Goal: Task Accomplishment & Management: Use online tool/utility

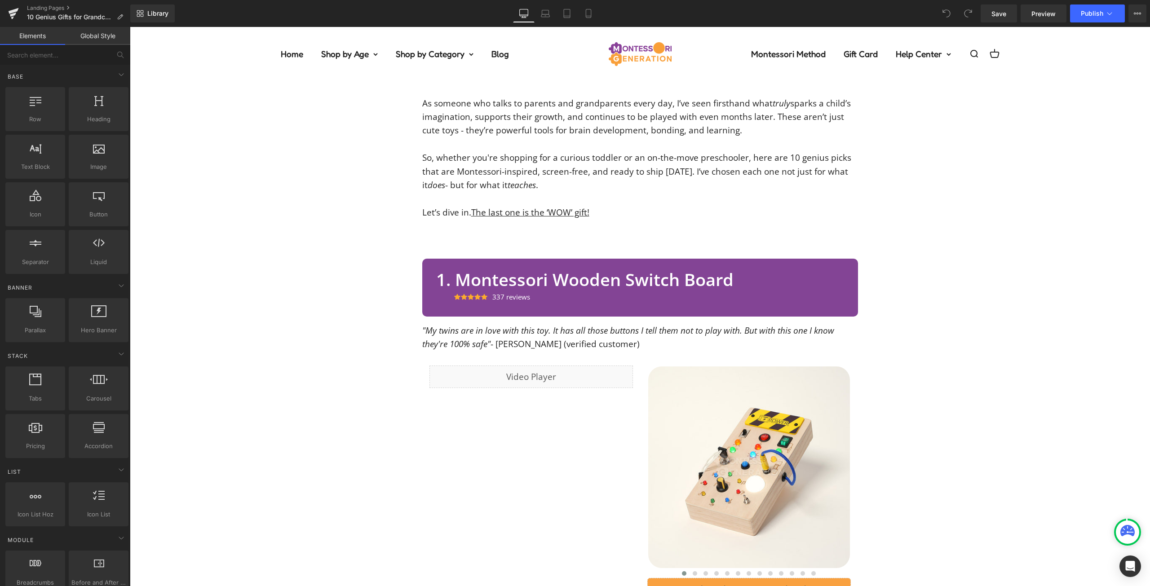
scroll to position [222, 0]
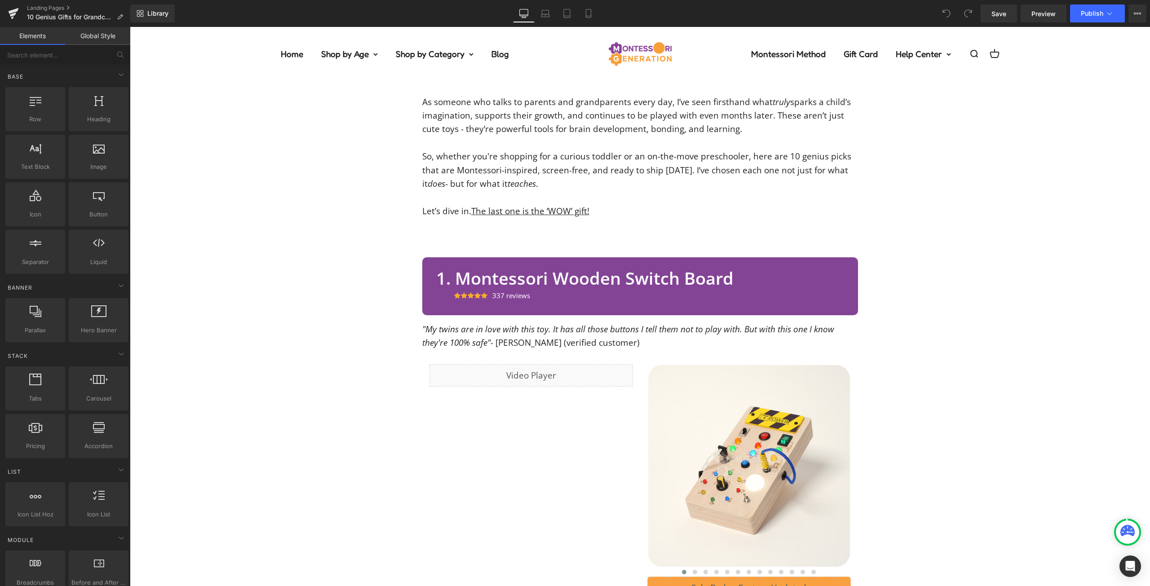
click at [801, 291] on div "Icon Icon Icon Icon Icon Icon List Hoz 337 reviews Text Block" at bounding box center [649, 297] width 390 height 16
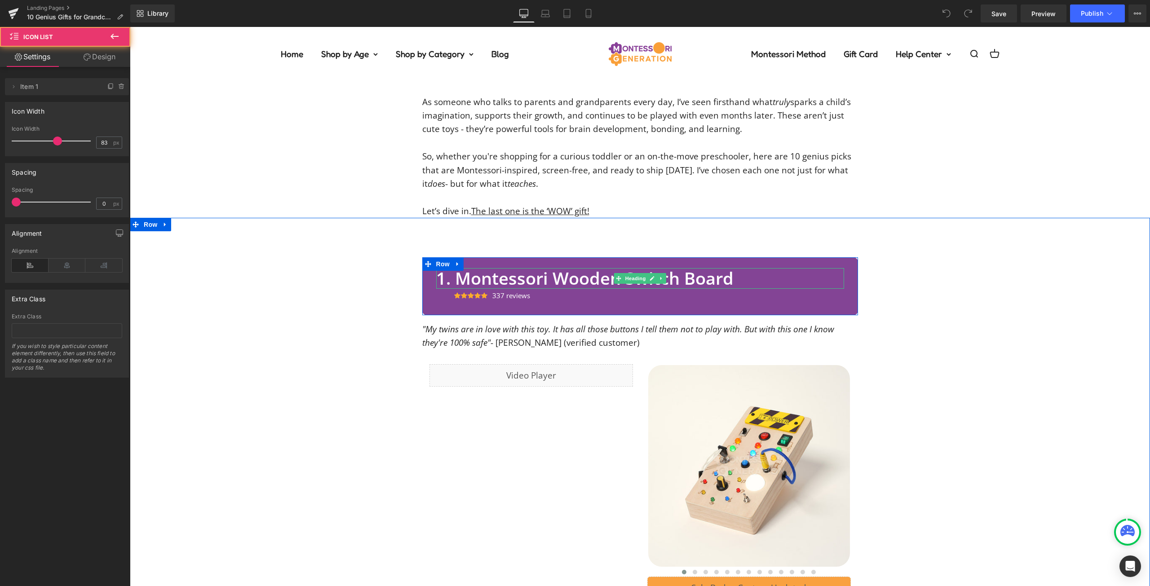
click at [830, 277] on h2 "1. Montessori Wooden Switch Board" at bounding box center [640, 278] width 408 height 21
click at [851, 286] on div "1. Montessori Wooden Switch Board Heading Icon Icon Icon Icon Icon Icon List Ho…" at bounding box center [640, 285] width 436 height 57
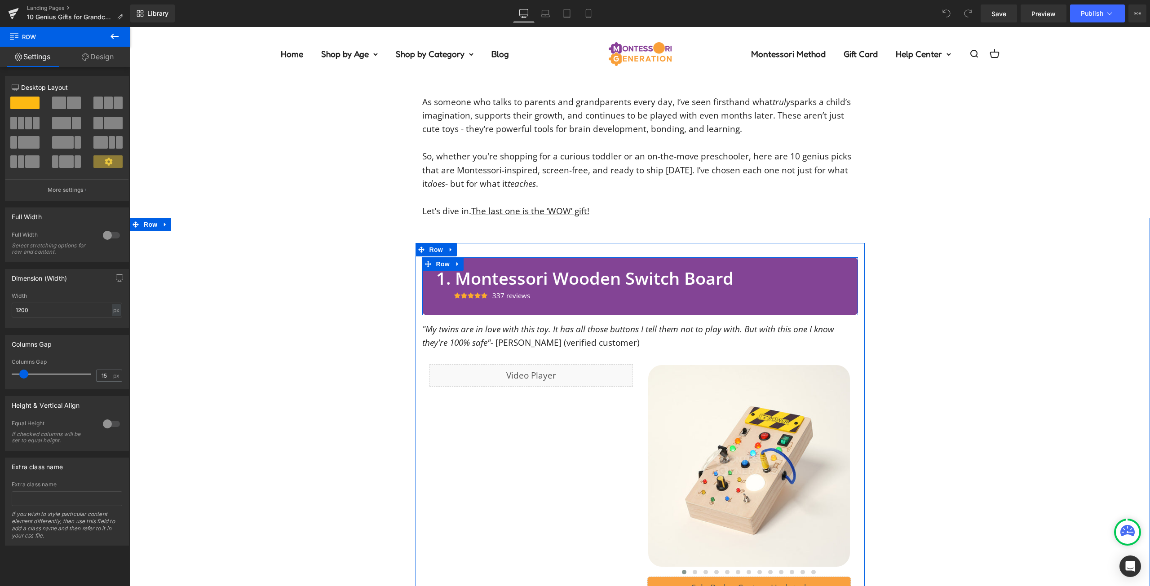
click at [498, 291] on span "Text Block" at bounding box center [506, 294] width 30 height 11
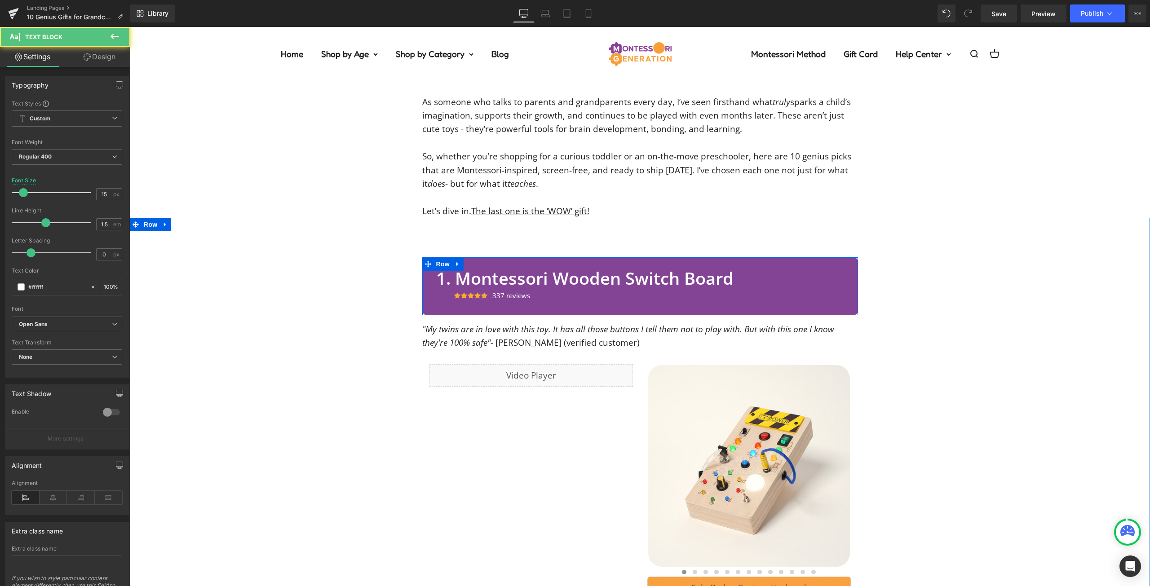
click at [529, 277] on h2 "1. Montessori Wooden Switch Board" at bounding box center [640, 278] width 408 height 21
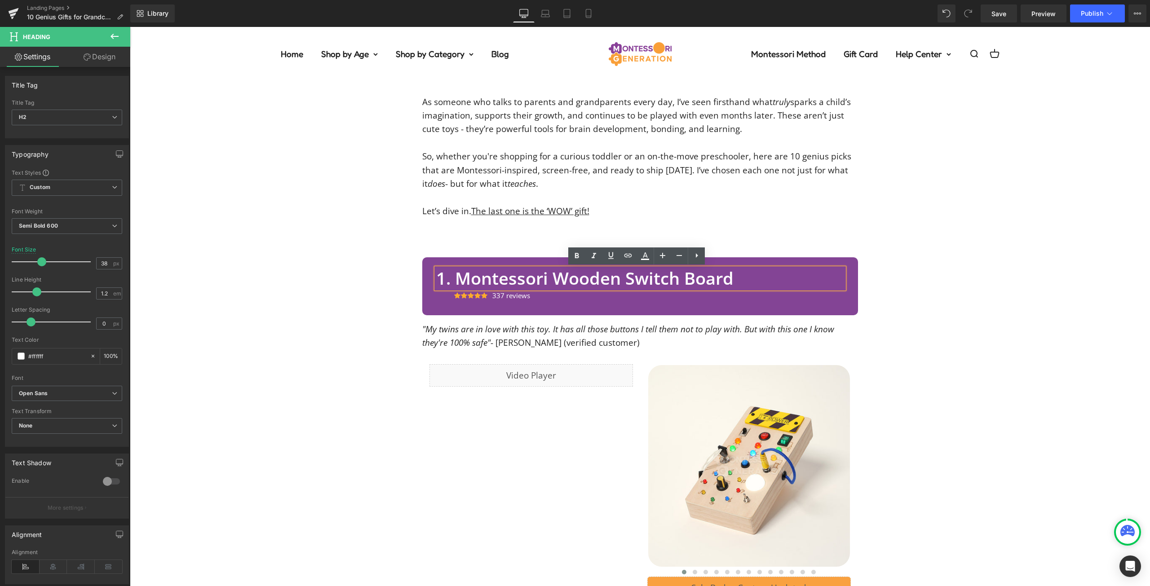
click at [933, 292] on div "1. Montessori Wooden Switch Board Heading Icon Icon Icon Icon Icon Icon List Ho…" at bounding box center [640, 553] width 1020 height 620
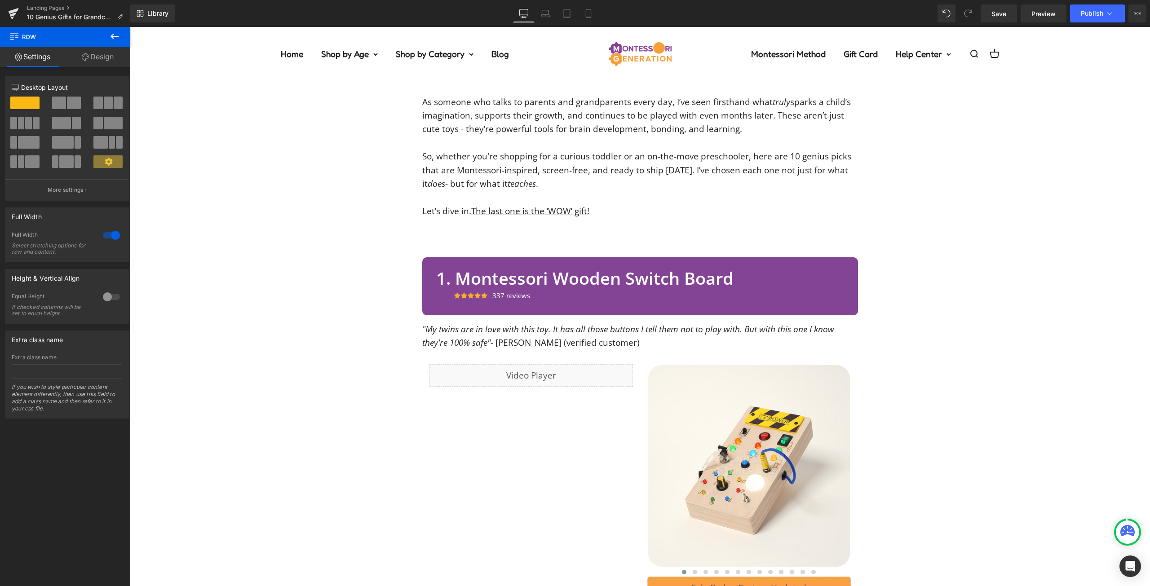
drag, startPoint x: 915, startPoint y: 267, endPoint x: 719, endPoint y: 264, distance: 196.3
click at [915, 266] on div "1. Montessori Wooden Switch Board Heading Icon Icon Icon Icon Icon Icon List Ho…" at bounding box center [640, 553] width 1020 height 620
click at [696, 278] on h2 "1. Montessori Wooden Switch Board" at bounding box center [640, 278] width 408 height 21
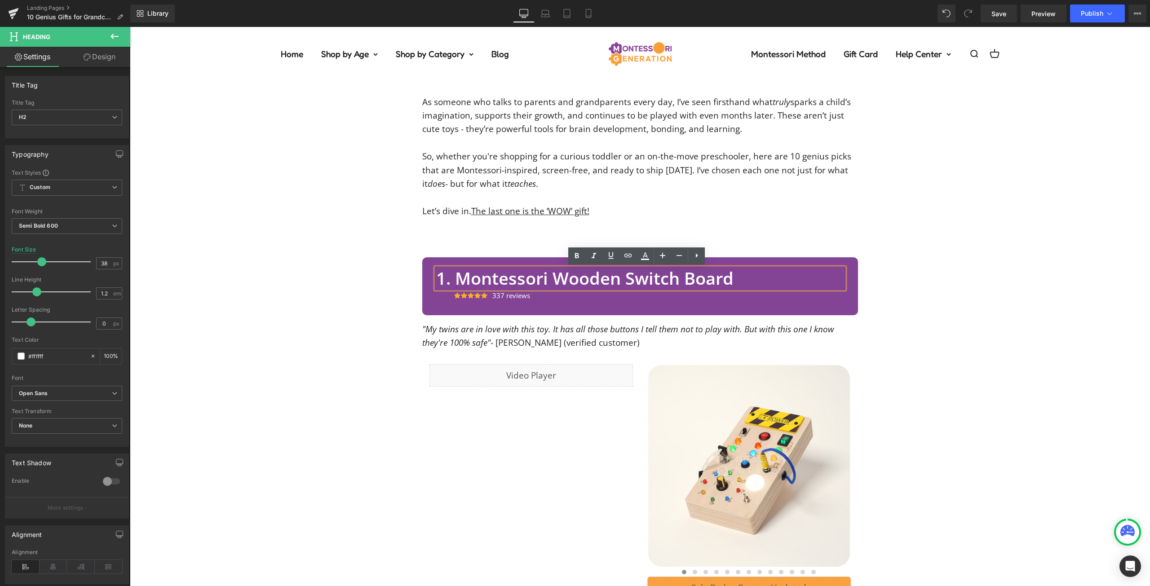
click at [844, 270] on div "1. Montessori Wooden Switch Board Heading Icon Icon Icon Icon Icon Icon List Ho…" at bounding box center [639, 286] width 421 height 36
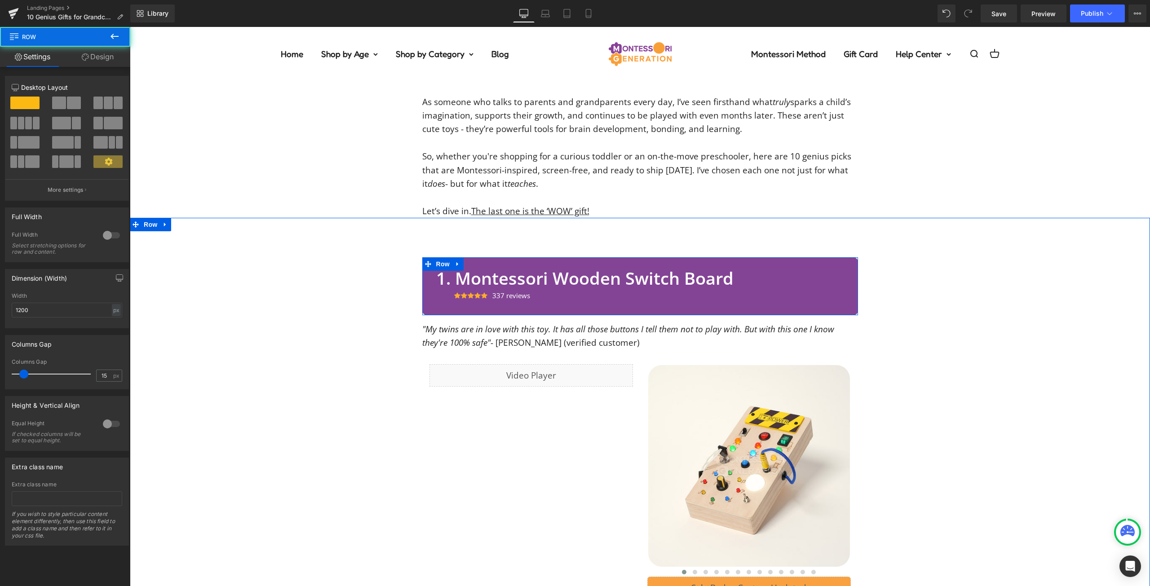
drag, startPoint x: 945, startPoint y: 288, endPoint x: 630, endPoint y: 279, distance: 315.4
click at [917, 284] on div "1. Montessori Wooden Switch Board Heading Icon Icon Icon Icon Icon Icon List Ho…" at bounding box center [640, 553] width 1020 height 620
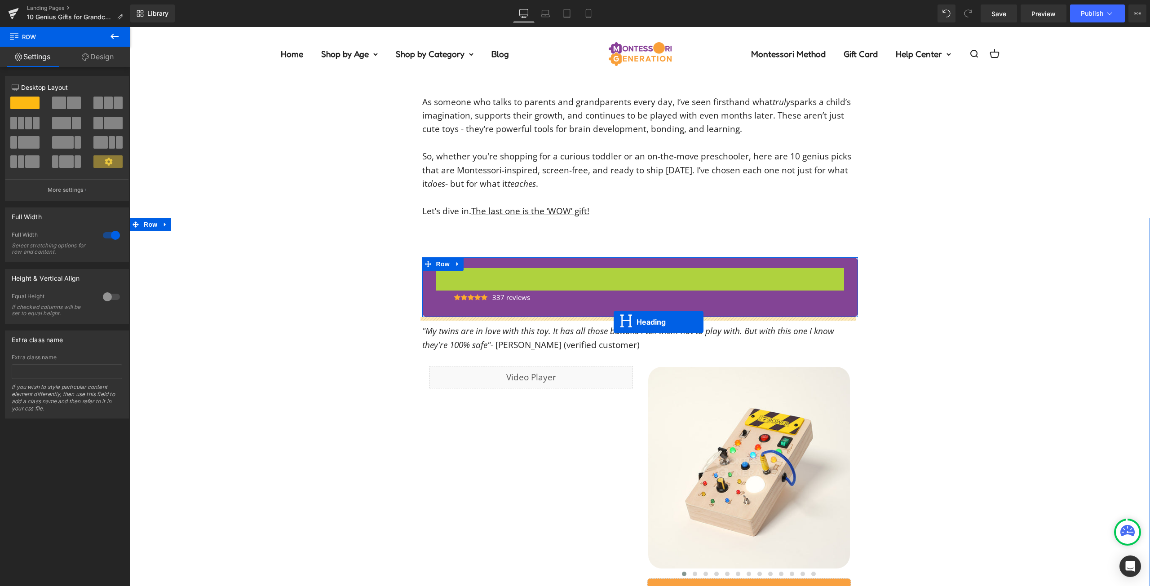
drag, startPoint x: 617, startPoint y: 279, endPoint x: 607, endPoint y: 315, distance: 36.7
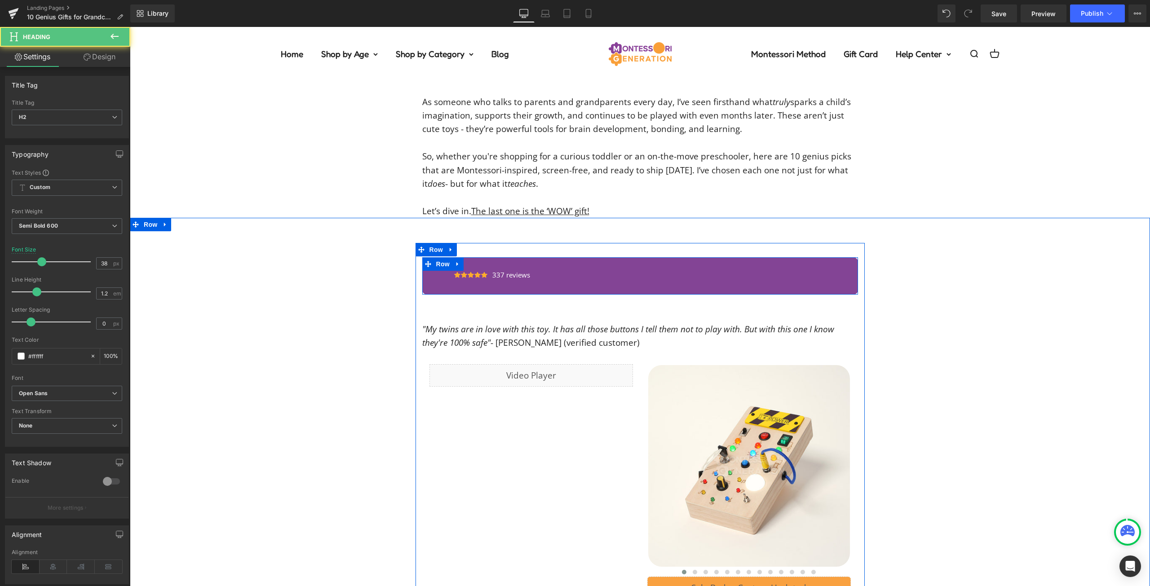
click at [512, 271] on span "Text Block" at bounding box center [505, 274] width 30 height 11
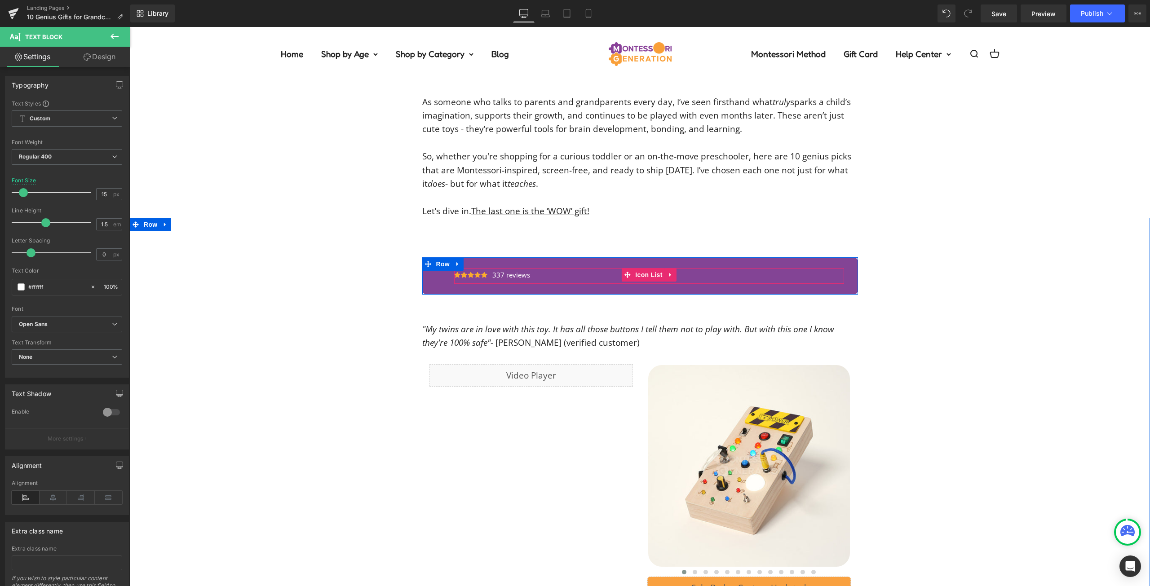
click at [498, 302] on h2 "1. Montessori Wooden Switch Board" at bounding box center [640, 305] width 436 height 21
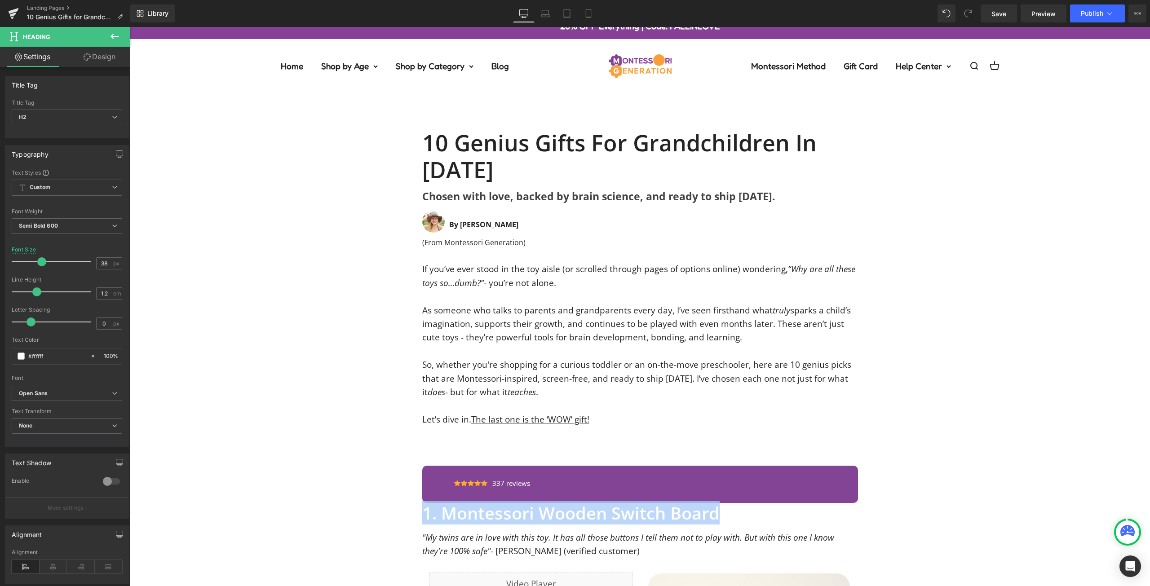
scroll to position [0, 0]
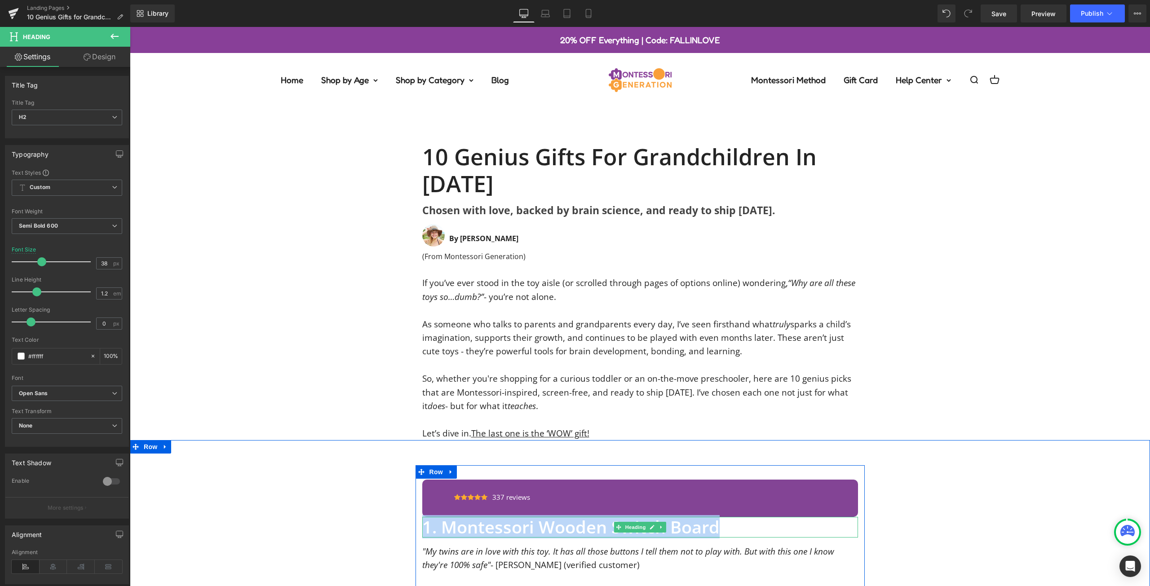
click at [428, 524] on h2 "1. Montessori Wooden Switch Board" at bounding box center [640, 527] width 436 height 21
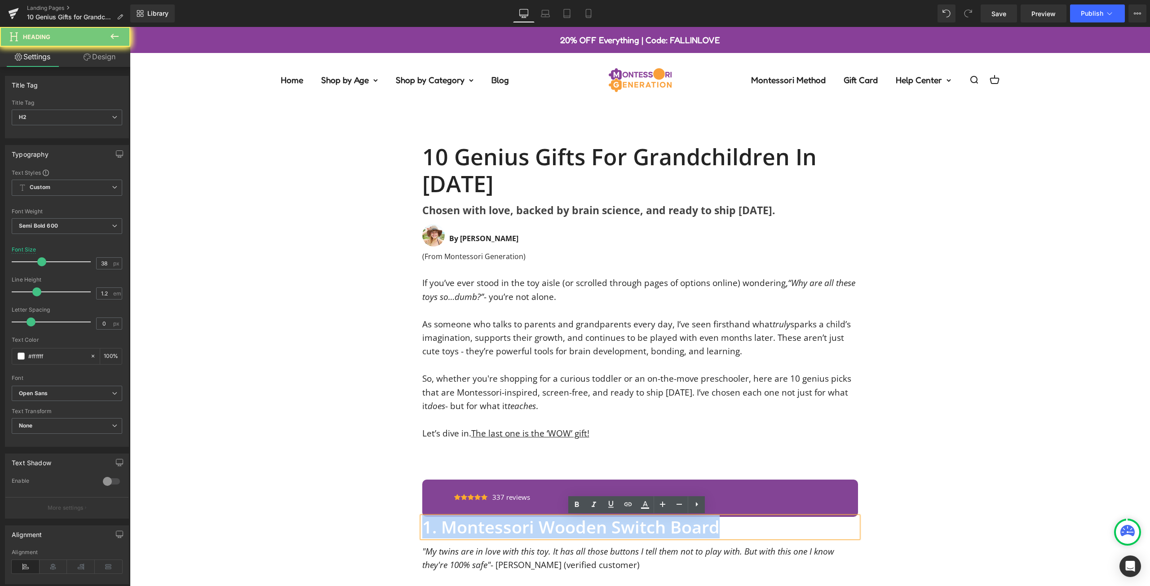
click at [130, 27] on div at bounding box center [130, 27] width 0 height 0
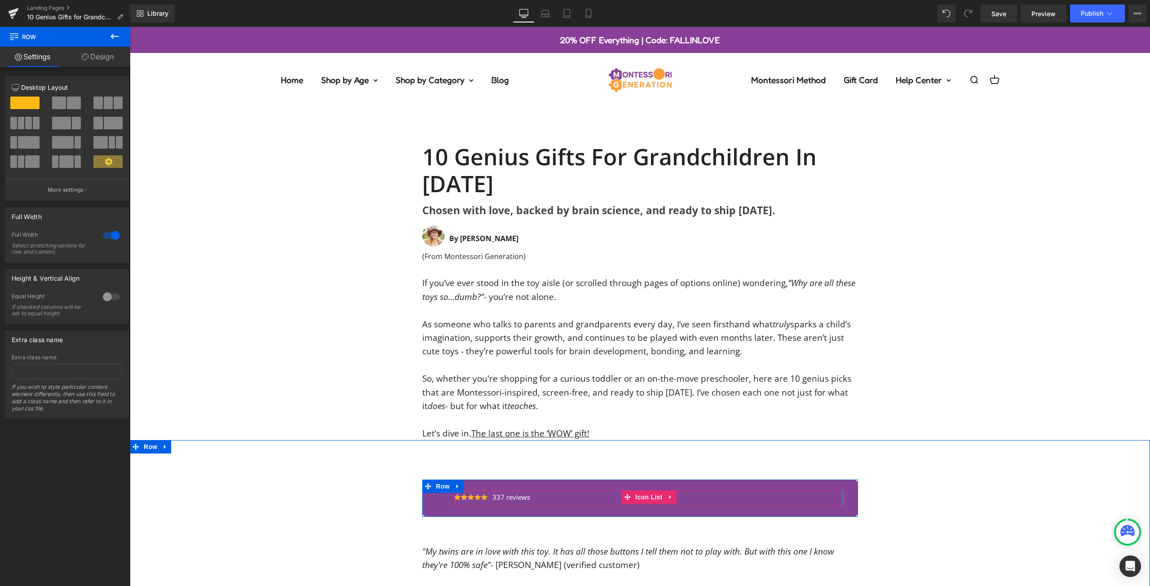
click at [842, 494] on div at bounding box center [843, 498] width 2 height 16
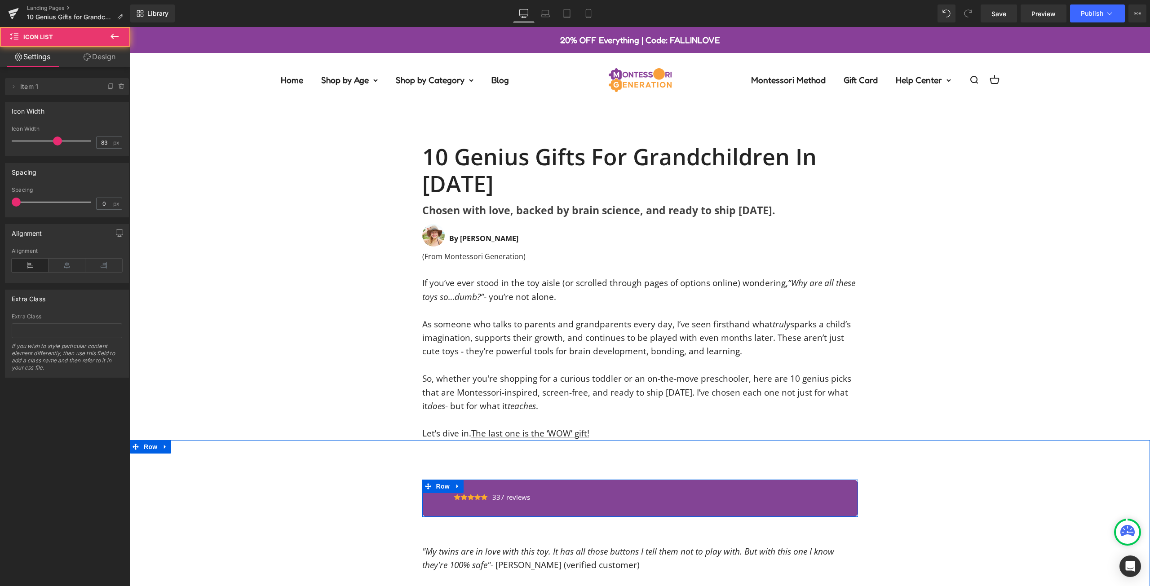
click at [849, 494] on div "Icon Icon Icon Icon Icon Icon List Hoz 337 reviews Text Block Icon List Row" at bounding box center [640, 498] width 436 height 37
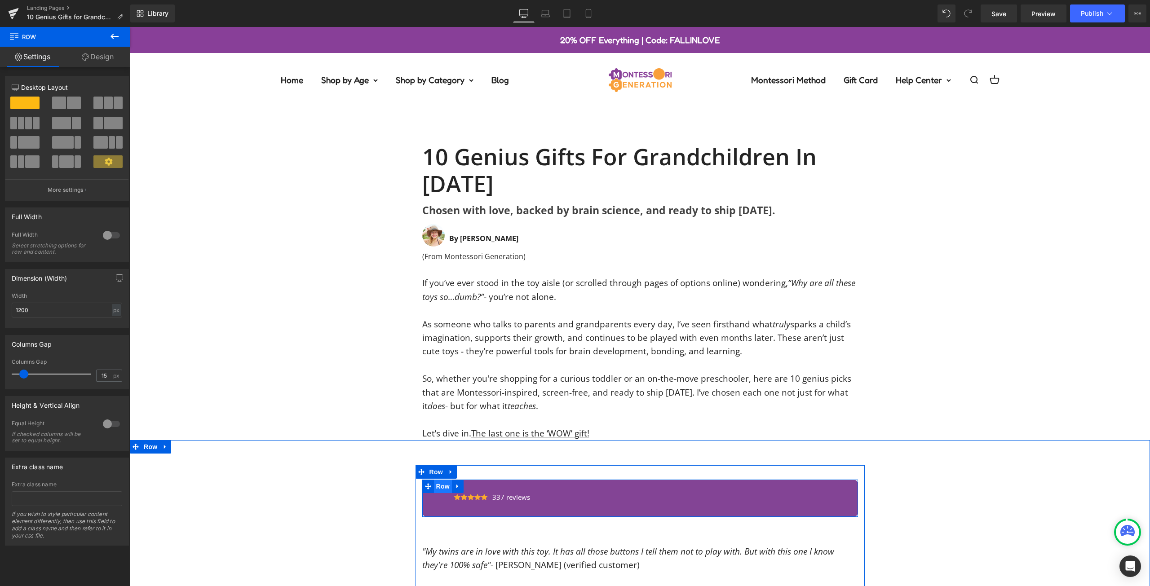
click at [441, 485] on span "Row" at bounding box center [443, 486] width 18 height 13
click at [100, 66] on link "Design" at bounding box center [97, 57] width 65 height 20
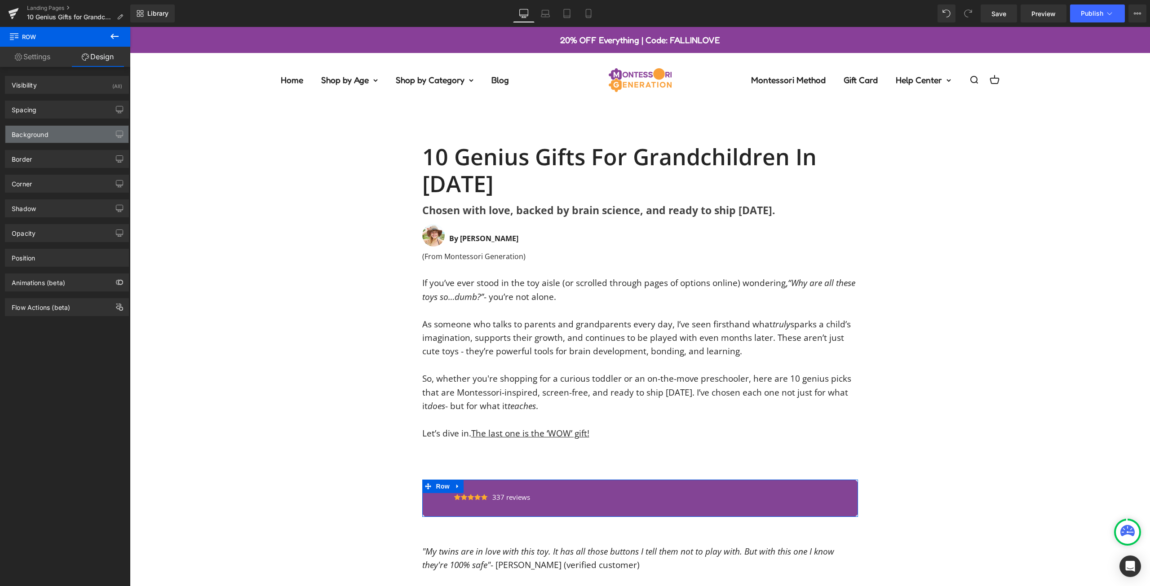
click at [40, 136] on div "Background" at bounding box center [30, 132] width 37 height 13
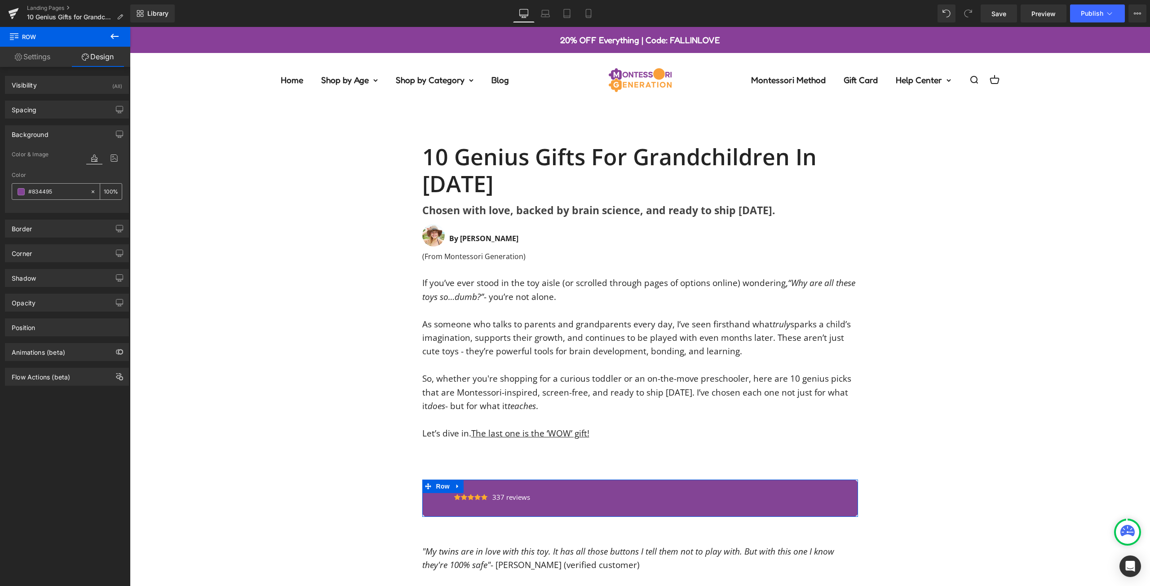
click at [45, 197] on div "#834495" at bounding box center [51, 192] width 78 height 16
click at [45, 193] on input "#834495" at bounding box center [56, 192] width 57 height 10
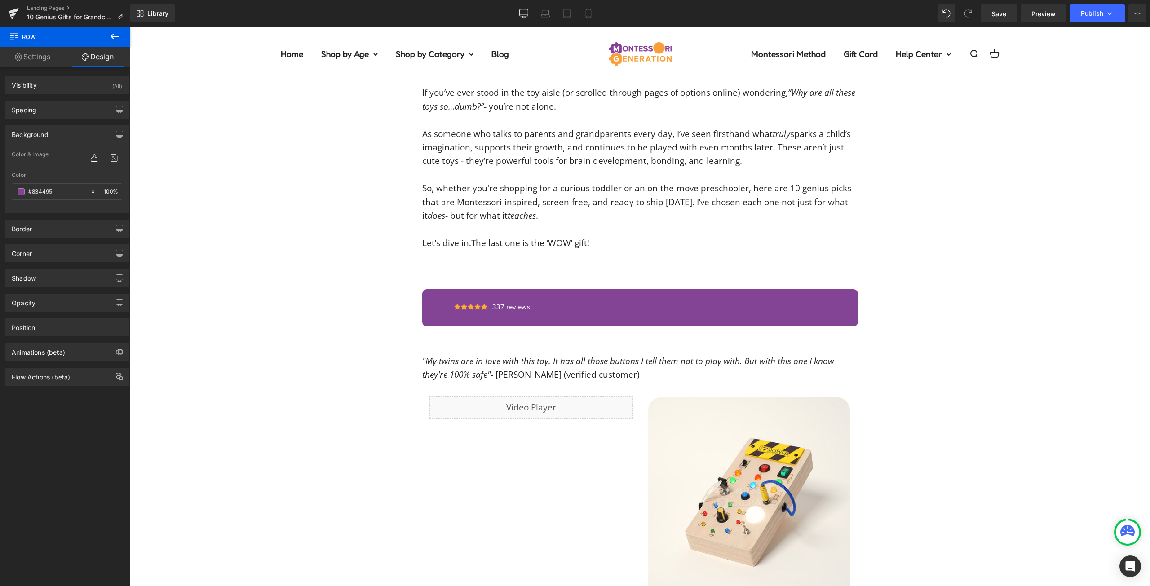
scroll to position [269, 0]
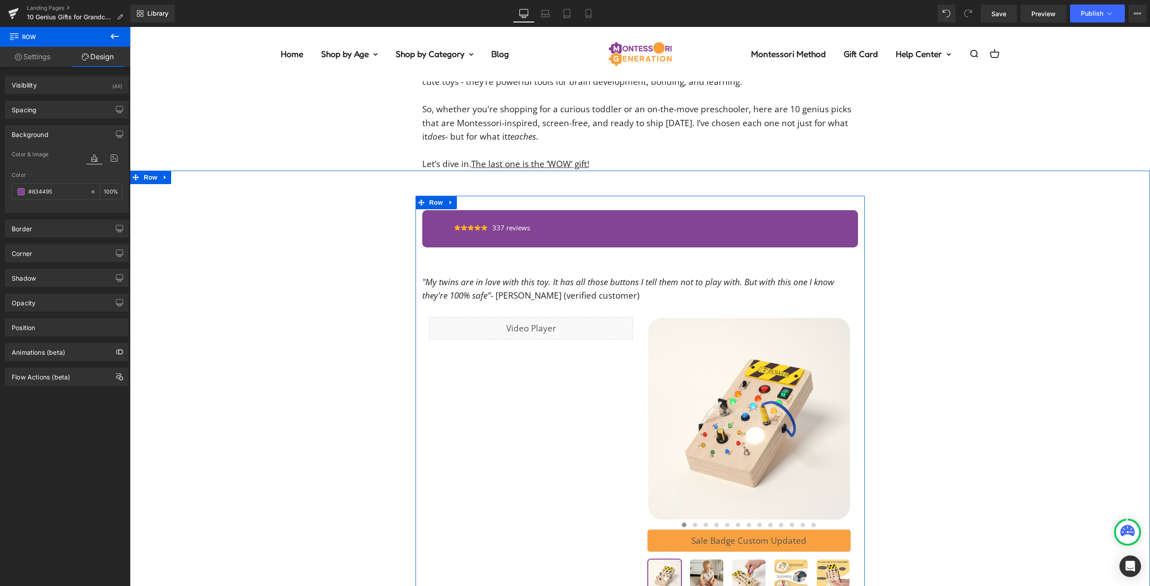
click at [468, 260] on h2 "1. Montessori Wooden Switch Board" at bounding box center [640, 257] width 436 height 21
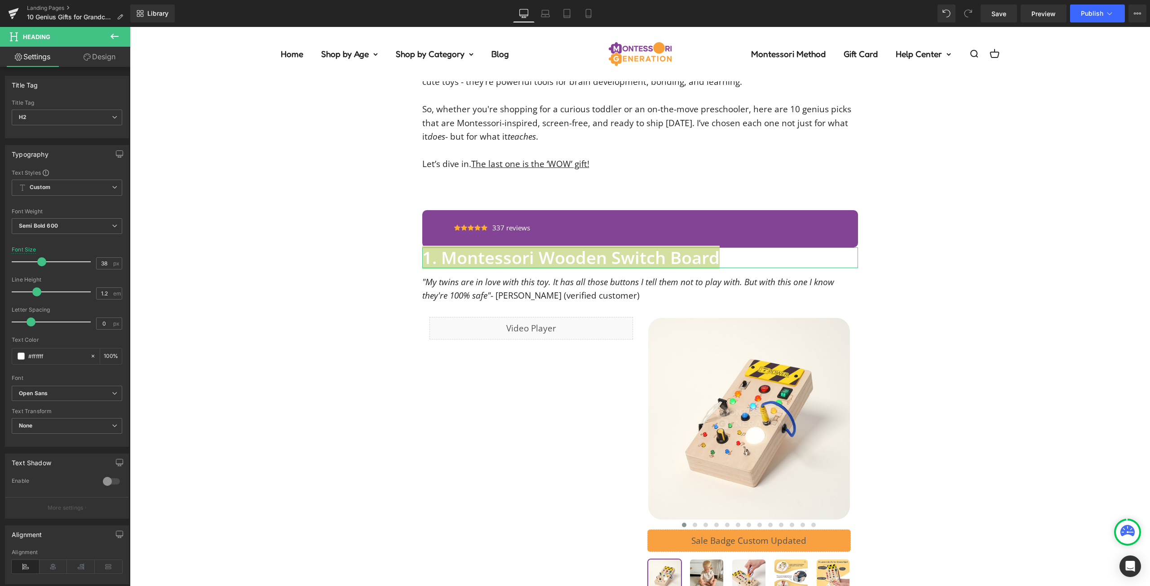
drag, startPoint x: 87, startPoint y: 54, endPoint x: 90, endPoint y: 61, distance: 8.0
click at [87, 53] on icon at bounding box center [87, 56] width 7 height 7
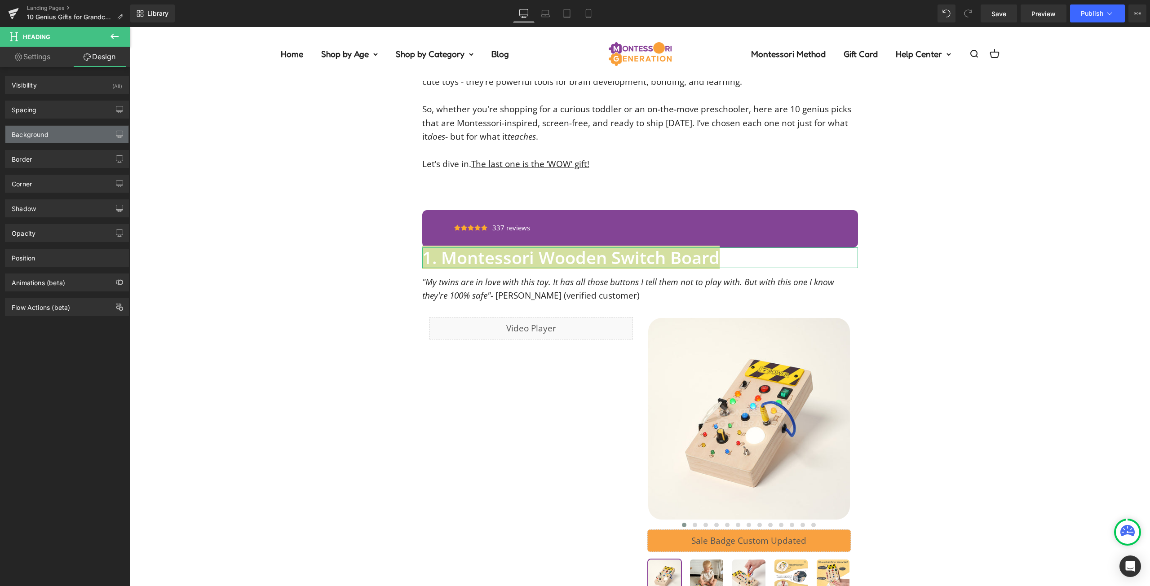
click at [55, 135] on div "Background" at bounding box center [66, 134] width 123 height 17
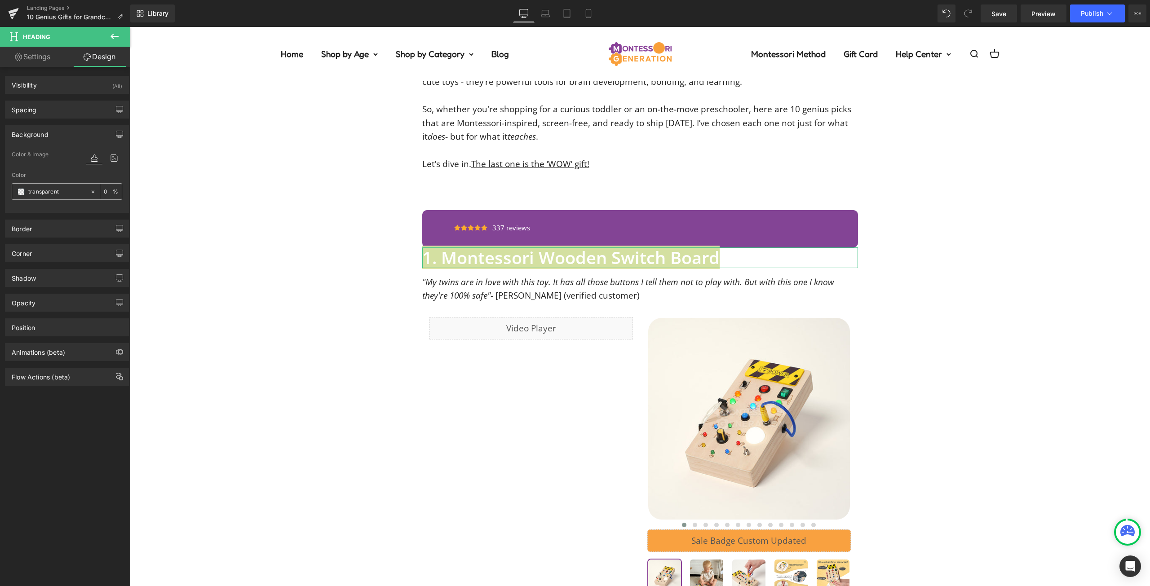
click at [54, 192] on input "text" at bounding box center [56, 192] width 57 height 10
paste input "#834495"
type input "#834495"
type input "100"
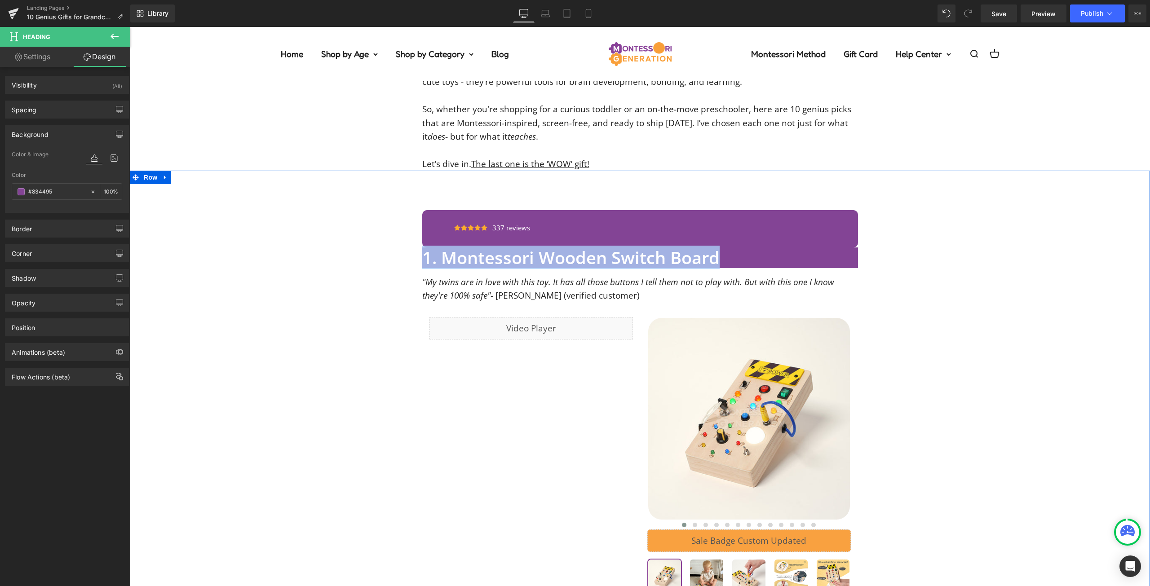
click at [1065, 289] on div "Icon Icon Icon Icon Icon Icon List Hoz 337 reviews Text Block Icon List Row 1. …" at bounding box center [640, 506] width 1020 height 620
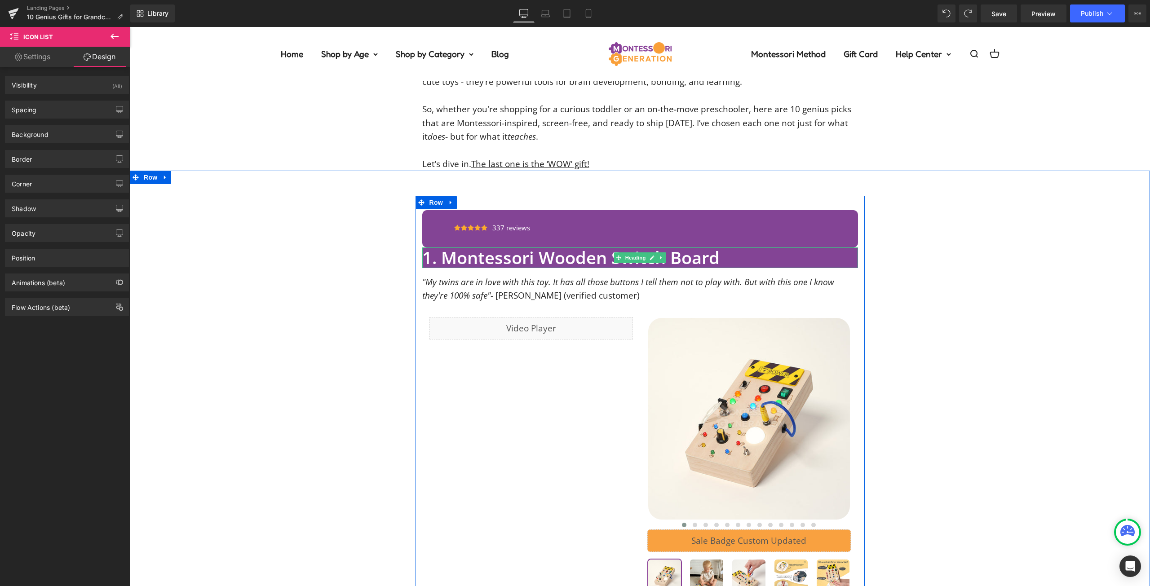
click at [671, 263] on h2 "1. Montessori Wooden Switch Board" at bounding box center [640, 257] width 436 height 21
click at [671, 262] on h2 "1. Montessori Wooden Switch Board" at bounding box center [640, 257] width 436 height 21
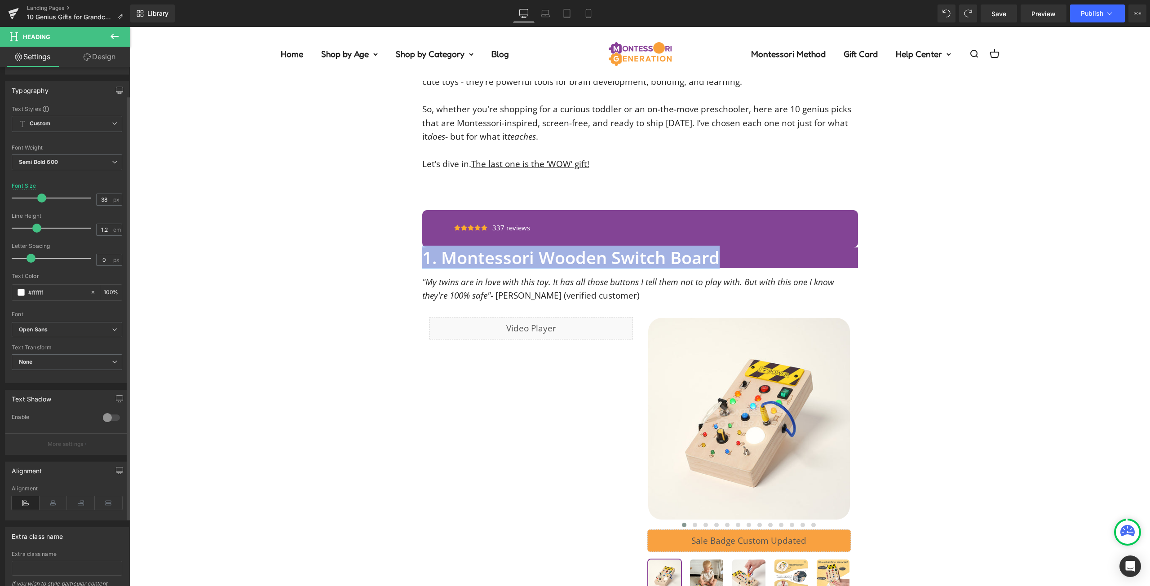
scroll to position [0, 0]
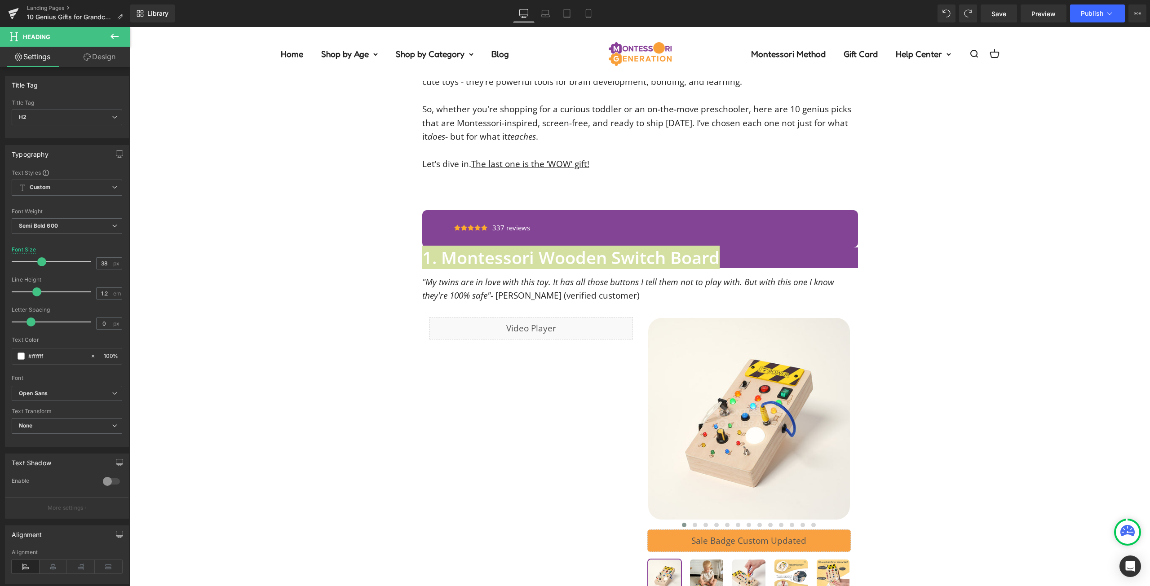
click at [101, 49] on link "Design" at bounding box center [99, 57] width 65 height 20
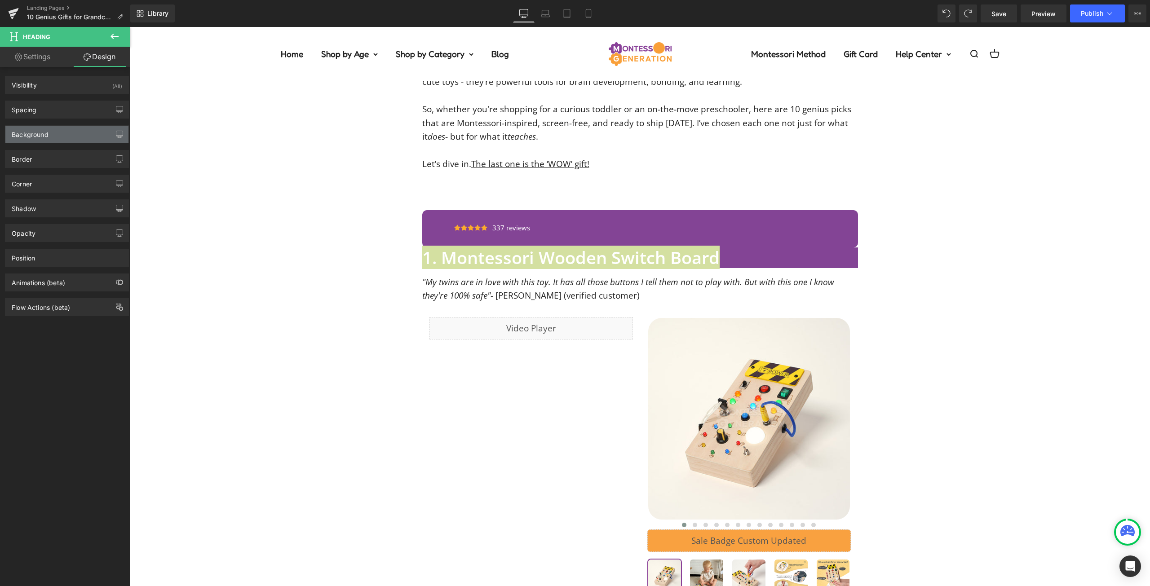
click at [56, 129] on div "Background" at bounding box center [66, 134] width 123 height 17
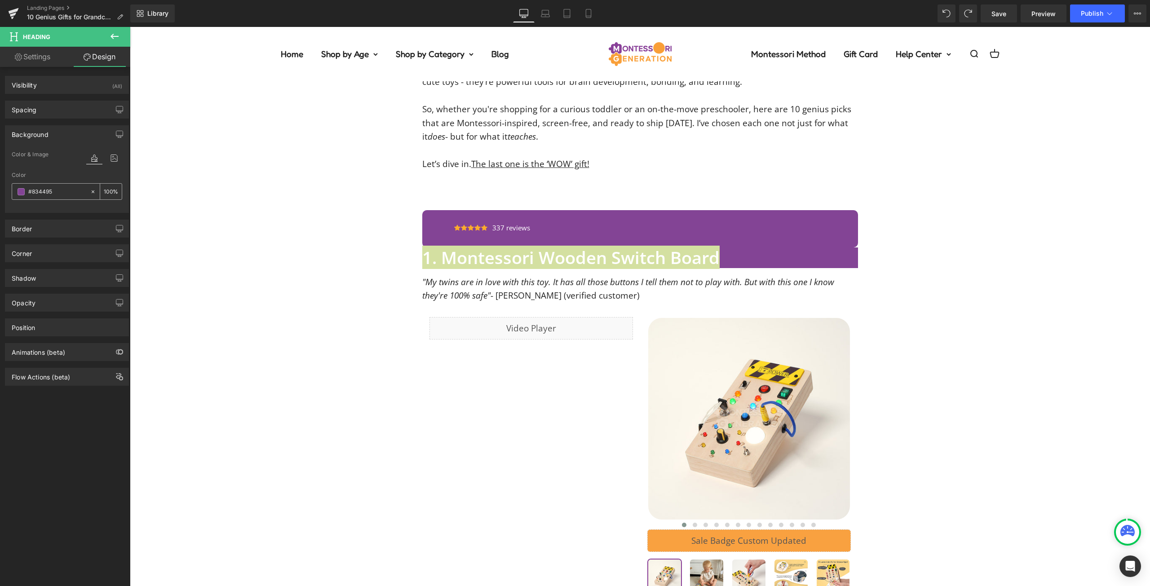
click at [90, 189] on icon at bounding box center [93, 192] width 6 height 6
click at [30, 155] on span "Color & Image" at bounding box center [30, 154] width 37 height 6
click at [18, 189] on span at bounding box center [21, 191] width 7 height 7
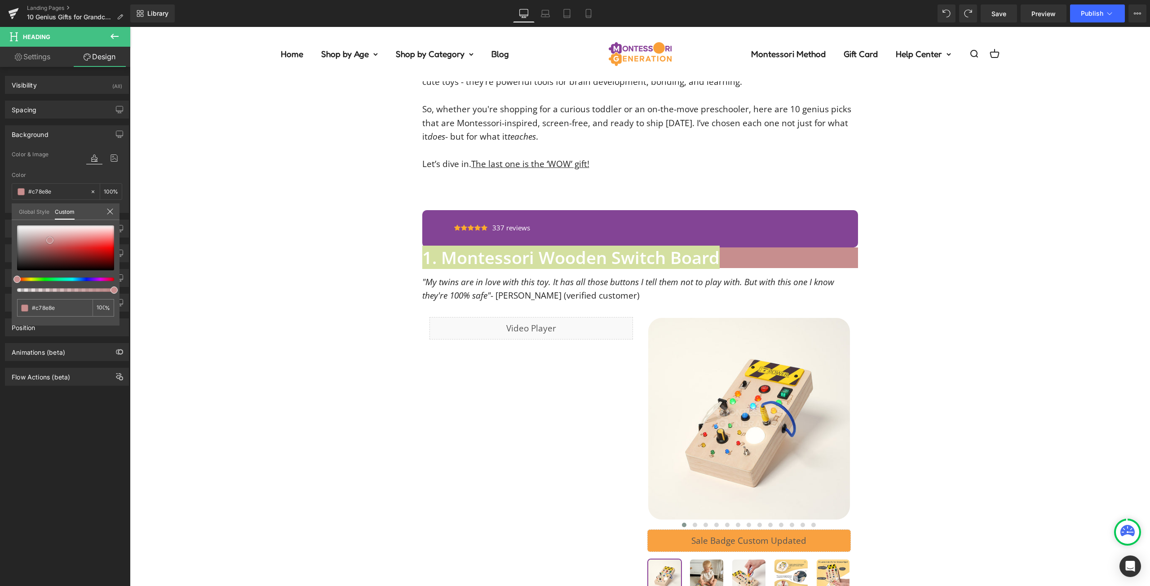
drag, startPoint x: 50, startPoint y: 240, endPoint x: 72, endPoint y: 236, distance: 22.4
click at [72, 236] on div at bounding box center [65, 247] width 97 height 45
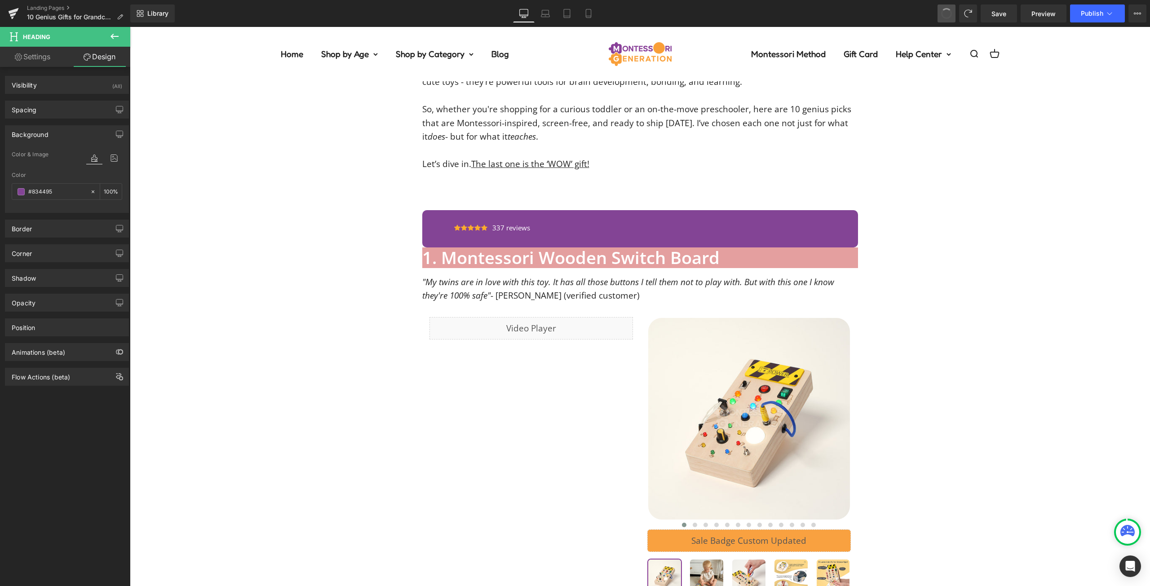
click at [952, 13] on span at bounding box center [946, 13] width 13 height 13
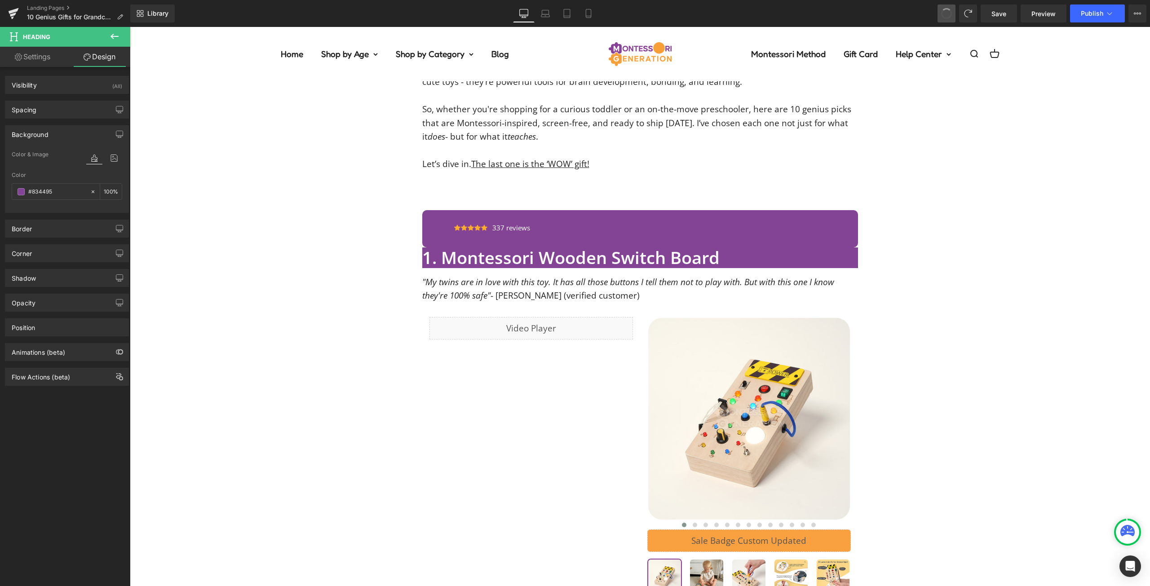
click at [952, 13] on span at bounding box center [946, 13] width 15 height 15
click at [952, 13] on button at bounding box center [946, 13] width 18 height 18
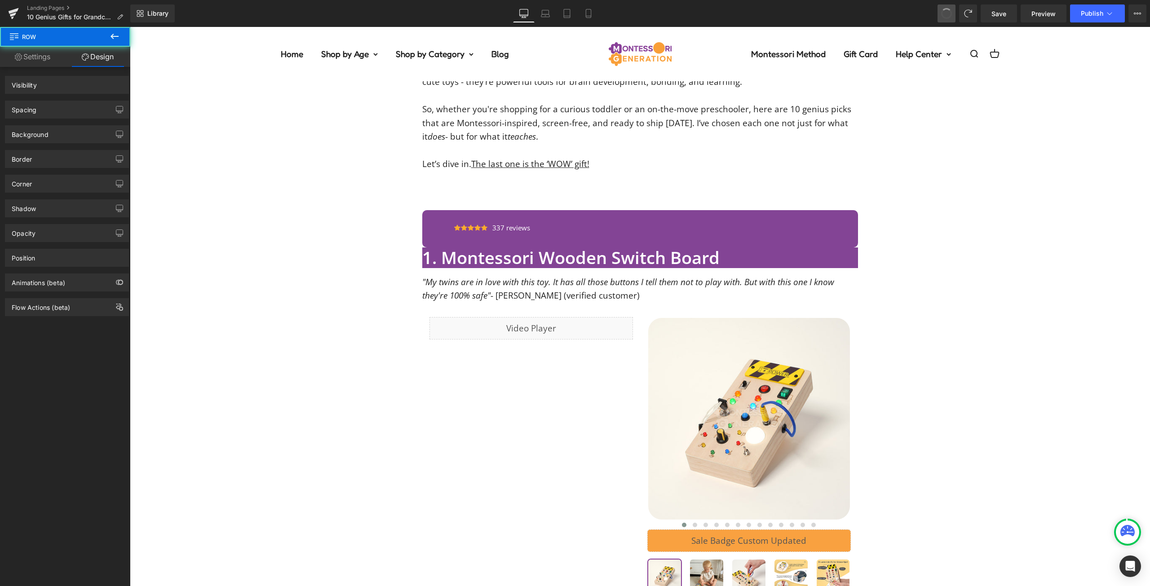
click at [952, 13] on span at bounding box center [946, 14] width 12 height 12
click at [952, 13] on span at bounding box center [946, 13] width 15 height 15
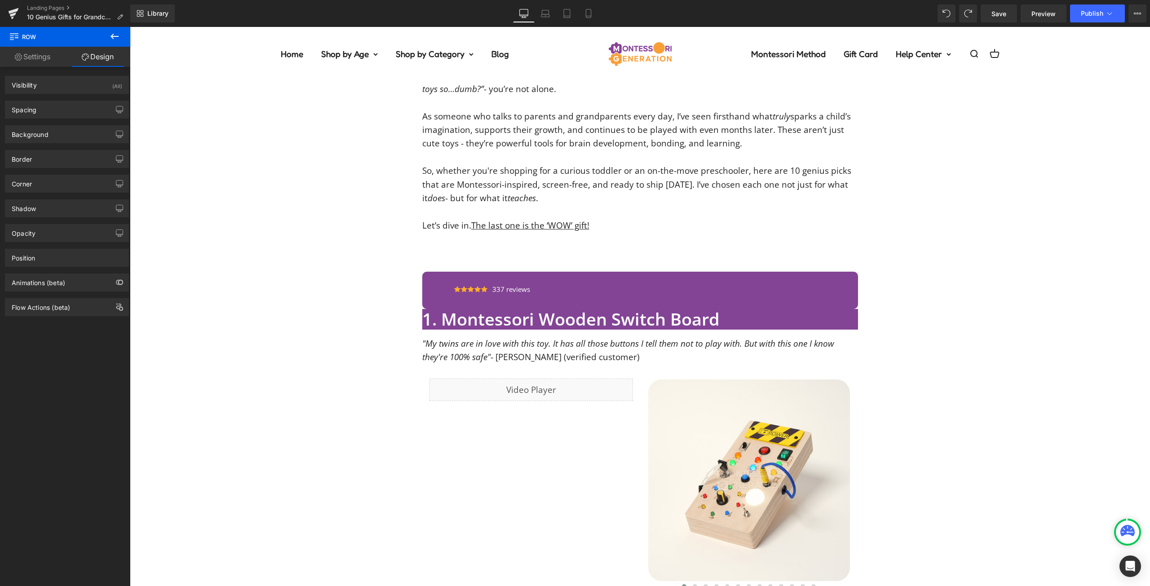
scroll to position [207, 0]
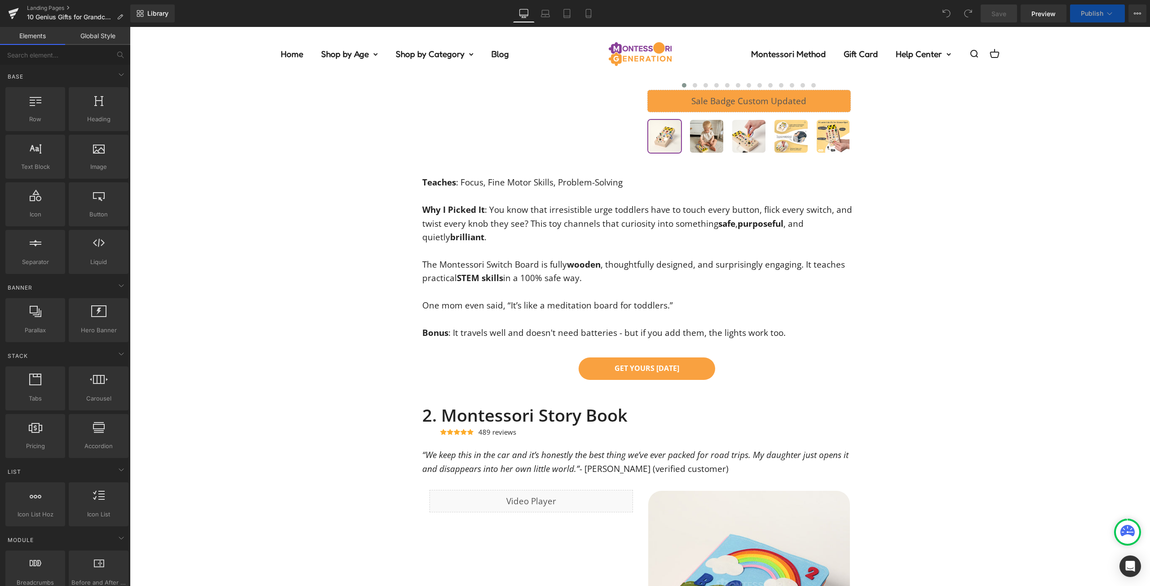
scroll to position [672, 0]
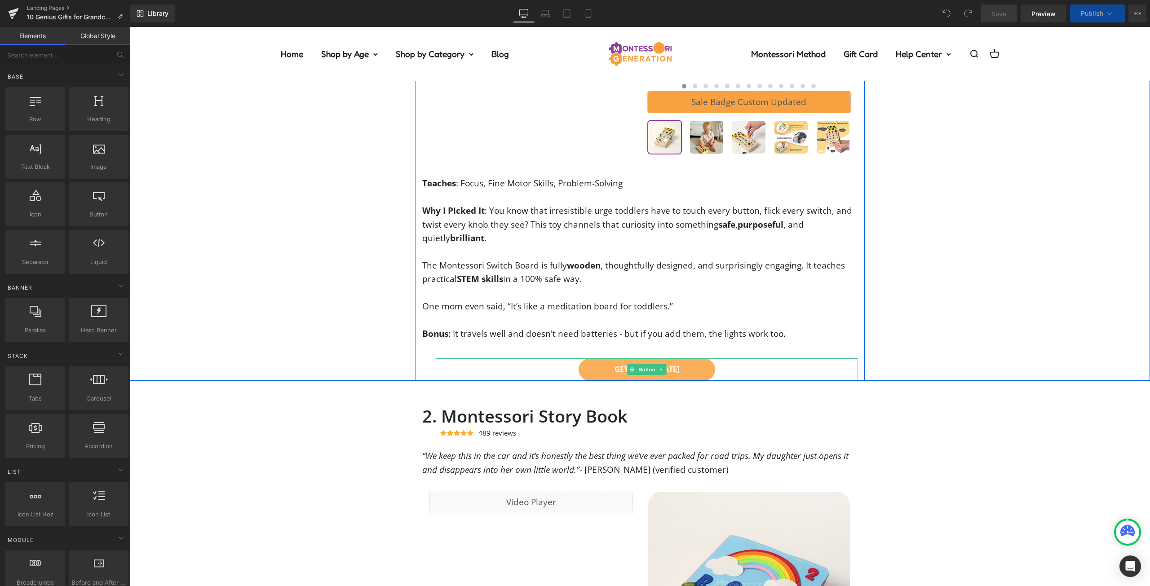
click at [768, 374] on div "GET YOURS [DATE]" at bounding box center [647, 369] width 422 height 22
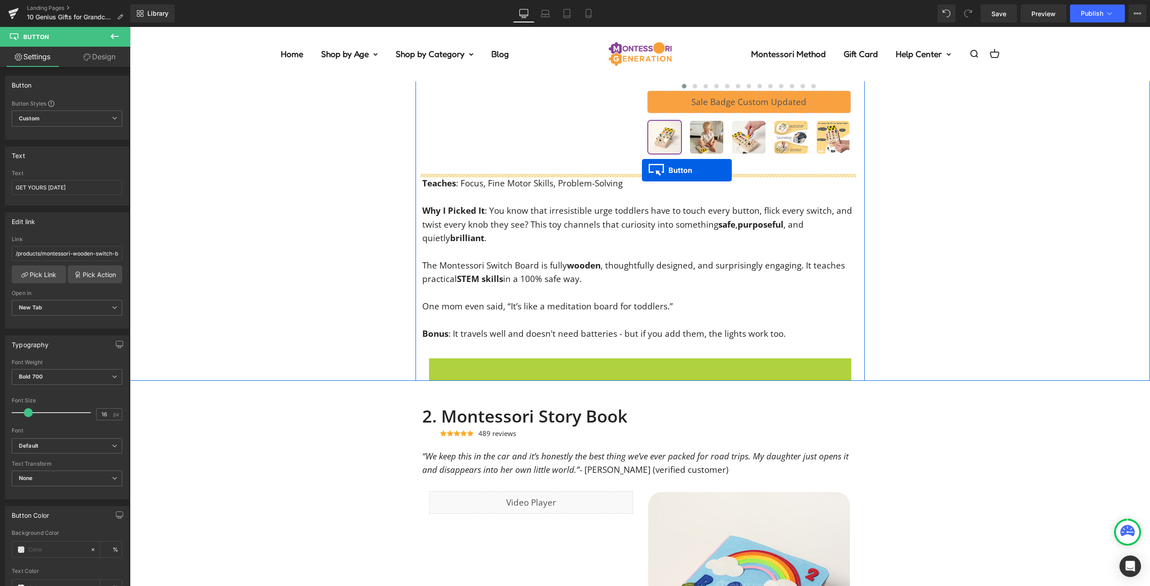
drag, startPoint x: 641, startPoint y: 183, endPoint x: 642, endPoint y: 171, distance: 12.6
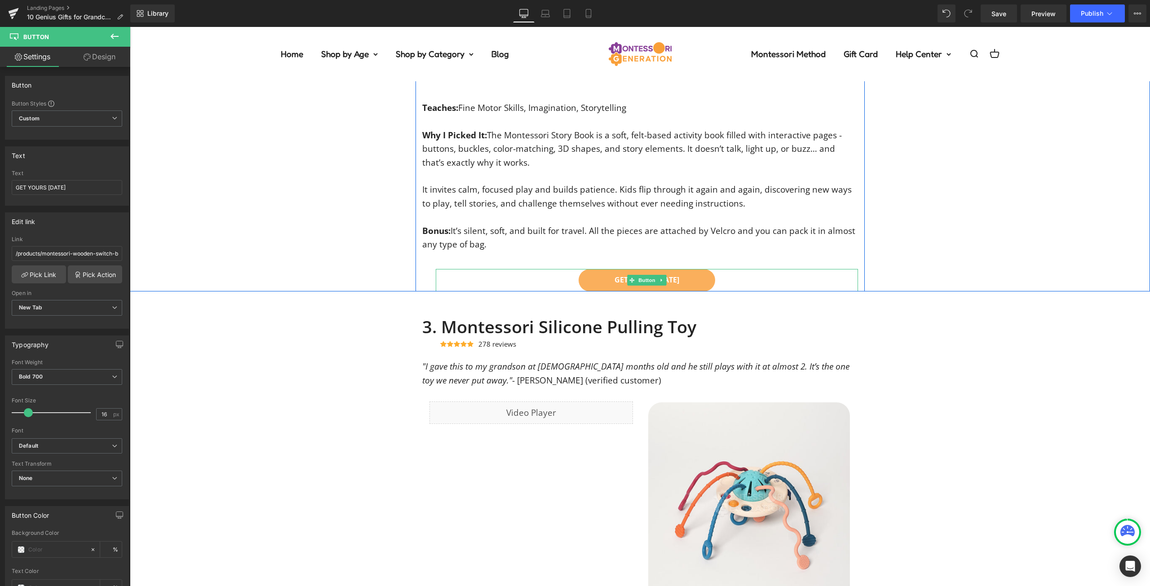
click at [587, 278] on link "GET YOURS [DATE]" at bounding box center [646, 280] width 137 height 22
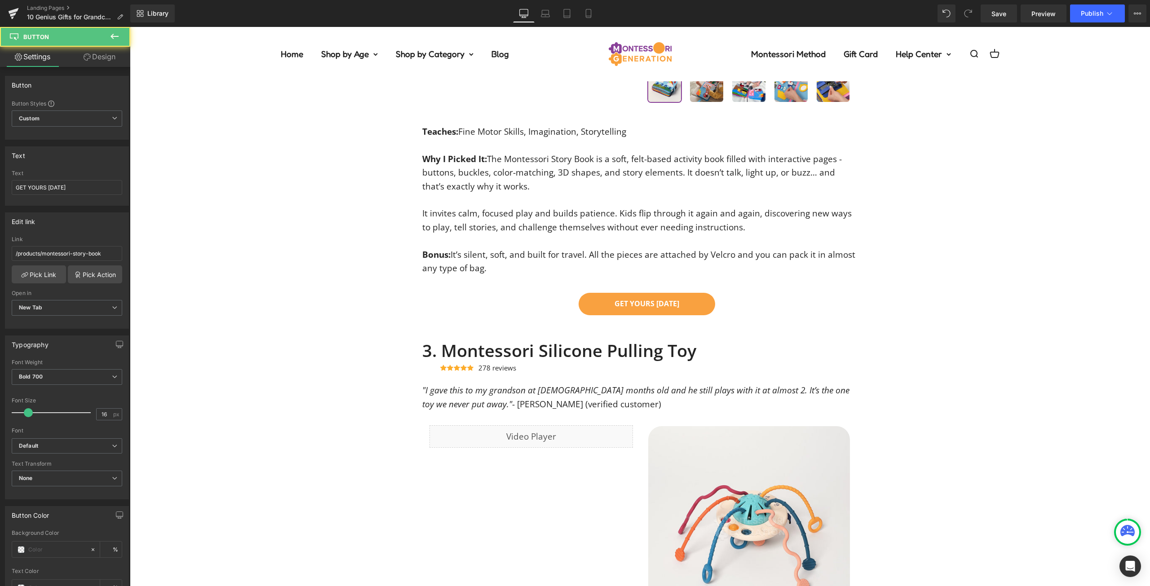
scroll to position [1223, 0]
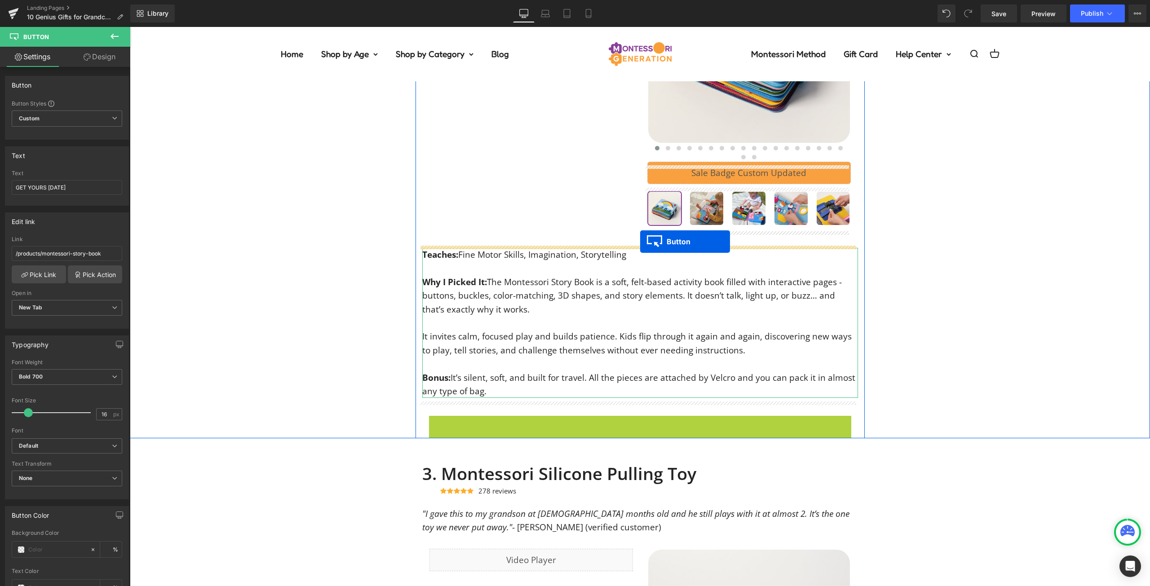
drag, startPoint x: 630, startPoint y: 429, endPoint x: 640, endPoint y: 242, distance: 188.0
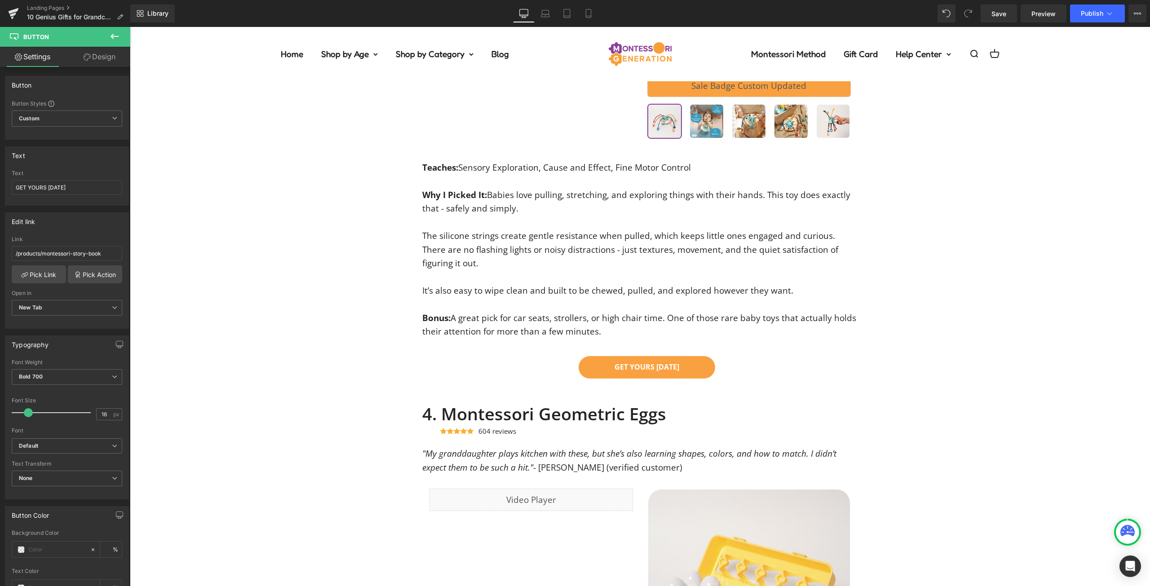
scroll to position [1910, 0]
click at [586, 366] on link "GET YOURS [DATE]" at bounding box center [646, 366] width 137 height 22
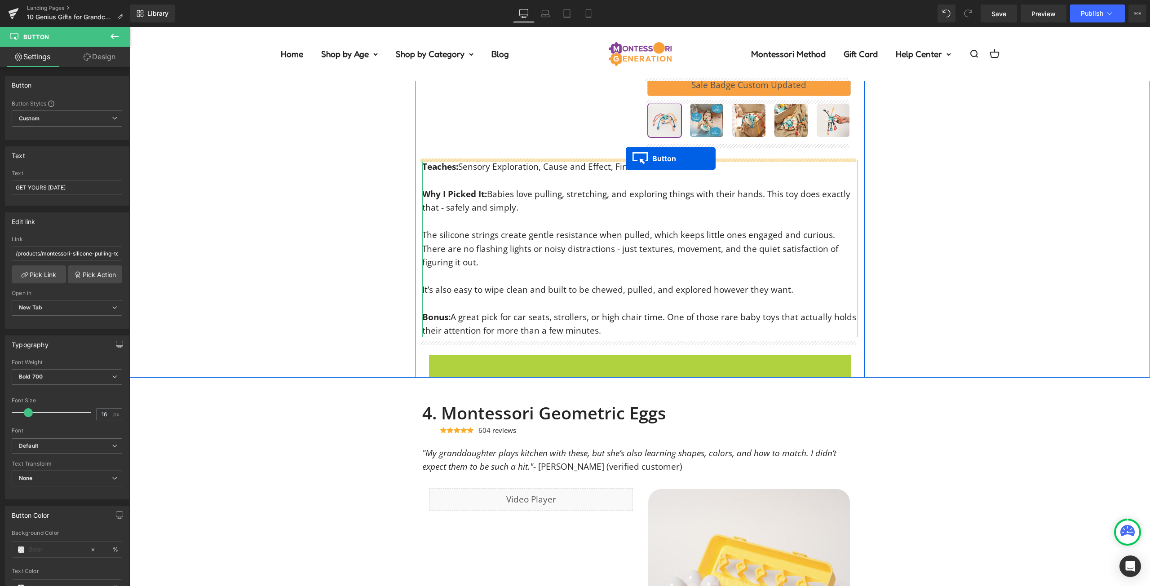
drag, startPoint x: 626, startPoint y: 371, endPoint x: 626, endPoint y: 159, distance: 212.9
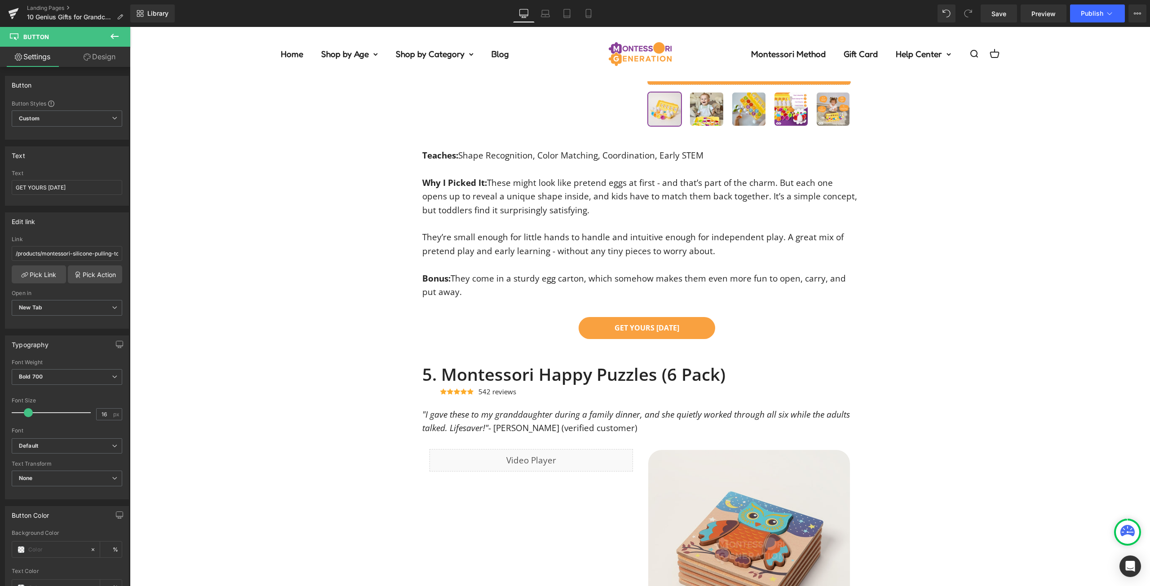
scroll to position [2549, 0]
click at [599, 337] on link "GET YOURS [DATE]" at bounding box center [646, 327] width 137 height 22
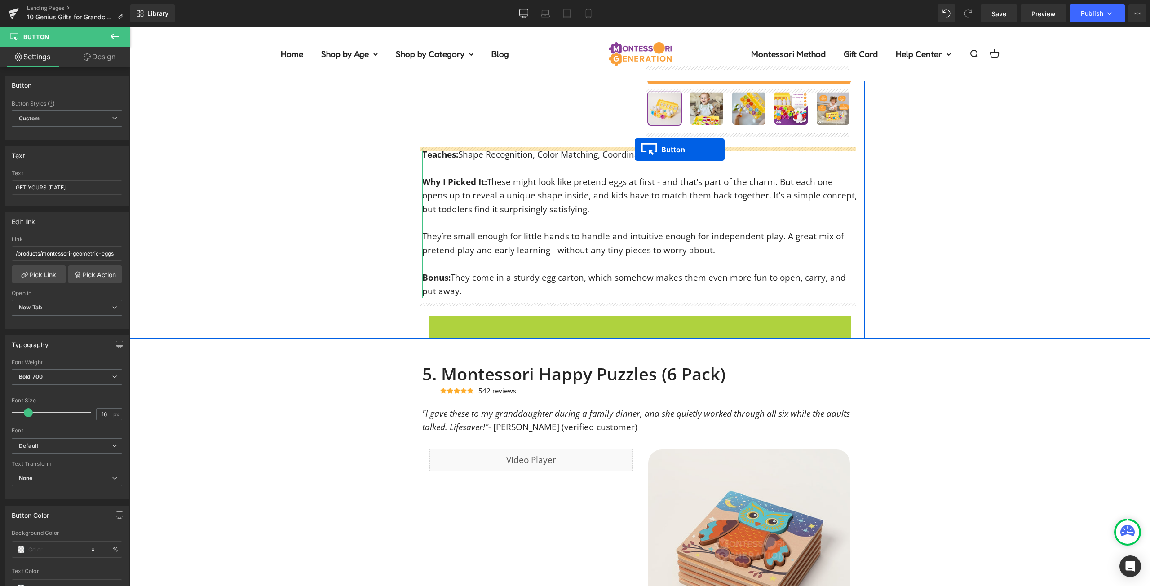
drag, startPoint x: 626, startPoint y: 332, endPoint x: 635, endPoint y: 150, distance: 183.0
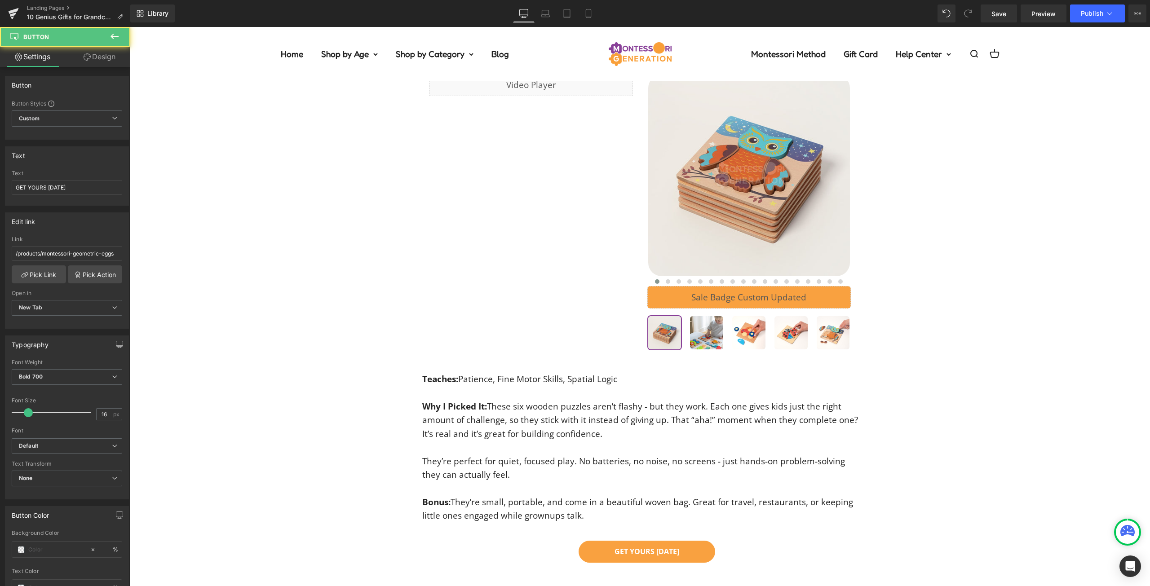
scroll to position [2923, 0]
click at [614, 557] on span "GET YOURS [DATE]" at bounding box center [646, 552] width 65 height 12
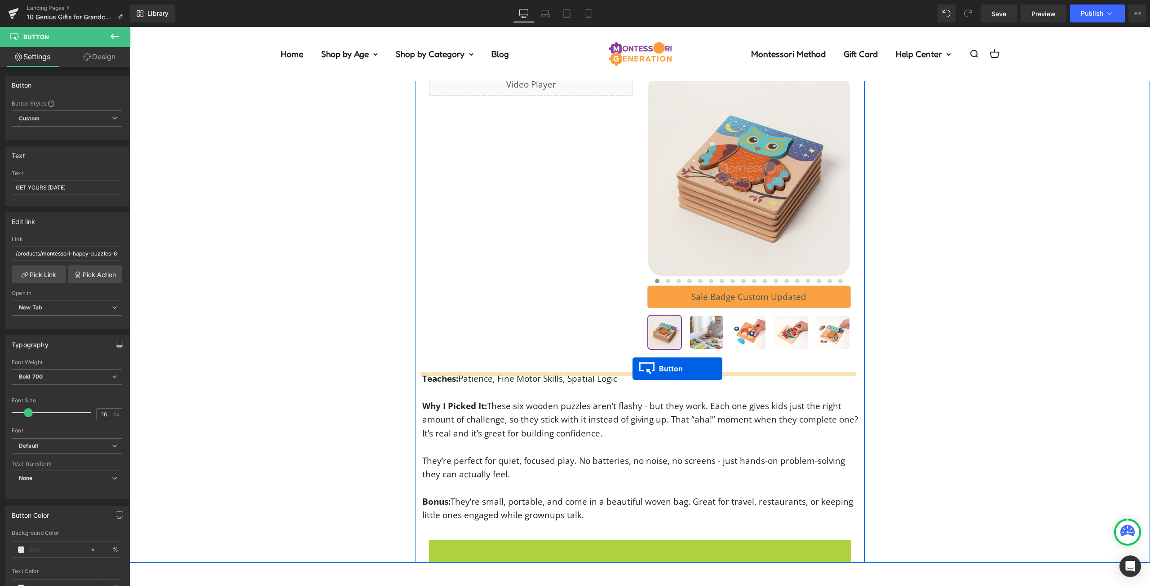
drag, startPoint x: 632, startPoint y: 375, endPoint x: 632, endPoint y: 369, distance: 6.7
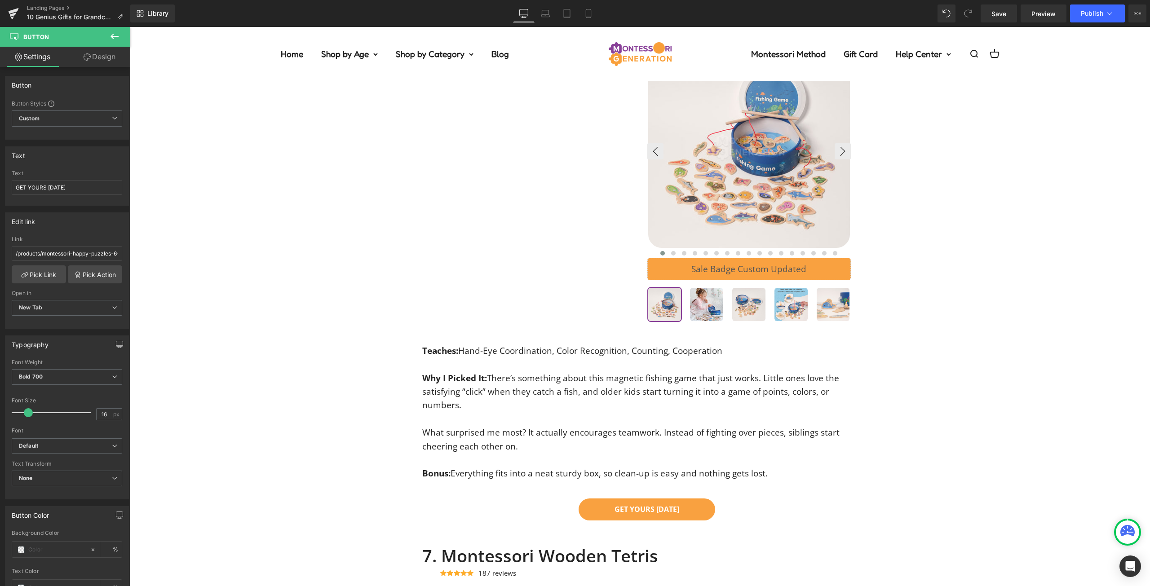
scroll to position [3565, 0]
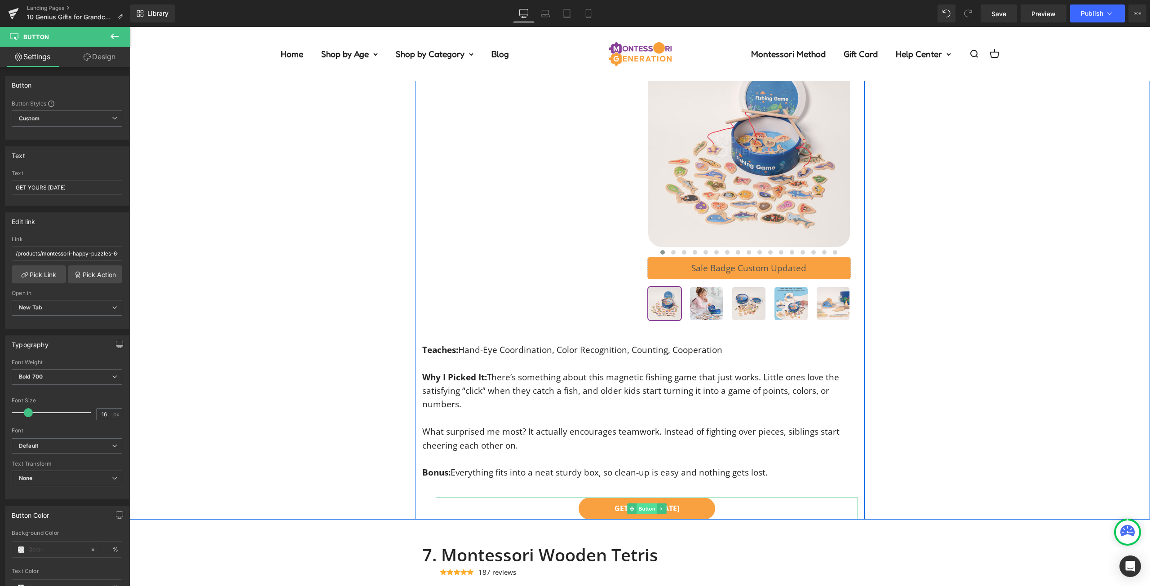
click at [582, 518] on link "GET YOURS [DATE]" at bounding box center [646, 509] width 137 height 22
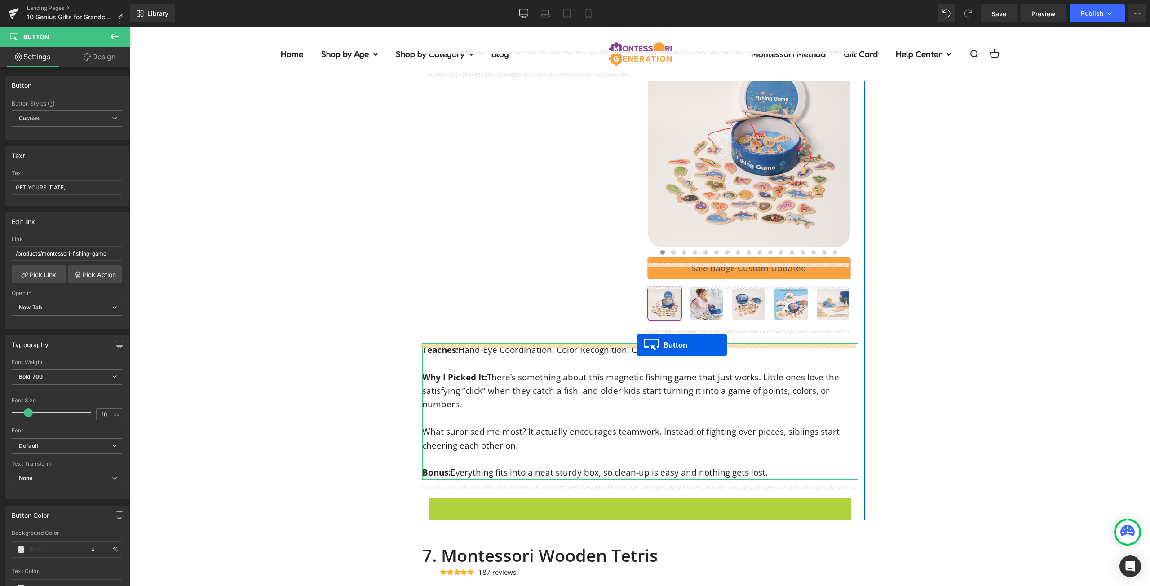
drag, startPoint x: 635, startPoint y: 354, endPoint x: 637, endPoint y: 345, distance: 9.3
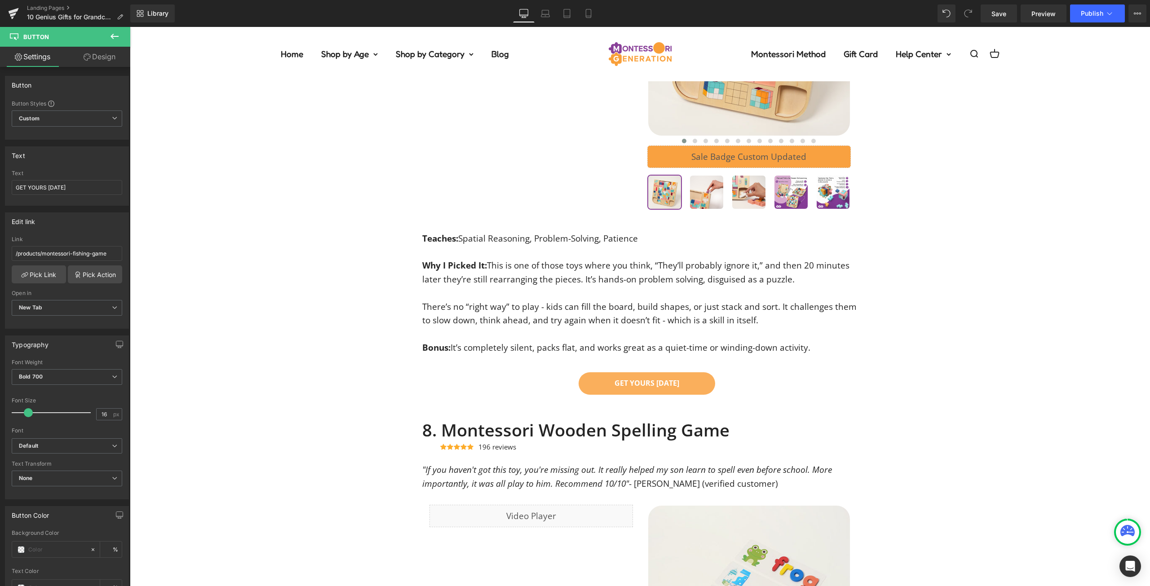
scroll to position [4264, 0]
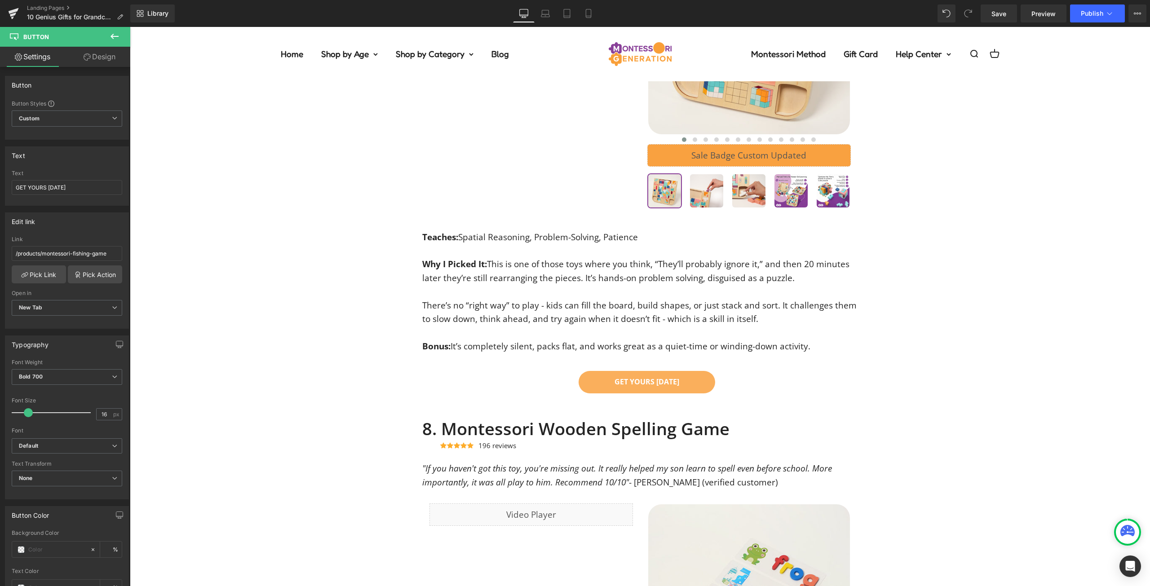
click at [592, 390] on link "GET YOURS [DATE]" at bounding box center [646, 382] width 137 height 22
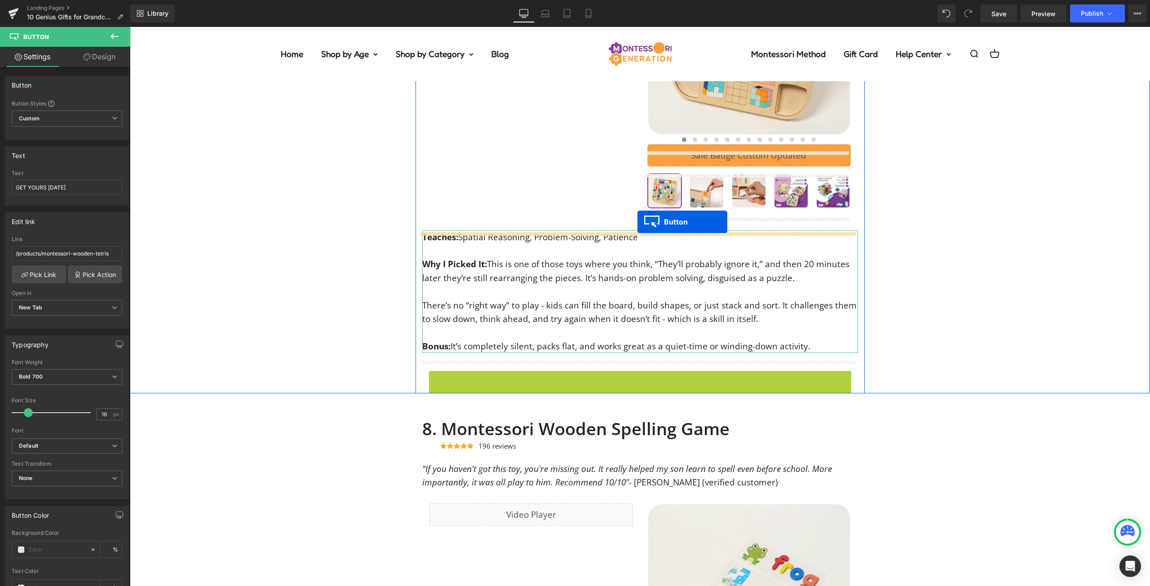
drag, startPoint x: 632, startPoint y: 393, endPoint x: 637, endPoint y: 222, distance: 171.6
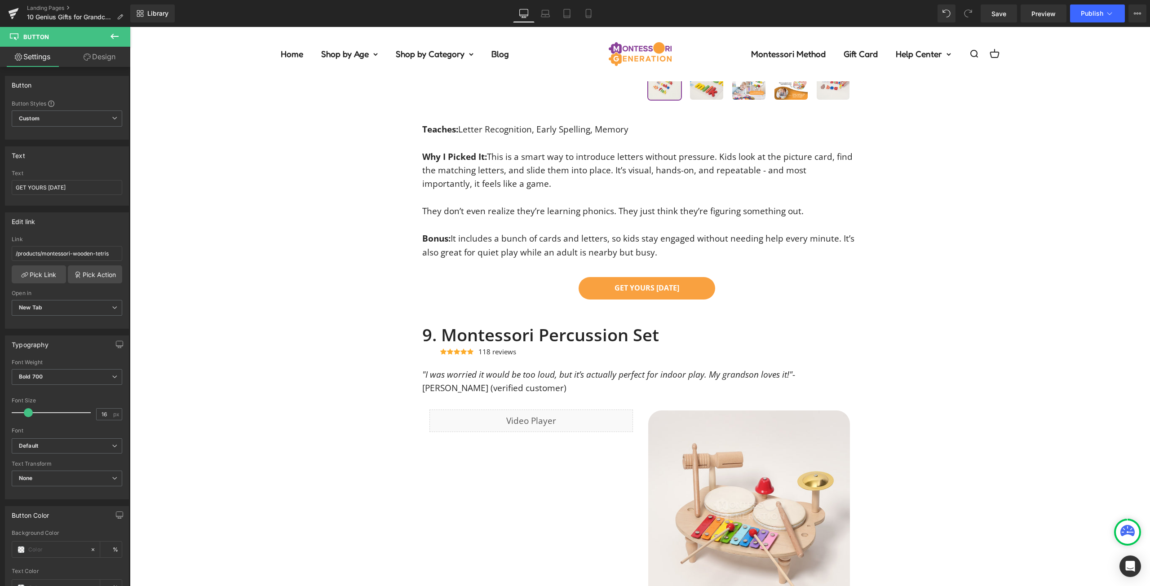
scroll to position [4944, 0]
click at [589, 293] on link "GET YOURS [DATE]" at bounding box center [646, 287] width 137 height 22
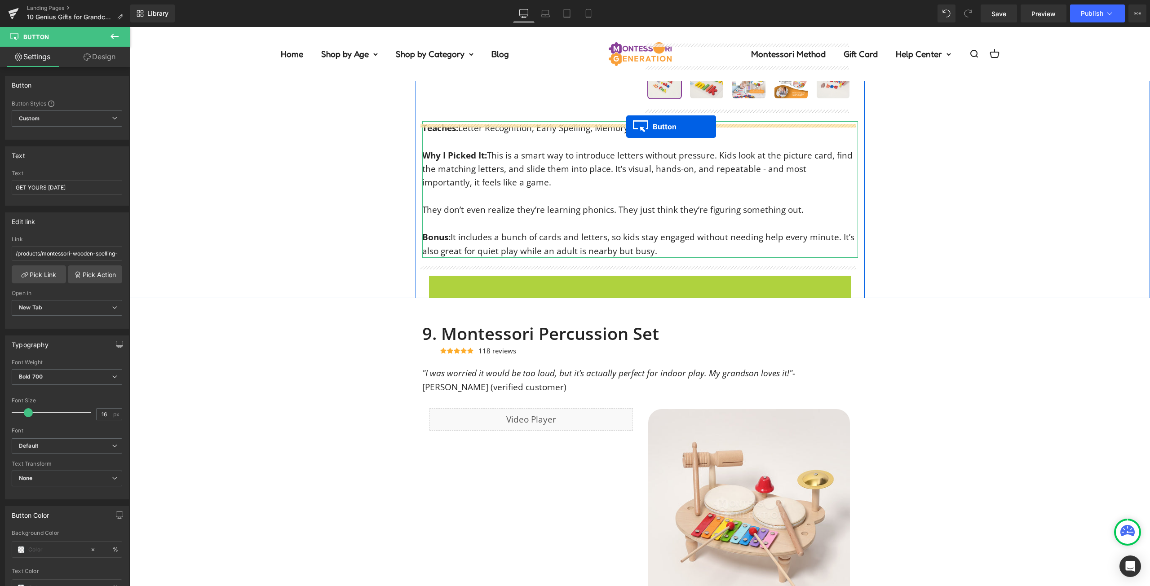
drag, startPoint x: 626, startPoint y: 296, endPoint x: 626, endPoint y: 127, distance: 169.8
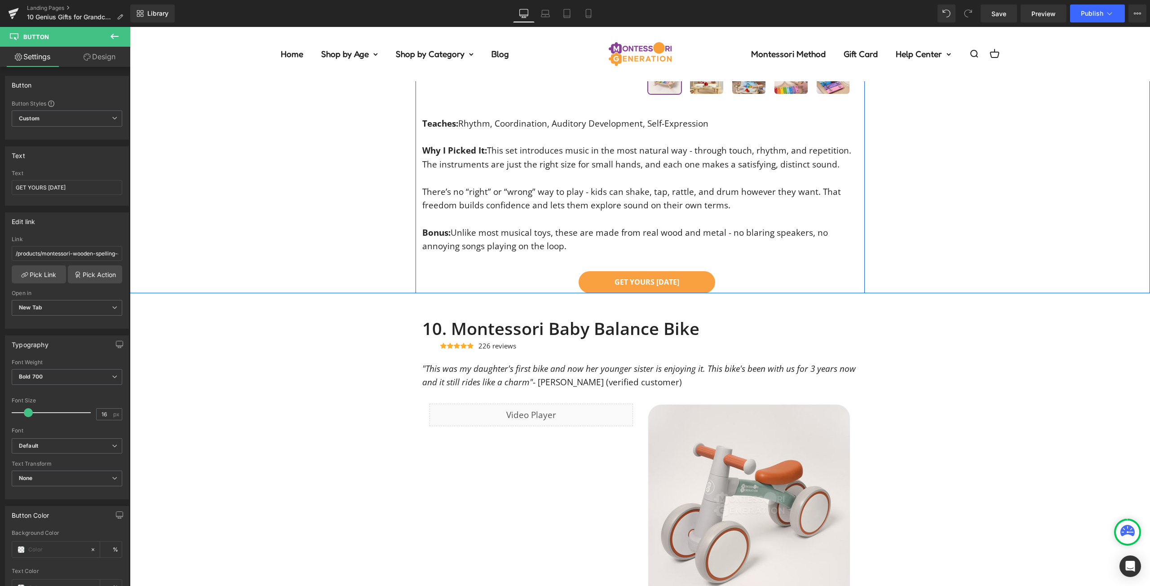
scroll to position [5575, 0]
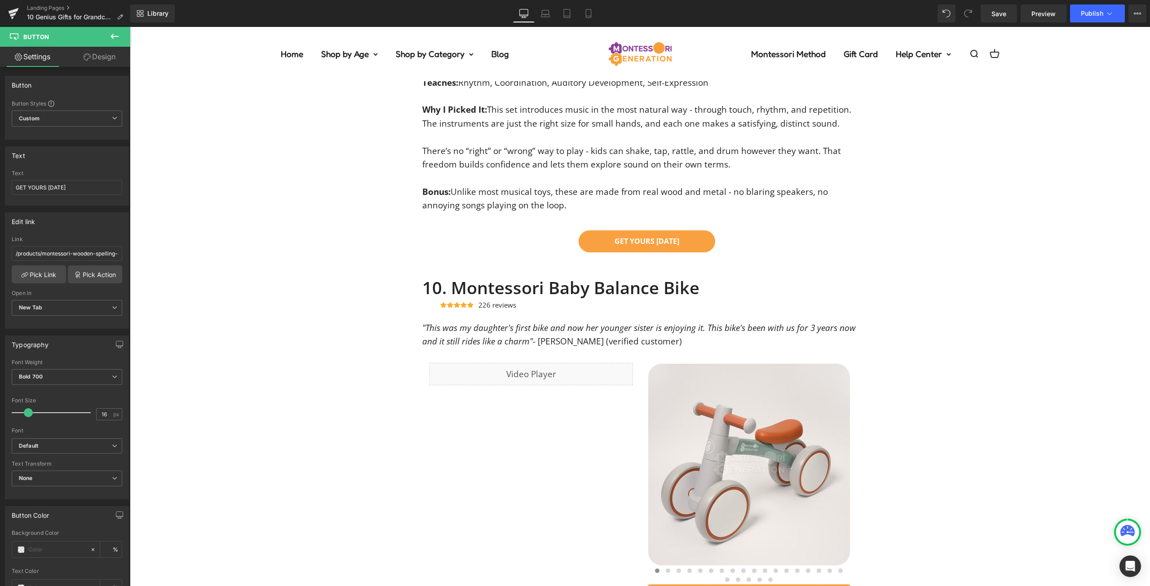
click at [581, 246] on link "GET YOURS [DATE]" at bounding box center [646, 241] width 137 height 22
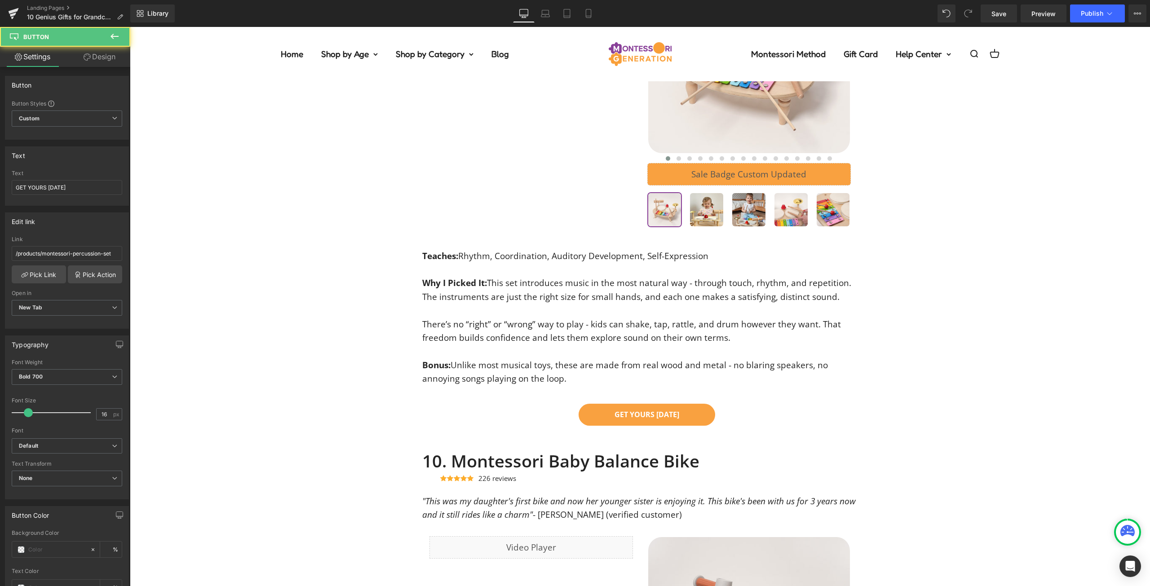
scroll to position [5403, 0]
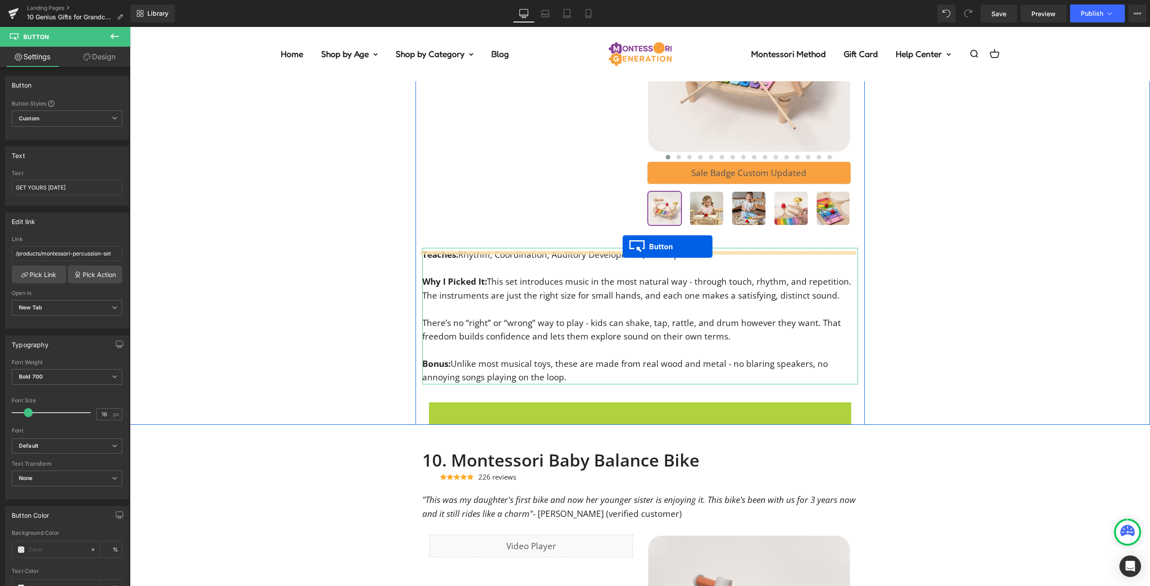
drag, startPoint x: 629, startPoint y: 421, endPoint x: 622, endPoint y: 247, distance: 174.8
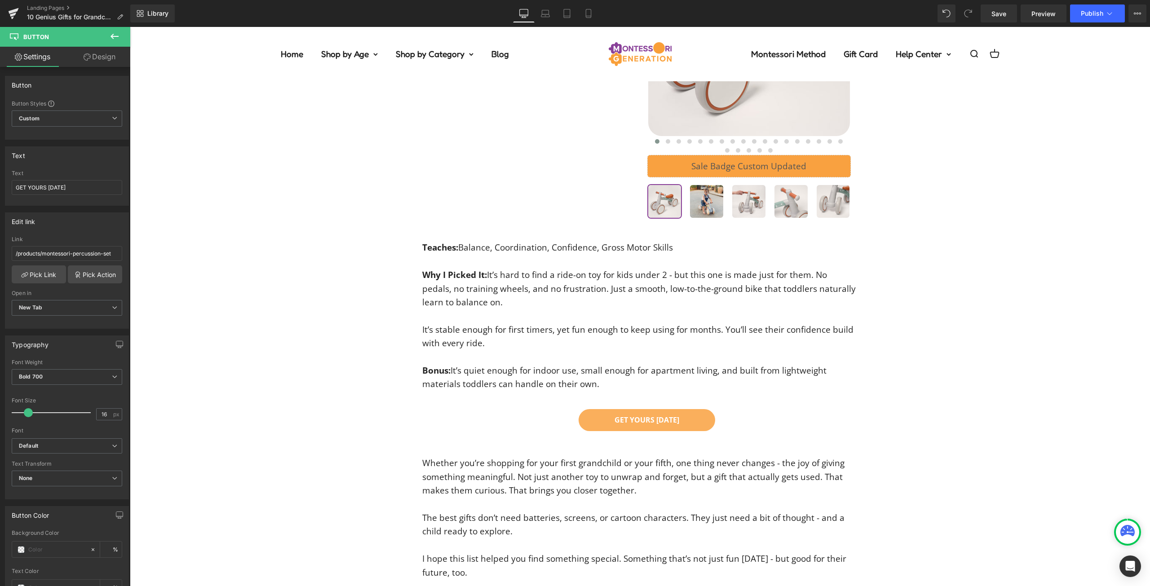
scroll to position [6006, 0]
click at [589, 430] on link "GET YOURS [DATE]" at bounding box center [646, 419] width 137 height 22
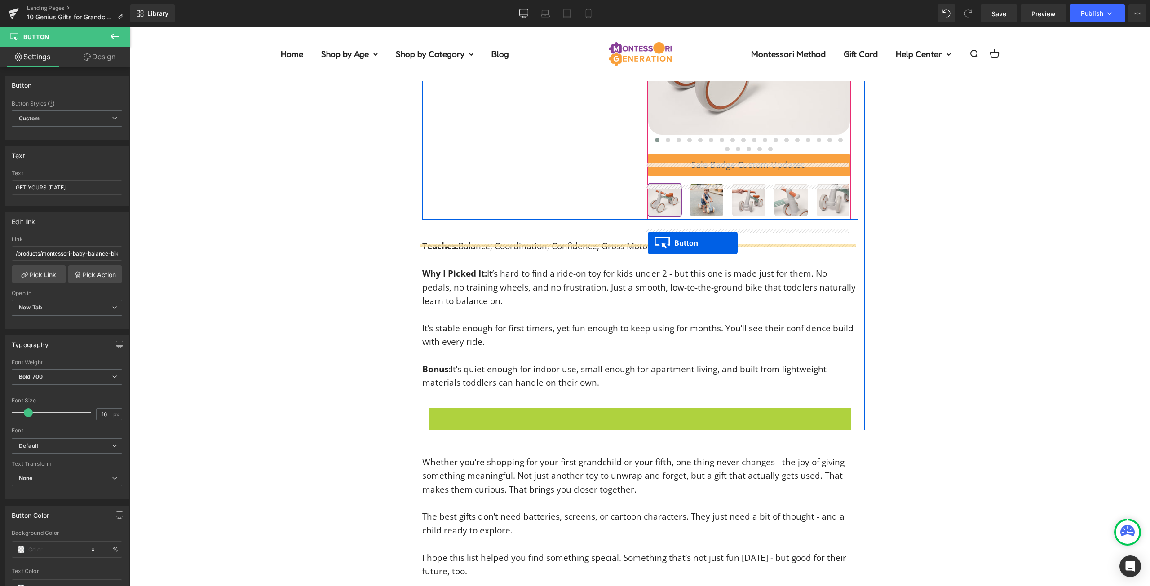
drag, startPoint x: 628, startPoint y: 427, endPoint x: 648, endPoint y: 243, distance: 185.1
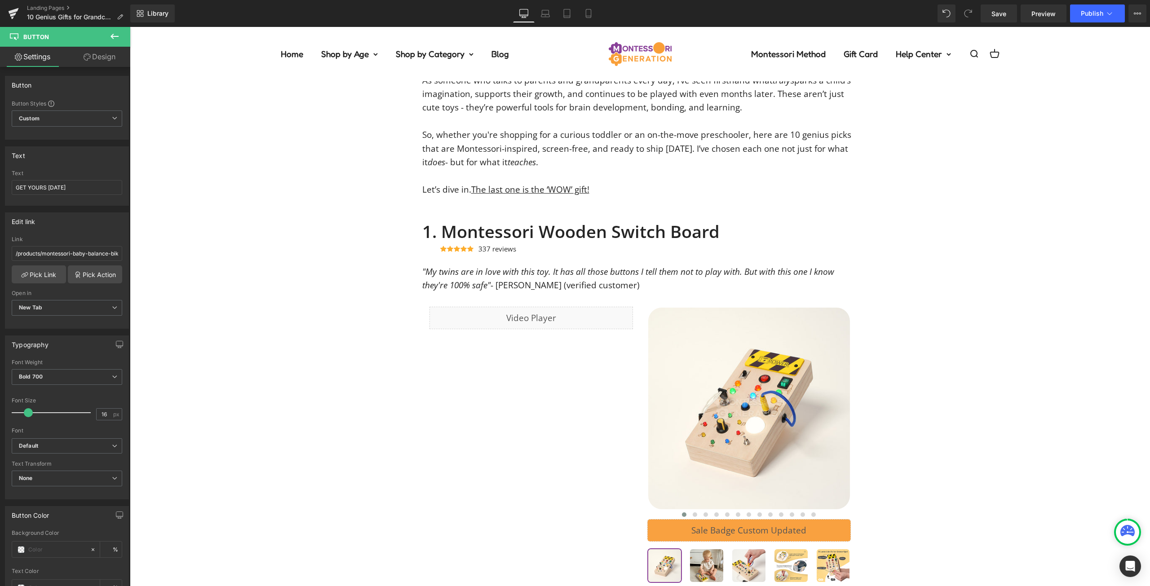
scroll to position [249, 0]
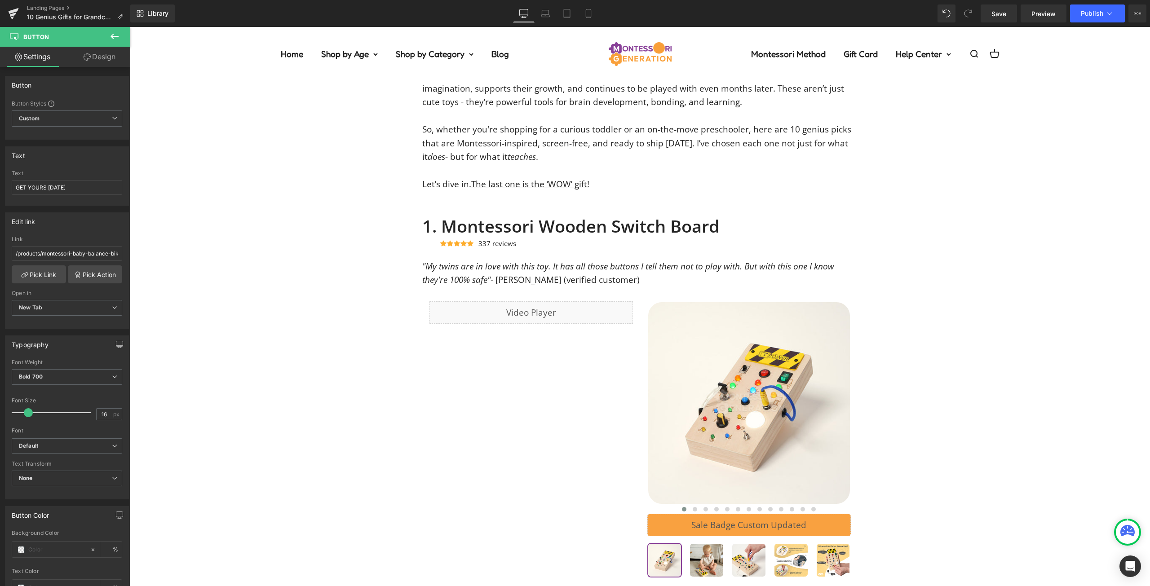
click at [562, 231] on h2 "1. Montessori Wooden Switch Board" at bounding box center [640, 226] width 436 height 21
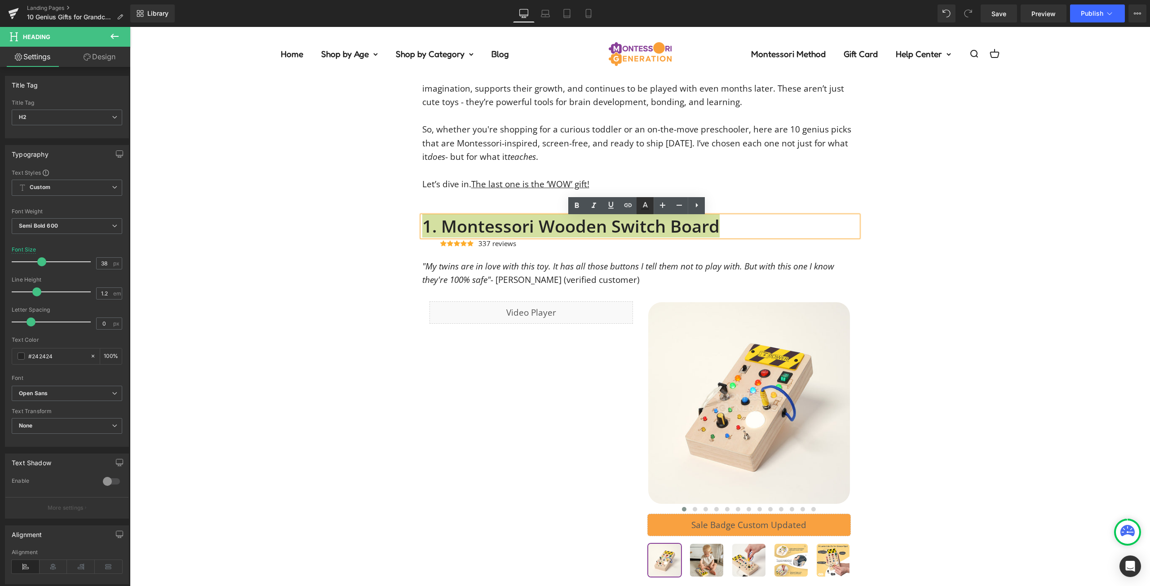
click at [648, 207] on icon at bounding box center [644, 205] width 11 height 11
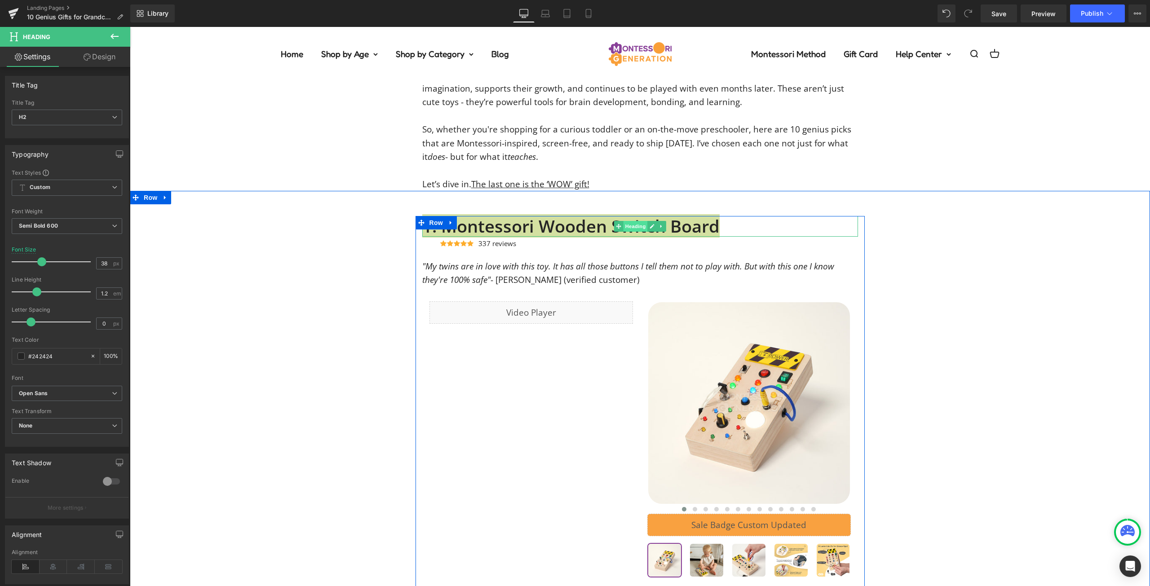
click at [631, 232] on span "Heading" at bounding box center [635, 226] width 24 height 11
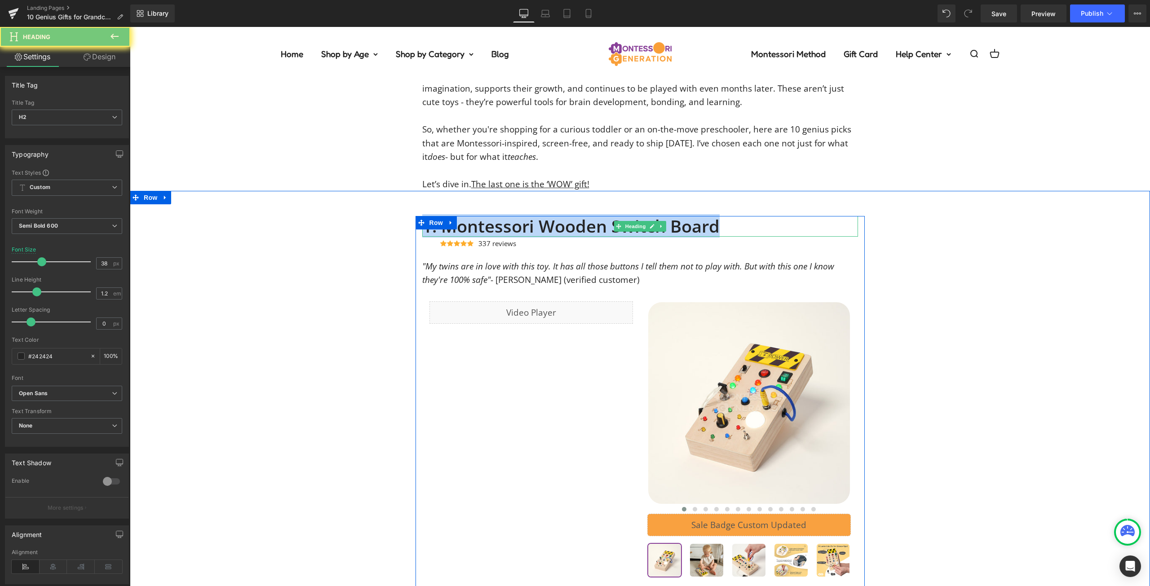
click at [681, 229] on h2 "1. Montessori Wooden Switch Board" at bounding box center [640, 226] width 436 height 21
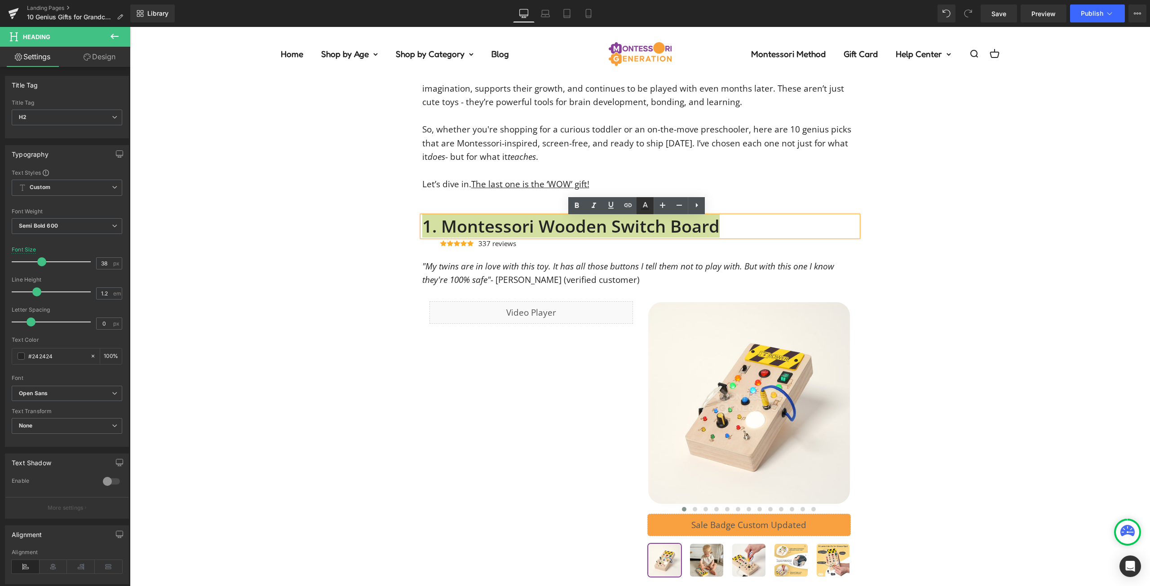
click at [645, 205] on icon at bounding box center [644, 205] width 11 height 11
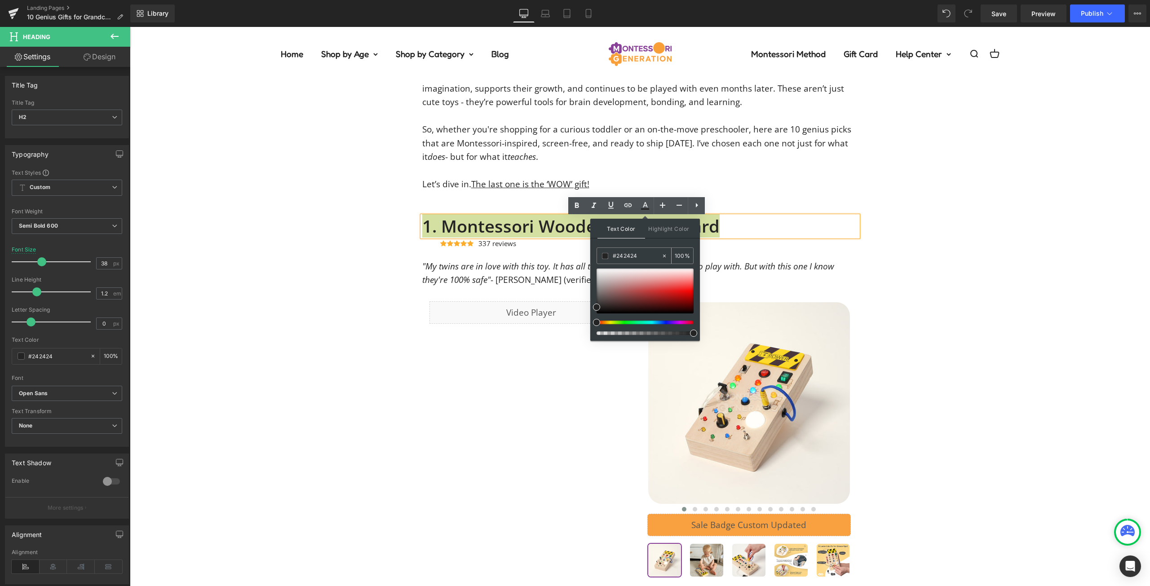
click at [631, 252] on input "#242424" at bounding box center [637, 256] width 49 height 10
paste input "834495"
type input "834495"
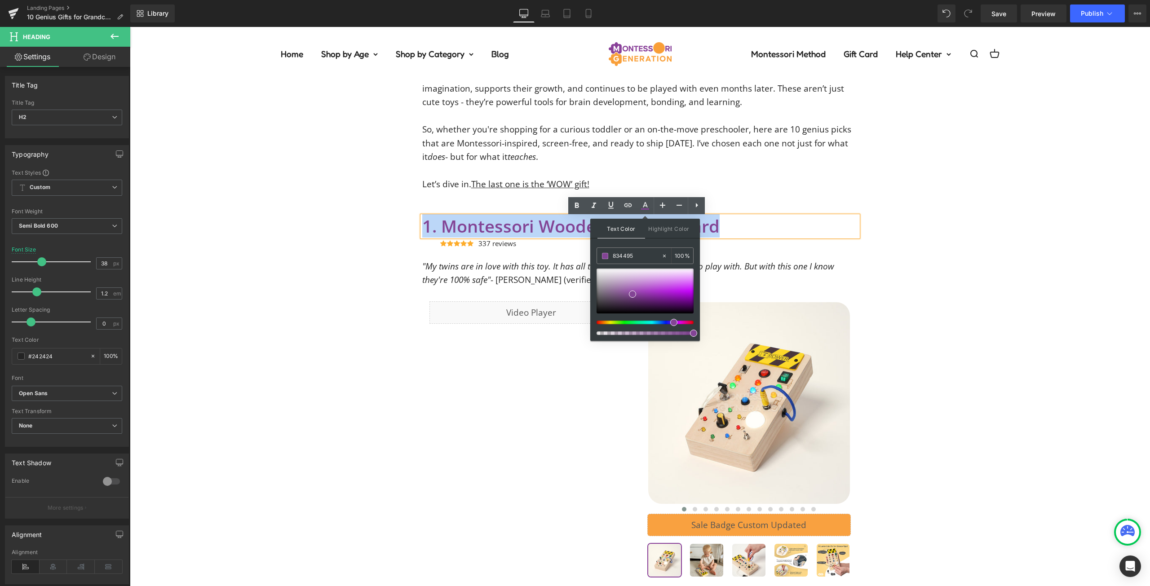
click at [1003, 253] on div "1. Montessori Wooden Switch Board Heading Icon Icon Icon Icon Icon Icon List Ho…" at bounding box center [640, 510] width 1020 height 588
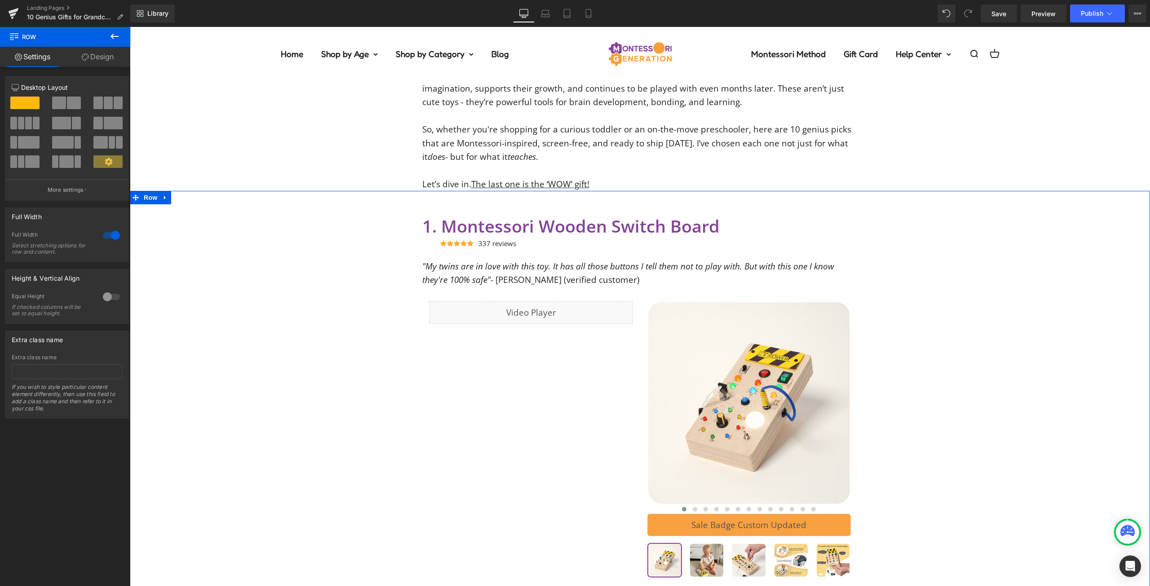
click at [560, 229] on span "1. Montessori Wooden Switch Board" at bounding box center [570, 225] width 297 height 23
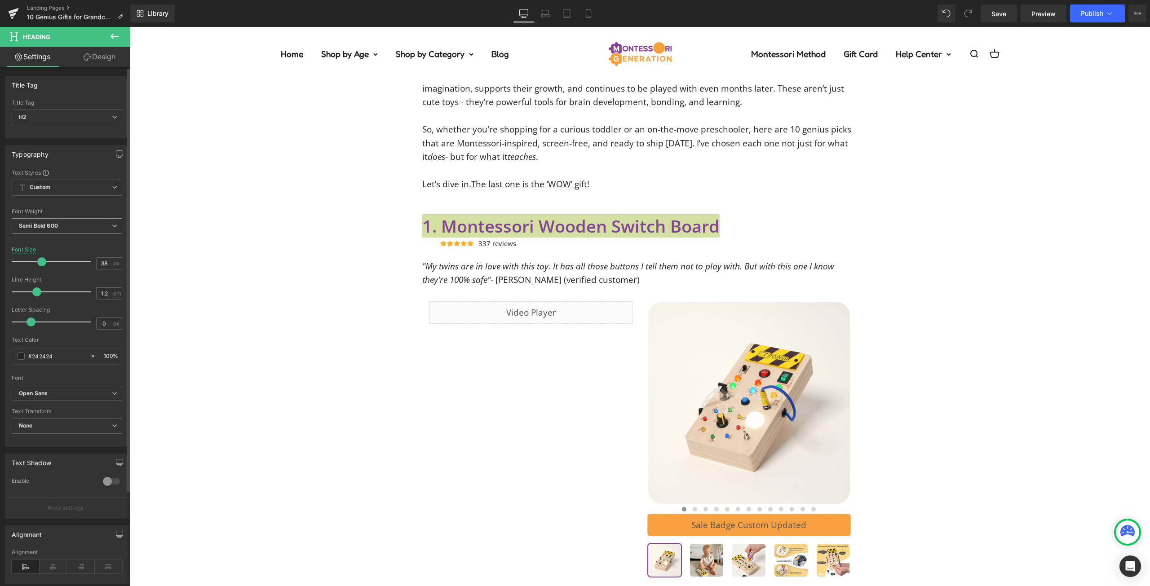
click at [96, 221] on span "Semi Bold 600" at bounding box center [67, 226] width 110 height 16
click at [75, 246] on li "Super Bold 800" at bounding box center [67, 247] width 111 height 13
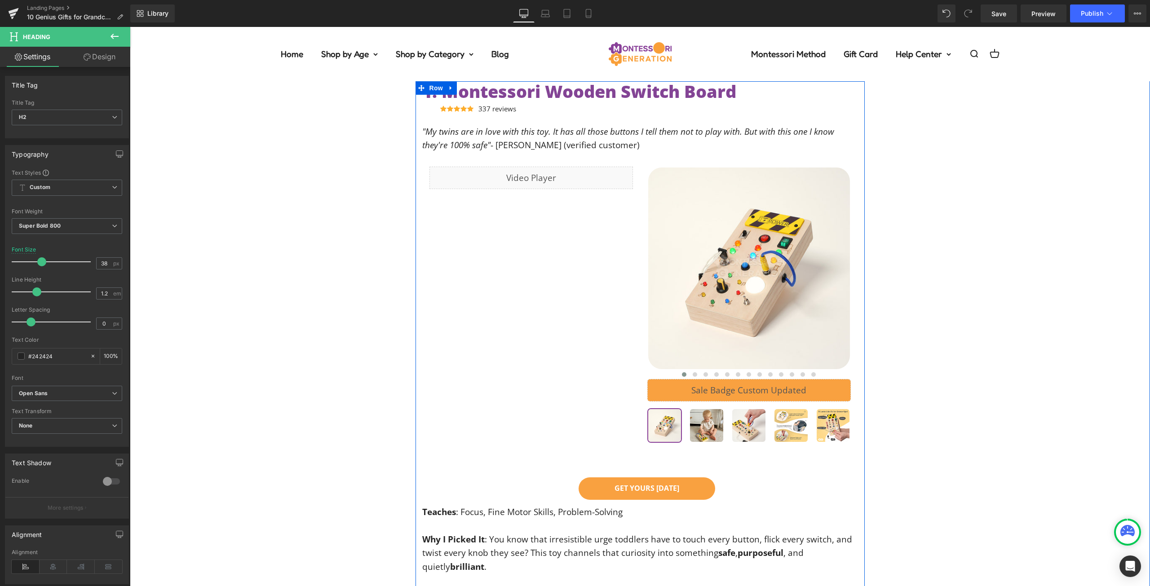
scroll to position [474, 0]
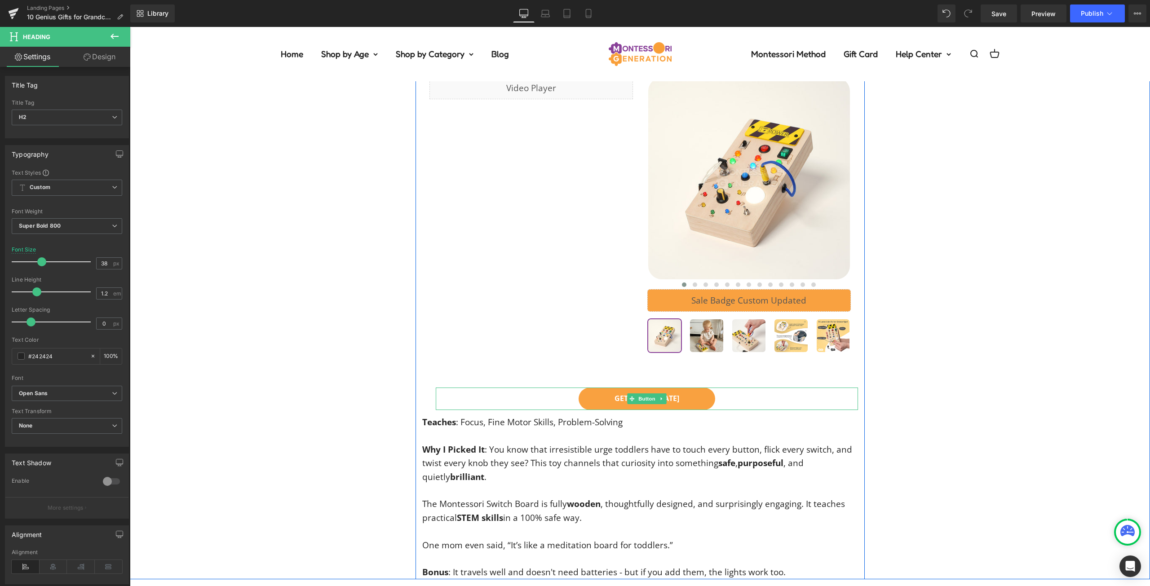
click at [720, 398] on div "GET YOURS [DATE]" at bounding box center [647, 399] width 422 height 22
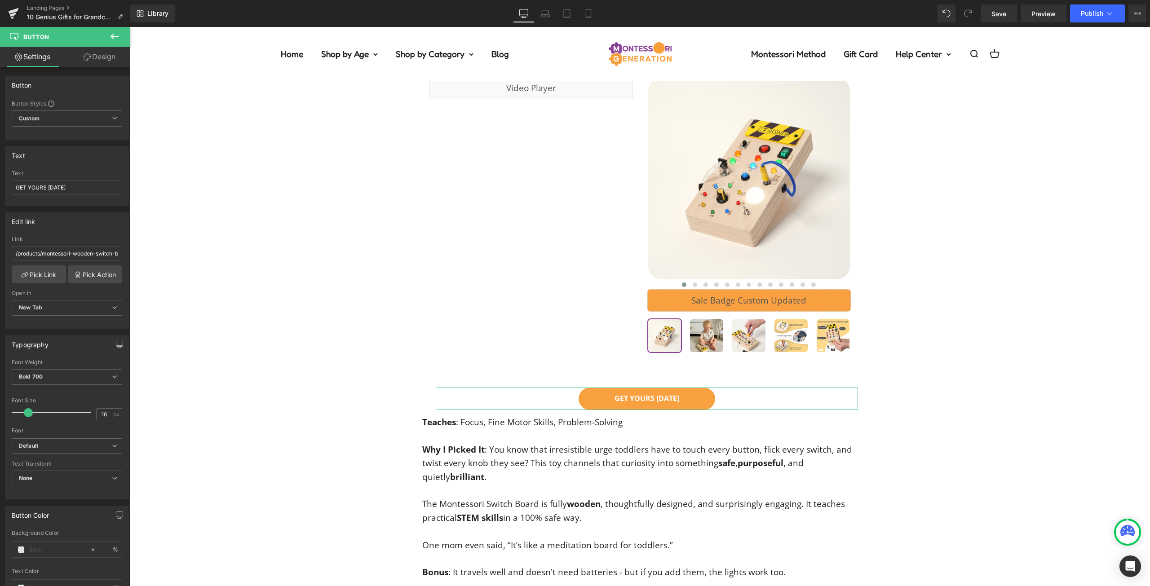
click at [85, 55] on icon at bounding box center [87, 56] width 7 height 7
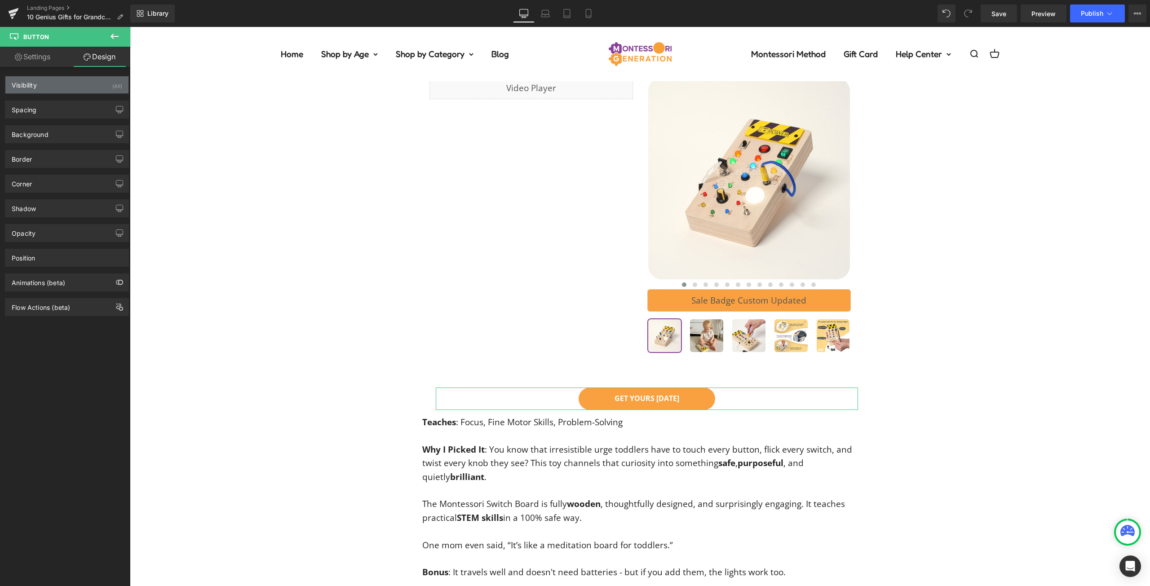
click at [55, 83] on div "Visibility (All)" at bounding box center [66, 84] width 123 height 17
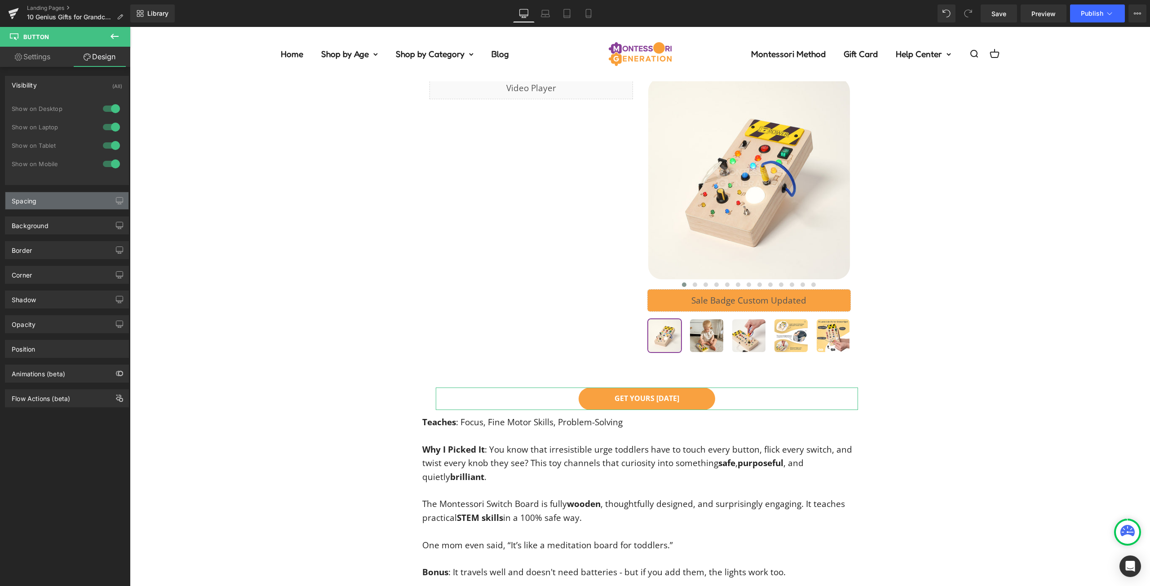
click at [56, 207] on div "Spacing" at bounding box center [66, 200] width 123 height 17
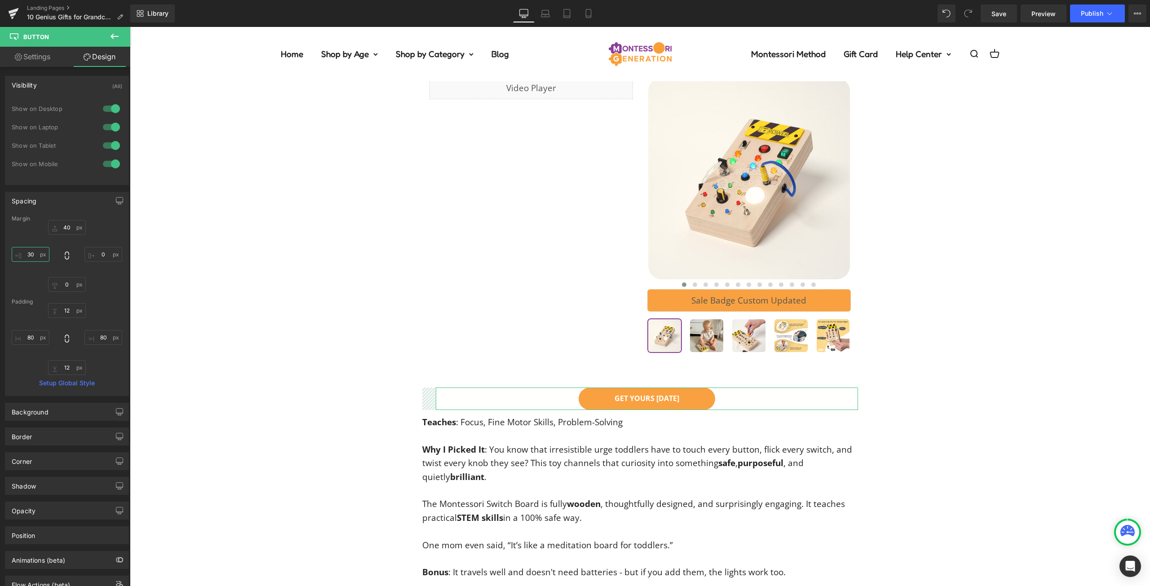
click at [32, 250] on input "30" at bounding box center [31, 254] width 38 height 15
type input "0"
click at [68, 228] on input "40" at bounding box center [67, 227] width 38 height 15
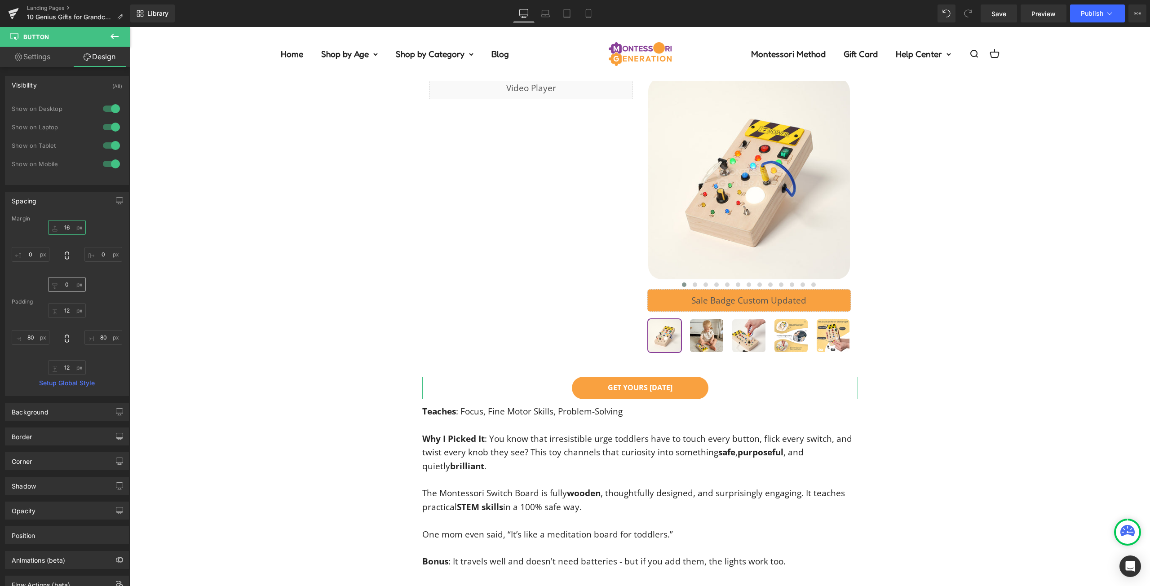
type input "16"
click at [67, 287] on input "0" at bounding box center [67, 284] width 38 height 15
type input "32"
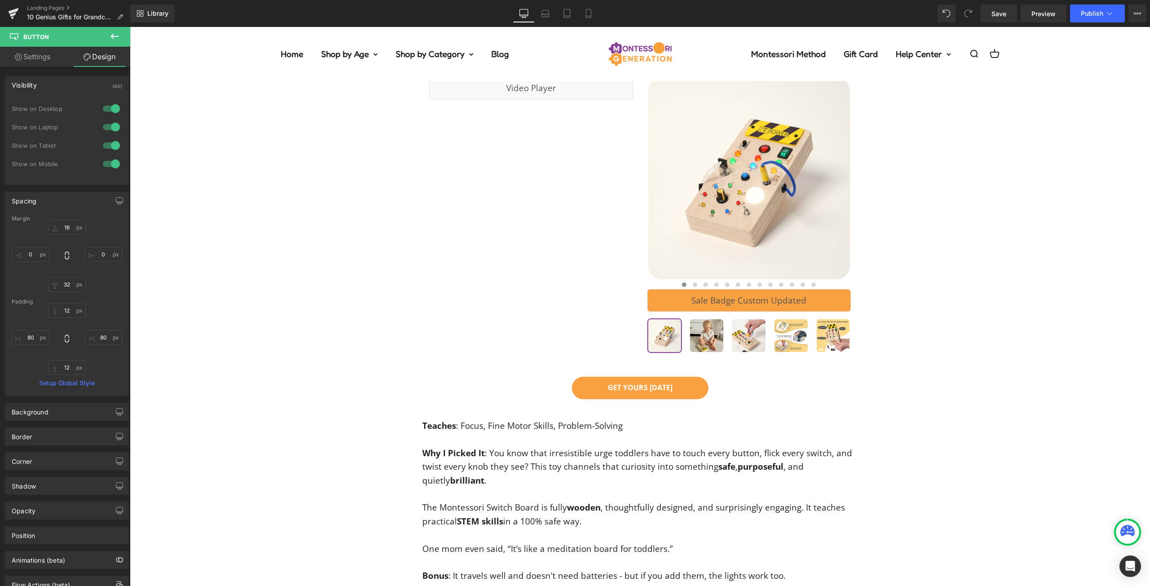
click at [976, 388] on div "1. Montessori Wooden Switch Board Heading Icon Icon Icon Icon Icon Icon List Ho…" at bounding box center [640, 286] width 1020 height 591
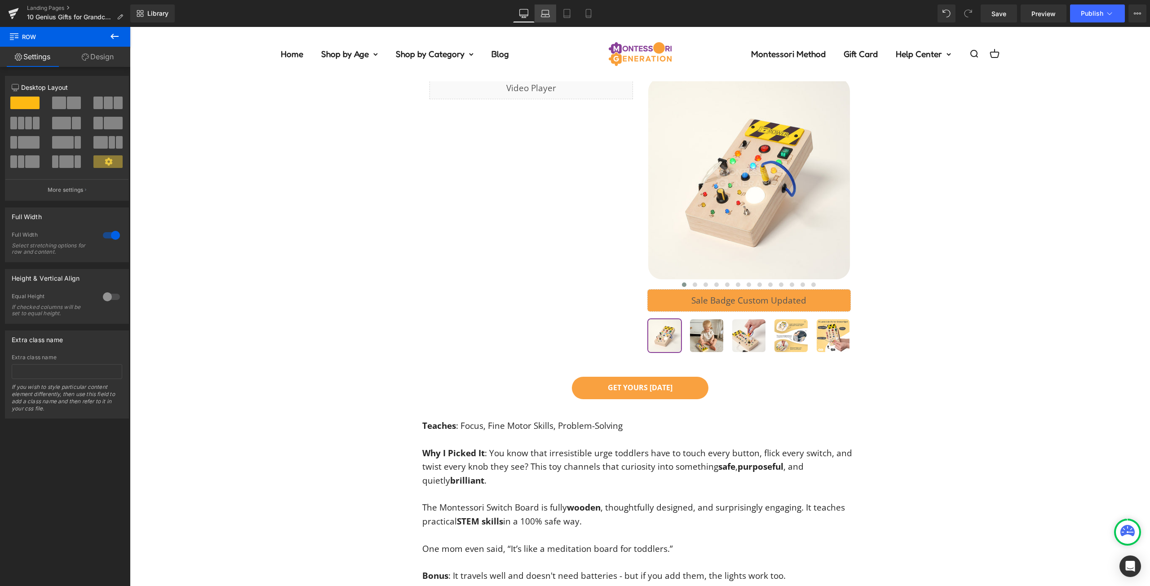
click at [538, 17] on link "Laptop" at bounding box center [545, 13] width 22 height 18
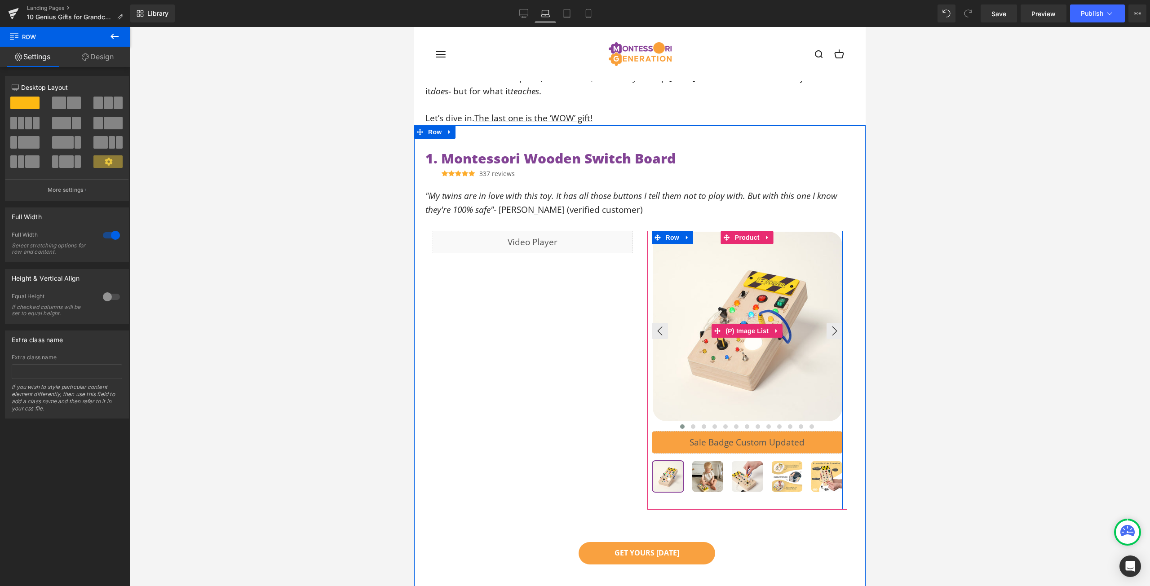
scroll to position [446, 0]
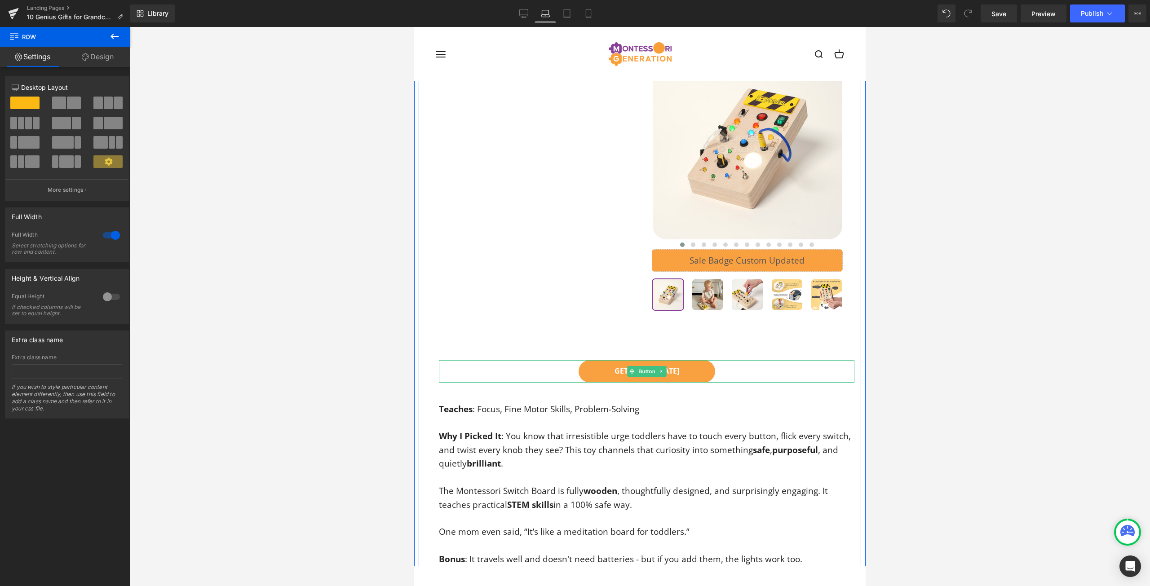
click at [762, 370] on div "GET YOURS [DATE]" at bounding box center [646, 371] width 415 height 22
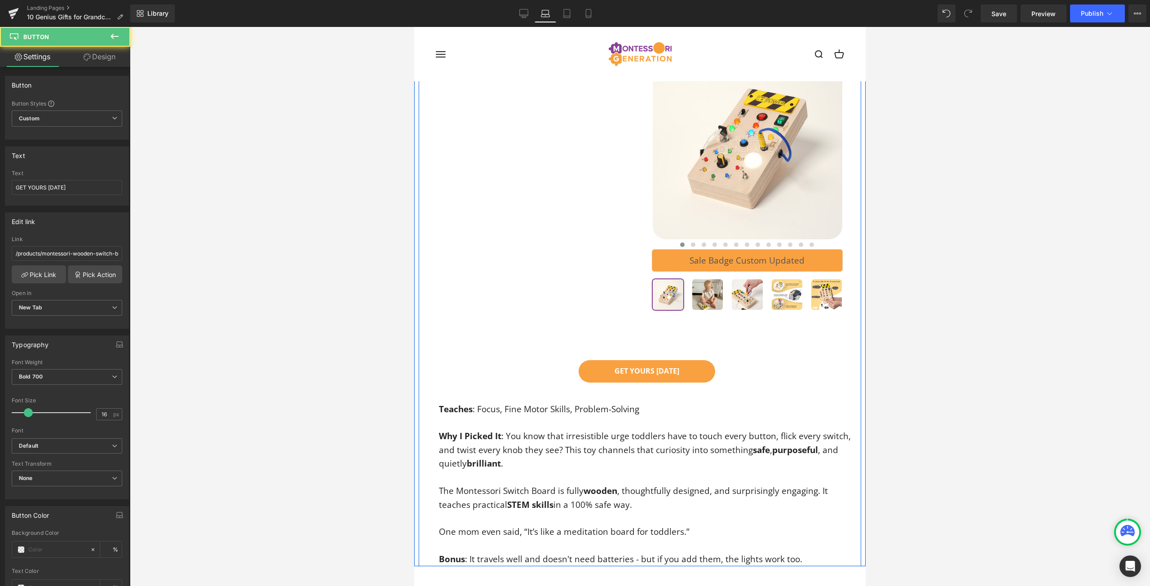
click at [729, 353] on div "1. Montessori Wooden Switch Board Heading Icon Icon Icon Icon Icon Icon List Ho…" at bounding box center [640, 268] width 442 height 598
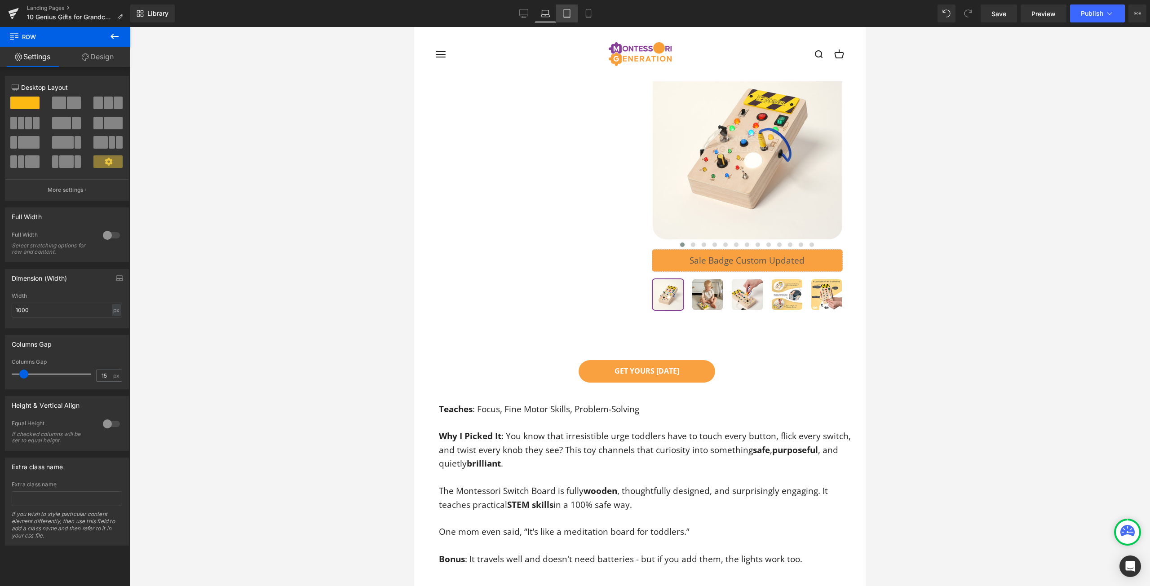
click at [571, 12] on icon at bounding box center [566, 13] width 9 height 9
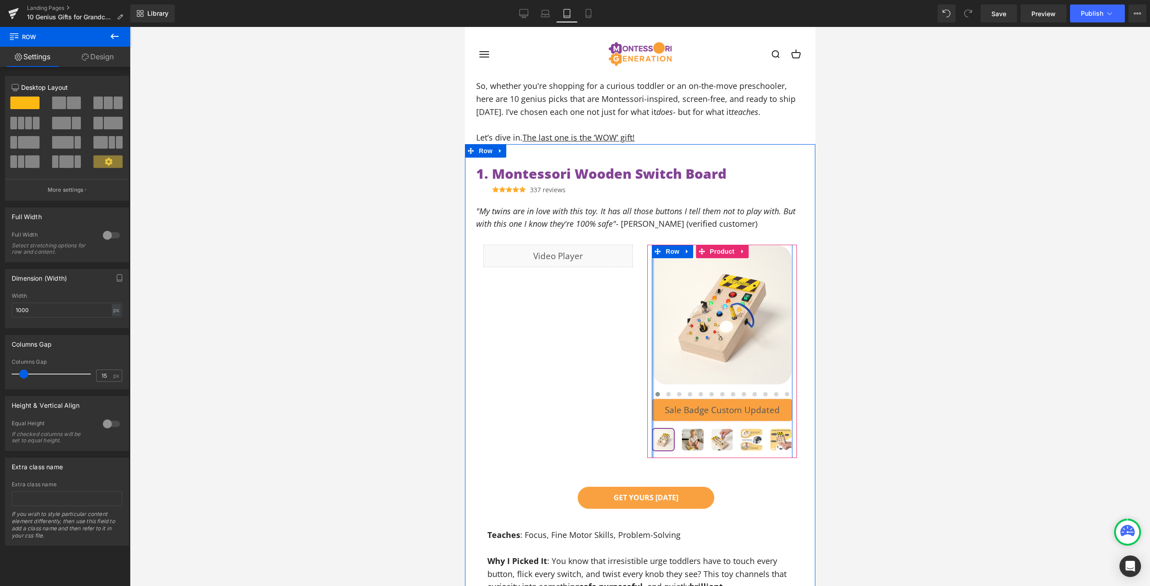
scroll to position [416, 0]
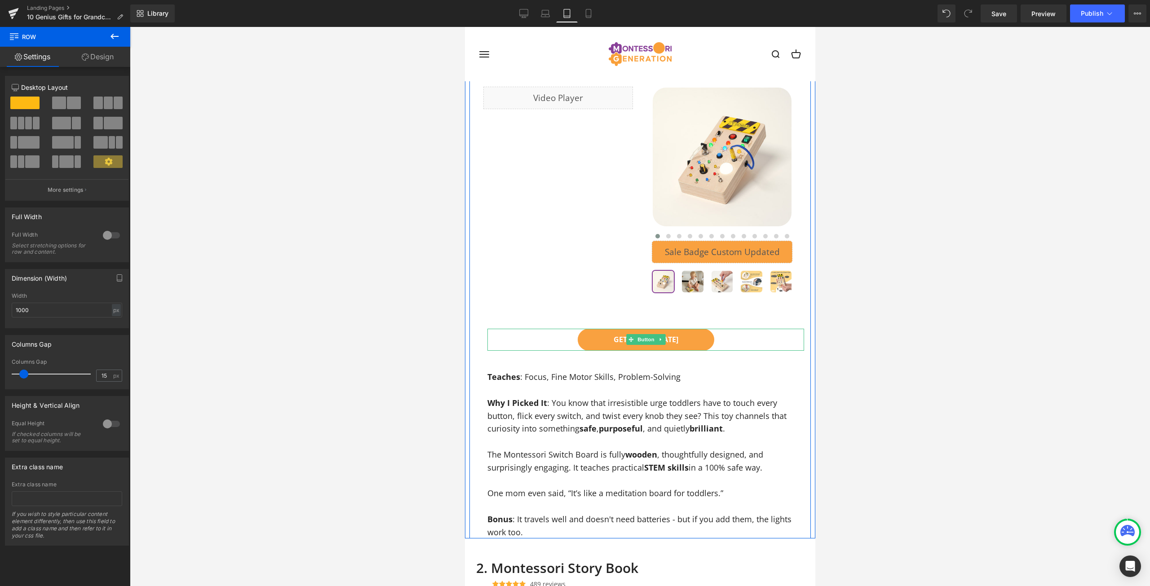
click at [729, 329] on div "GET YOURS [DATE]" at bounding box center [645, 340] width 317 height 22
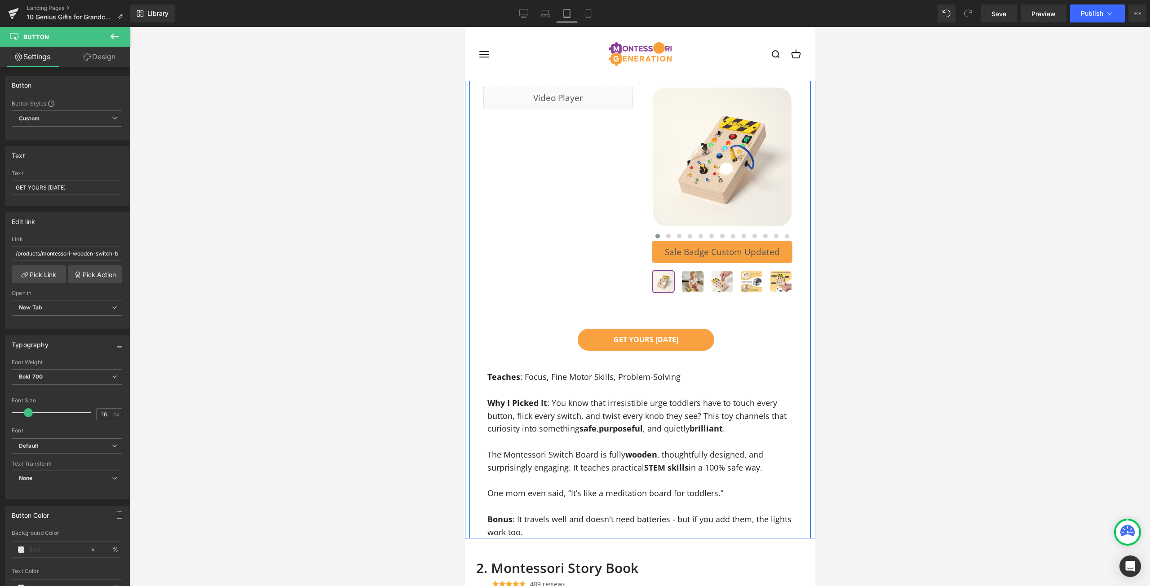
click at [717, 305] on div "1. Montessori Wooden Switch Board Heading Icon Icon Icon Icon Icon Icon List Ho…" at bounding box center [639, 273] width 341 height 531
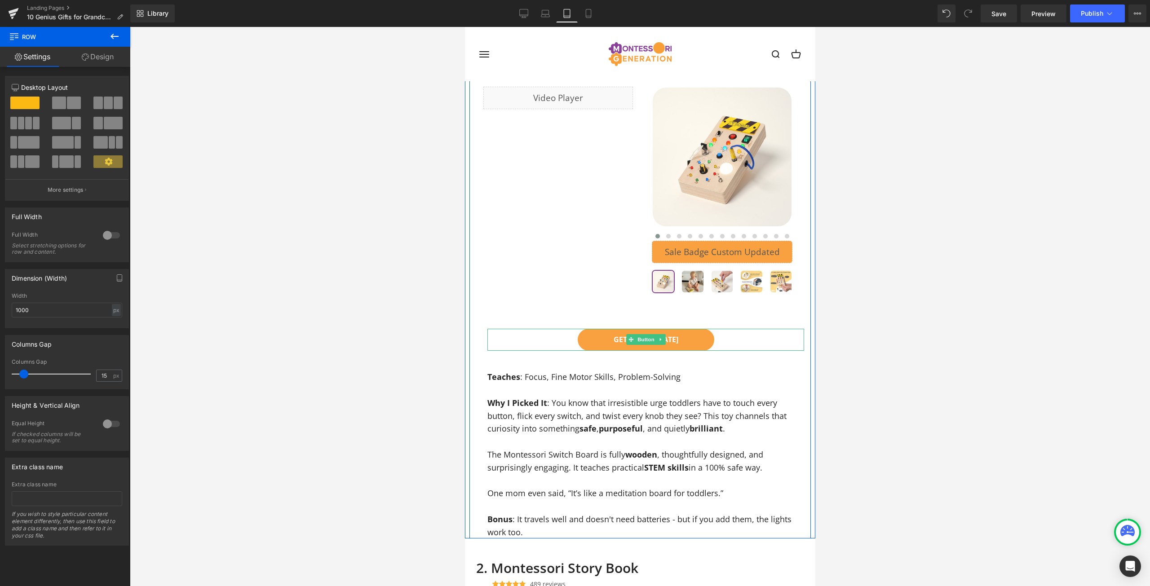
click at [717, 329] on div "GET YOURS [DATE]" at bounding box center [645, 340] width 317 height 22
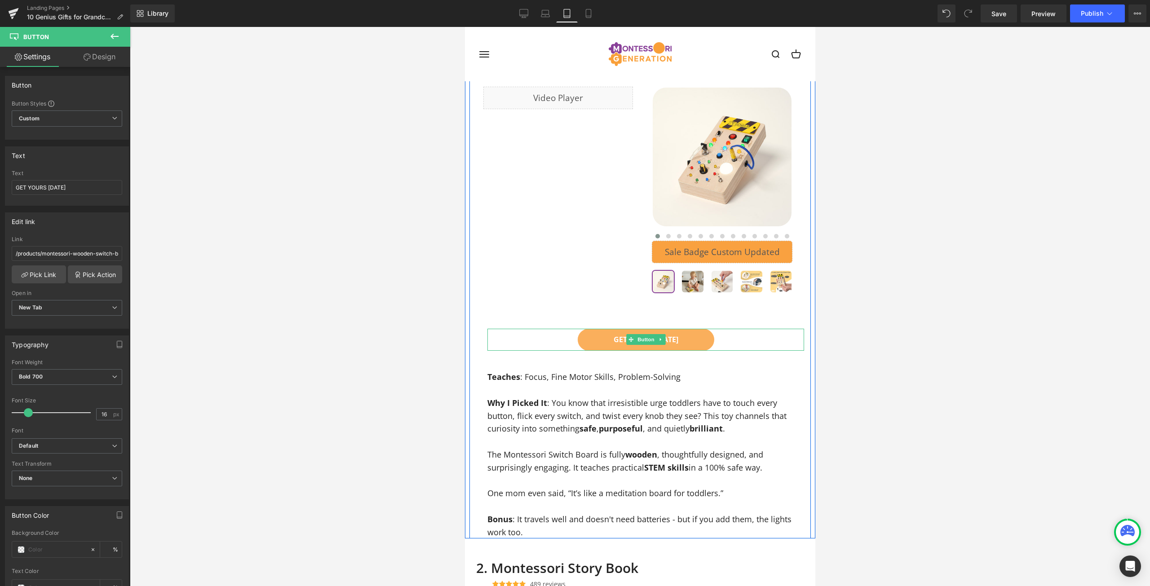
click at [693, 329] on link "GET YOURS [DATE]" at bounding box center [645, 340] width 137 height 22
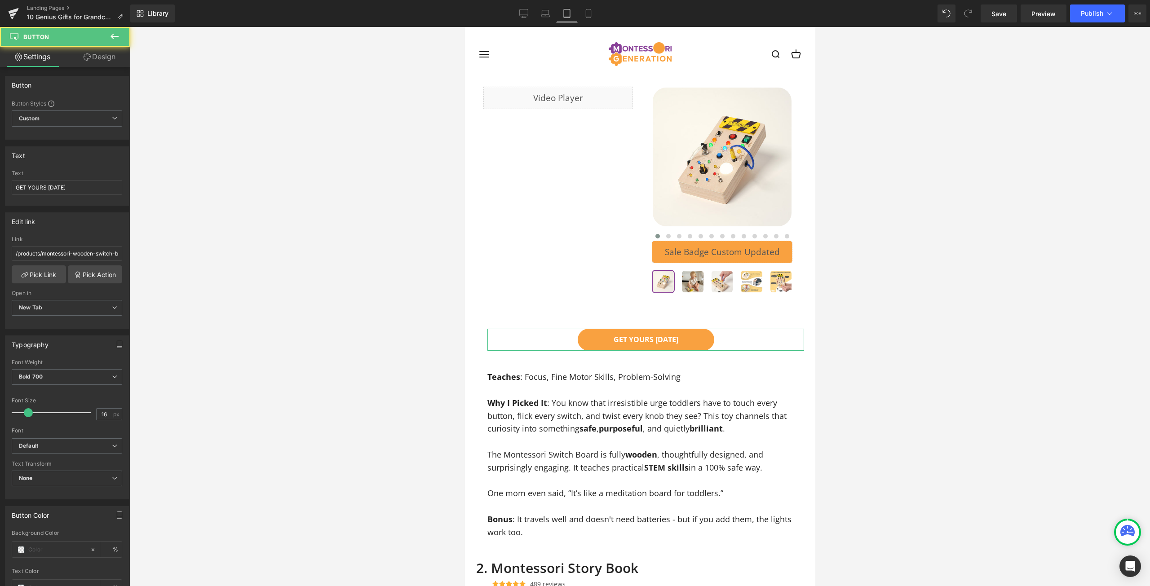
click at [88, 54] on icon at bounding box center [87, 56] width 7 height 7
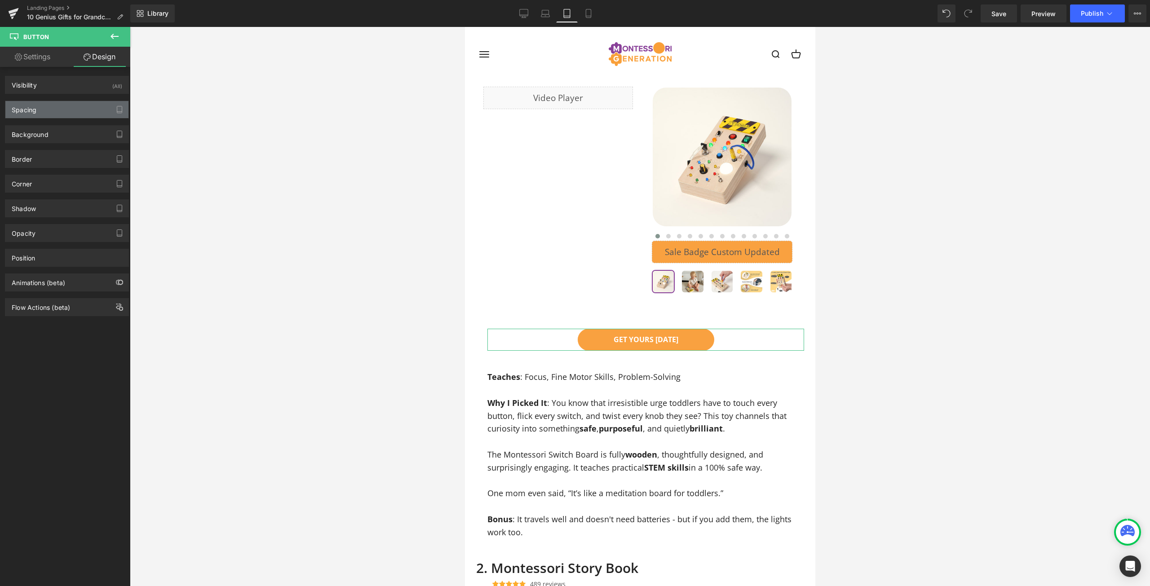
click at [64, 107] on div "Spacing" at bounding box center [66, 109] width 123 height 17
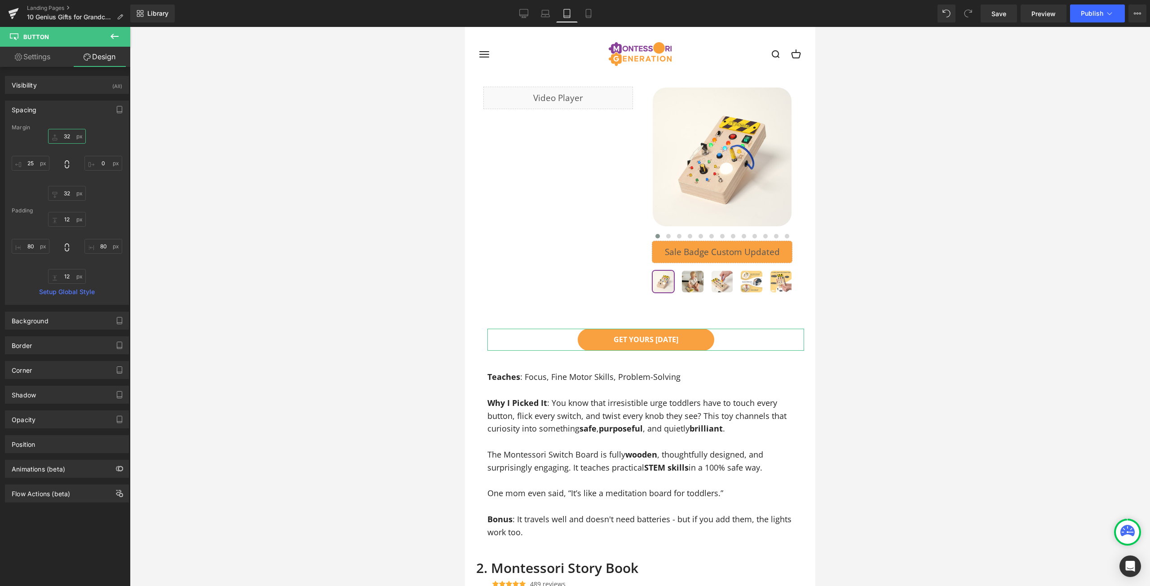
click at [63, 131] on input "32" at bounding box center [67, 136] width 38 height 15
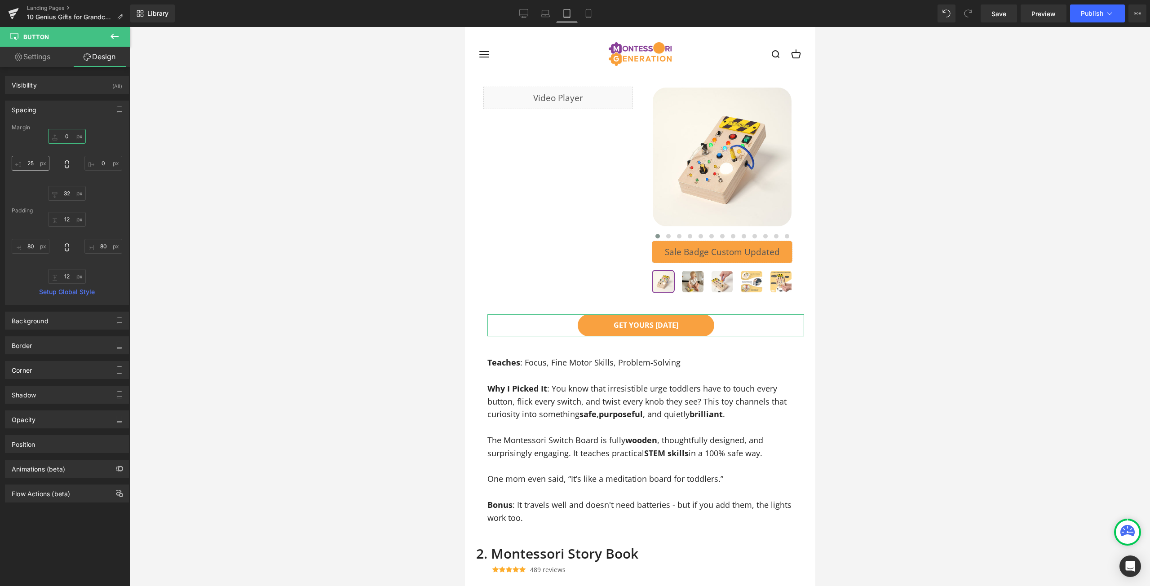
type input "0"
click at [35, 164] on input "25" at bounding box center [31, 163] width 38 height 15
click at [33, 164] on input "25" at bounding box center [31, 163] width 38 height 15
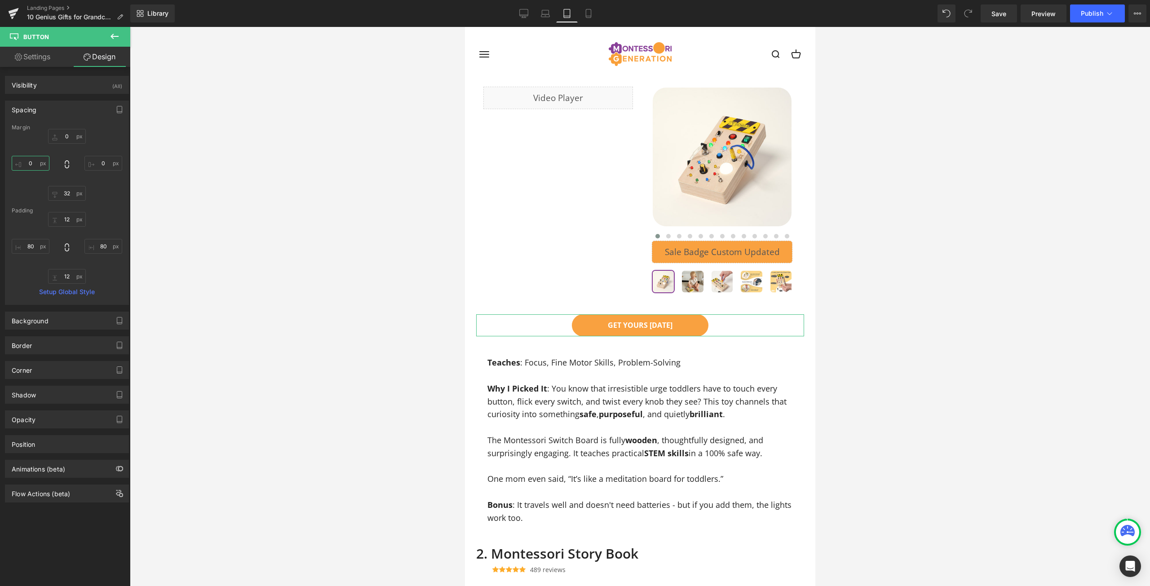
type input "0"
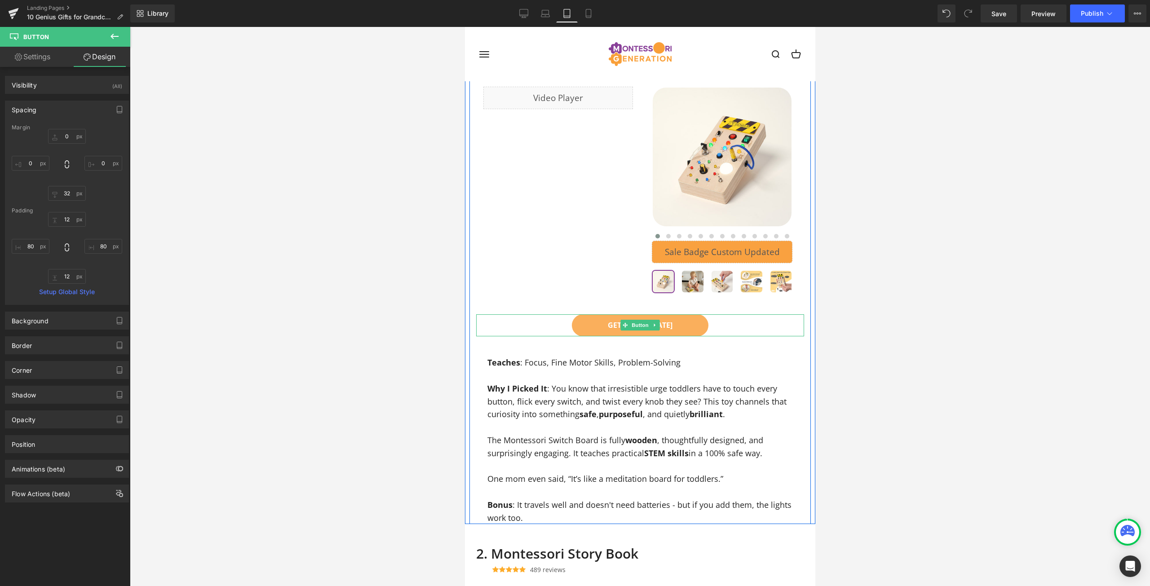
click at [700, 314] on link "GET YOURS [DATE]" at bounding box center [639, 325] width 137 height 22
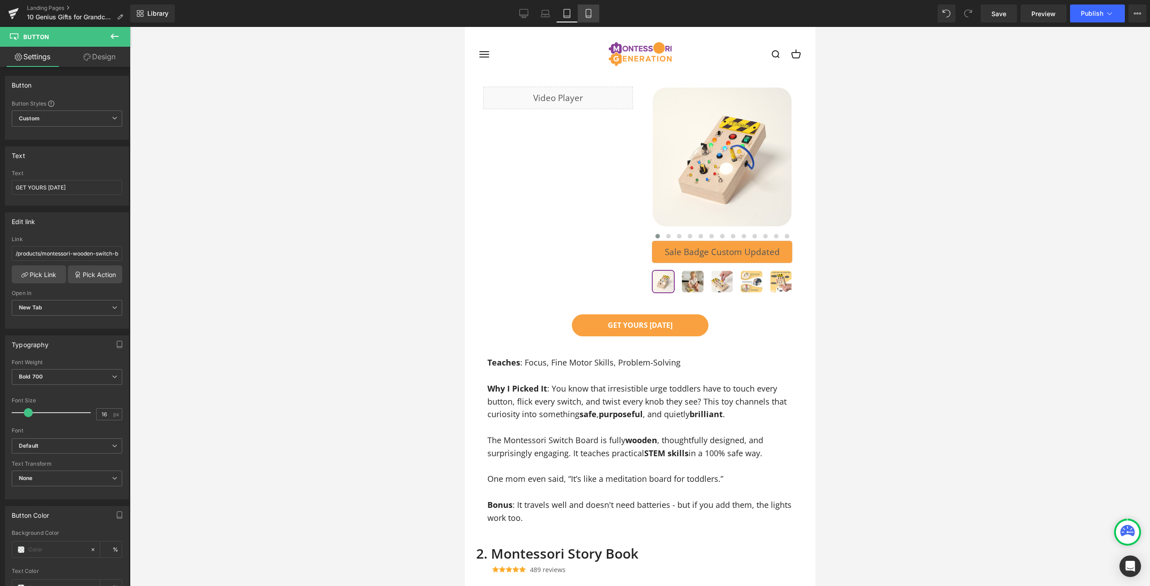
click at [586, 8] on link "Mobile" at bounding box center [589, 13] width 22 height 18
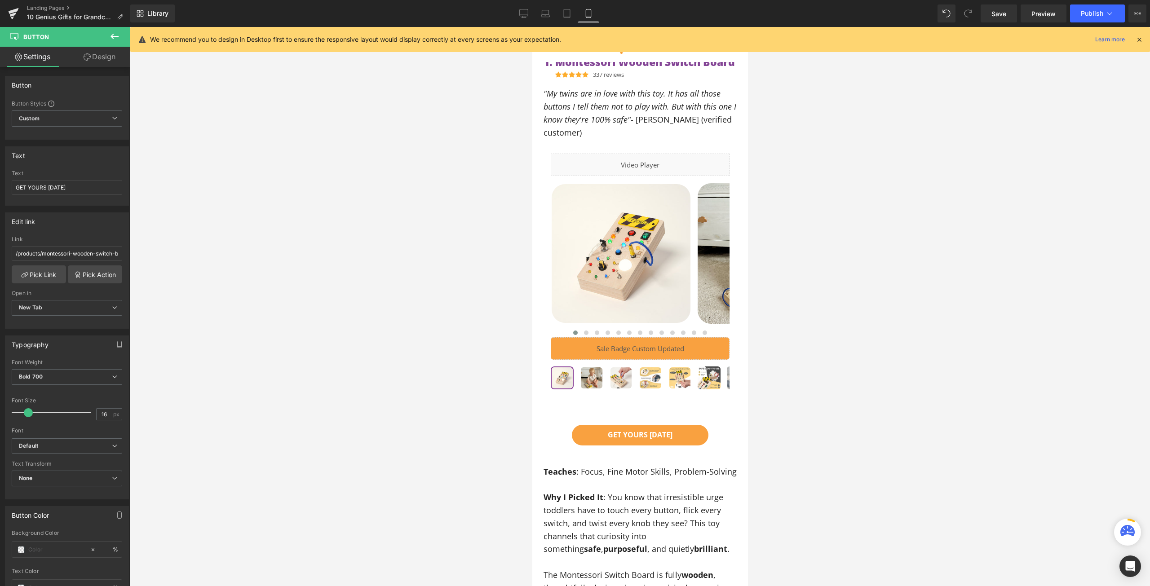
scroll to position [534, 0]
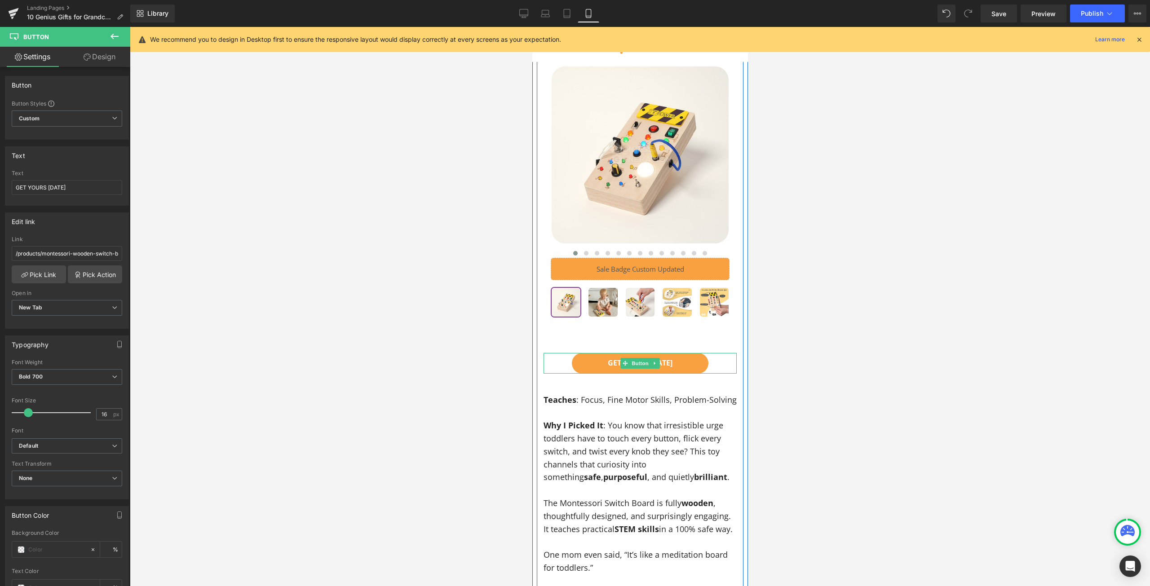
click at [712, 357] on div "GET YOURS [DATE]" at bounding box center [639, 363] width 193 height 21
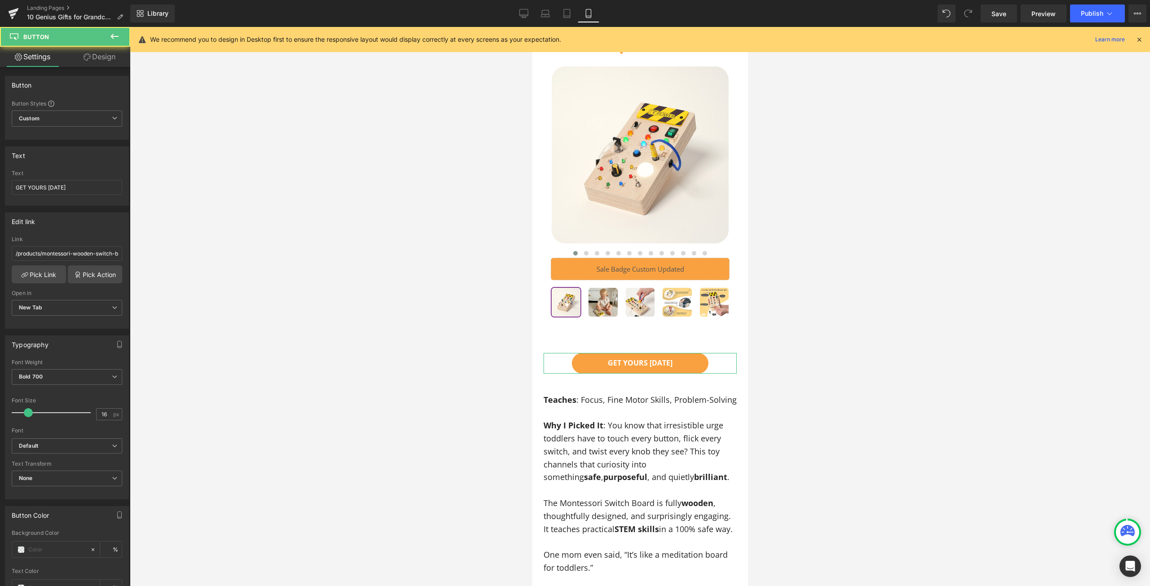
click at [89, 64] on link "Design" at bounding box center [99, 57] width 65 height 20
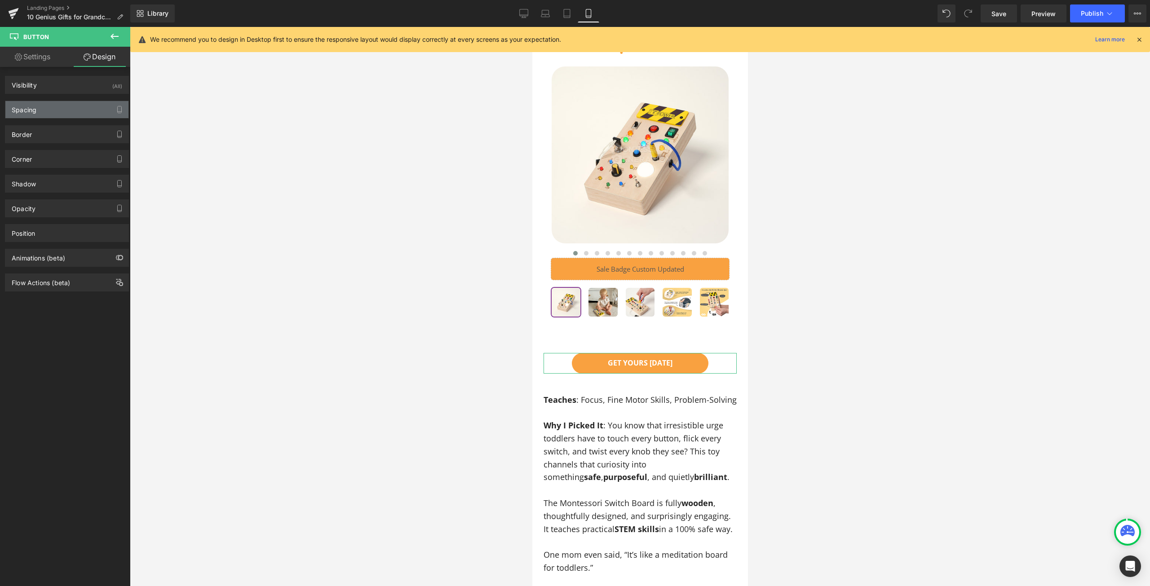
click at [39, 108] on div "Spacing" at bounding box center [66, 109] width 123 height 17
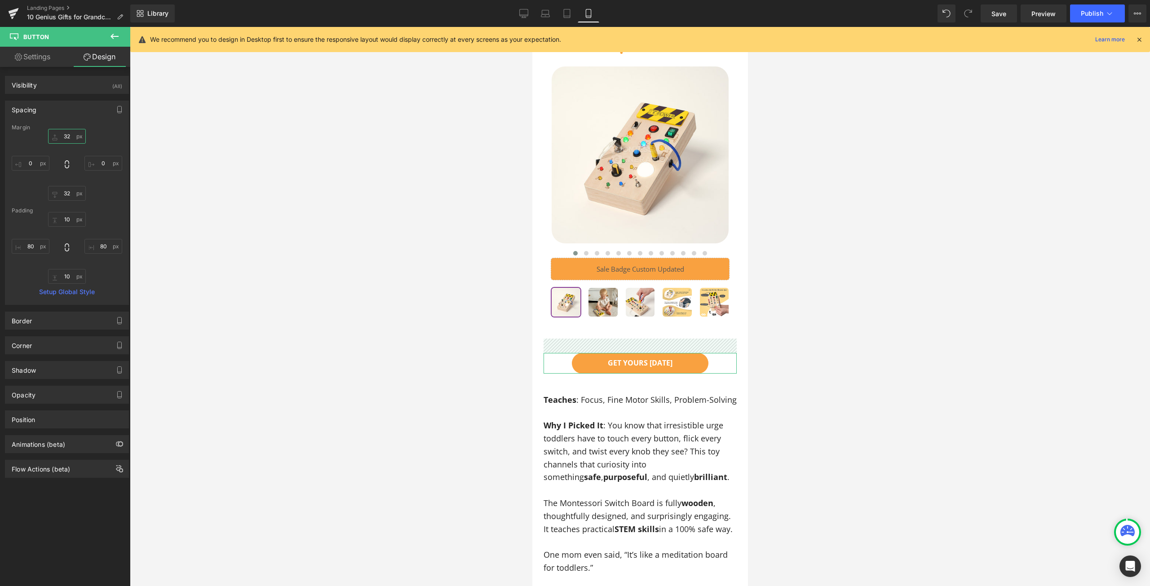
click at [66, 134] on input "32" at bounding box center [67, 136] width 38 height 15
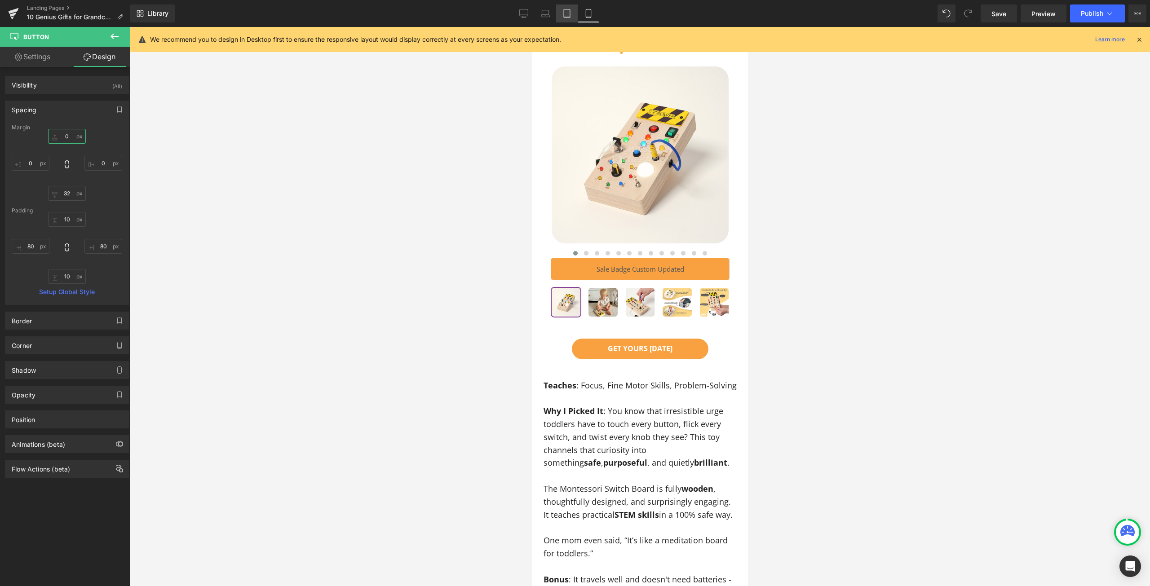
type input "0"
click at [564, 10] on icon at bounding box center [567, 13] width 6 height 9
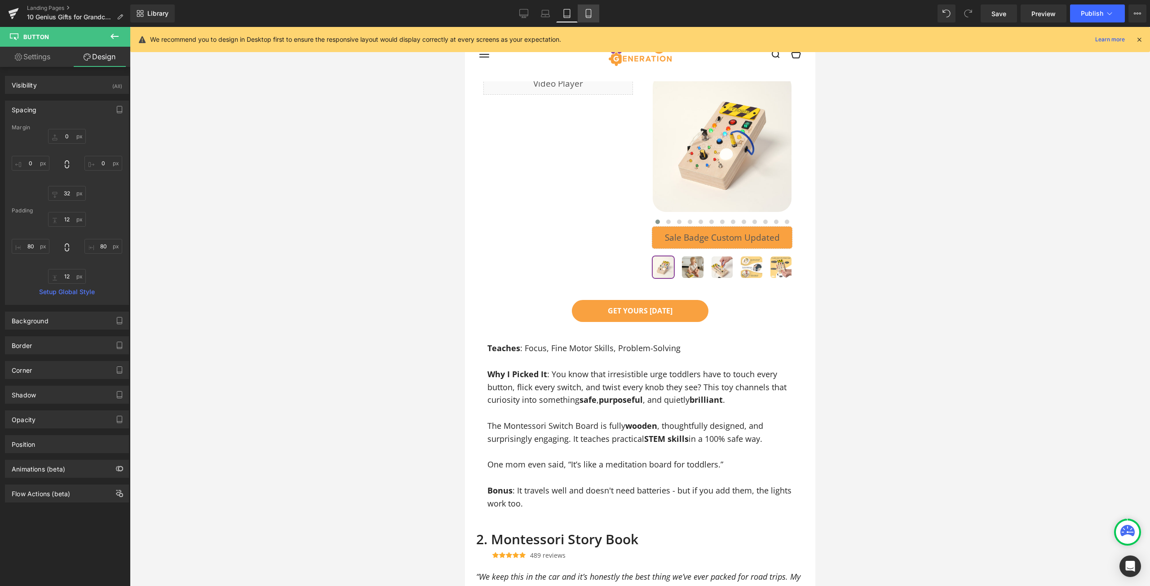
click at [584, 14] on icon at bounding box center [588, 13] width 9 height 9
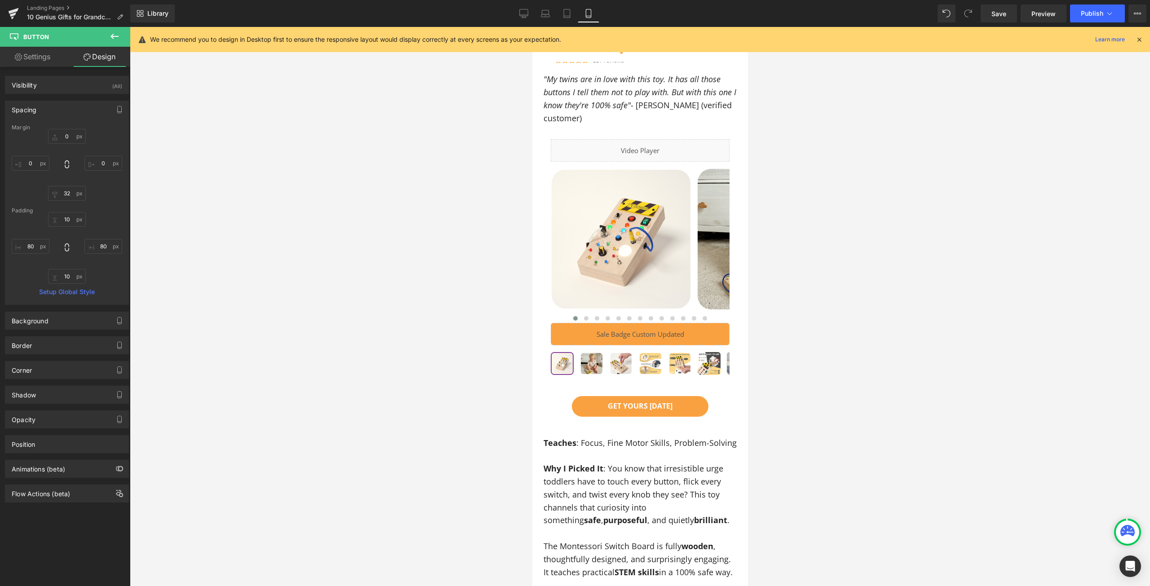
scroll to position [534, 0]
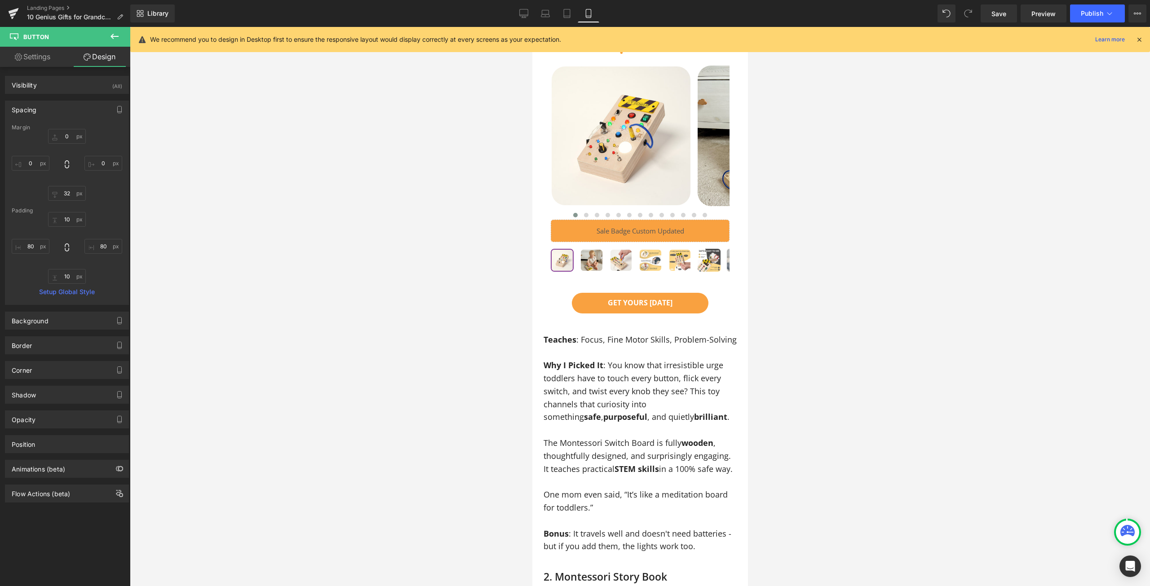
click at [660, 271] on img at bounding box center [649, 260] width 21 height 21
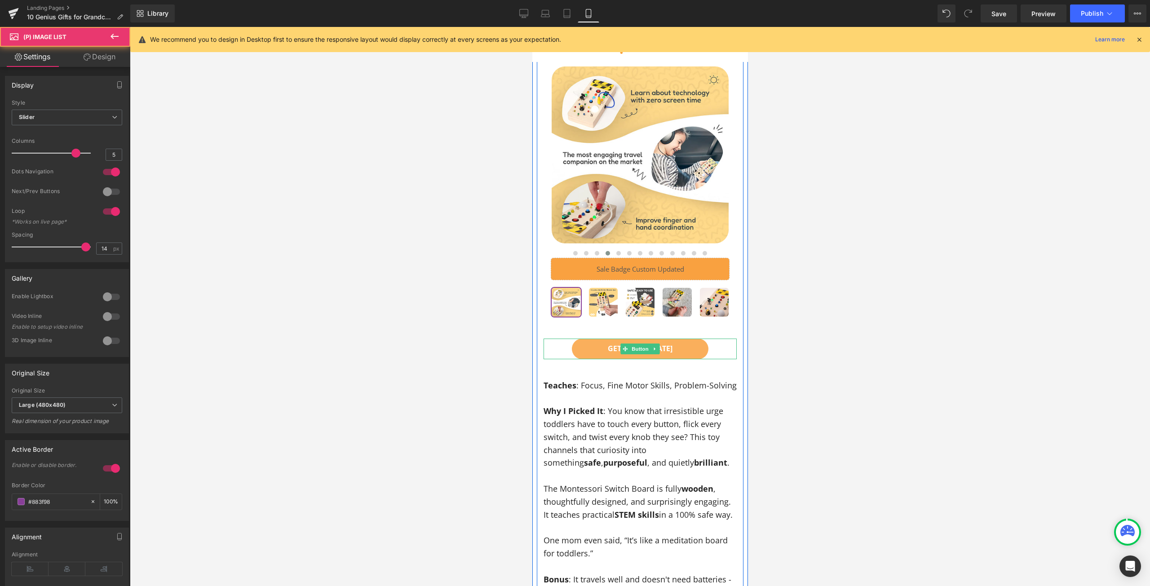
click at [691, 339] on link "GET YOURS [DATE]" at bounding box center [639, 349] width 137 height 21
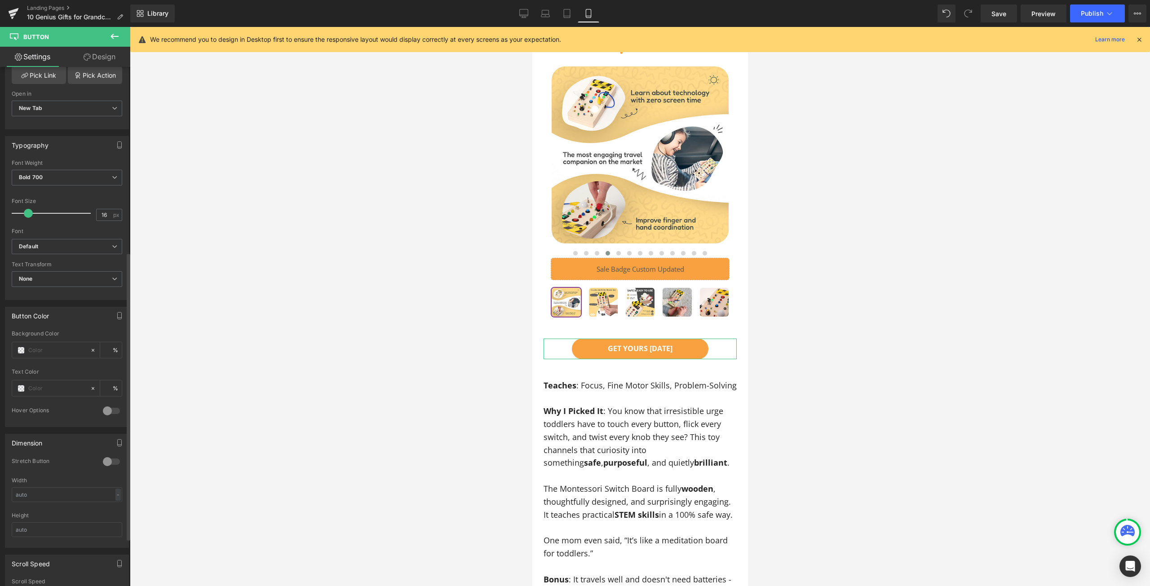
scroll to position [195, 0]
click at [110, 459] on div at bounding box center [112, 466] width 22 height 14
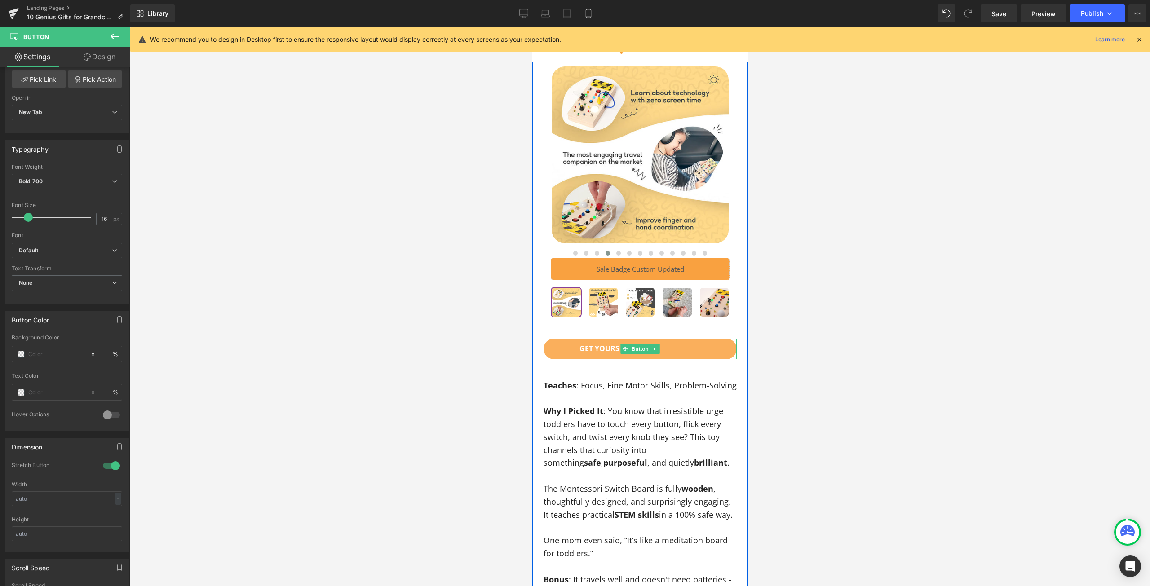
click at [674, 341] on link "GET YOURS [DATE]" at bounding box center [639, 349] width 193 height 21
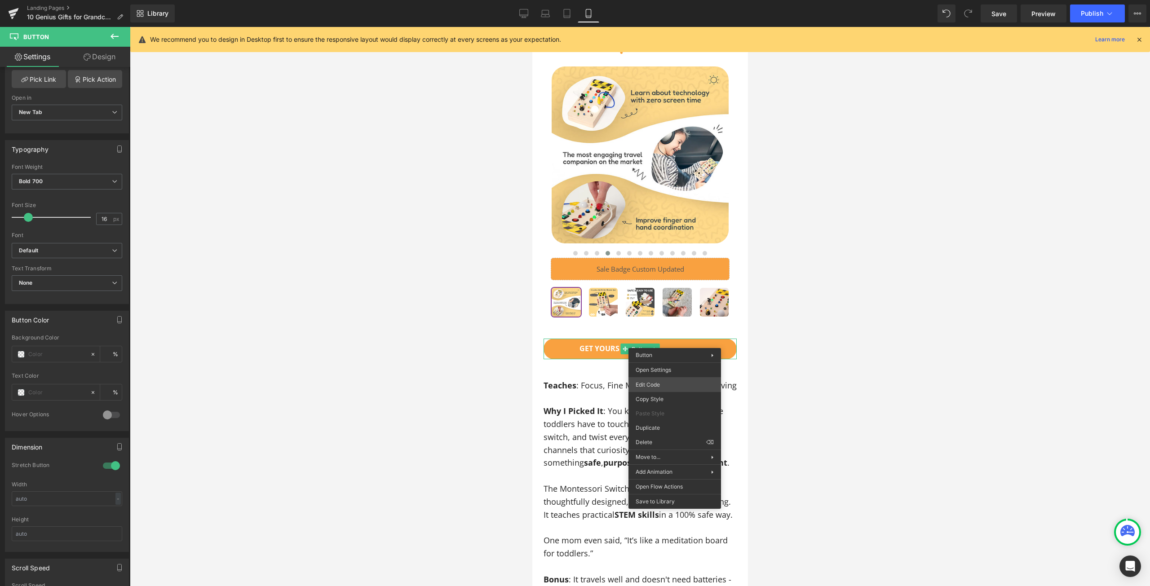
click at [666, 0] on div "Heading You are previewing how the will restyle your page. You can not edit Ele…" at bounding box center [575, 0] width 1150 height 0
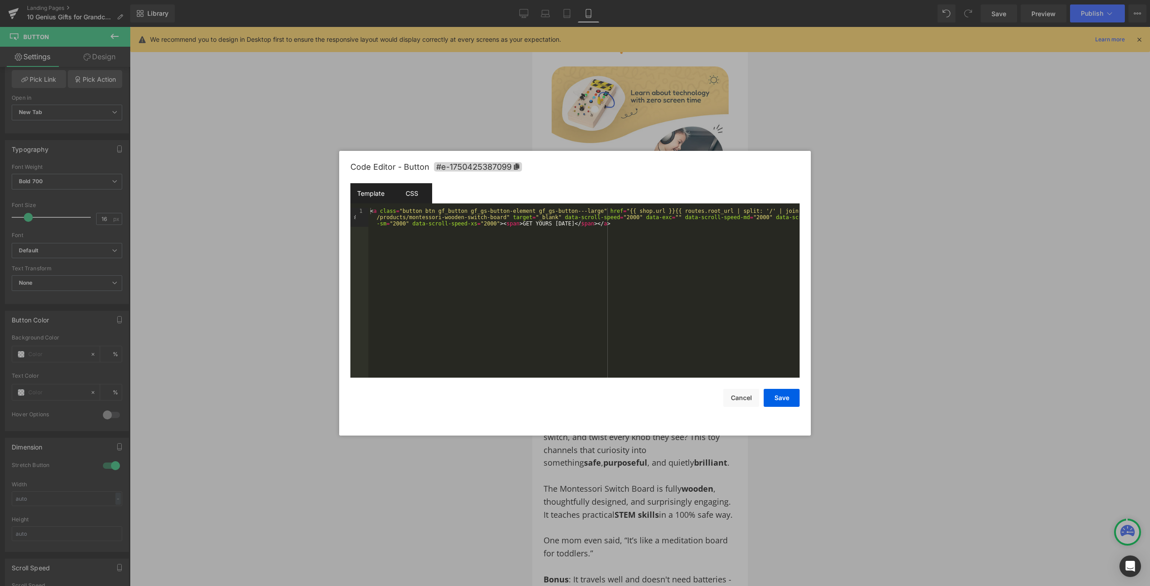
click at [421, 193] on div "CSS" at bounding box center [411, 193] width 41 height 20
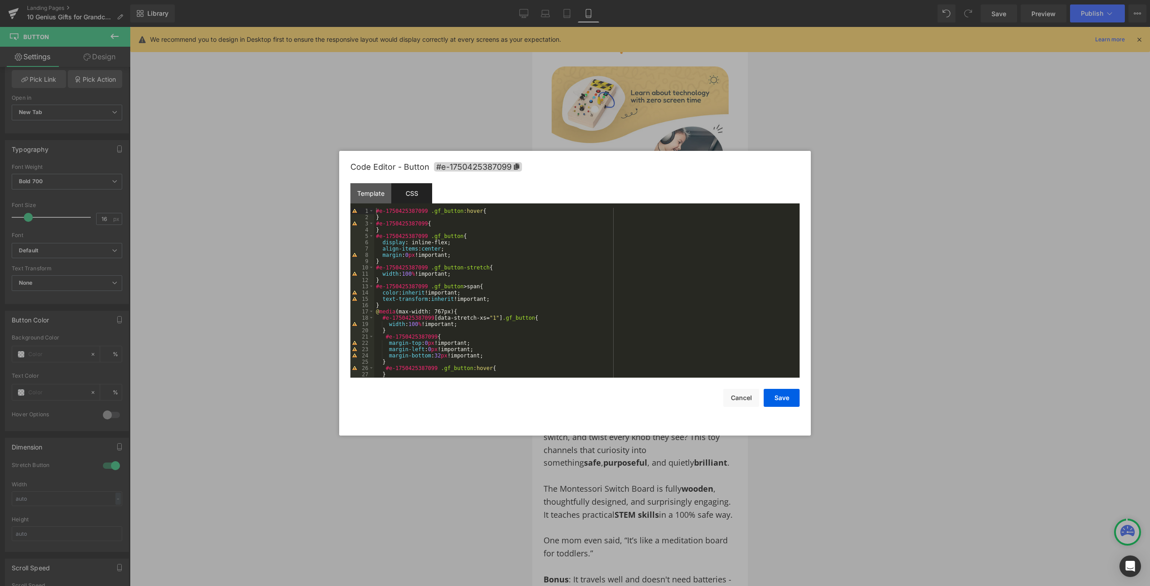
click at [466, 252] on div "#e-1750425387099 .gf_button :hover { } #e-1750425387099 { } #e-1750425387099 .g…" at bounding box center [585, 299] width 422 height 182
click at [465, 251] on div "#e-1750425387099 .gf_button :hover { } #e-1750425387099 { } #e-1750425387099 .g…" at bounding box center [585, 299] width 422 height 182
click at [459, 244] on div "#e-1750425387099 .gf_button :hover { } #e-1750425387099 { } #e-1750425387099 .g…" at bounding box center [585, 299] width 422 height 182
click at [463, 249] on div "#e-1750425387099 .gf_button :hover { } #e-1750425387099 { } #e-1750425387099 .g…" at bounding box center [585, 299] width 422 height 182
click at [784, 397] on button "Save" at bounding box center [781, 398] width 36 height 18
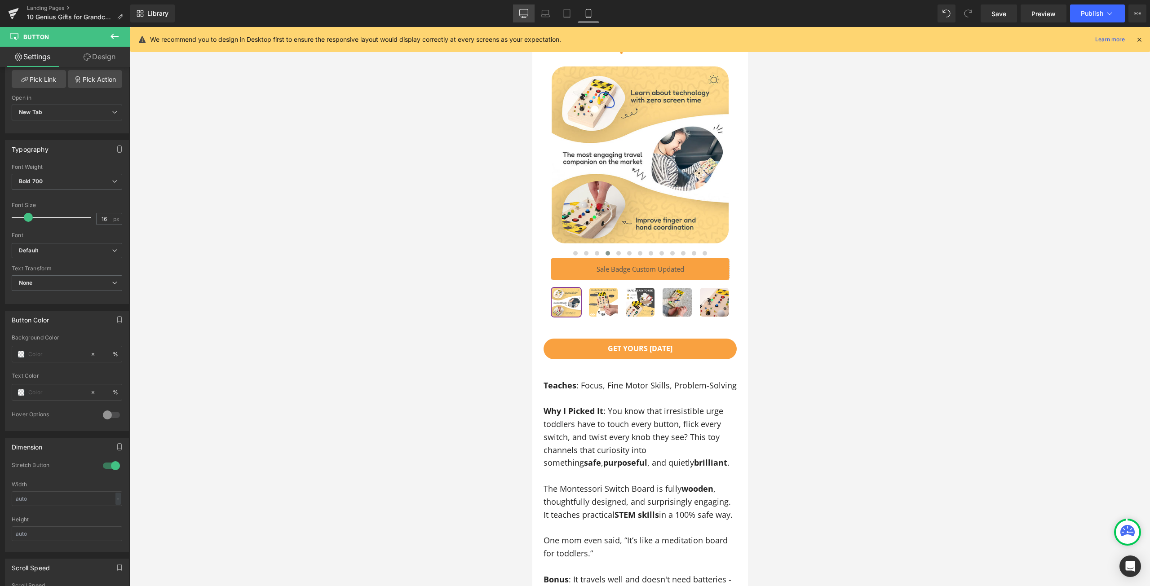
click at [531, 17] on link "Desktop" at bounding box center [524, 13] width 22 height 18
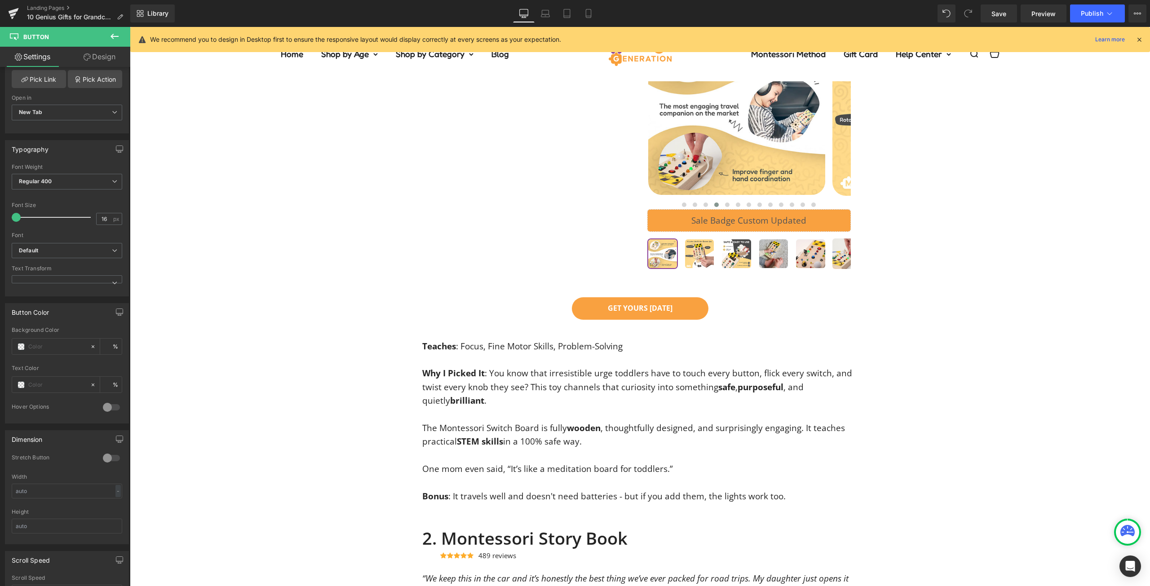
scroll to position [505, 0]
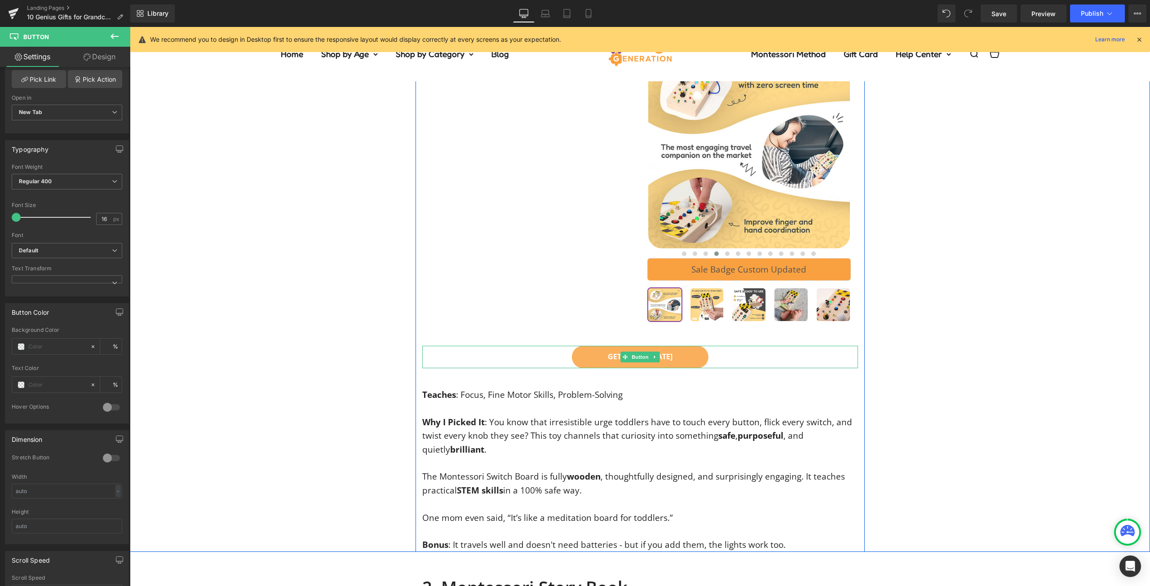
click at [667, 360] on span "GET YOURS [DATE]" at bounding box center [640, 357] width 65 height 12
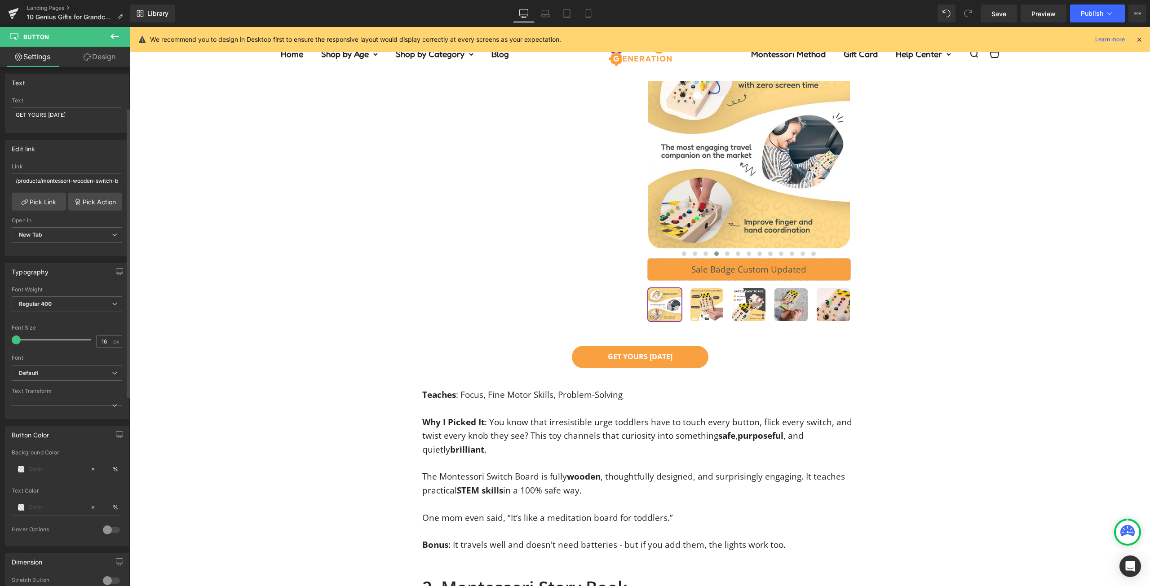
scroll to position [0, 0]
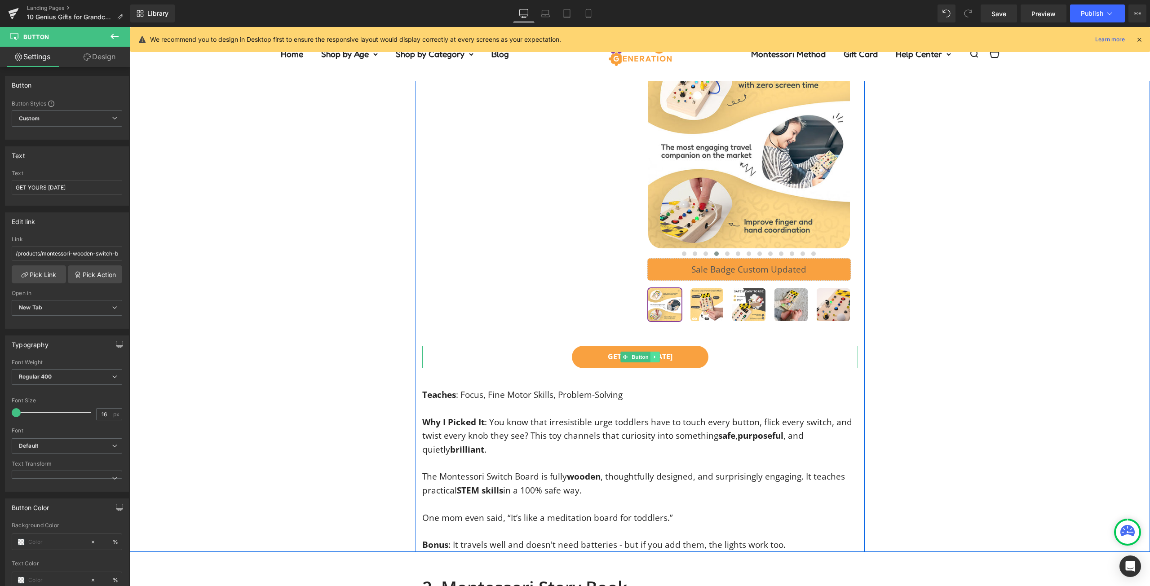
click at [653, 357] on icon at bounding box center [654, 356] width 5 height 5
click at [98, 416] on input "16" at bounding box center [105, 414] width 16 height 11
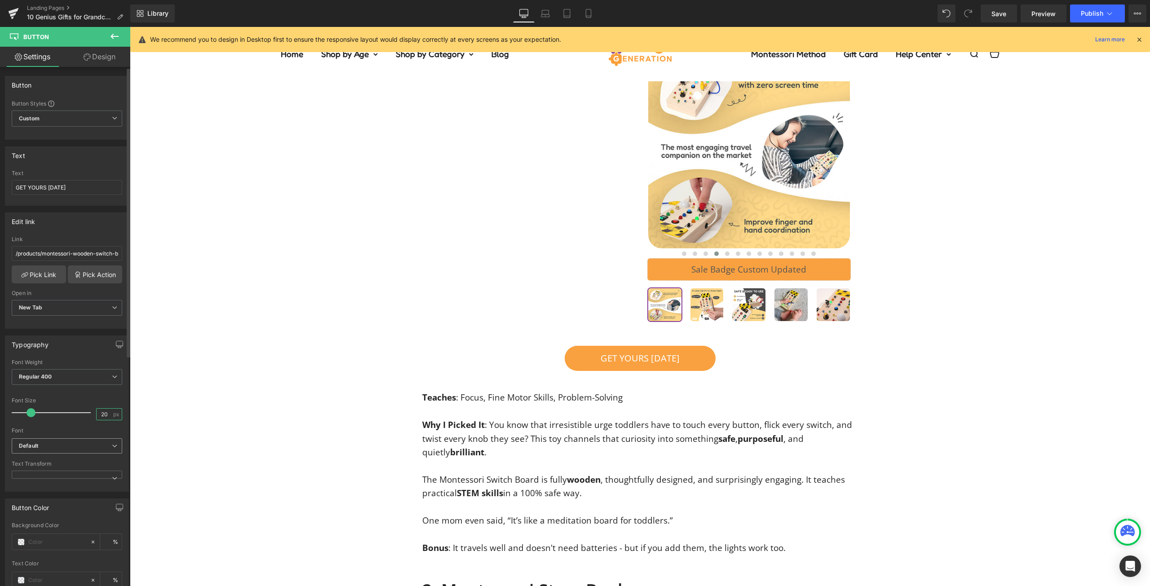
type input "20"
click at [53, 445] on b "Default" at bounding box center [65, 446] width 93 height 8
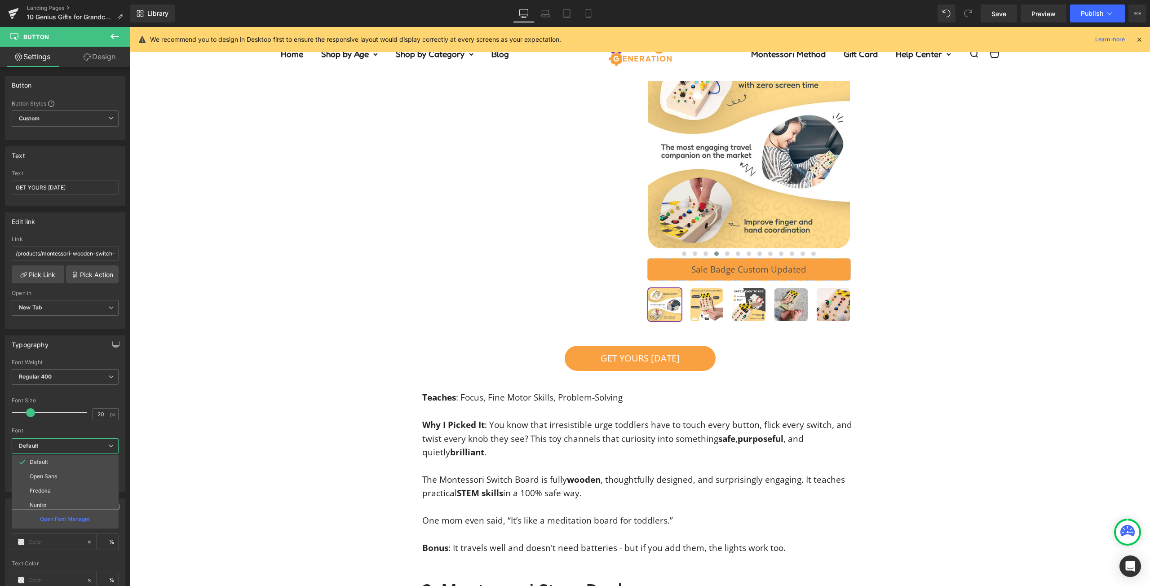
click at [307, 452] on div at bounding box center [640, 306] width 1020 height 559
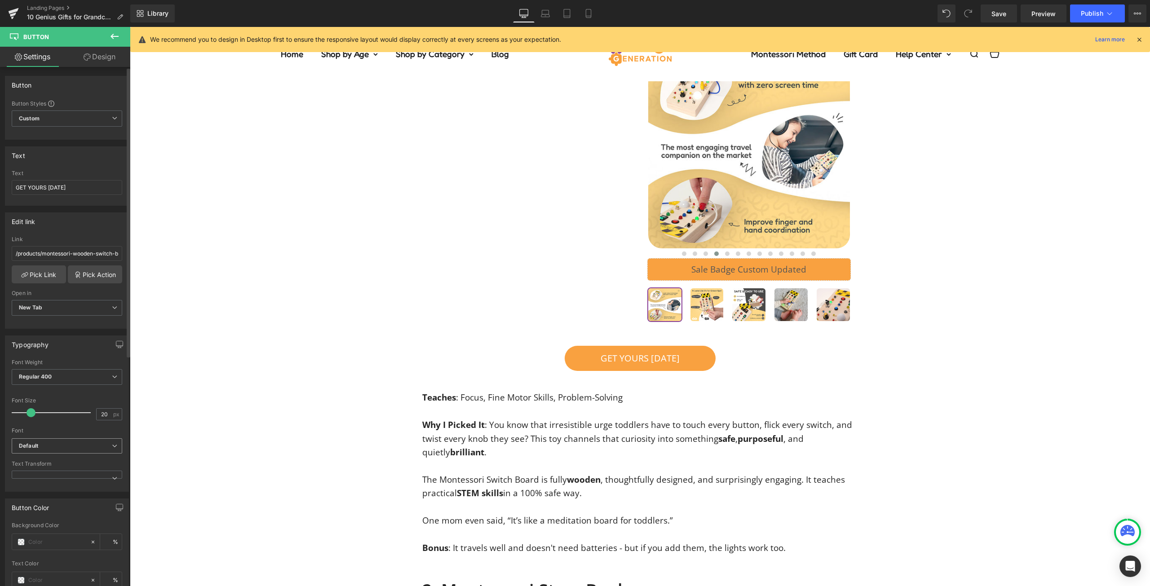
scroll to position [45, 0]
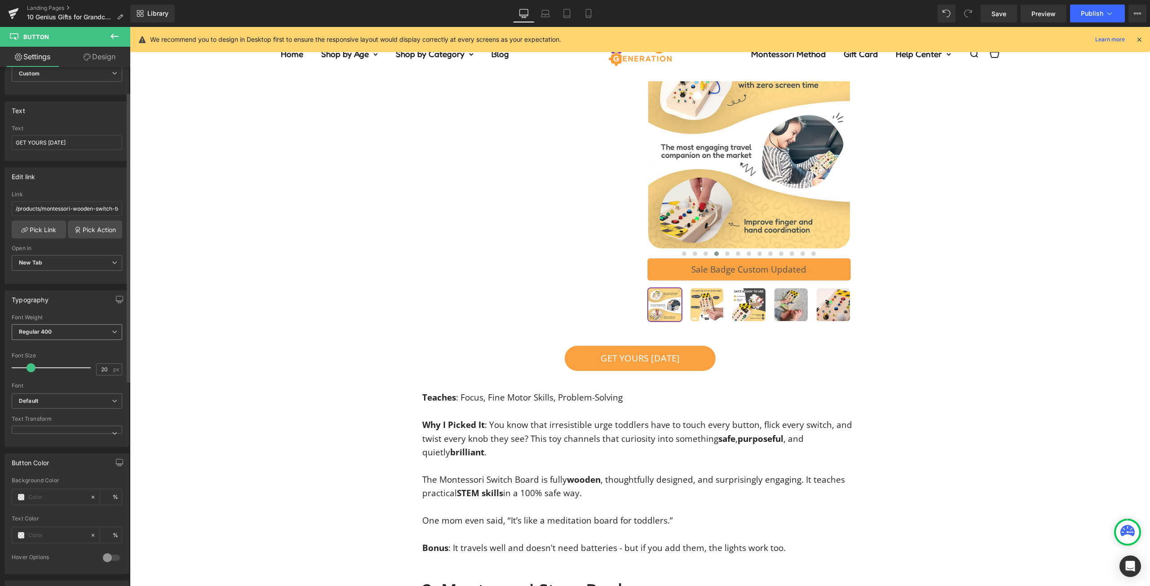
click at [76, 331] on span "Regular 400" at bounding box center [67, 332] width 110 height 16
click at [62, 408] on li "Semi Bold 600" at bounding box center [67, 414] width 111 height 13
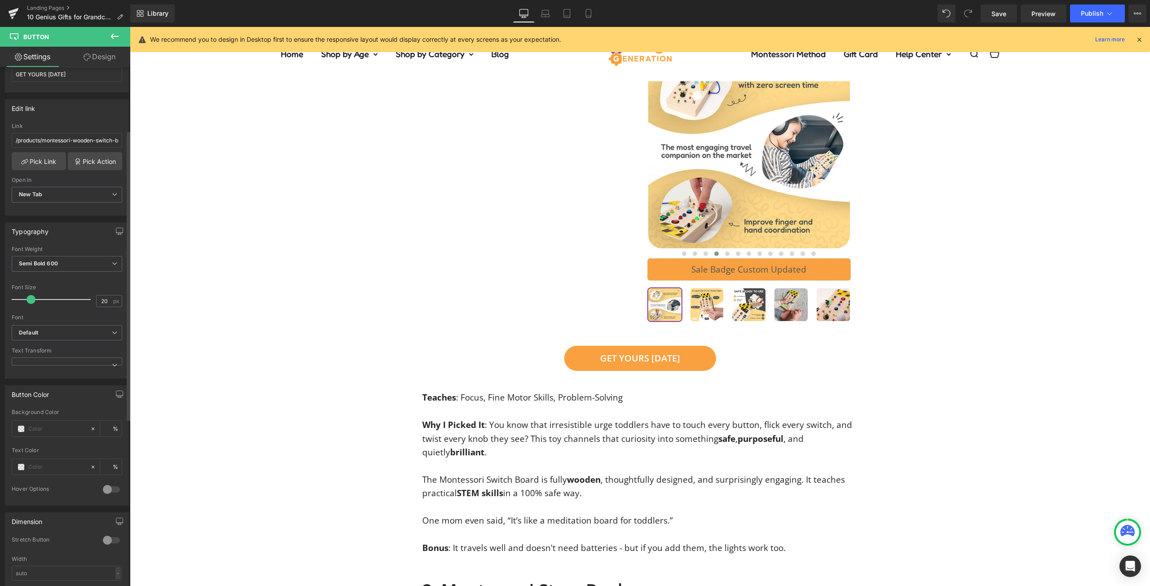
scroll to position [135, 0]
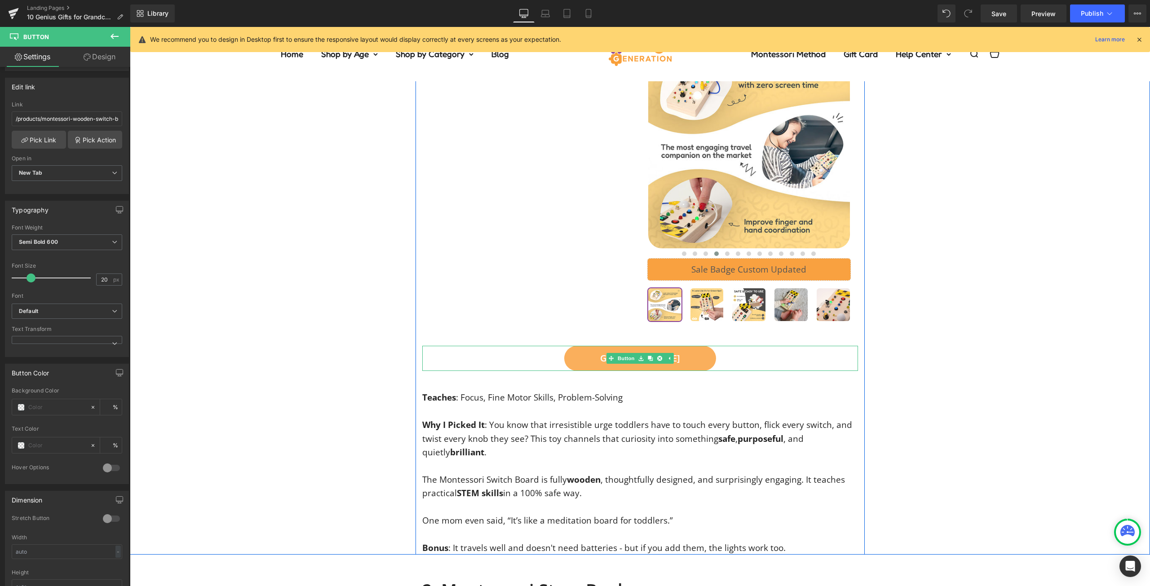
click at [692, 365] on link "GET YOURS [DATE]" at bounding box center [640, 358] width 152 height 25
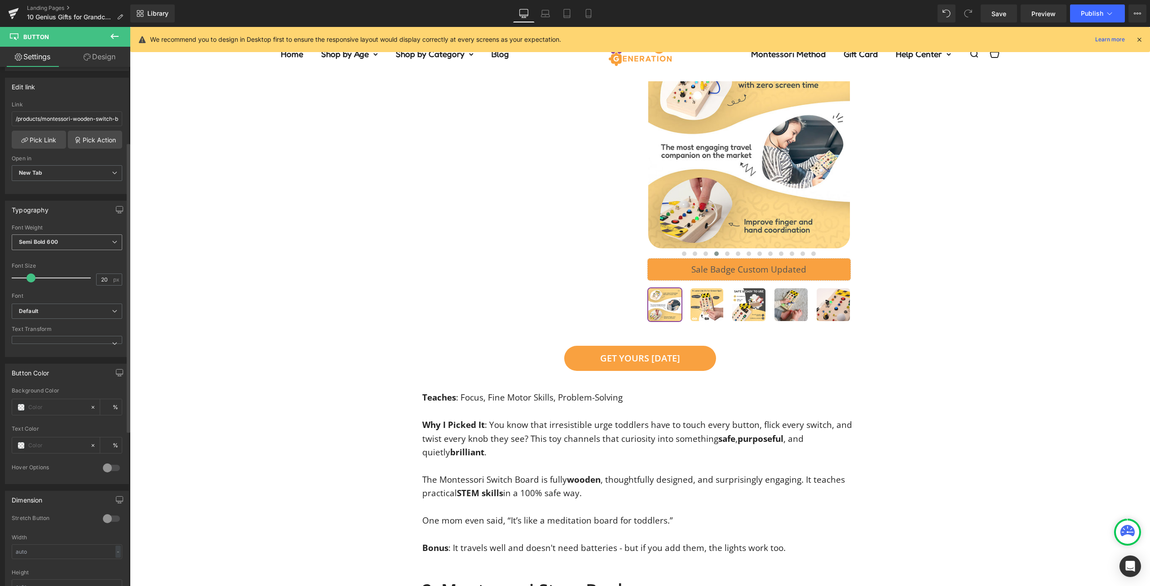
click at [73, 242] on span "Semi Bold 600" at bounding box center [67, 242] width 110 height 16
click at [61, 292] on li "Bold 700" at bounding box center [67, 290] width 111 height 13
click at [827, 370] on div "GET YOURS [DATE]" at bounding box center [640, 358] width 436 height 25
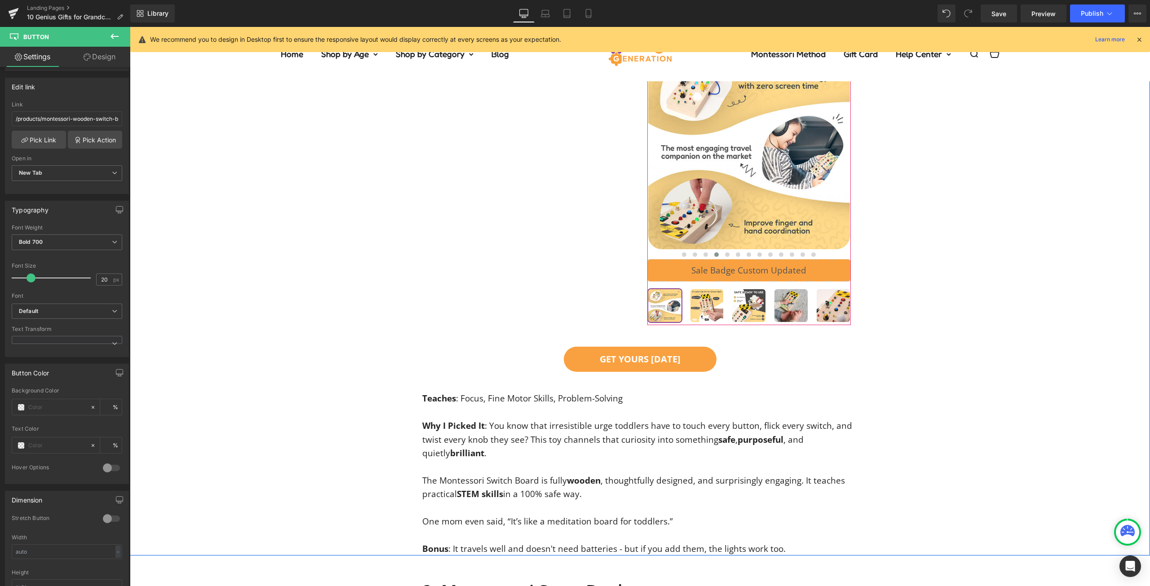
scroll to position [146, 0]
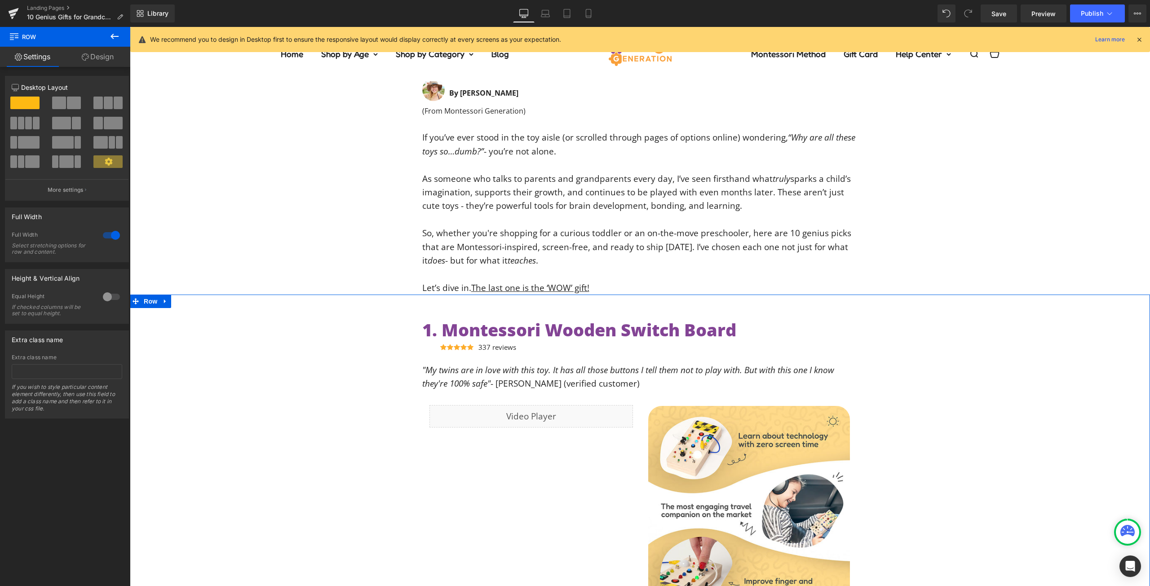
scroll to position [460, 0]
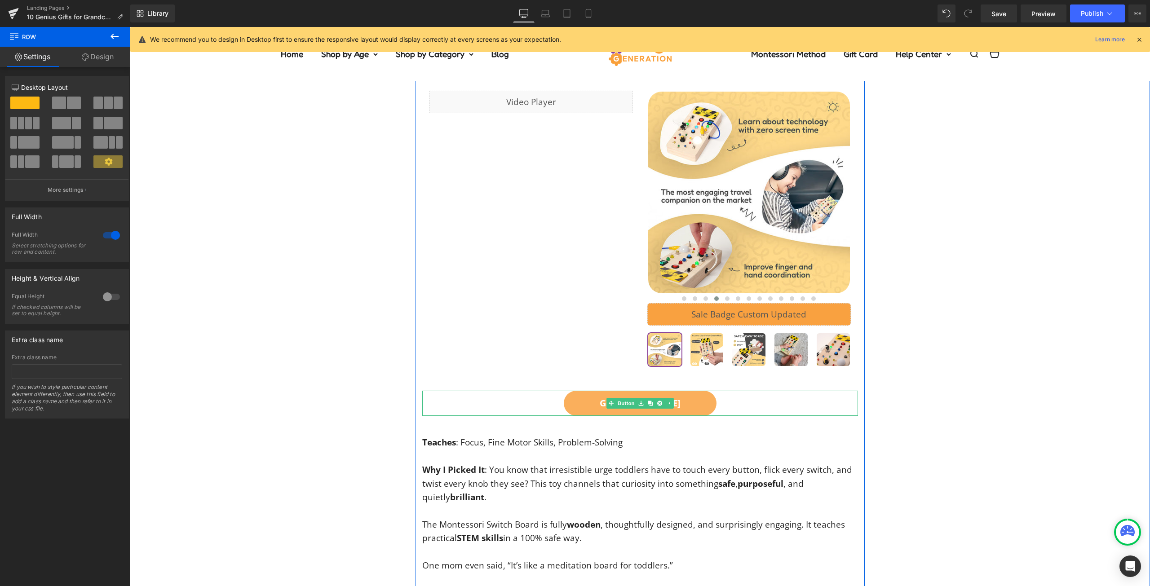
click at [709, 404] on link "GET YOURS [DATE]" at bounding box center [640, 403] width 153 height 25
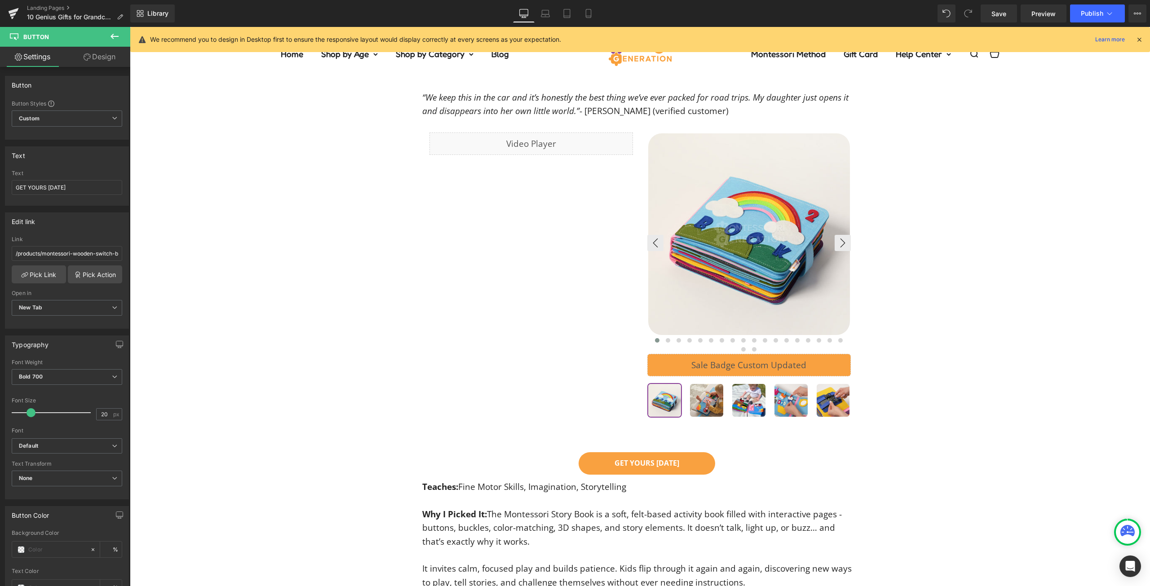
scroll to position [1178, 0]
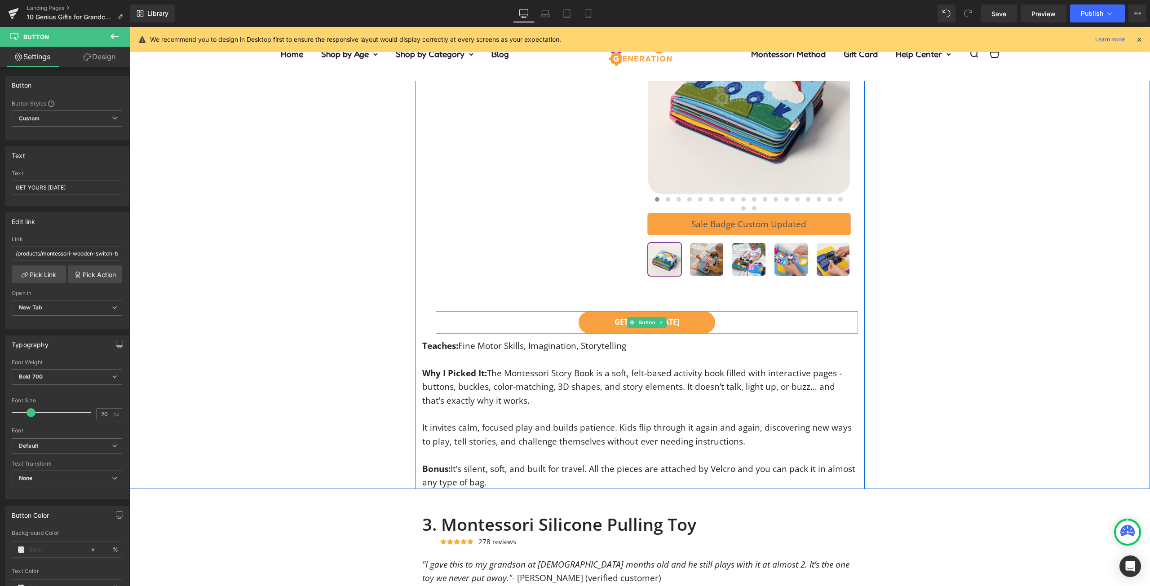
click at [736, 326] on div "GET YOURS [DATE]" at bounding box center [647, 322] width 422 height 22
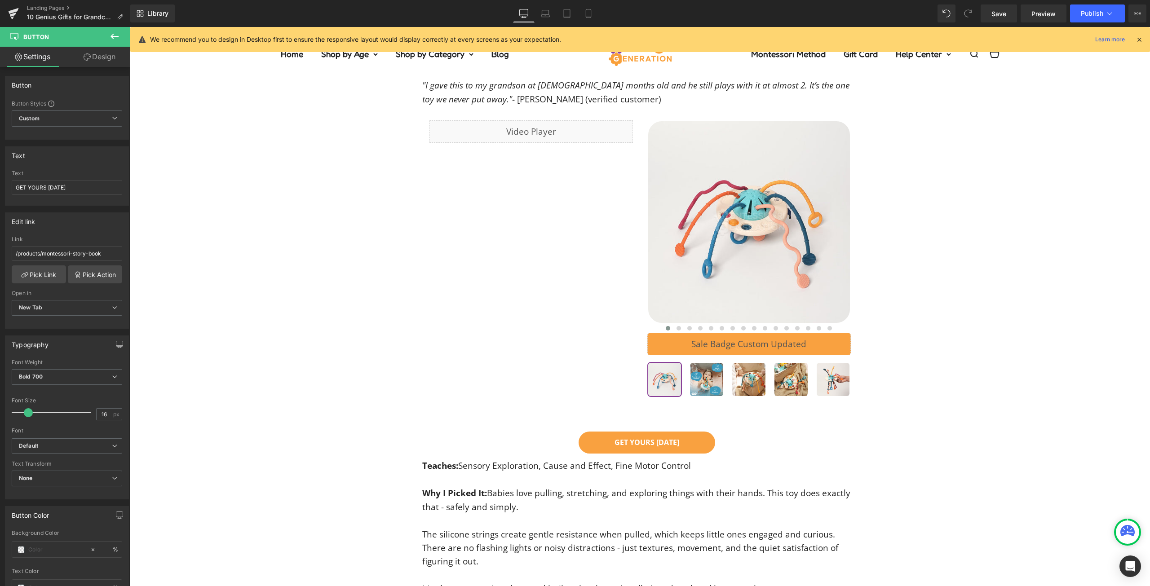
scroll to position [1807, 0]
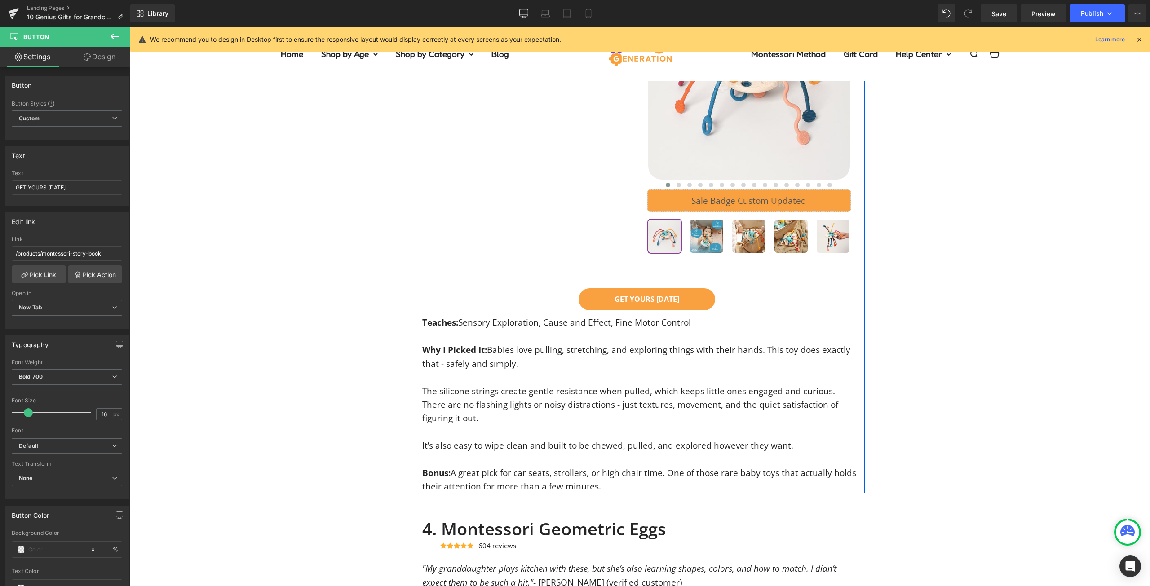
click at [731, 305] on div "GET YOURS [DATE]" at bounding box center [647, 299] width 422 height 22
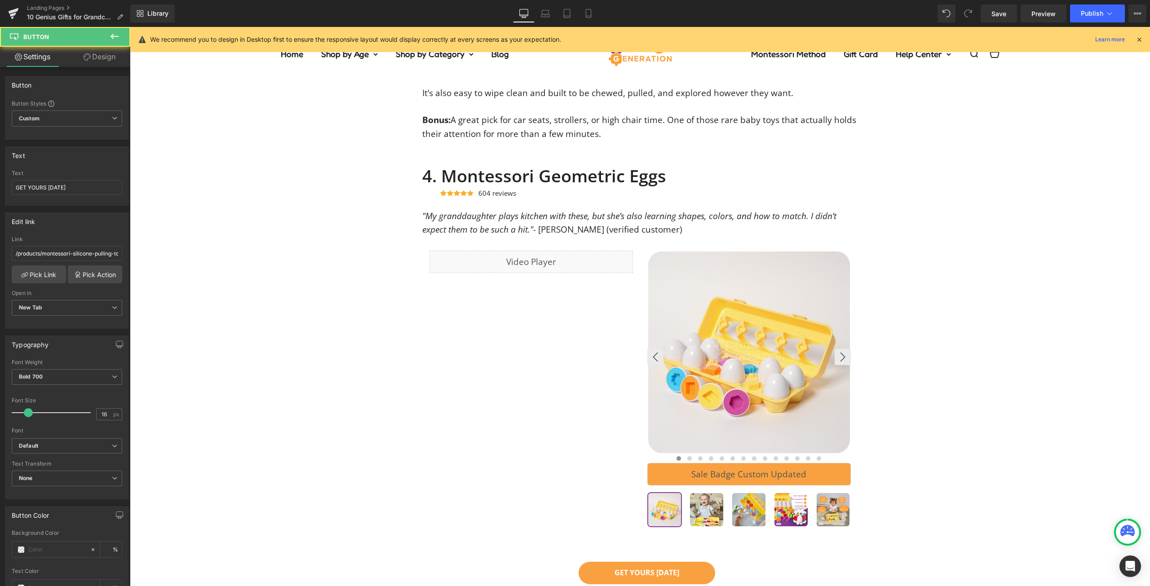
scroll to position [2436, 0]
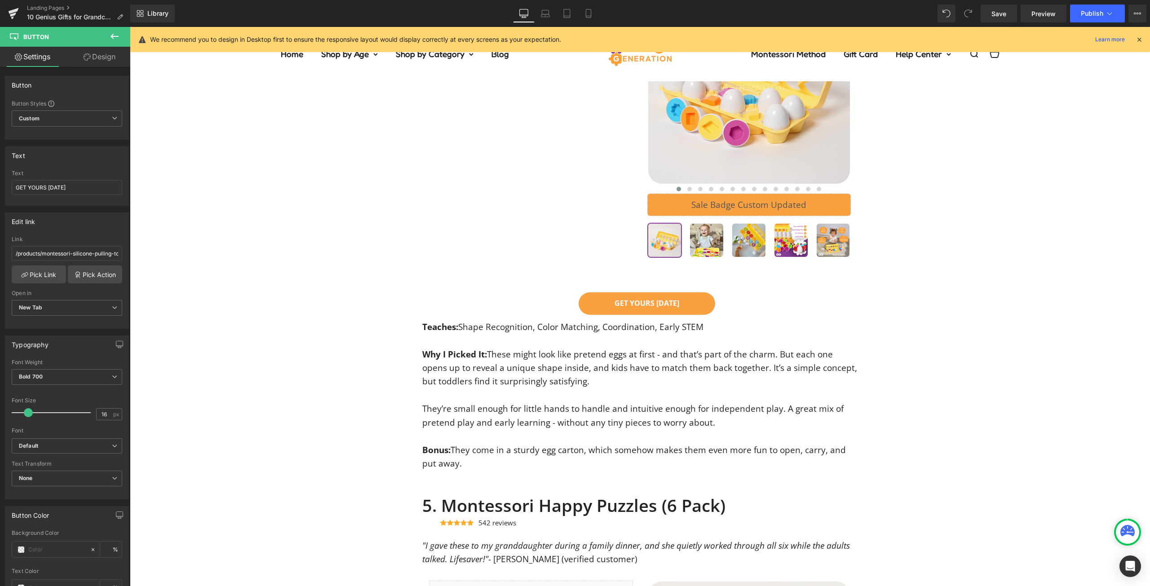
click at [732, 310] on div "GET YOURS [DATE]" at bounding box center [647, 303] width 422 height 22
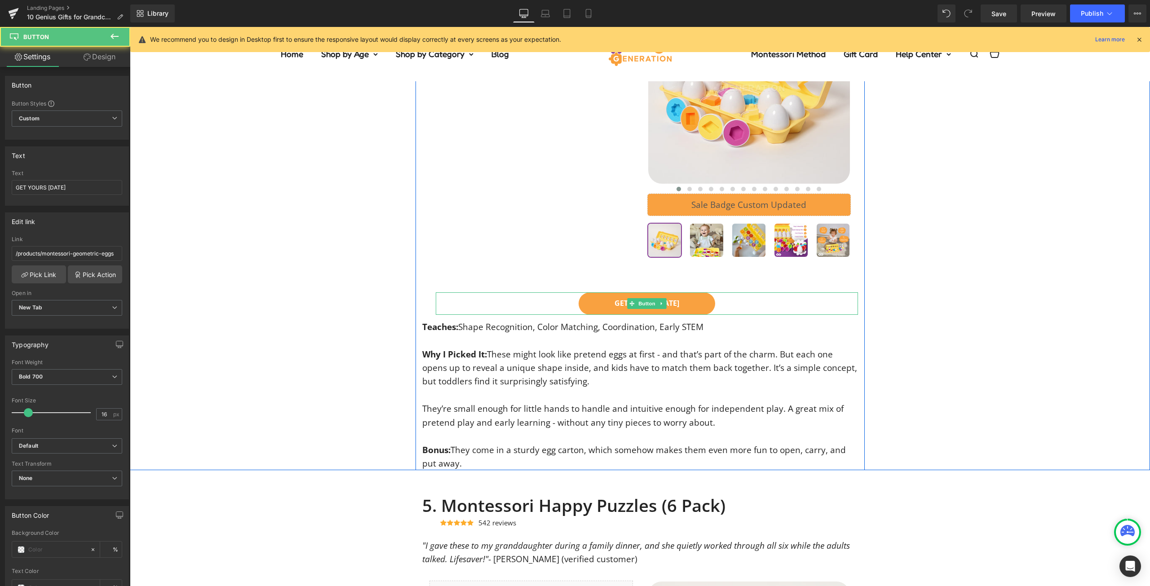
click at [716, 307] on div "GET YOURS [DATE]" at bounding box center [647, 303] width 422 height 22
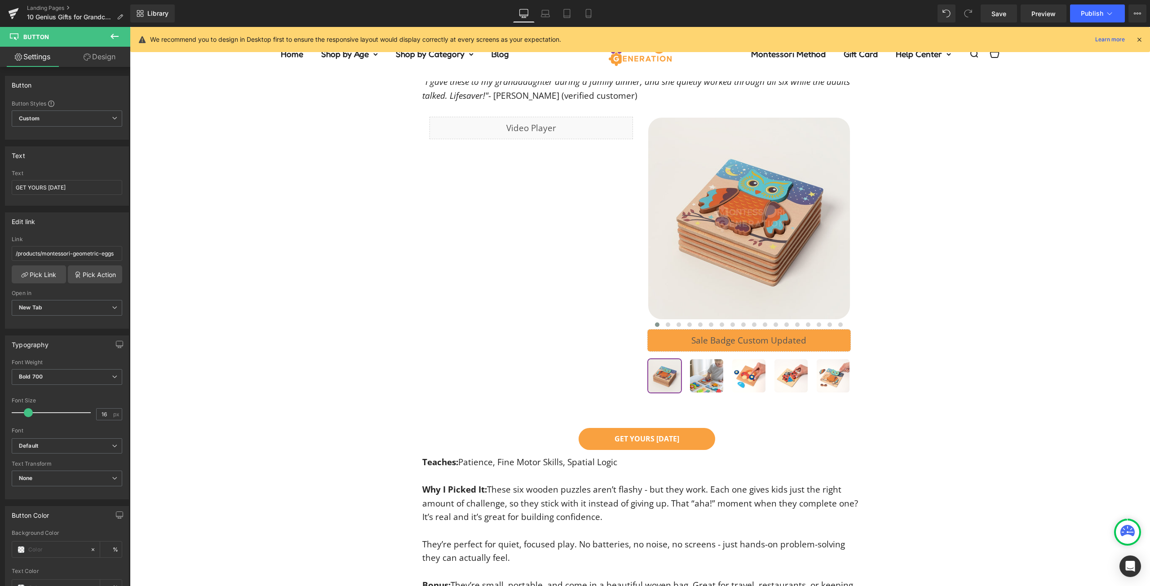
scroll to position [3020, 0]
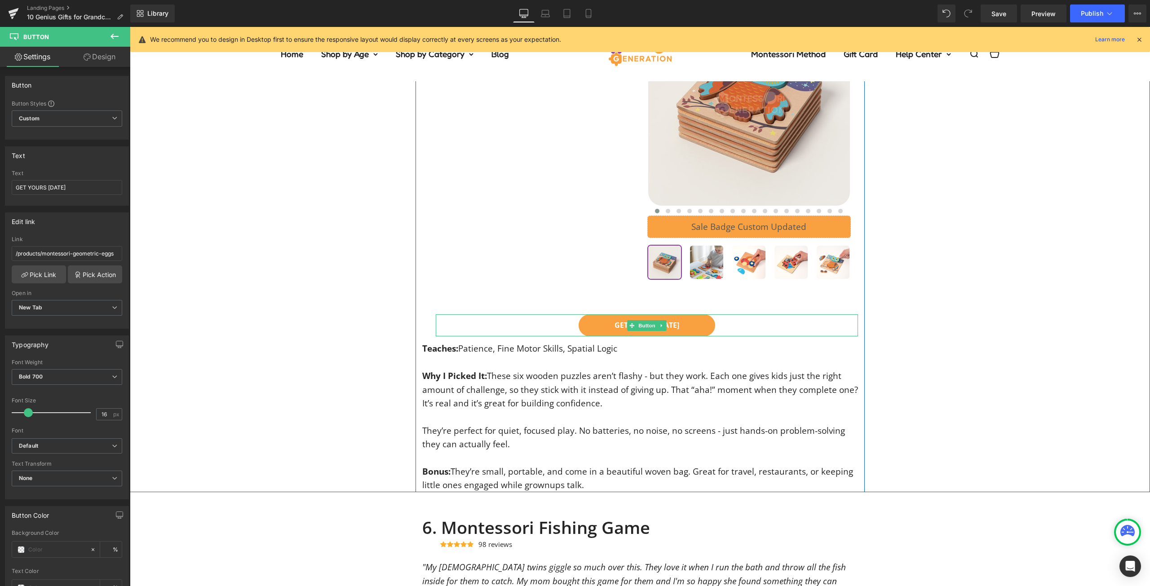
click at [731, 328] on div "GET YOURS [DATE]" at bounding box center [647, 325] width 422 height 22
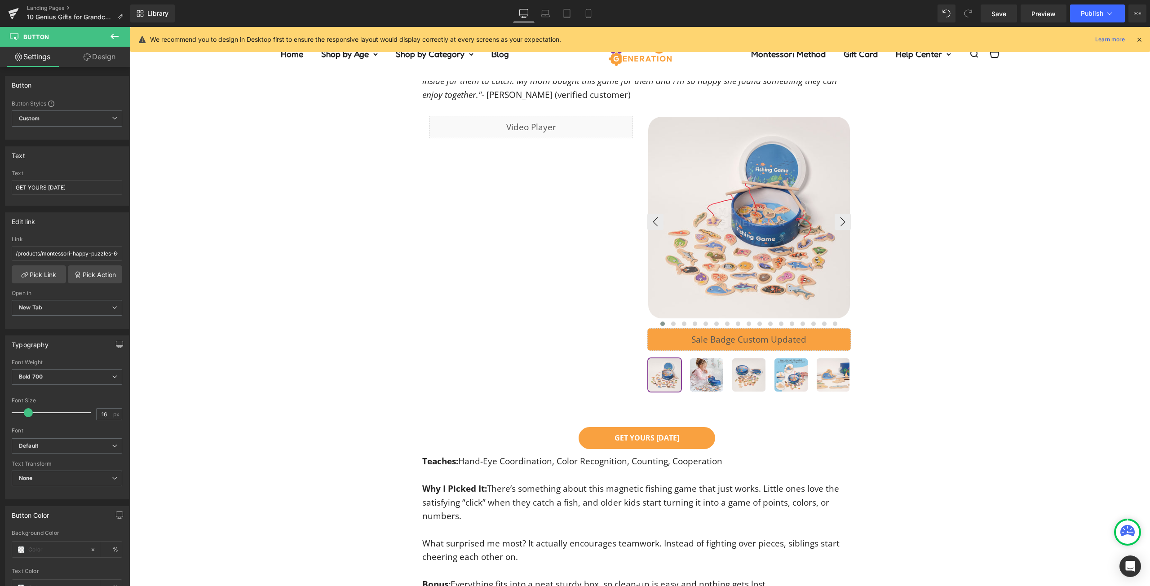
scroll to position [3648, 0]
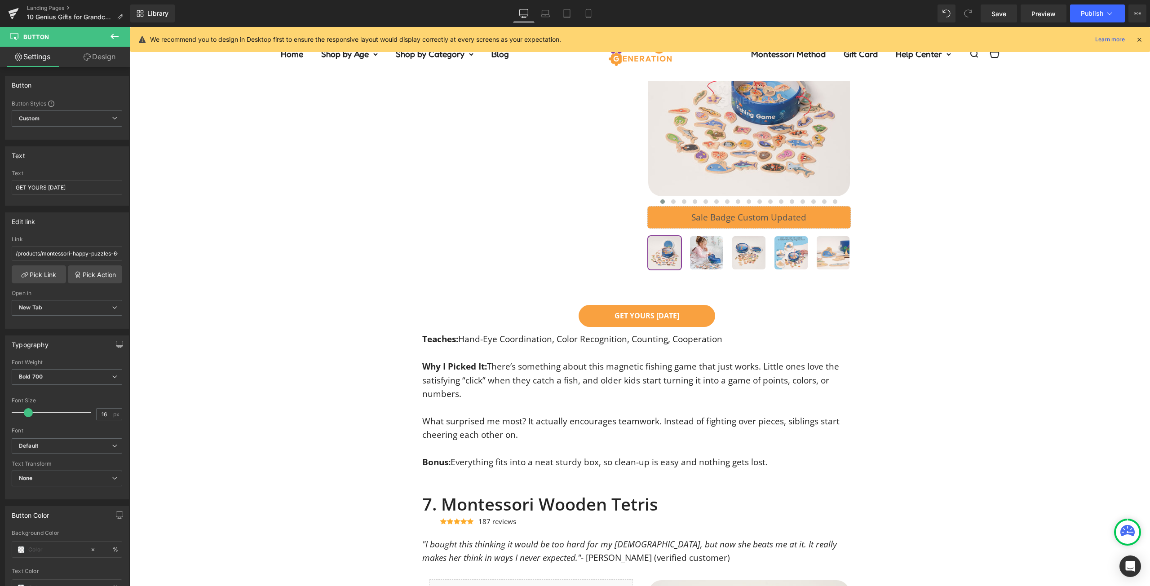
click at [744, 320] on div "GET YOURS [DATE]" at bounding box center [647, 316] width 422 height 22
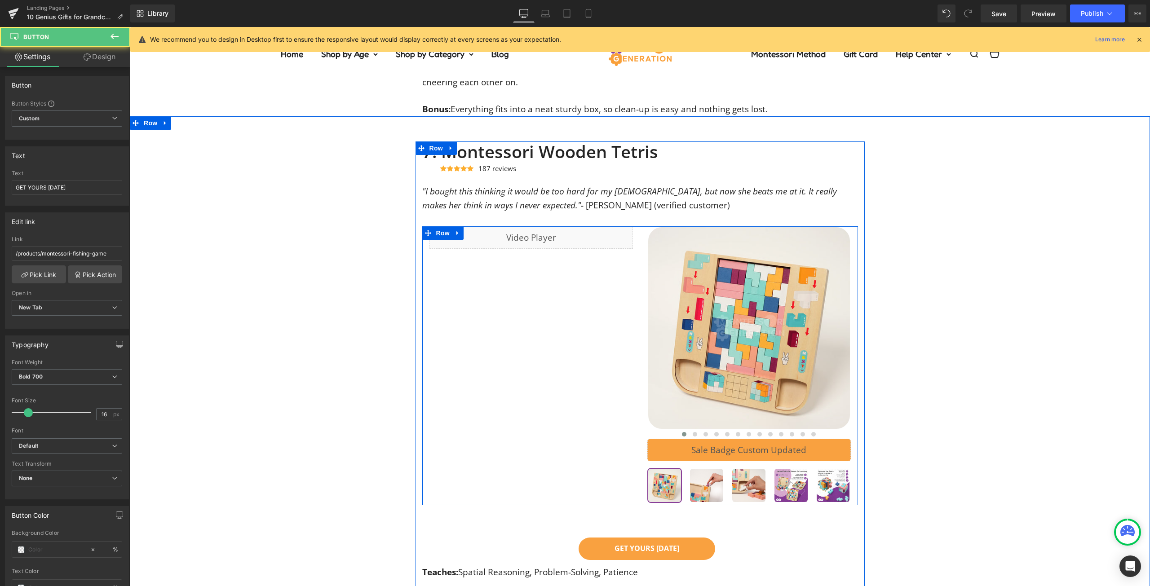
scroll to position [4322, 0]
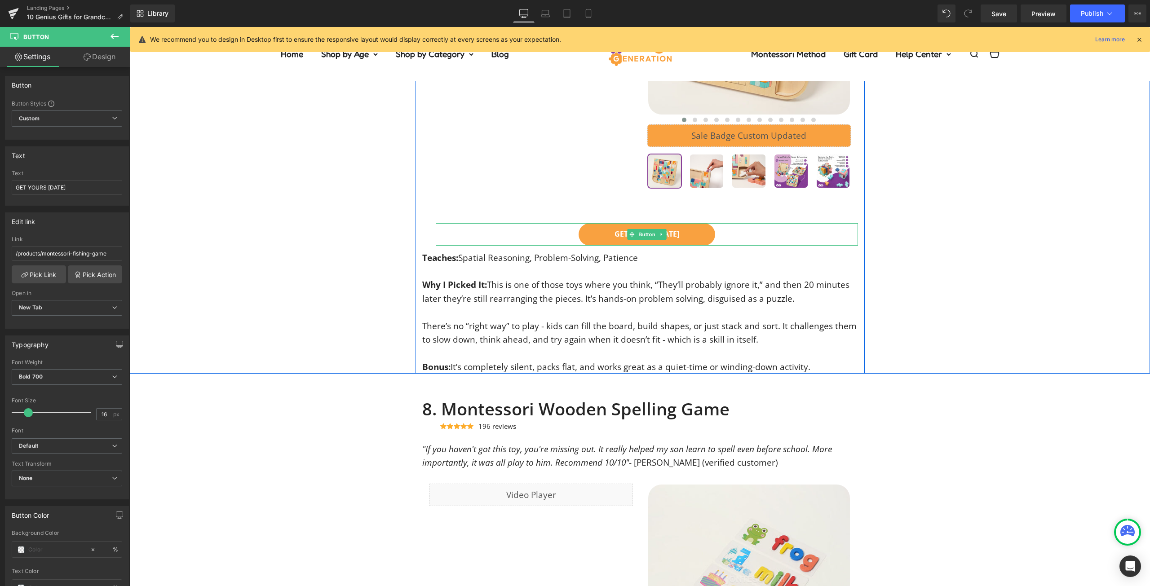
click at [738, 236] on div "GET YOURS [DATE]" at bounding box center [647, 234] width 422 height 22
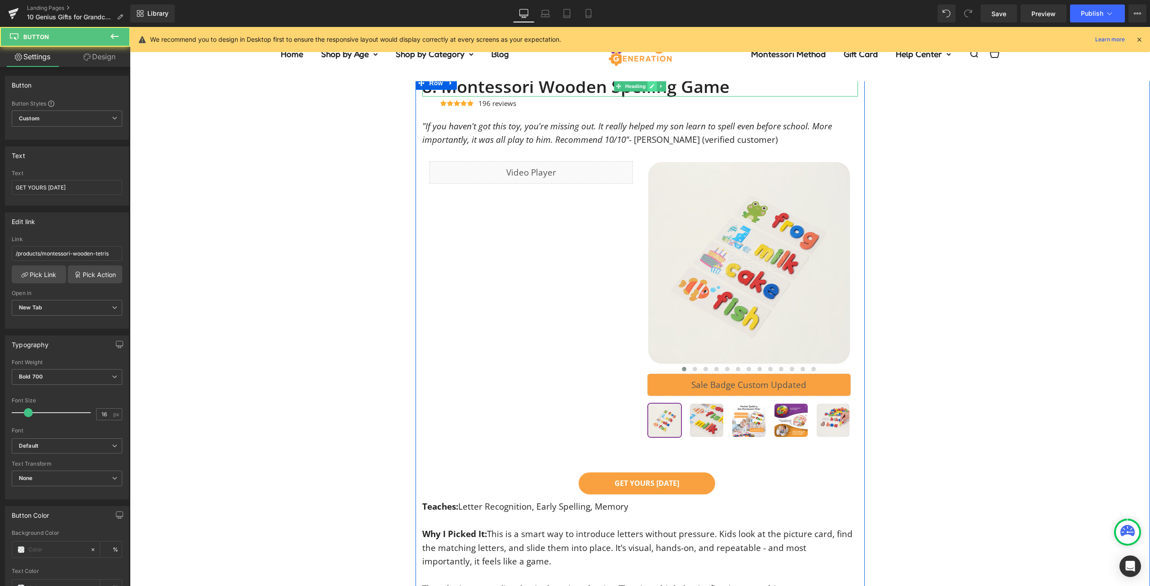
scroll to position [4681, 0]
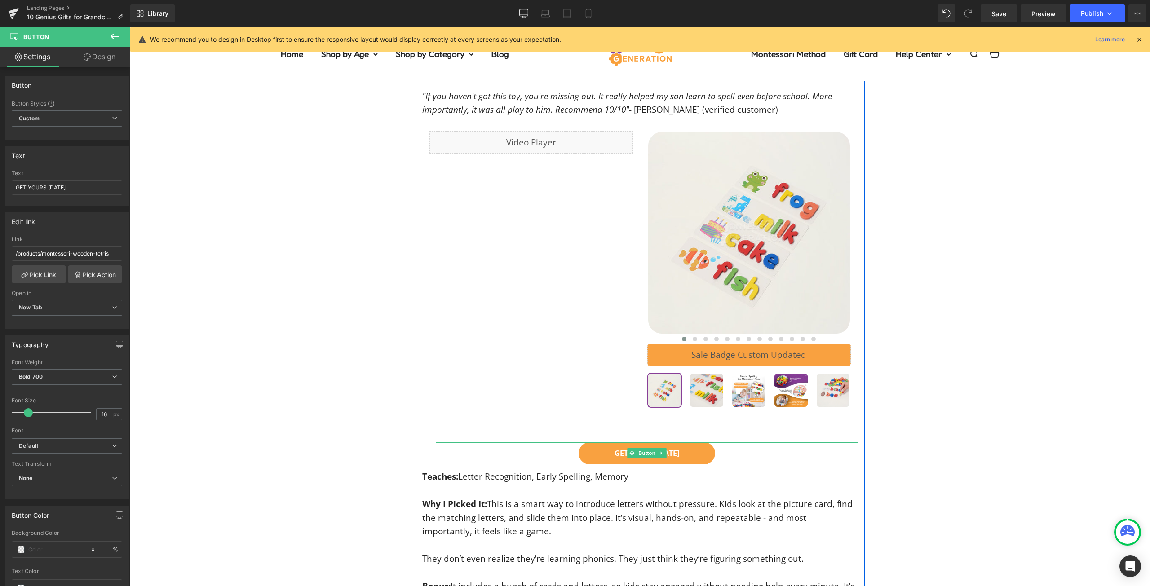
click at [774, 462] on div "GET YOURS [DATE]" at bounding box center [647, 453] width 422 height 22
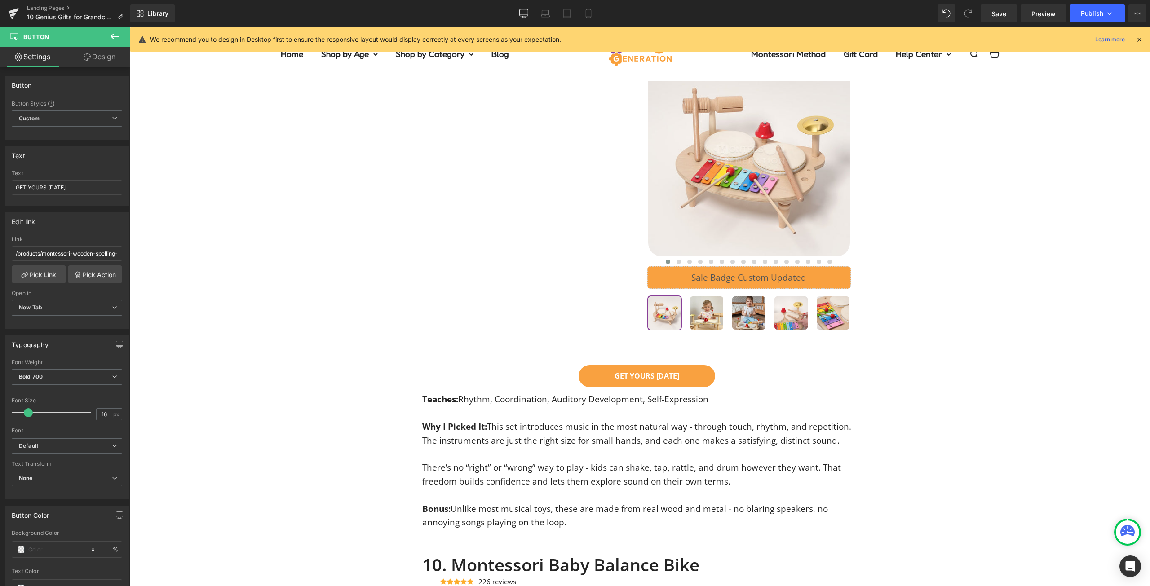
scroll to position [5445, 0]
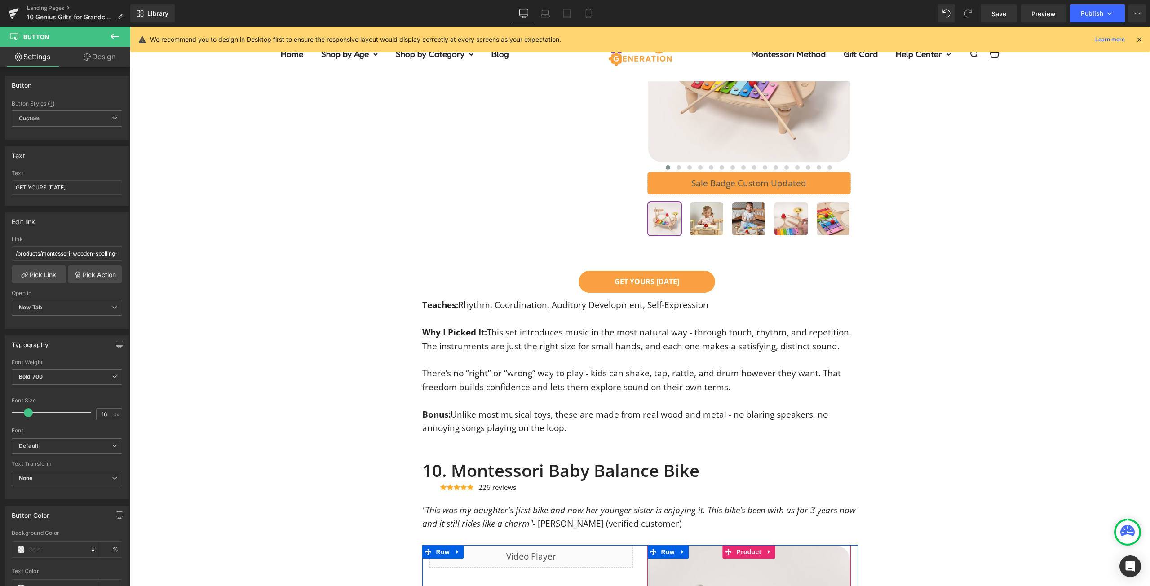
click at [728, 287] on div "GET YOURS [DATE]" at bounding box center [647, 282] width 422 height 22
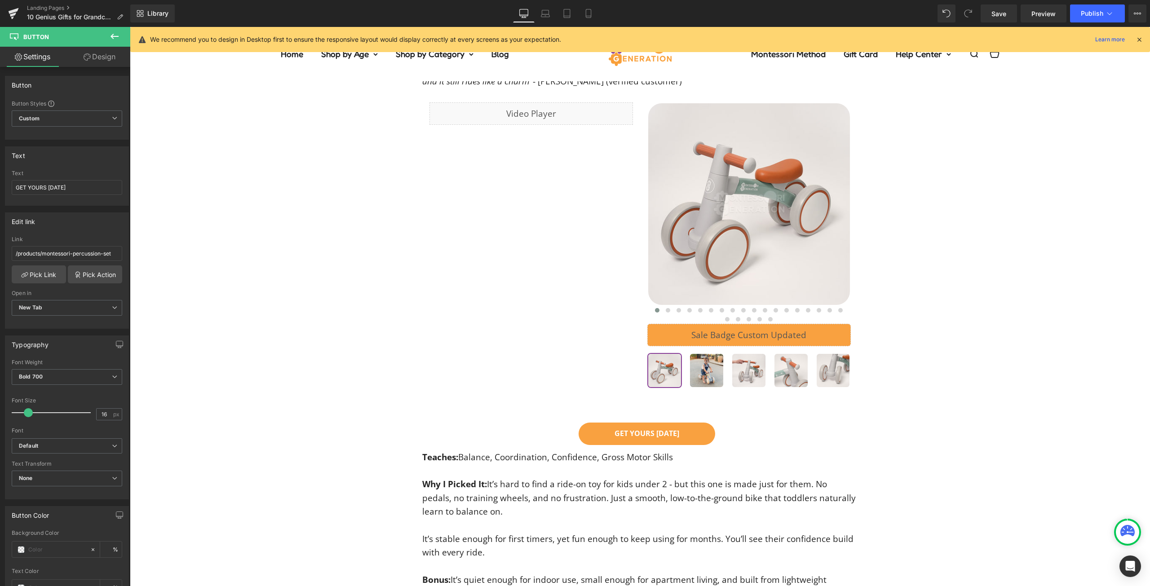
scroll to position [6073, 0]
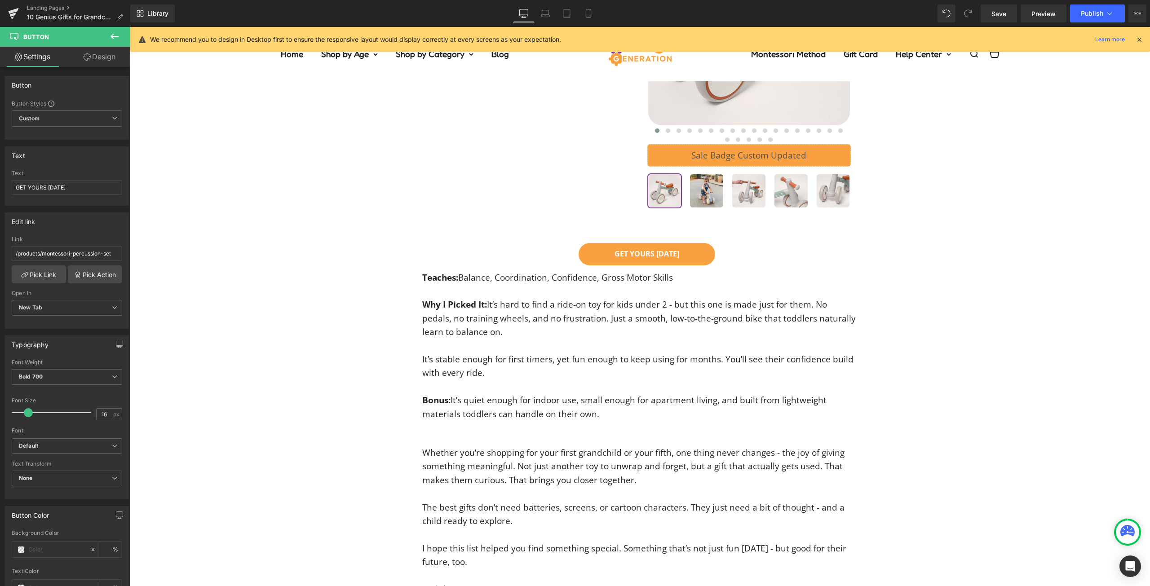
click at [750, 262] on div "GET YOURS [DATE]" at bounding box center [647, 254] width 422 height 22
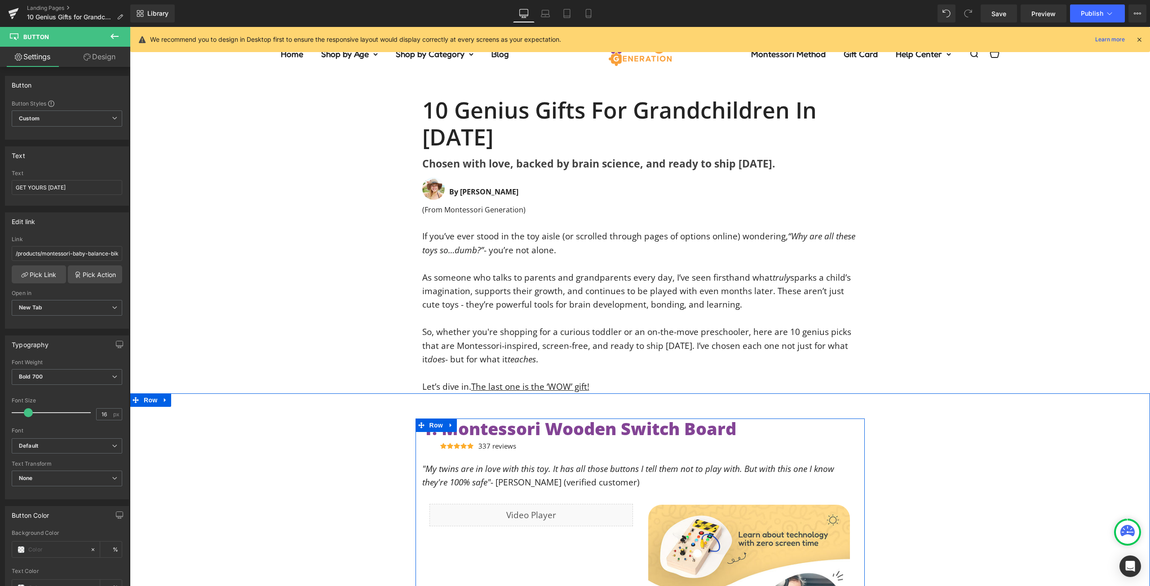
scroll to position [269, 0]
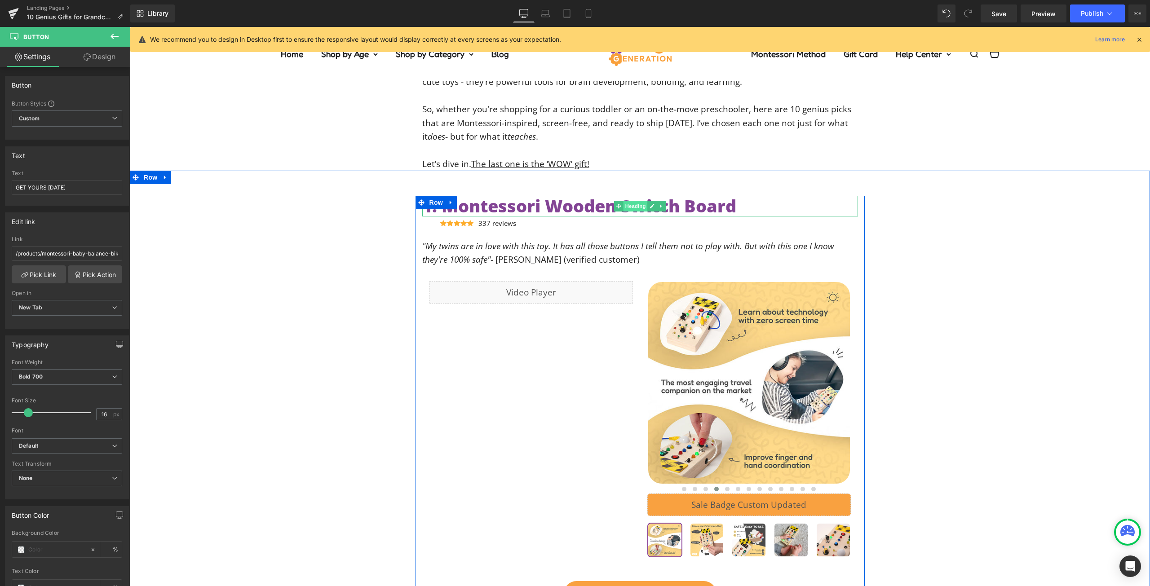
click at [630, 204] on span "Heading" at bounding box center [635, 206] width 24 height 11
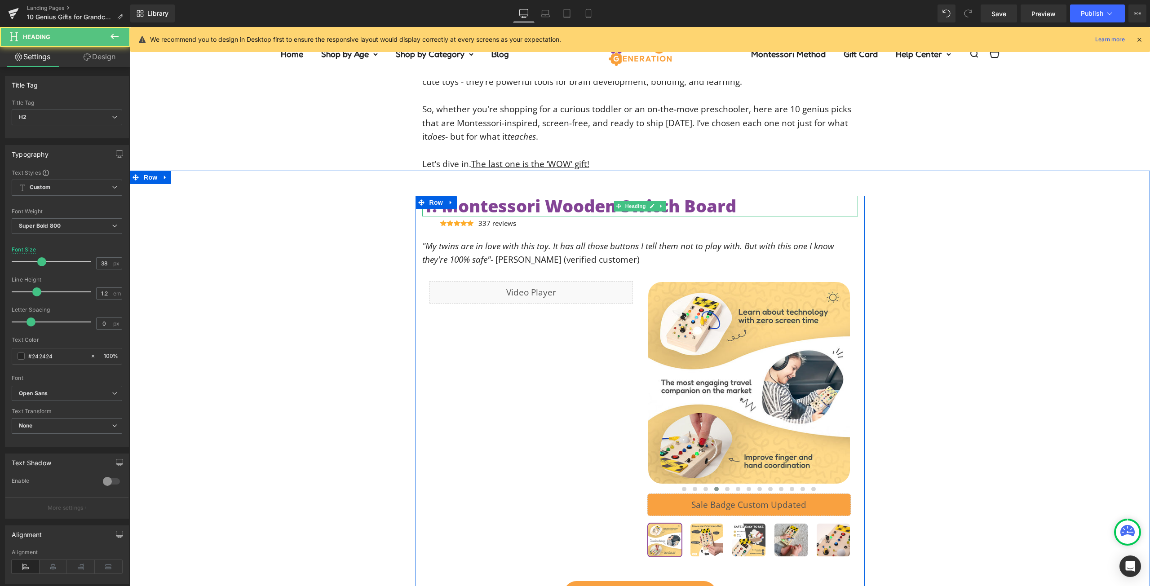
click at [702, 208] on span "1. Montessori Wooden Switch Board" at bounding box center [579, 205] width 314 height 23
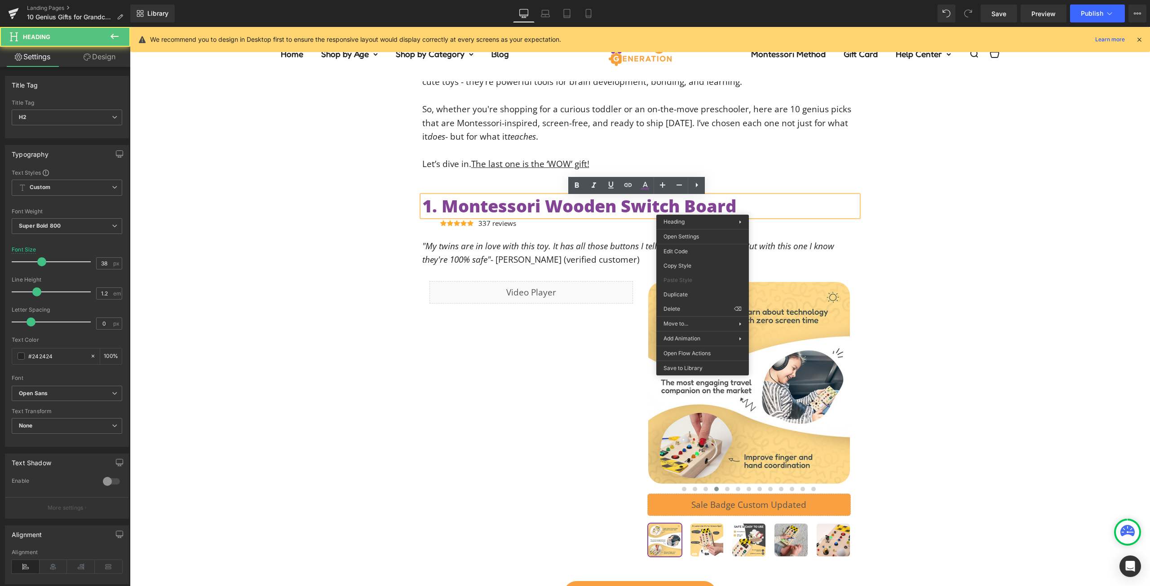
click at [992, 192] on div "1. Montessori Wooden Switch Board Heading Icon Icon Icon Icon Icon Icon List Ho…" at bounding box center [640, 480] width 1020 height 619
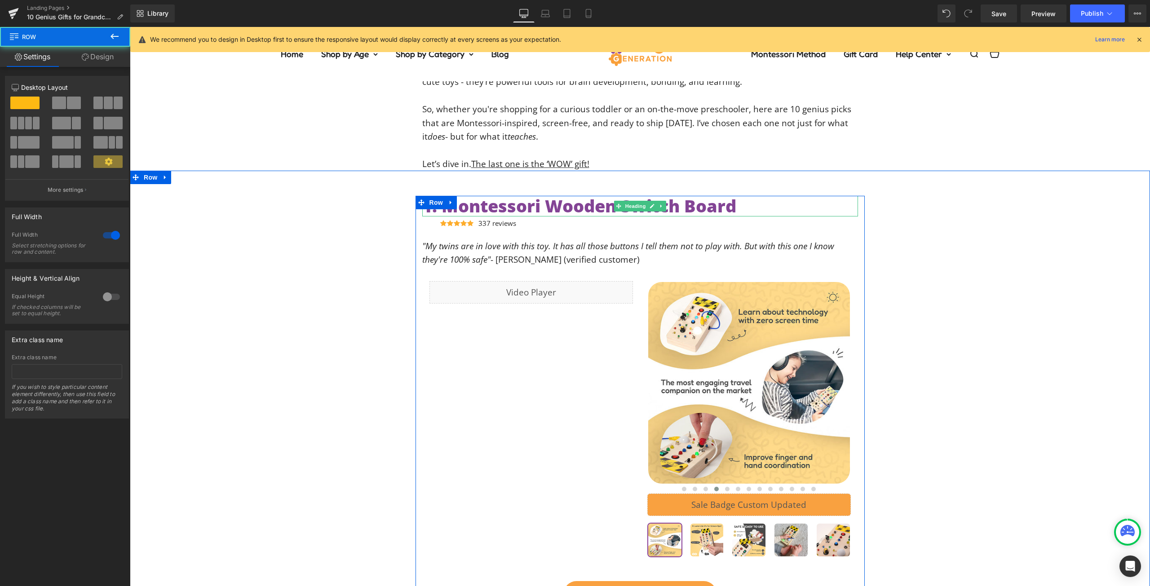
click at [779, 211] on h2 "1. Montessori Wooden Switch Board" at bounding box center [640, 206] width 436 height 21
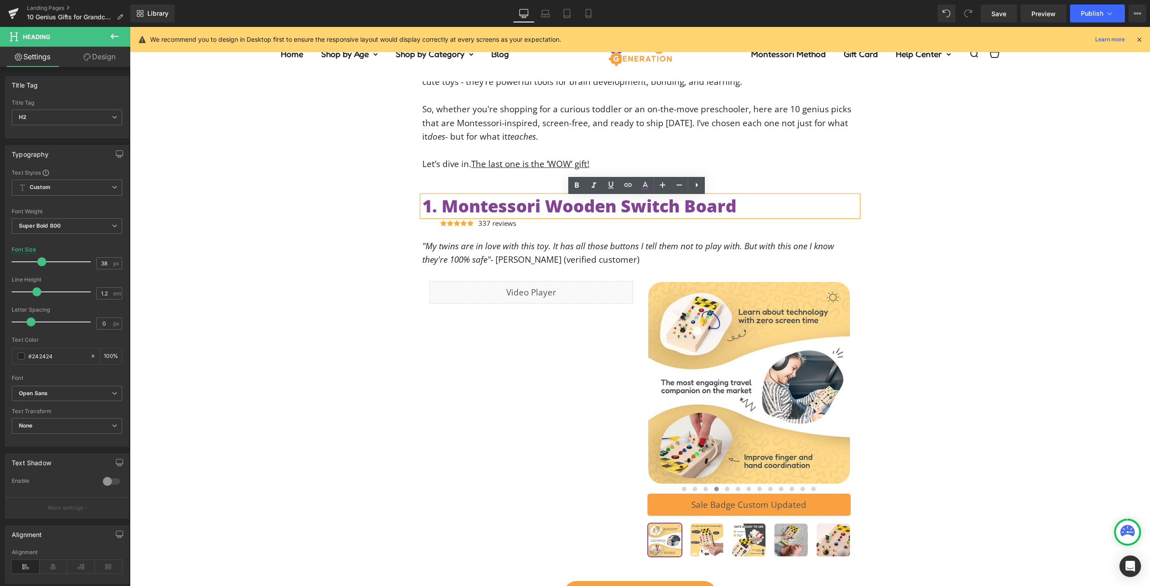
click at [905, 172] on div "1. Montessori Wooden Switch Board Heading Icon Icon Icon Icon Icon Icon List Ho…" at bounding box center [640, 480] width 1020 height 619
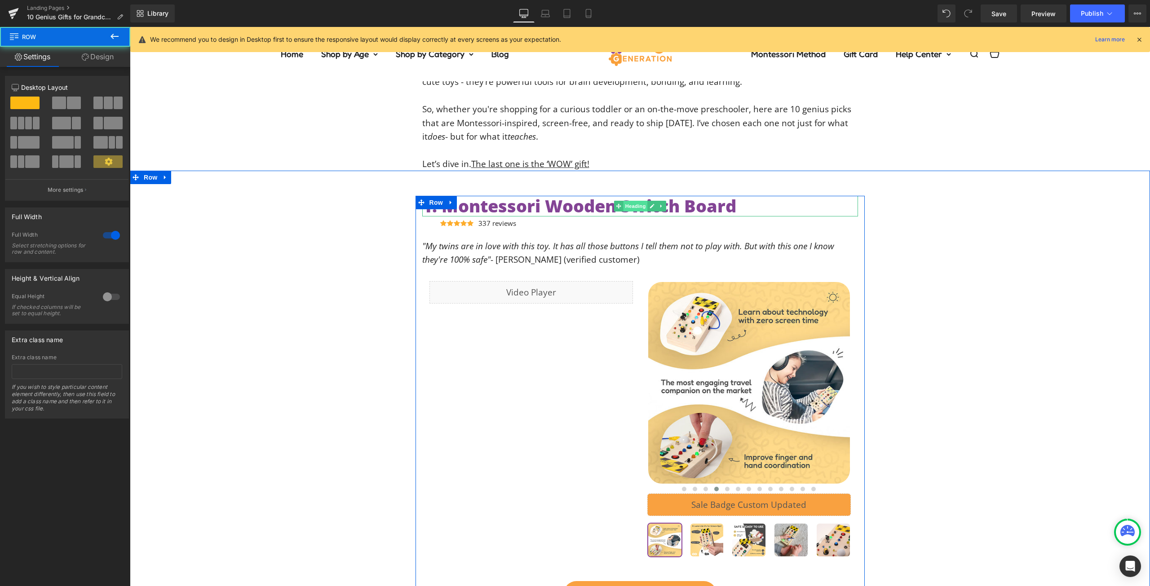
click at [630, 209] on span "Heading" at bounding box center [635, 206] width 24 height 11
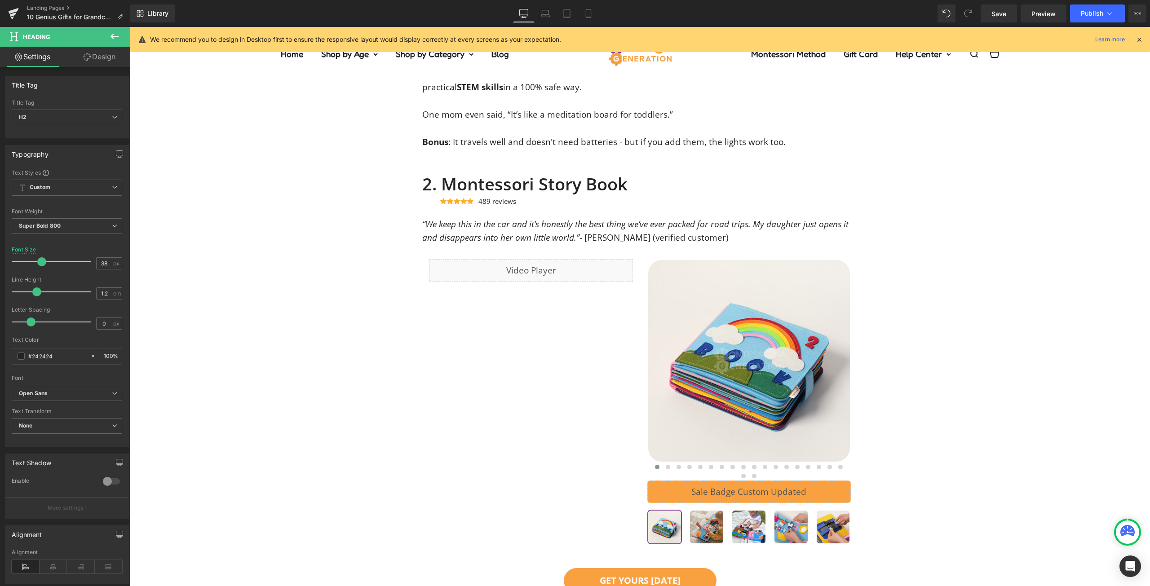
scroll to position [719, 0]
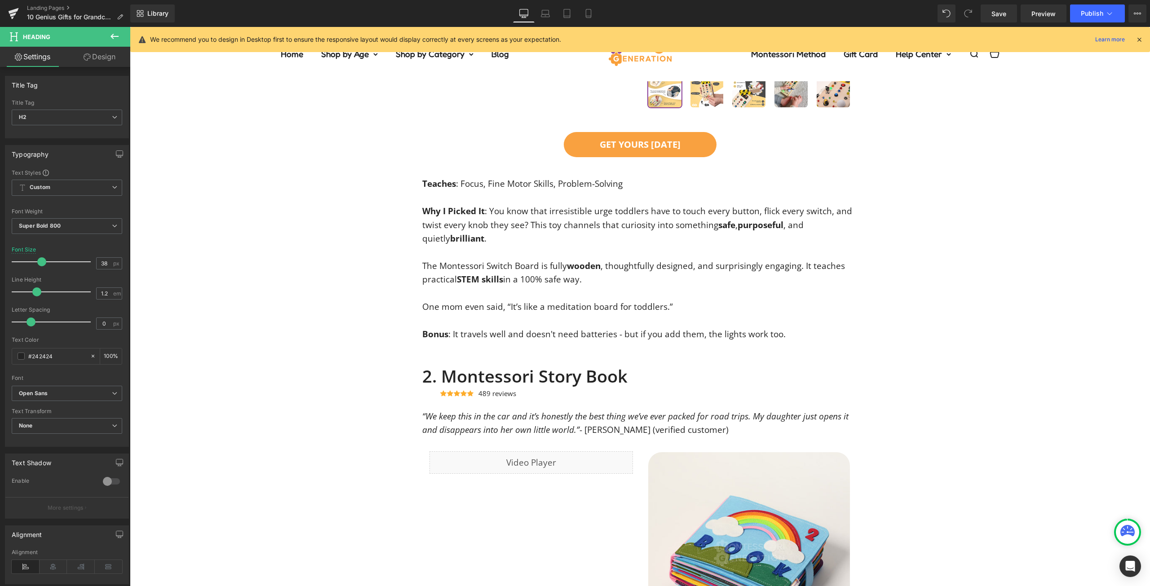
click at [591, 380] on h2 "2. Montessori Story Book" at bounding box center [640, 376] width 436 height 21
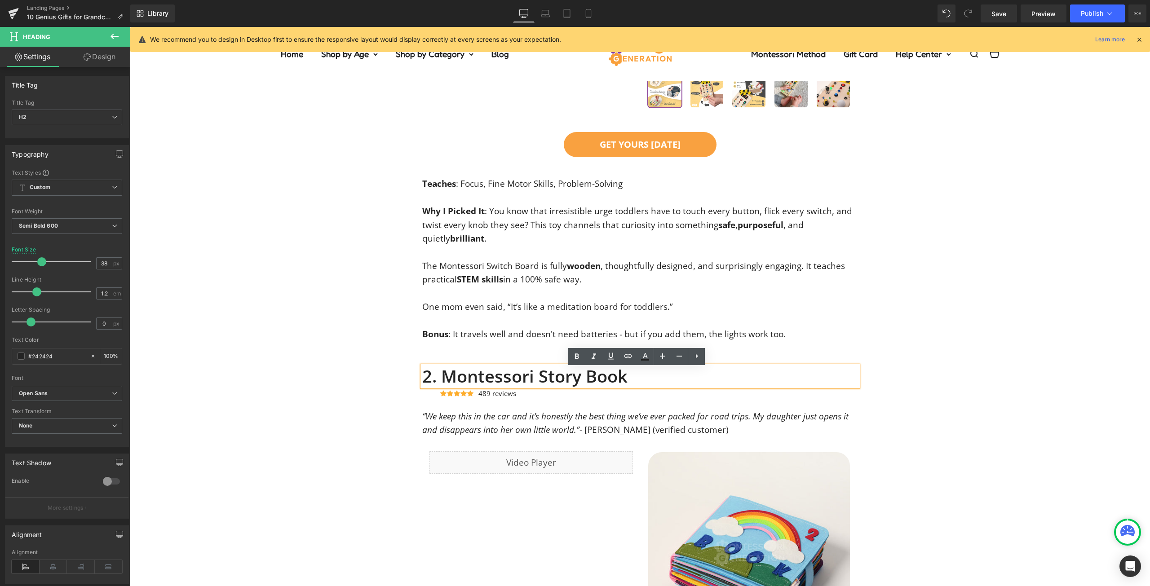
click at [1014, 318] on div "1. Montessori Wooden Switch Board Heading Icon Icon Icon Icon Icon Icon List Ho…" at bounding box center [640, 44] width 1020 height 594
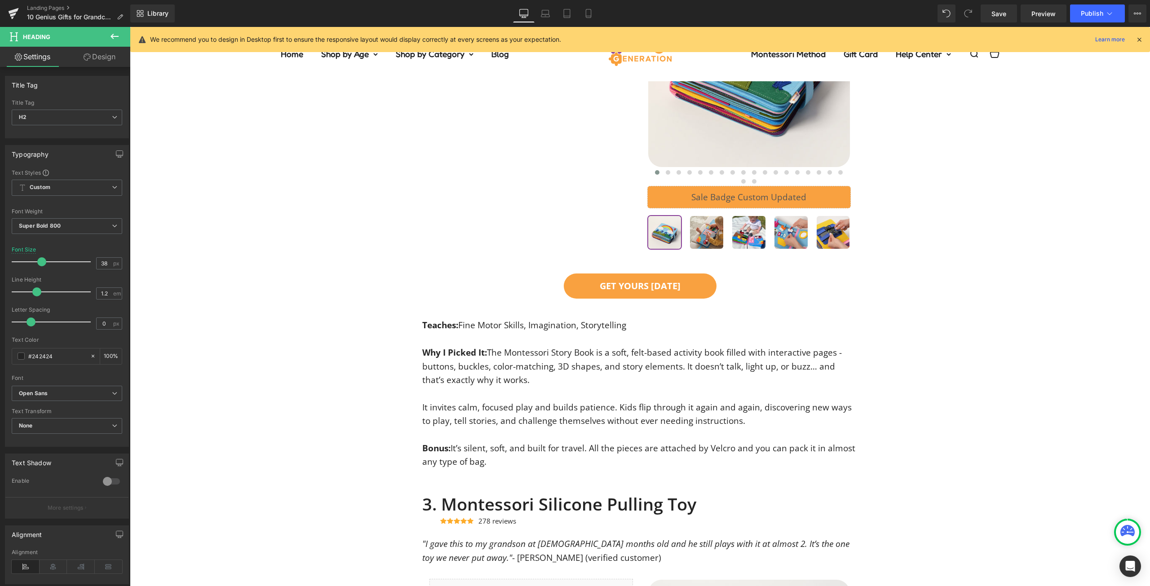
scroll to position [1302, 0]
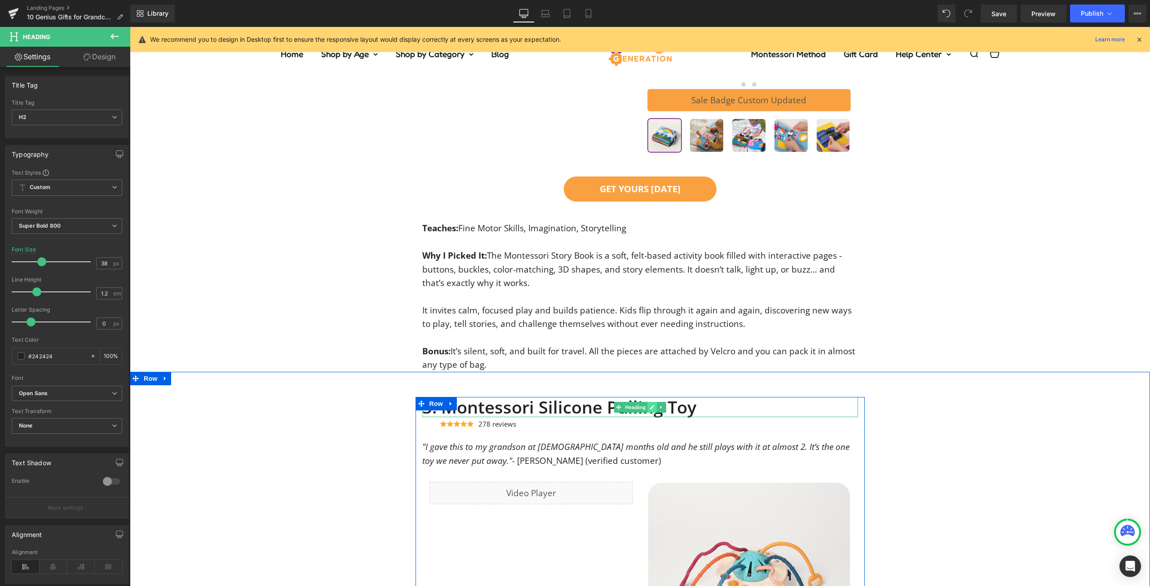
click at [647, 413] on link at bounding box center [651, 407] width 9 height 11
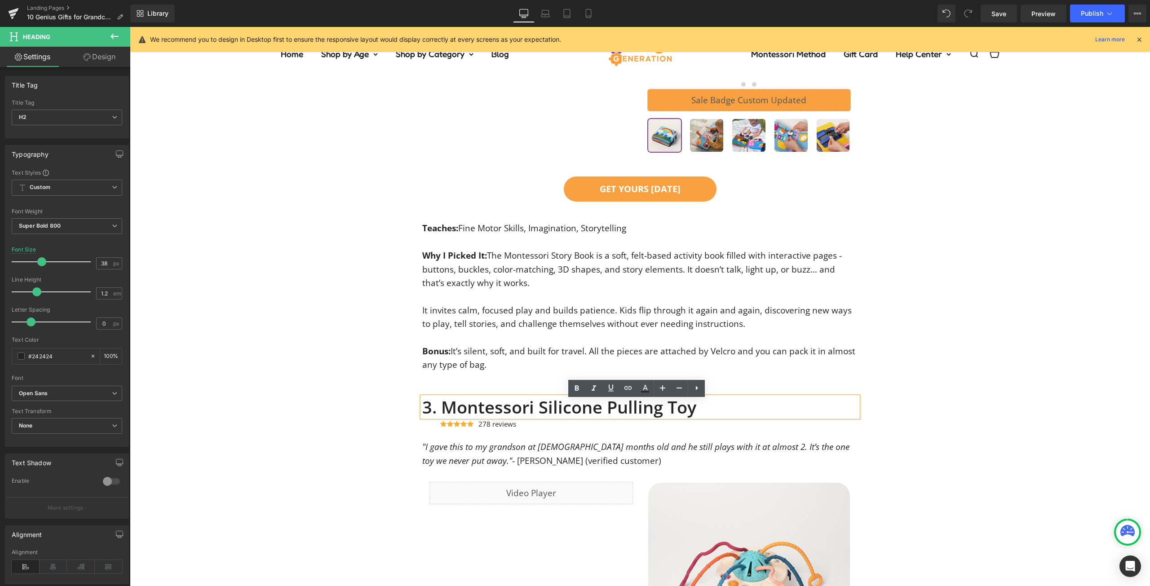
click at [733, 418] on h2 "3. Montessori Silicone Pulling Toy" at bounding box center [640, 407] width 436 height 21
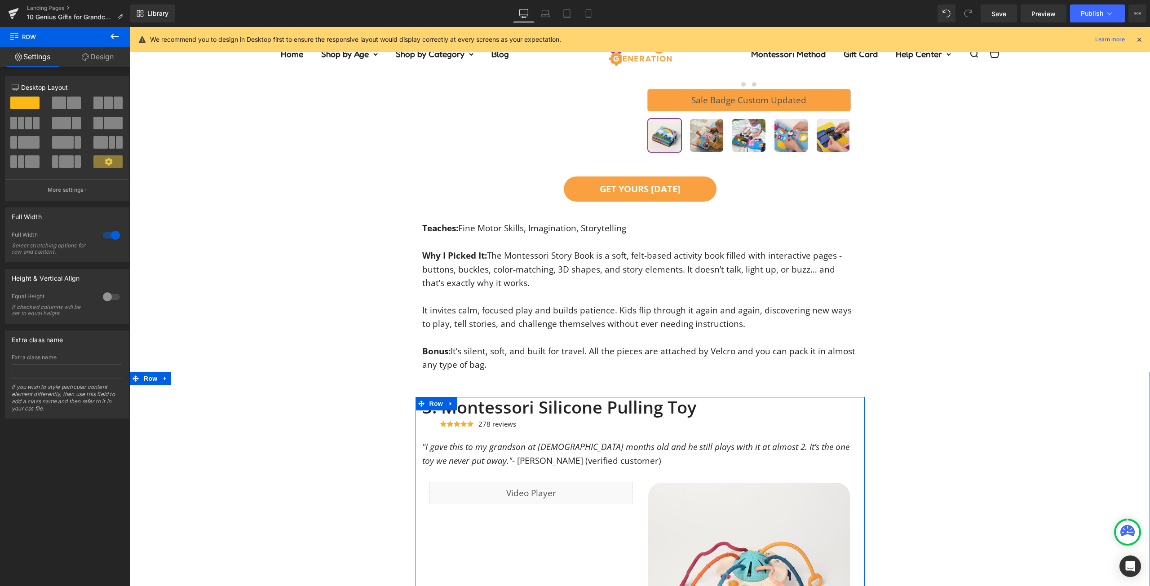
click at [598, 406] on h2 "3. Montessori Silicone Pulling Toy" at bounding box center [640, 407] width 436 height 21
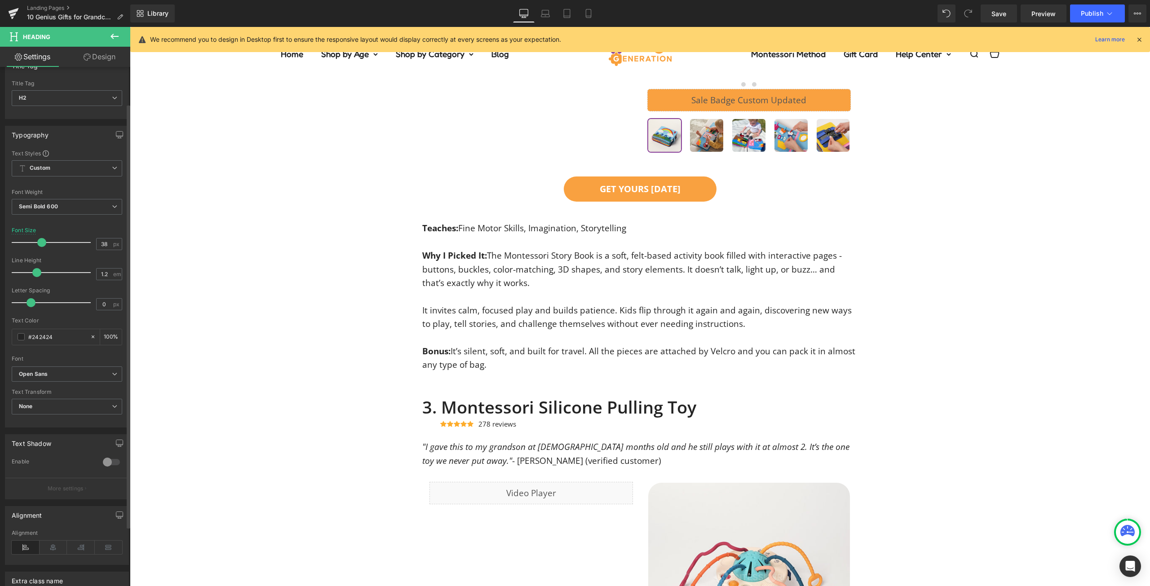
scroll to position [0, 0]
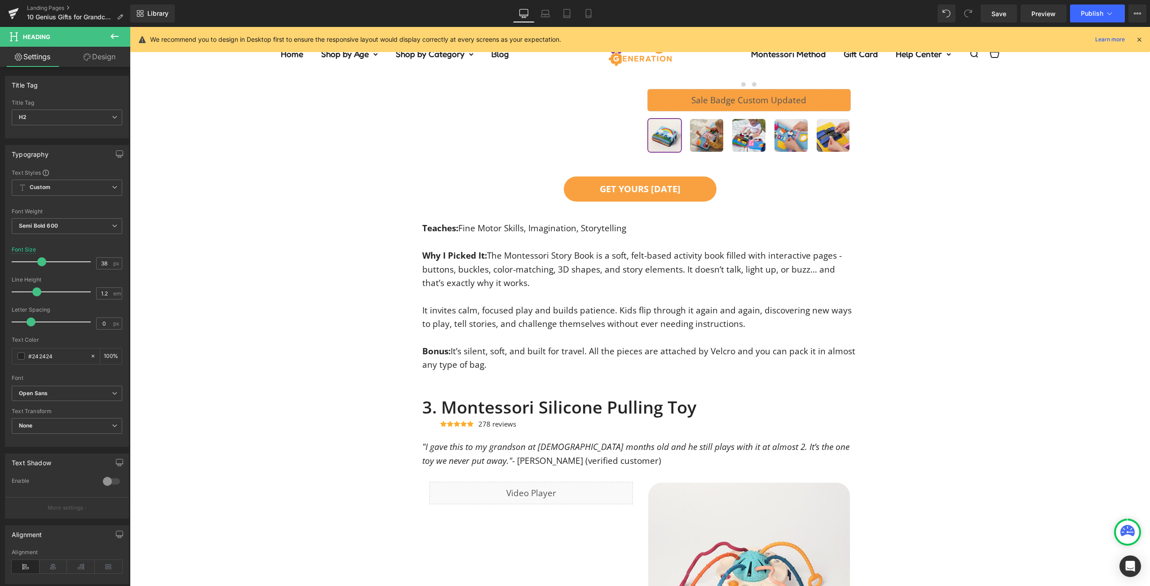
click at [84, 55] on icon at bounding box center [87, 56] width 7 height 7
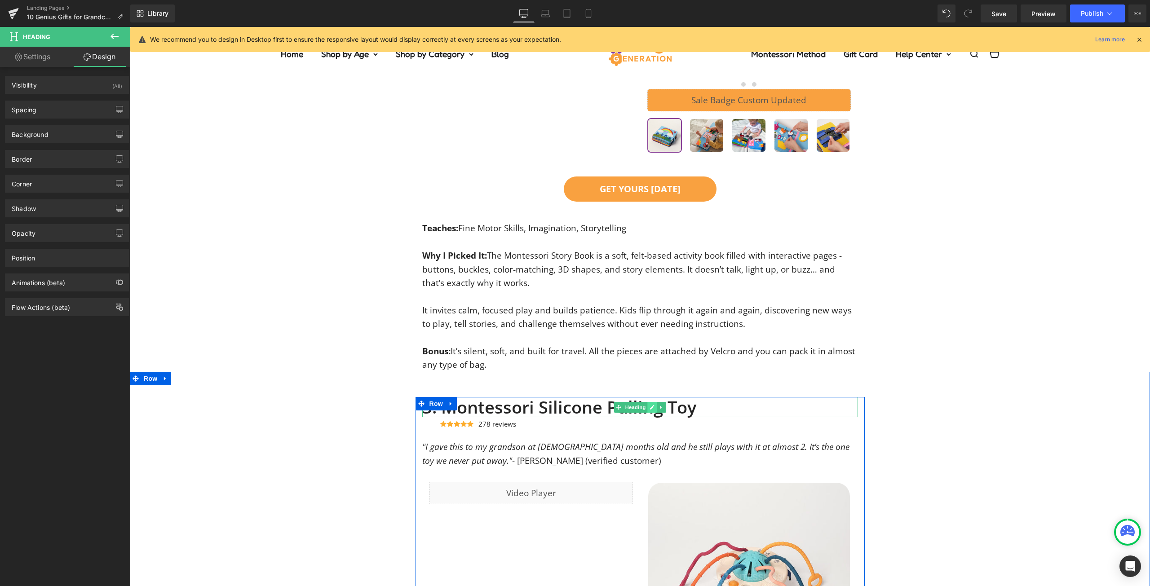
click at [647, 413] on link at bounding box center [651, 407] width 9 height 11
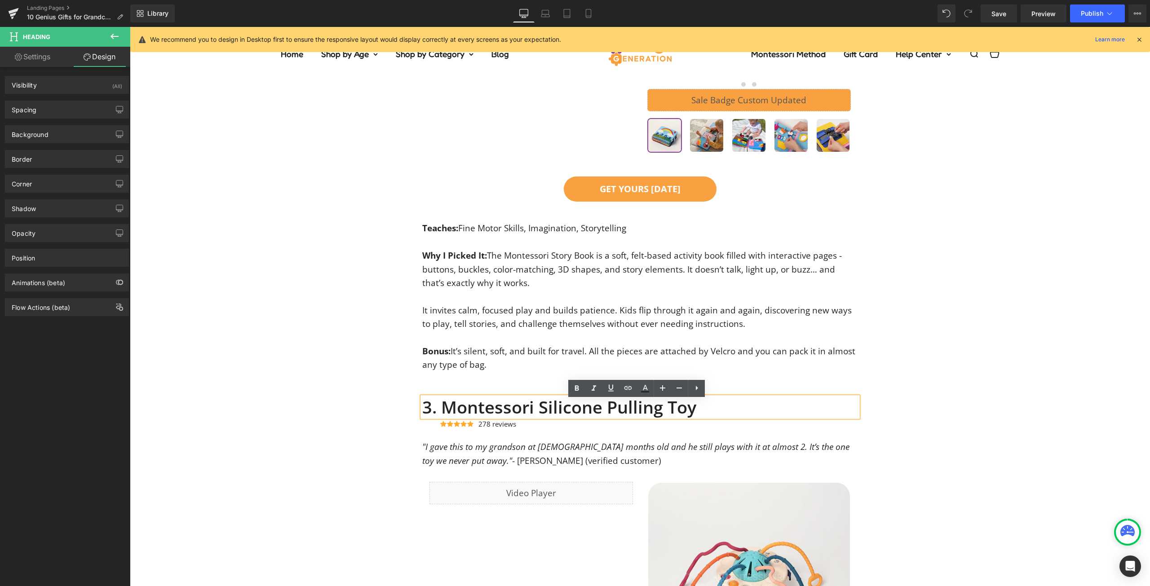
click at [739, 421] on div "Icon Icon Icon Icon Icon Icon List Hoz 278 reviews Text Block Icon List" at bounding box center [649, 425] width 418 height 16
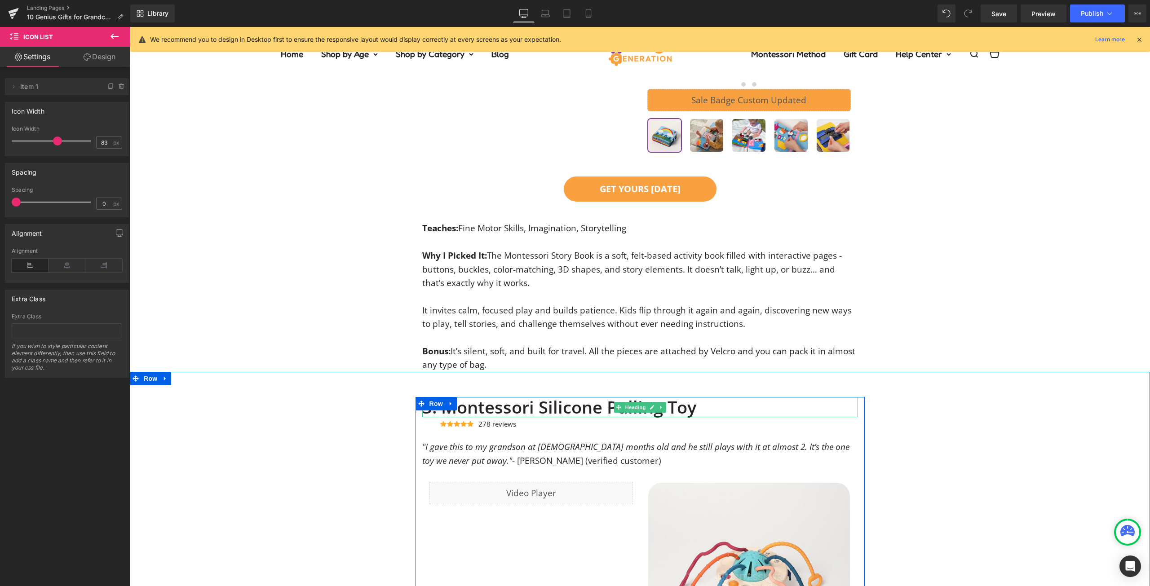
click at [590, 416] on h2 "3. Montessori Silicone Pulling Toy" at bounding box center [640, 407] width 436 height 21
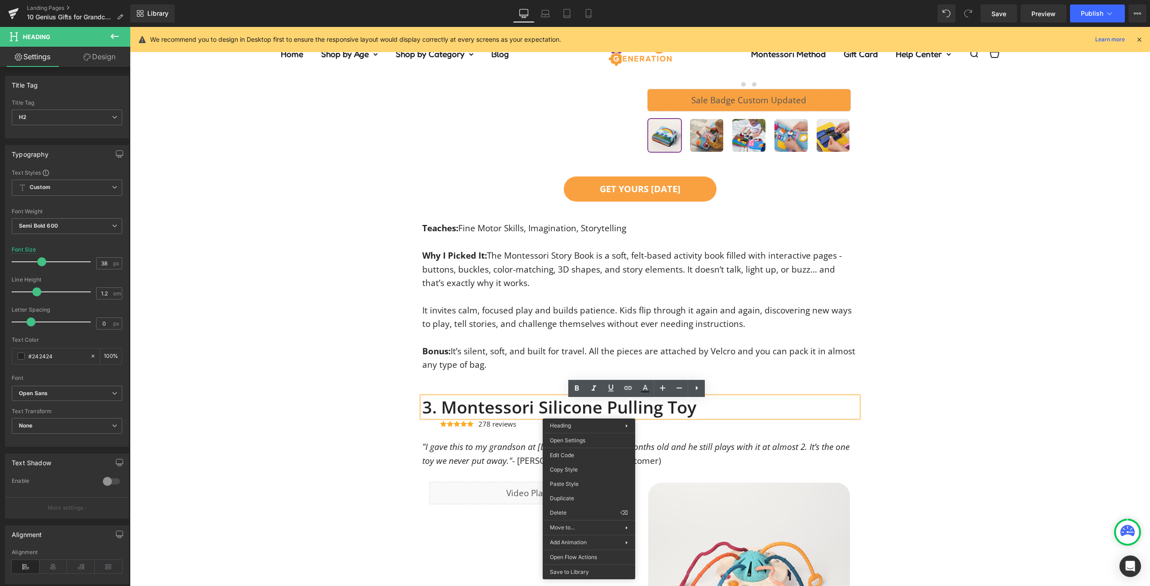
click at [1086, 366] on div "2. Montessori Story Book Heading Icon Icon Icon Icon Icon Icon List Hoz 489 rev…" at bounding box center [640, 77] width 1020 height 590
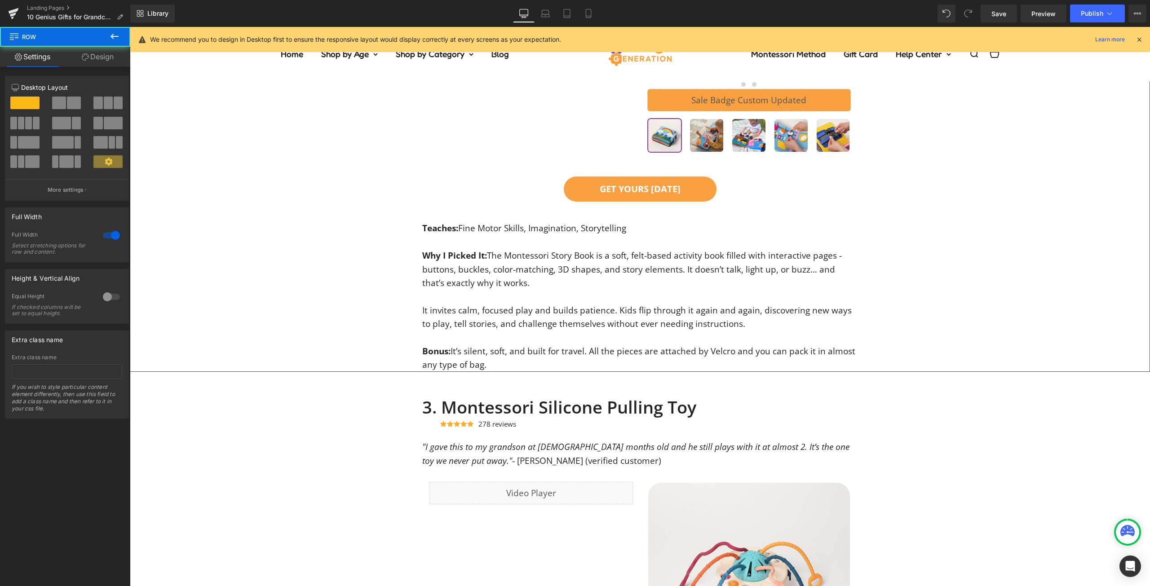
click at [1086, 366] on div "2. Montessori Story Book Heading Icon Icon Icon Icon Icon Icon List Hoz 489 rev…" at bounding box center [640, 77] width 1020 height 590
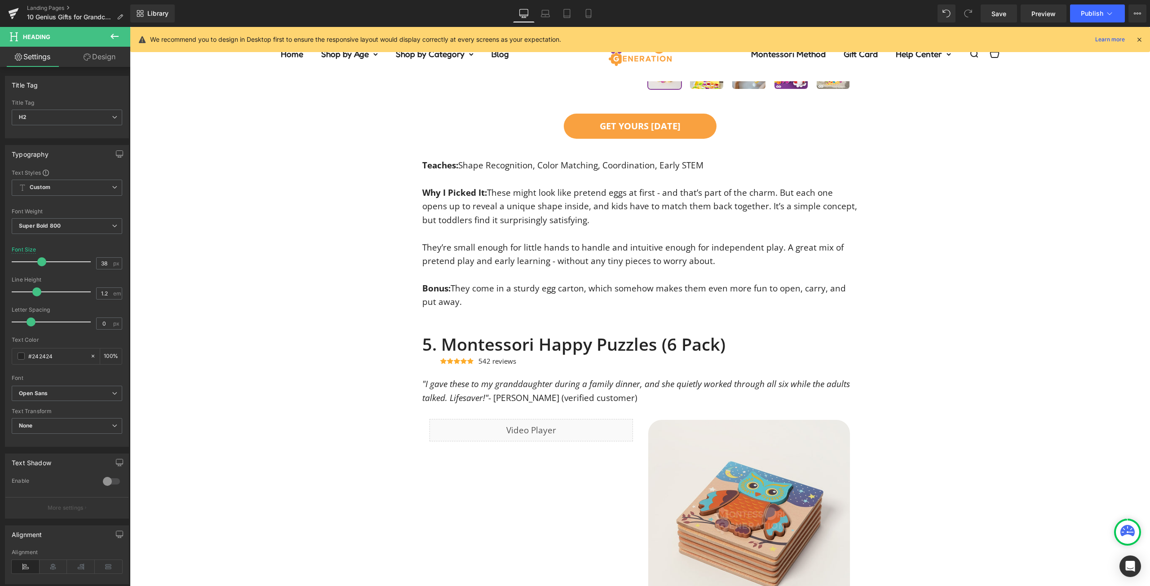
scroll to position [2605, 0]
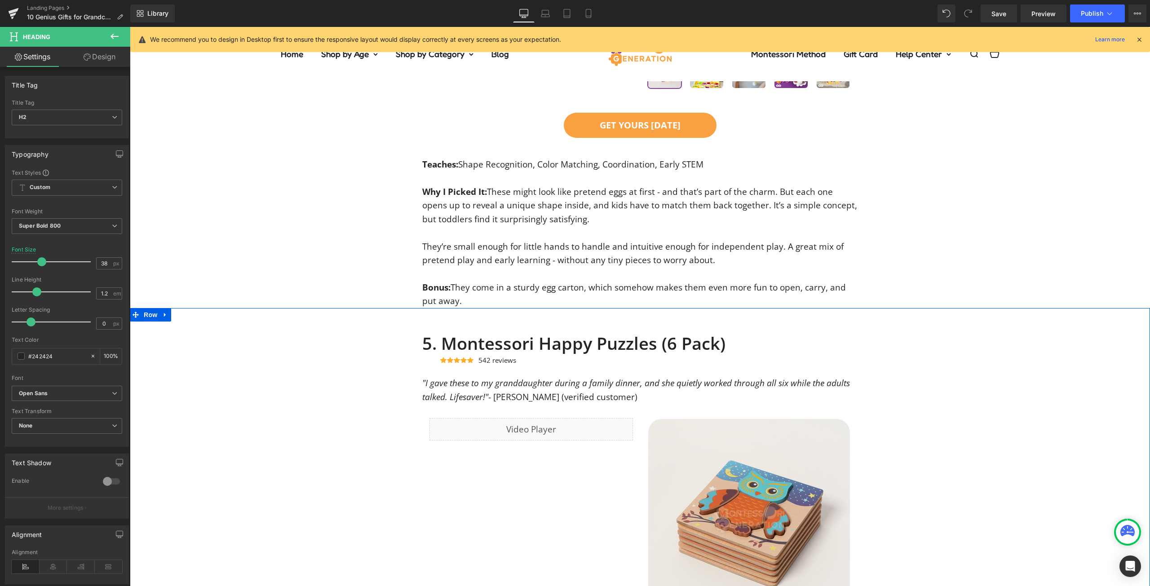
drag, startPoint x: 914, startPoint y: 346, endPoint x: 773, endPoint y: 350, distance: 141.1
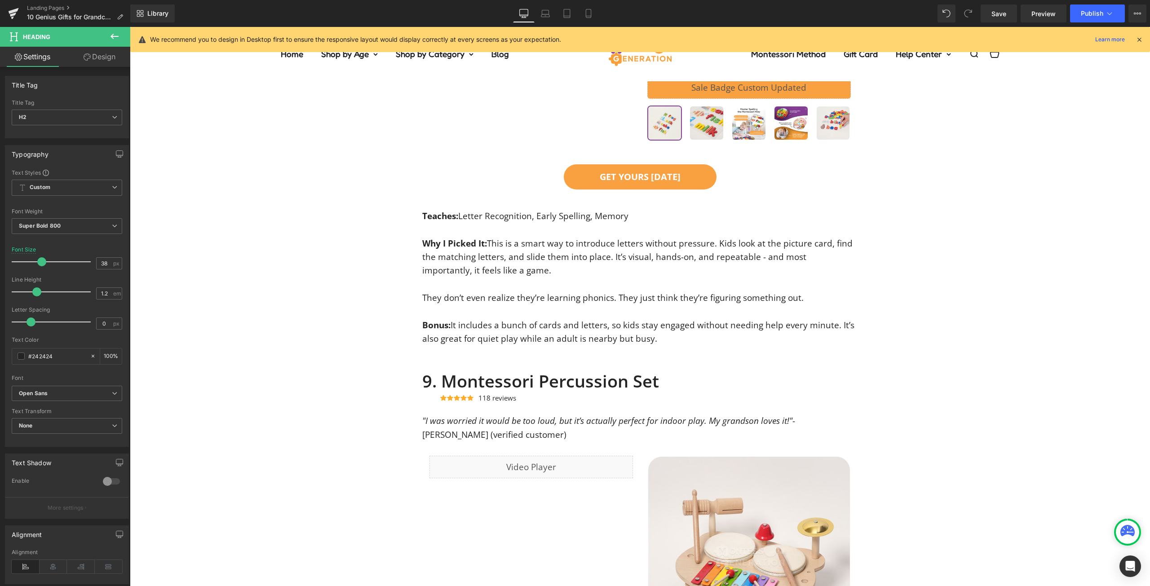
scroll to position [5119, 0]
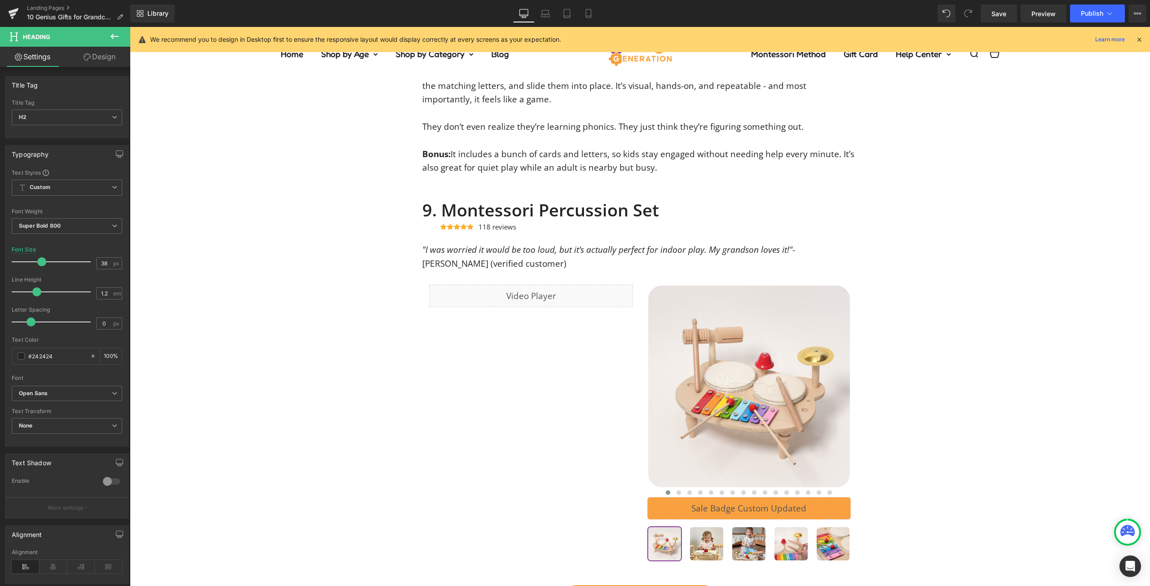
click at [600, 216] on h2 "9. Montessori Percussion Set" at bounding box center [640, 210] width 436 height 21
click at [944, 228] on div "9. Montessori Percussion Set Heading Icon Icon Icon Icon Icon Icon List Hoz 118…" at bounding box center [640, 483] width 1020 height 567
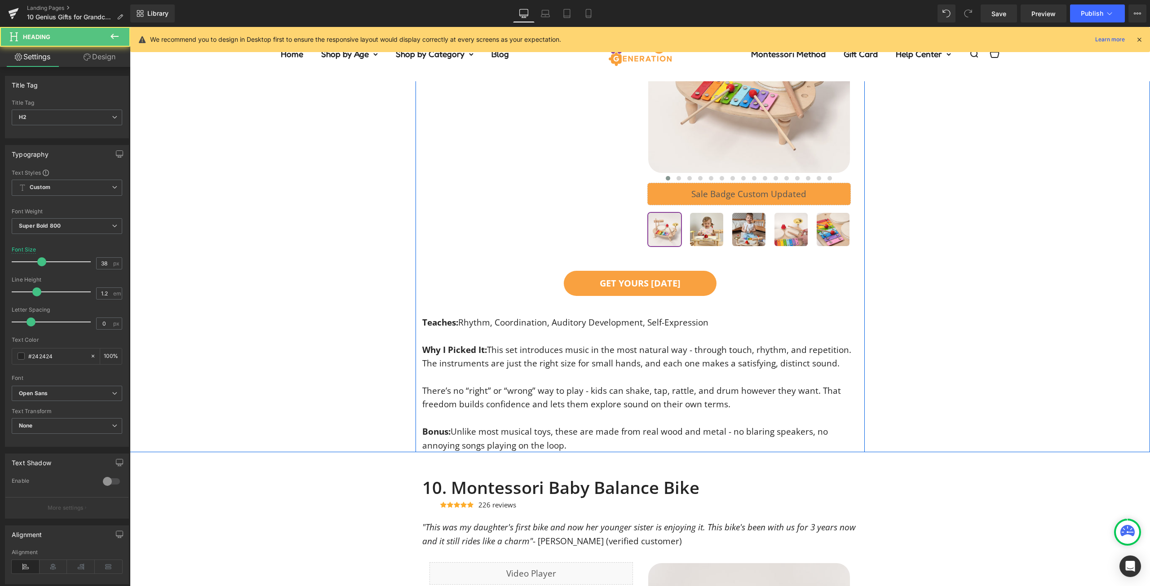
scroll to position [5569, 0]
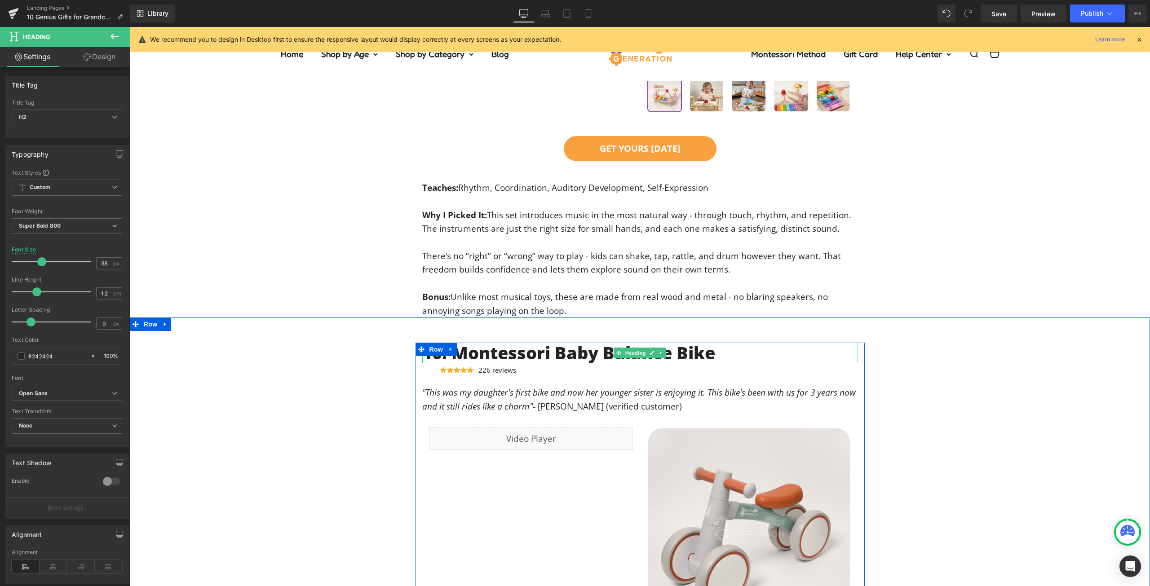
click at [588, 363] on h2 "10. Montessori Baby Balance Bike" at bounding box center [640, 353] width 436 height 21
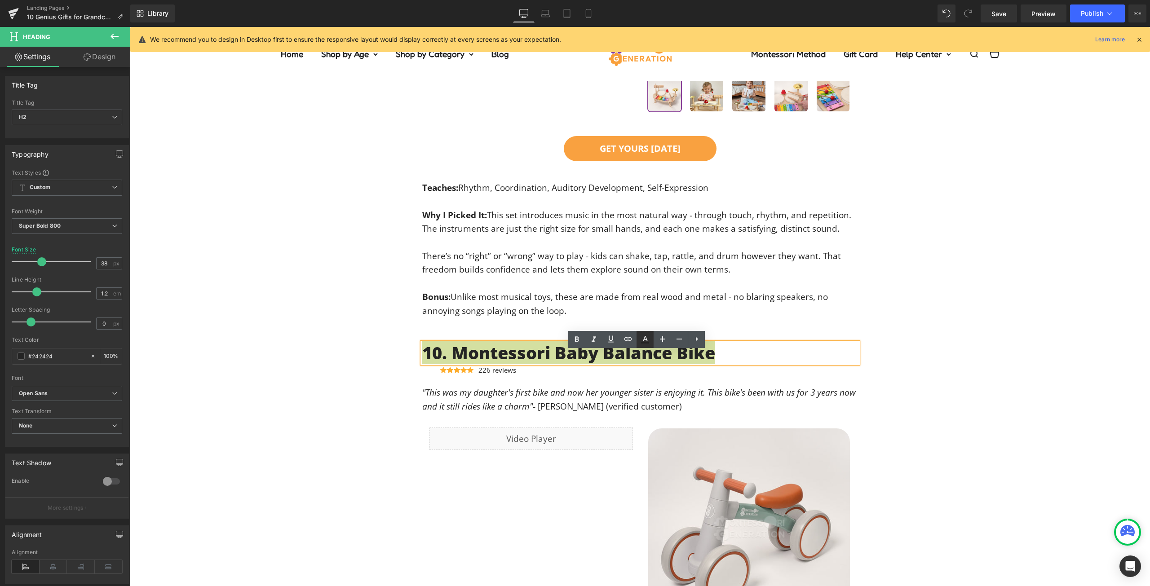
click at [648, 336] on icon at bounding box center [644, 339] width 11 height 11
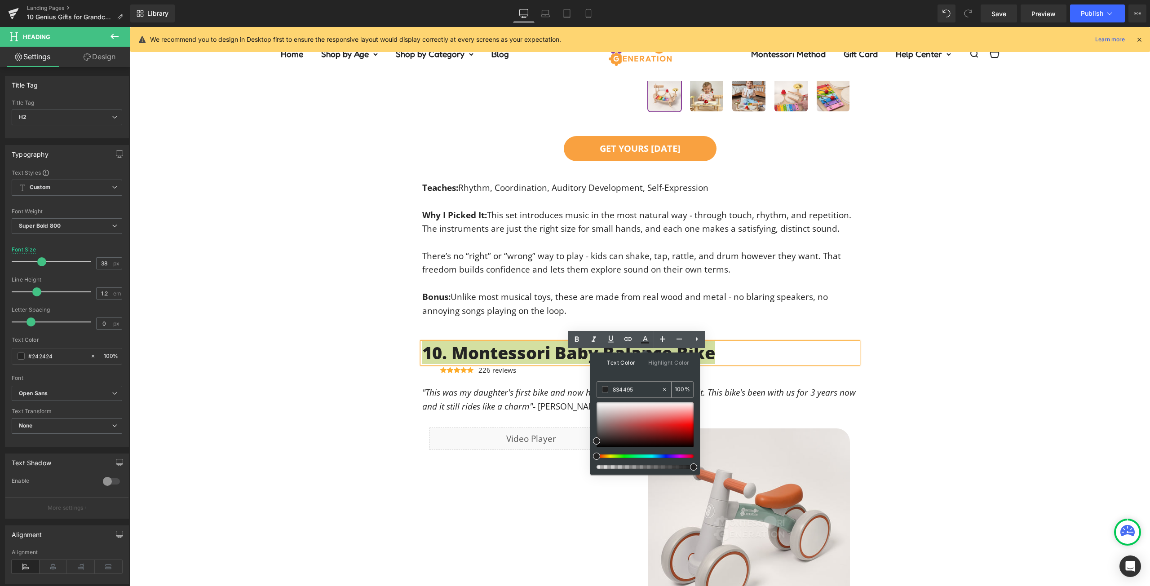
click at [635, 387] on input "834495" at bounding box center [637, 389] width 49 height 10
paste input "834495"
type input "#834495"
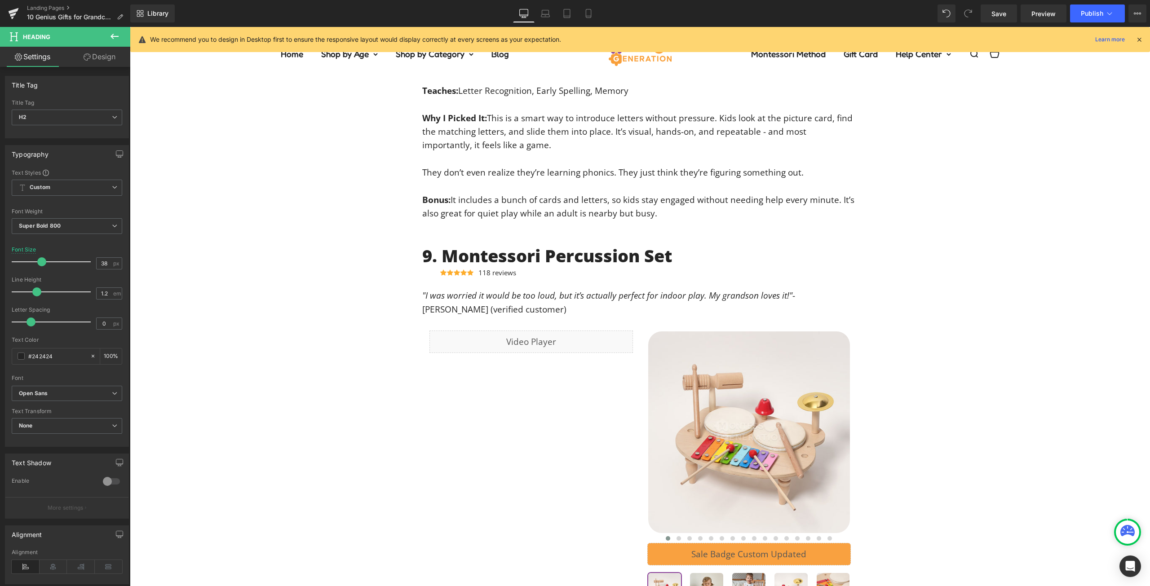
scroll to position [4895, 0]
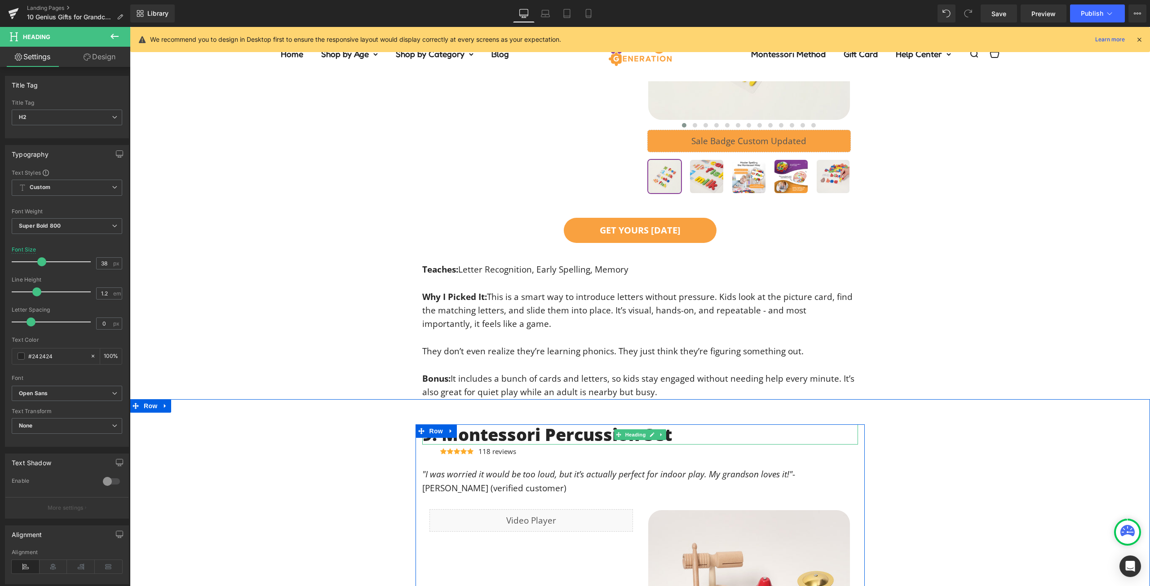
click at [578, 445] on h2 "9. Montessori Percussion Set" at bounding box center [640, 434] width 436 height 21
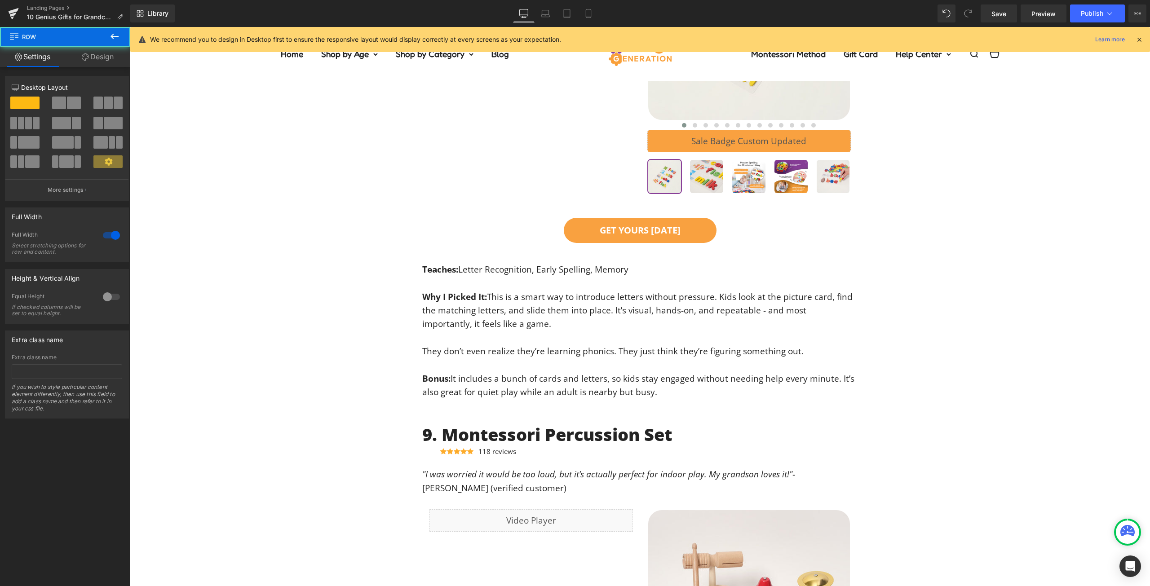
click at [647, 440] on link at bounding box center [651, 434] width 9 height 11
click at [645, 445] on h2 "9. Montessori Percussion Set" at bounding box center [640, 434] width 436 height 21
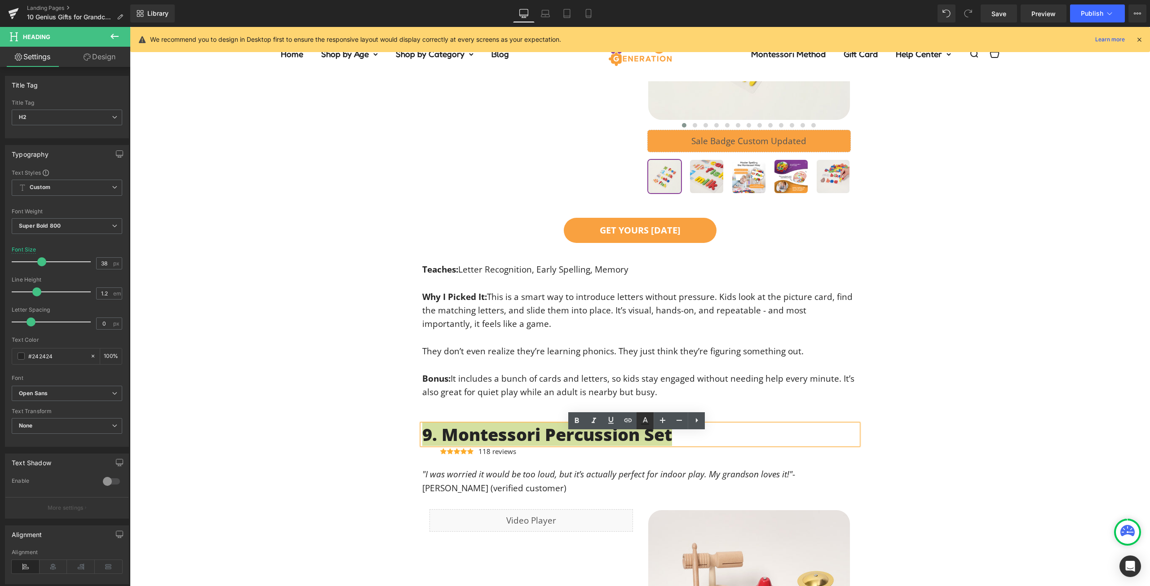
click at [645, 424] on icon at bounding box center [645, 423] width 8 height 1
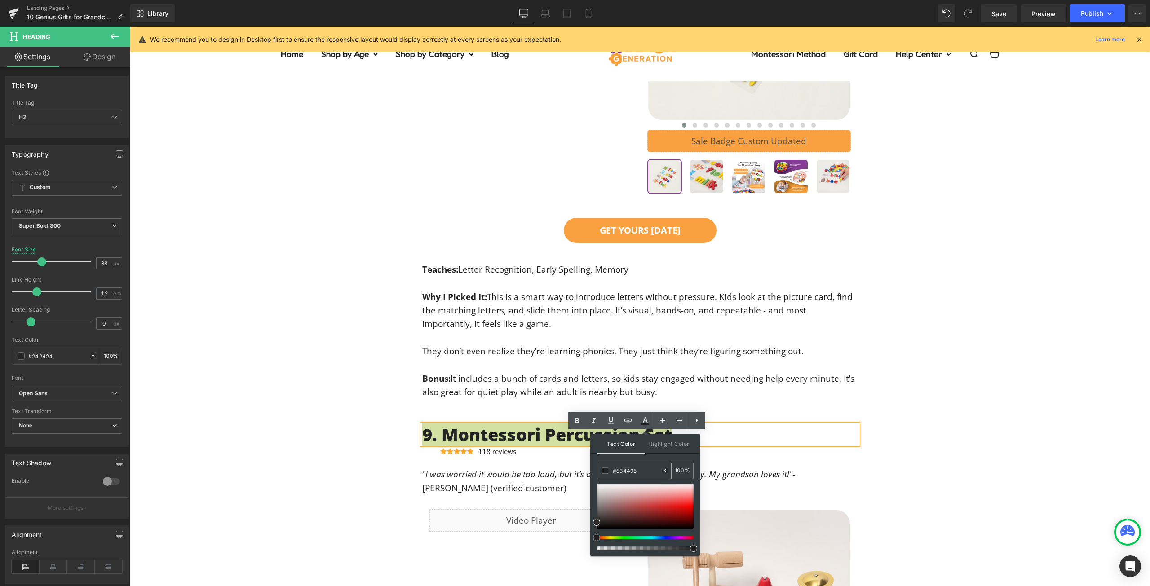
click at [630, 468] on input "#834495" at bounding box center [637, 471] width 49 height 10
paste input "834495"
type input "834495"
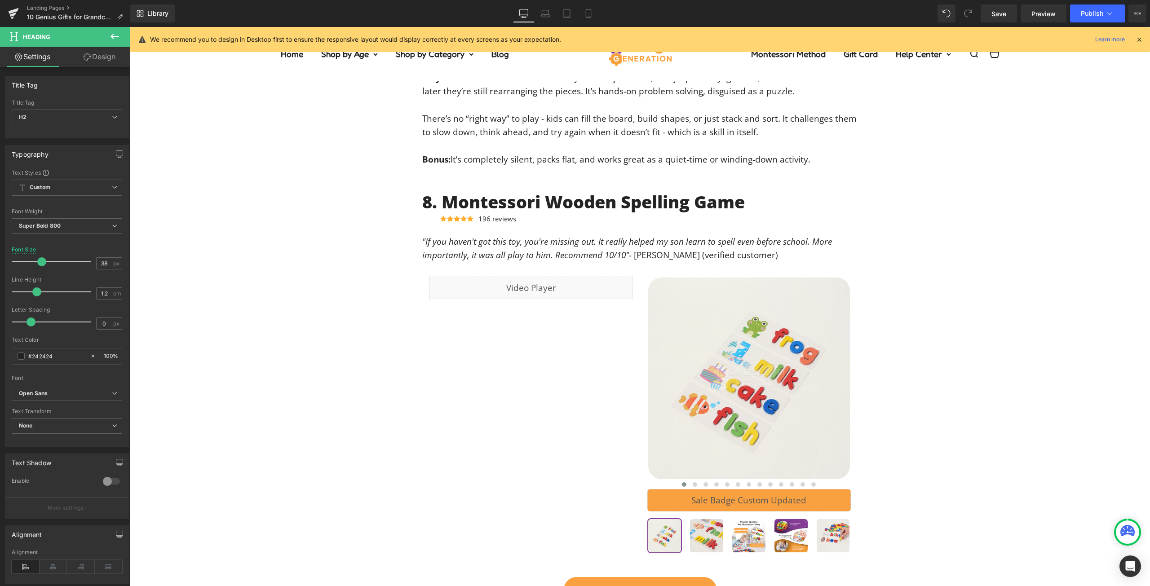
scroll to position [4266, 0]
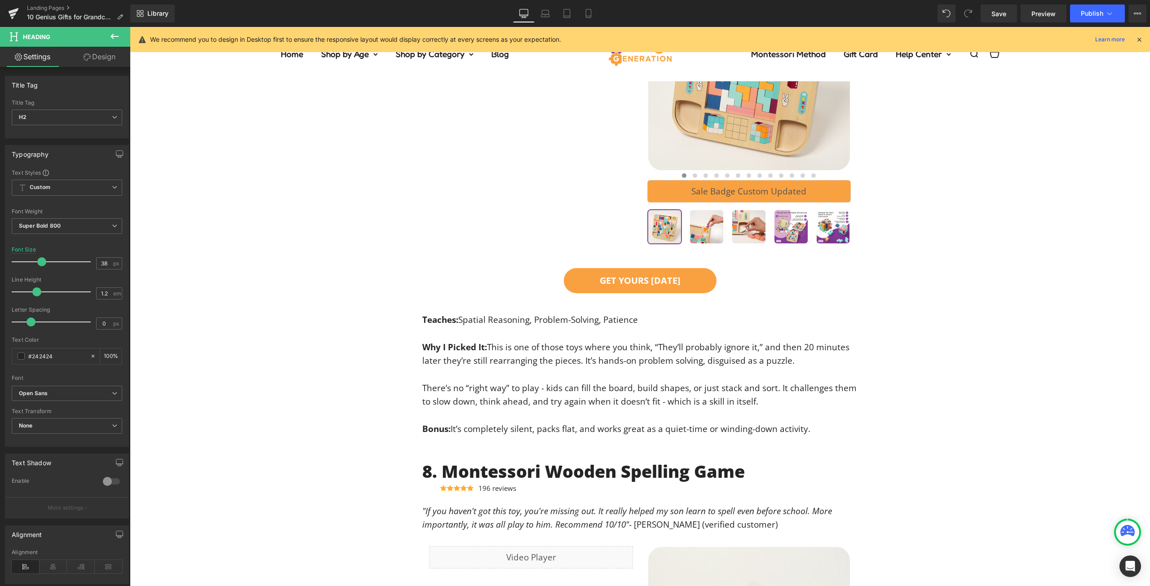
click at [599, 481] on h2 "8. Montessori Wooden Spelling Game" at bounding box center [640, 471] width 436 height 21
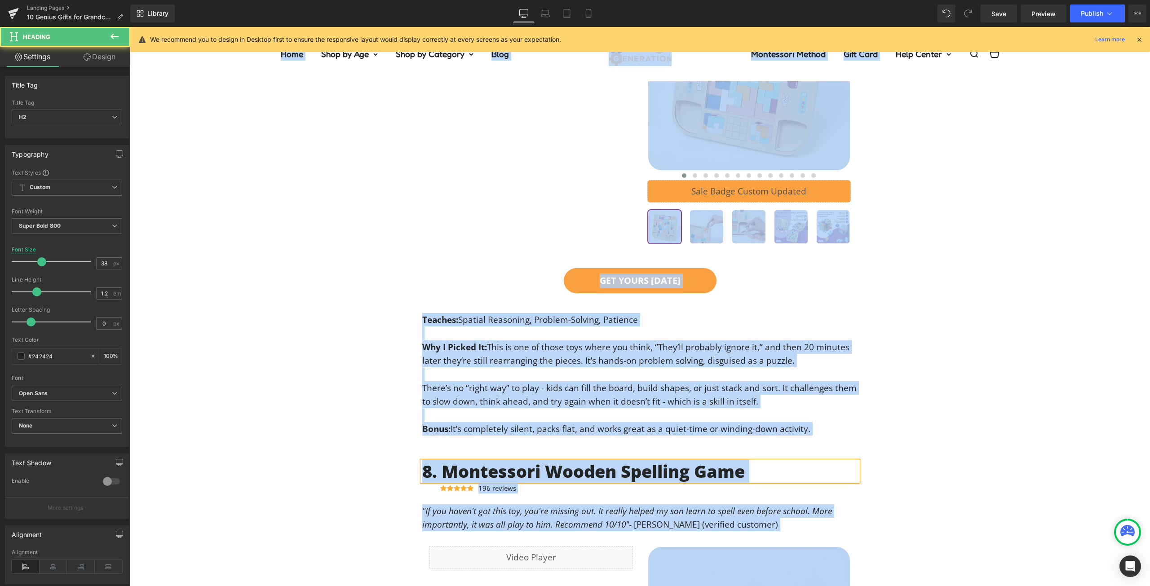
click at [600, 479] on h2 "8. Montessori Wooden Spelling Game" at bounding box center [640, 471] width 436 height 21
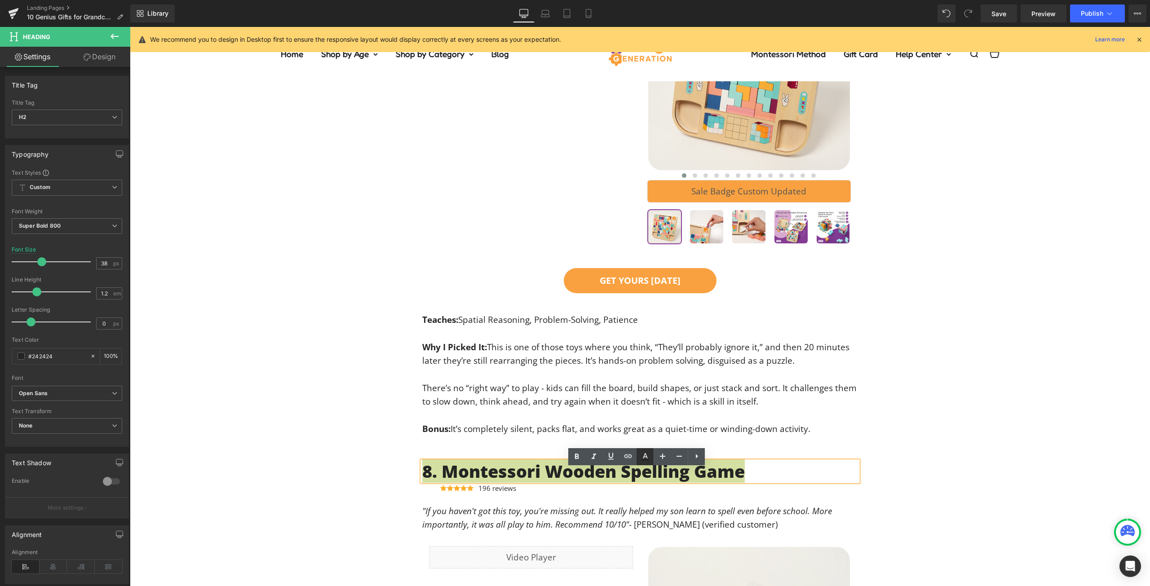
click at [645, 461] on icon at bounding box center [644, 456] width 11 height 11
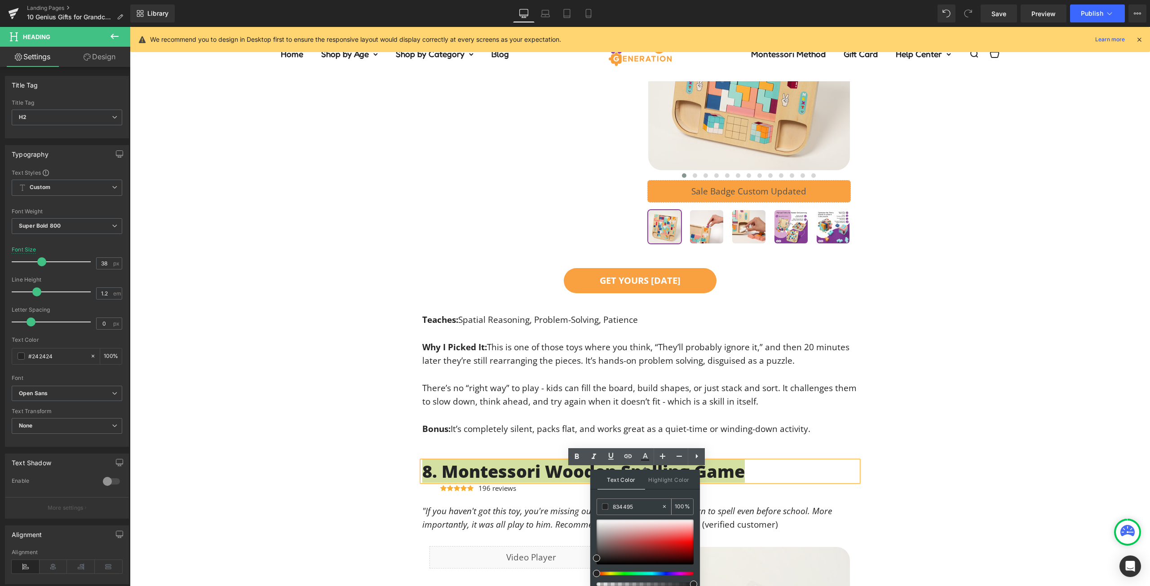
click at [638, 504] on input "834495" at bounding box center [637, 507] width 49 height 10
click at [625, 512] on div "834495" at bounding box center [629, 507] width 64 height 16
click at [625, 507] on input "834495" at bounding box center [637, 507] width 49 height 10
paste input "834495"
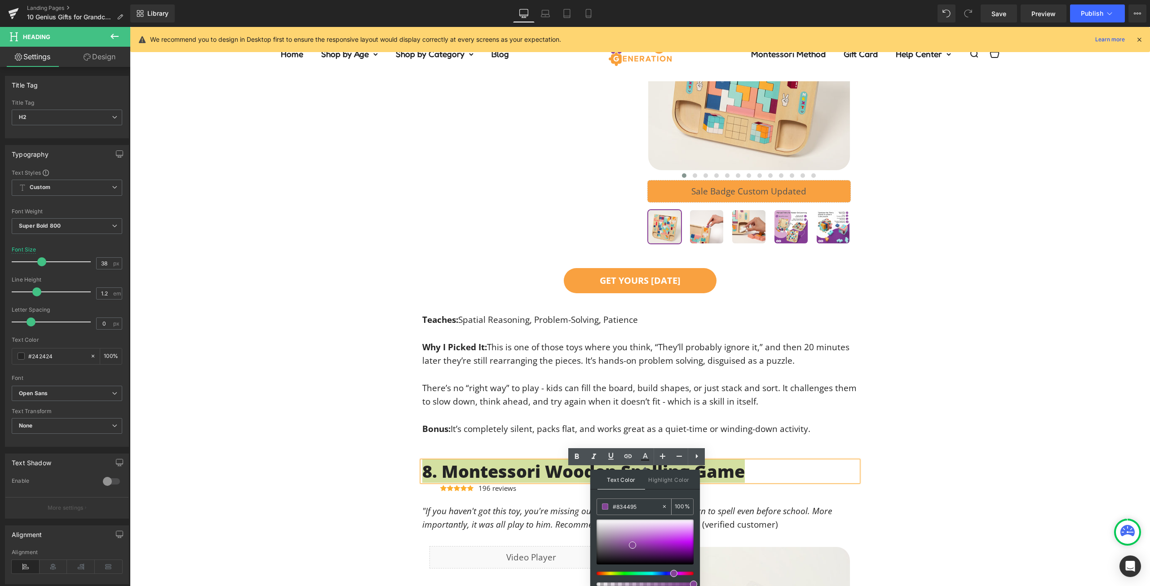
type input "#834495"
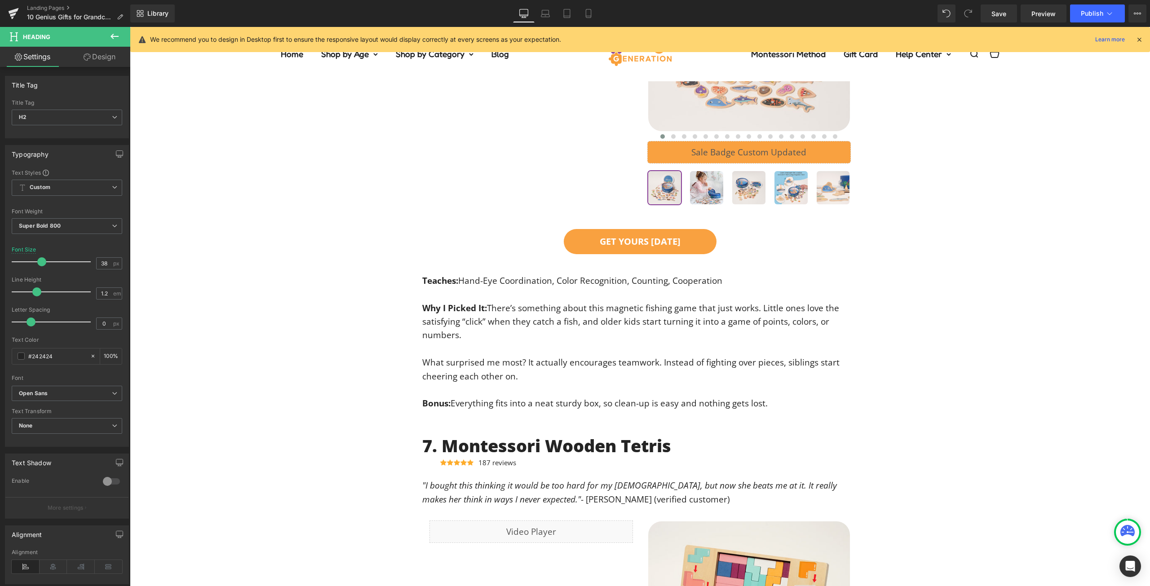
scroll to position [3907, 0]
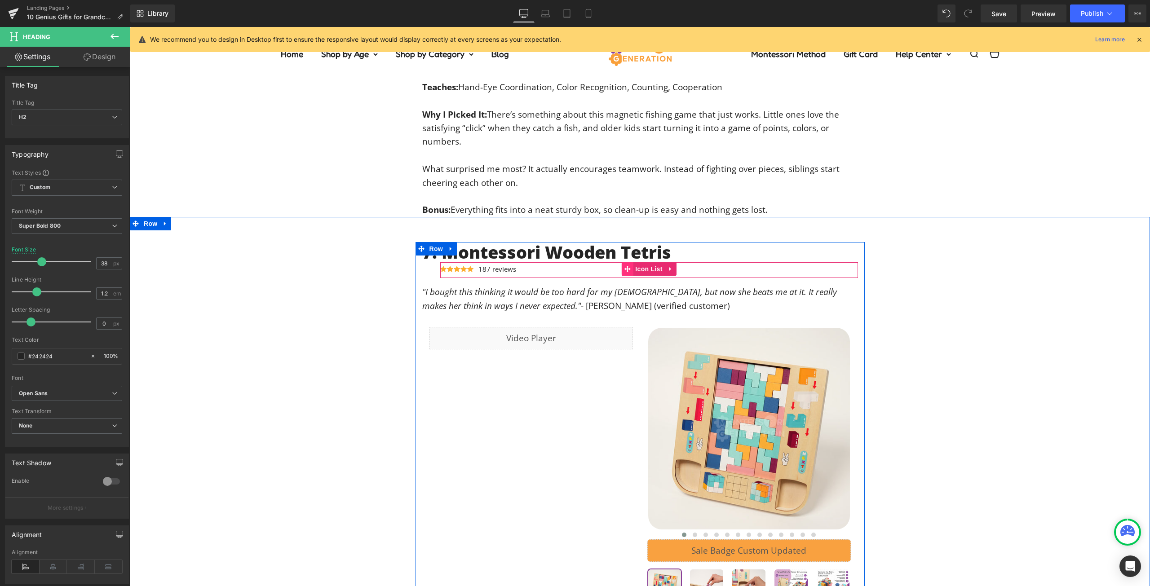
click at [626, 272] on span at bounding box center [627, 268] width 12 height 13
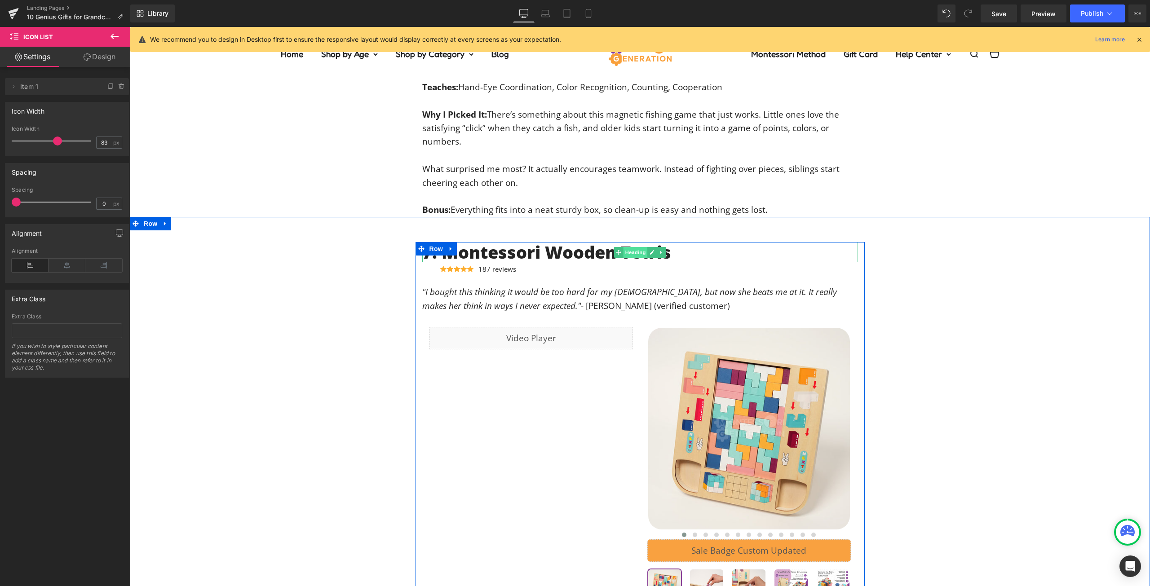
click at [628, 257] on span "Heading" at bounding box center [635, 252] width 24 height 11
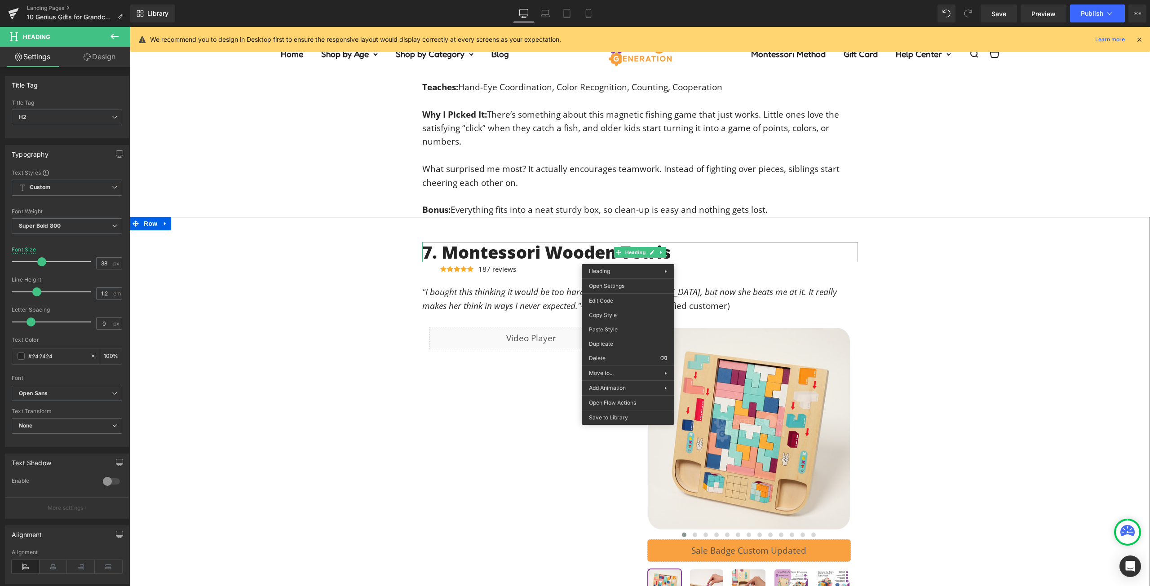
click at [979, 249] on div "7. Montessori Wooden Tetris Heading Icon Icon Icon Icon Icon Icon List Hoz 187 …" at bounding box center [640, 518] width 1020 height 553
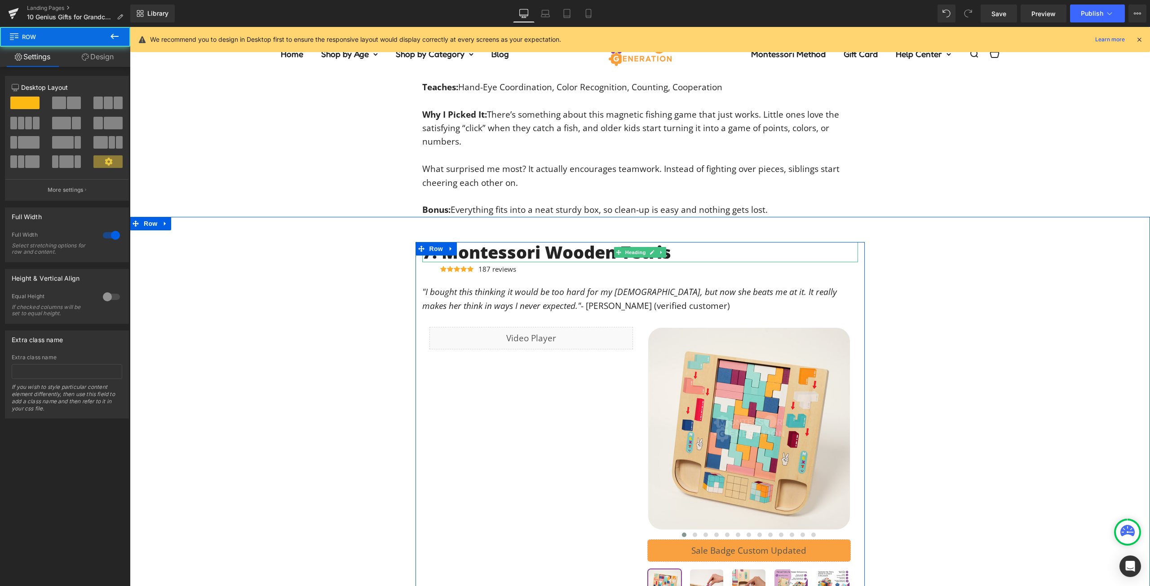
click at [605, 263] on h2 "7. Montessori Wooden Tetris" at bounding box center [640, 252] width 436 height 21
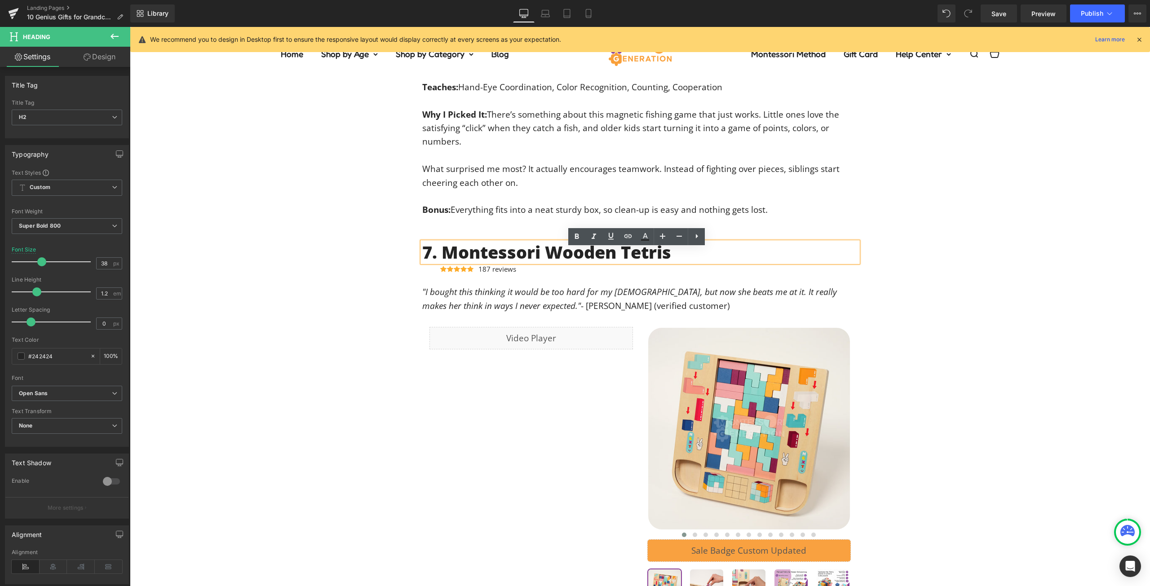
click at [604, 261] on h2 "7. Montessori Wooden Tetris" at bounding box center [640, 252] width 436 height 21
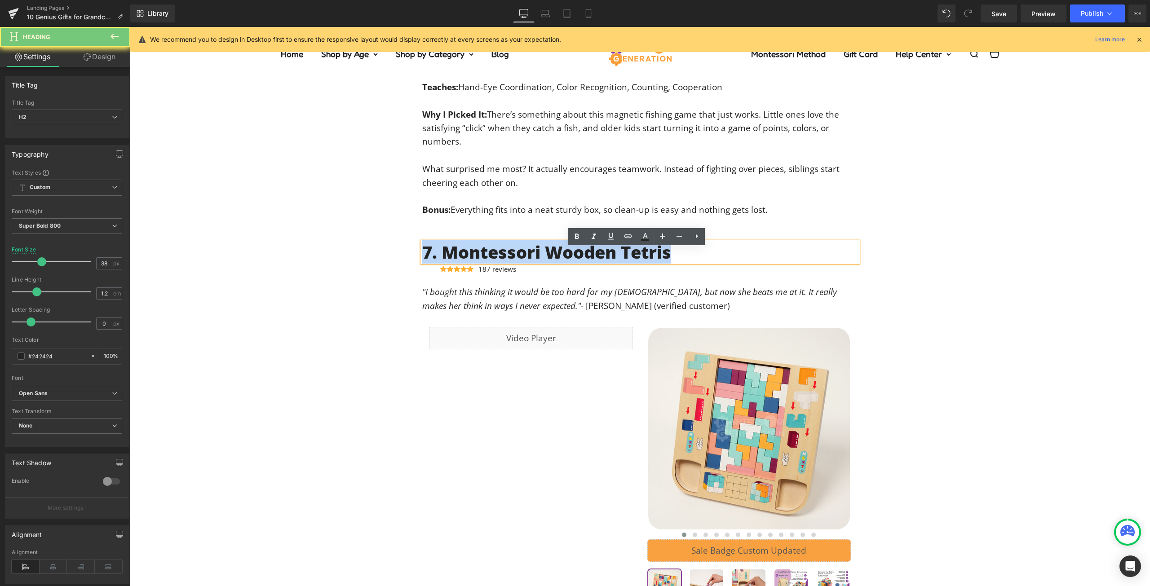
click at [604, 261] on h2 "7. Montessori Wooden Tetris" at bounding box center [640, 252] width 436 height 21
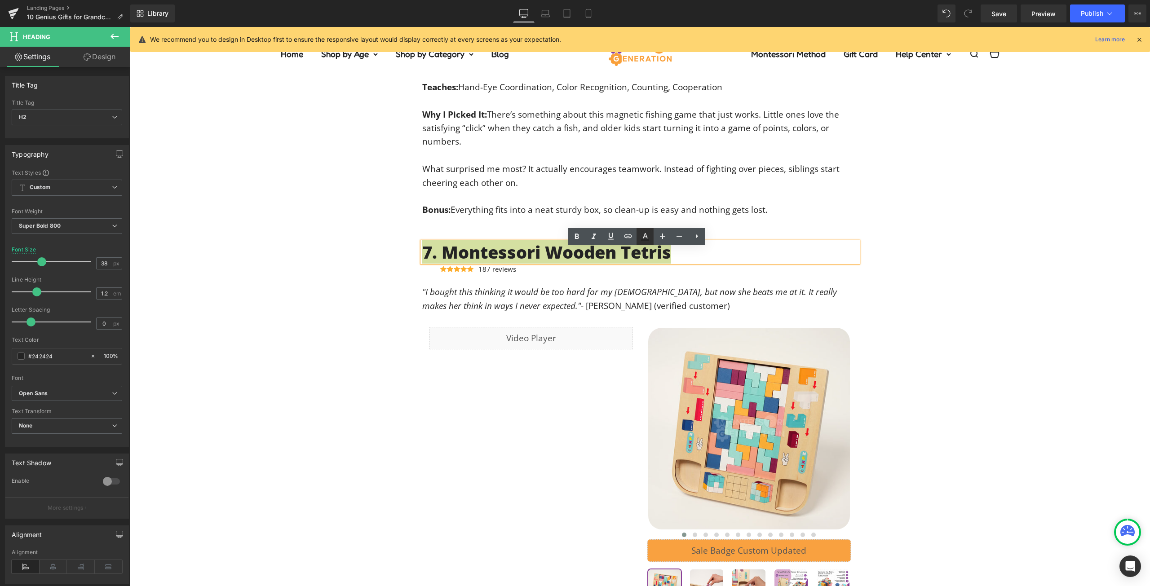
click at [644, 239] on icon at bounding box center [645, 239] width 8 height 1
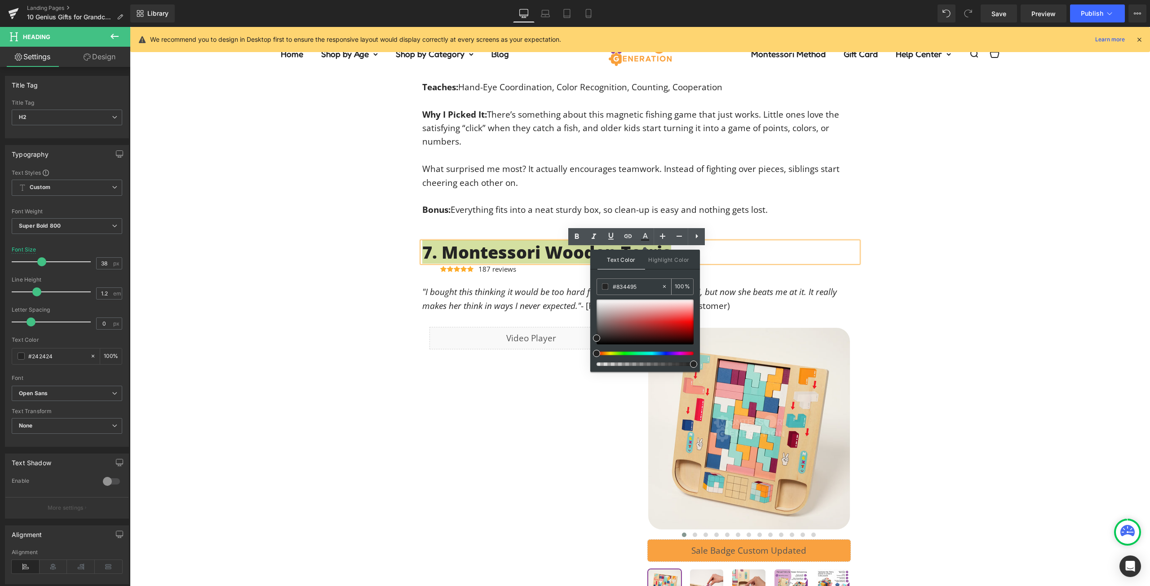
click at [626, 282] on input "#834495" at bounding box center [637, 287] width 49 height 10
paste input "834495"
type input "#834495"
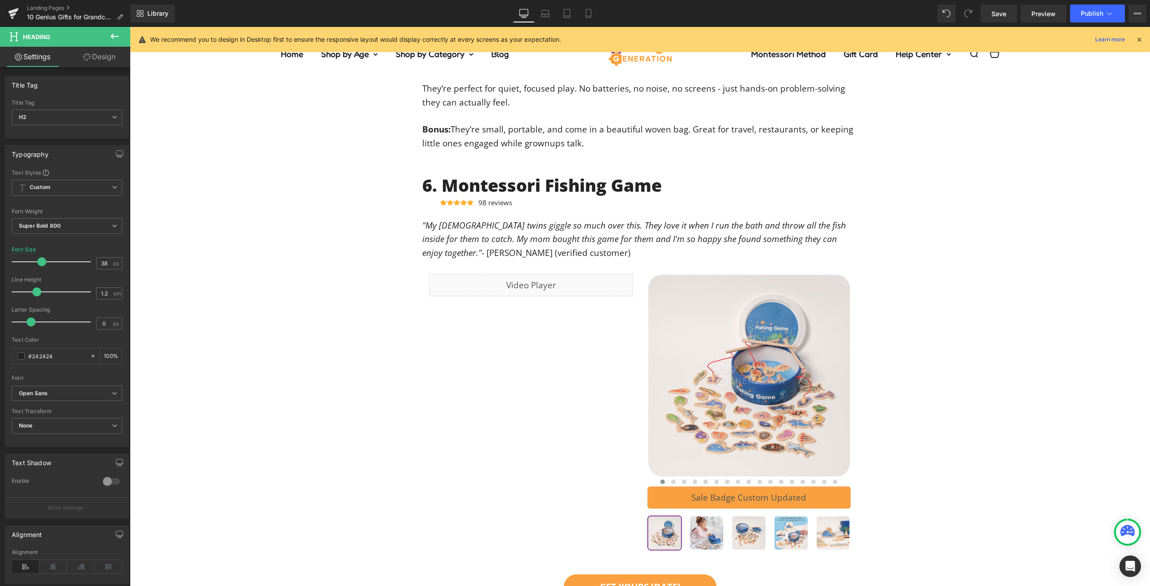
scroll to position [3323, 0]
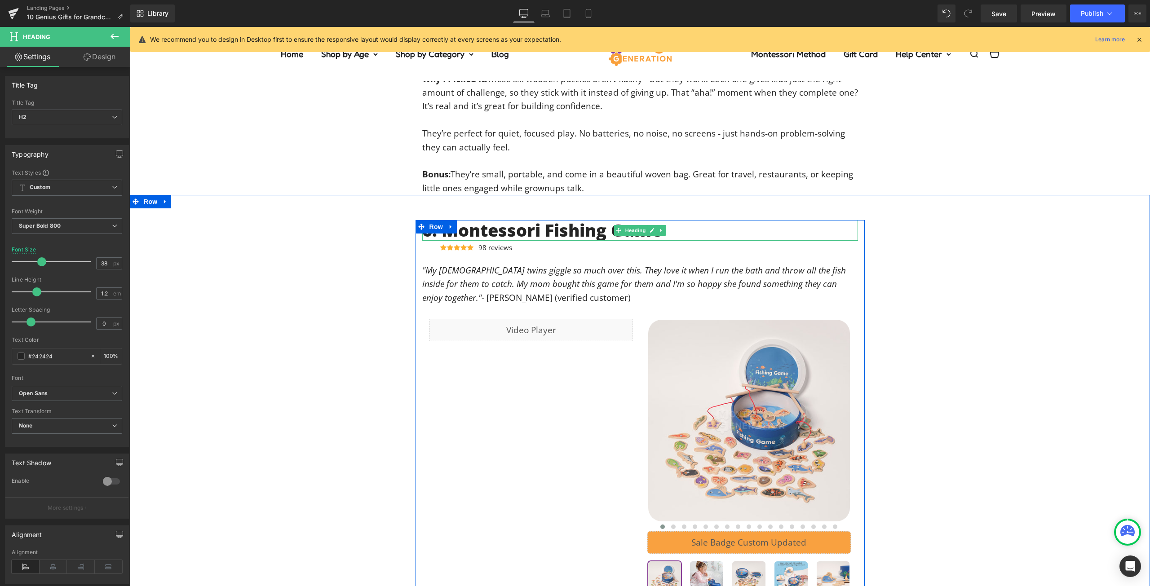
click at [564, 233] on h2 "6. Montessori Fishing Game" at bounding box center [640, 230] width 436 height 21
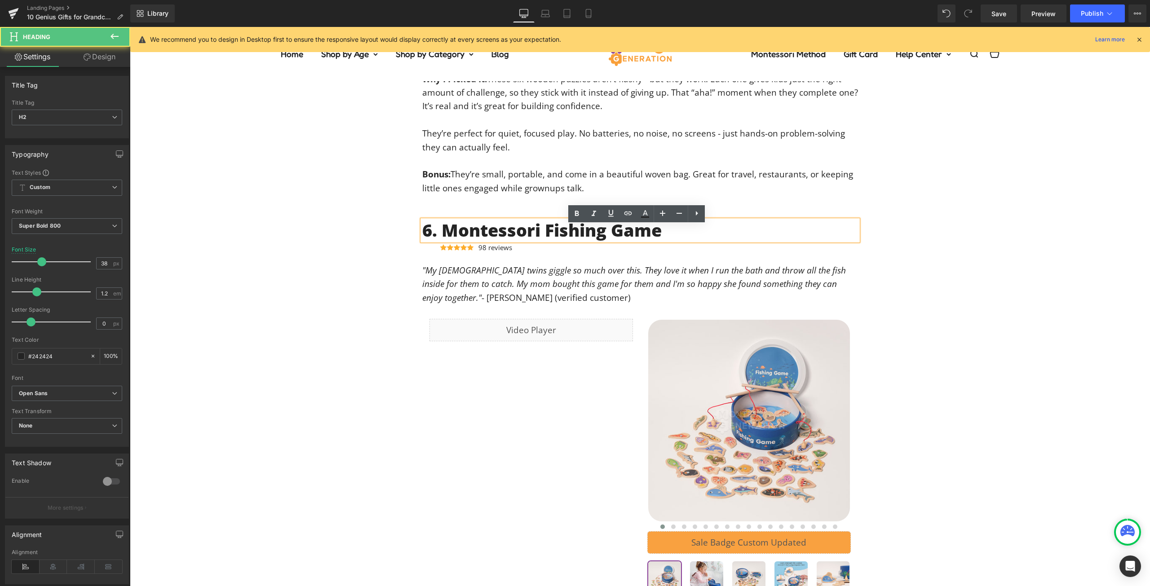
click at [564, 233] on h2 "6. Montessori Fishing Game" at bounding box center [640, 230] width 436 height 21
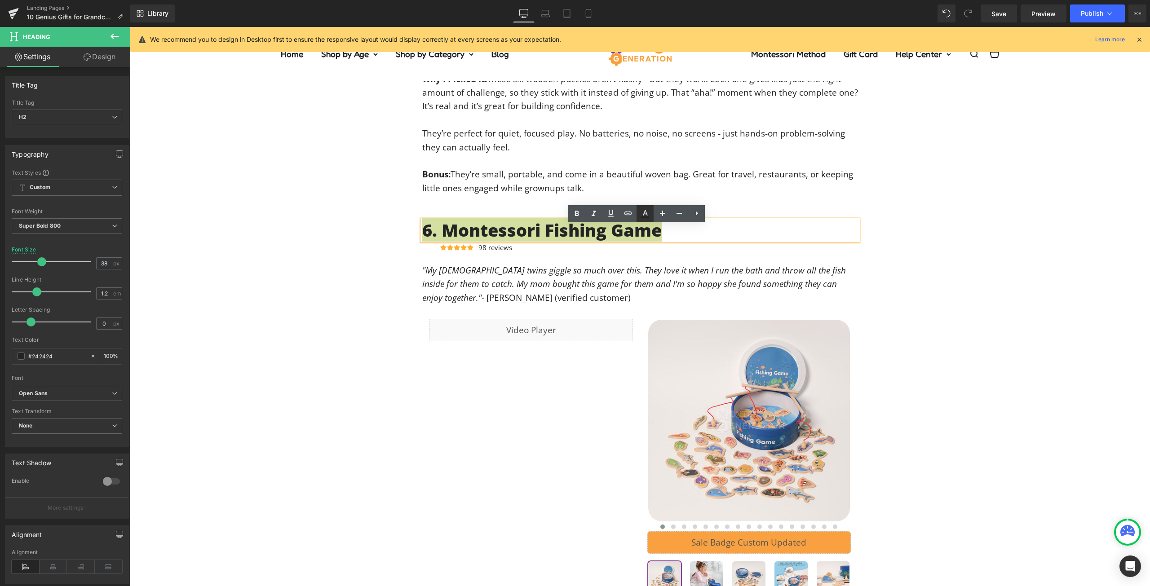
click at [641, 211] on icon at bounding box center [644, 213] width 11 height 11
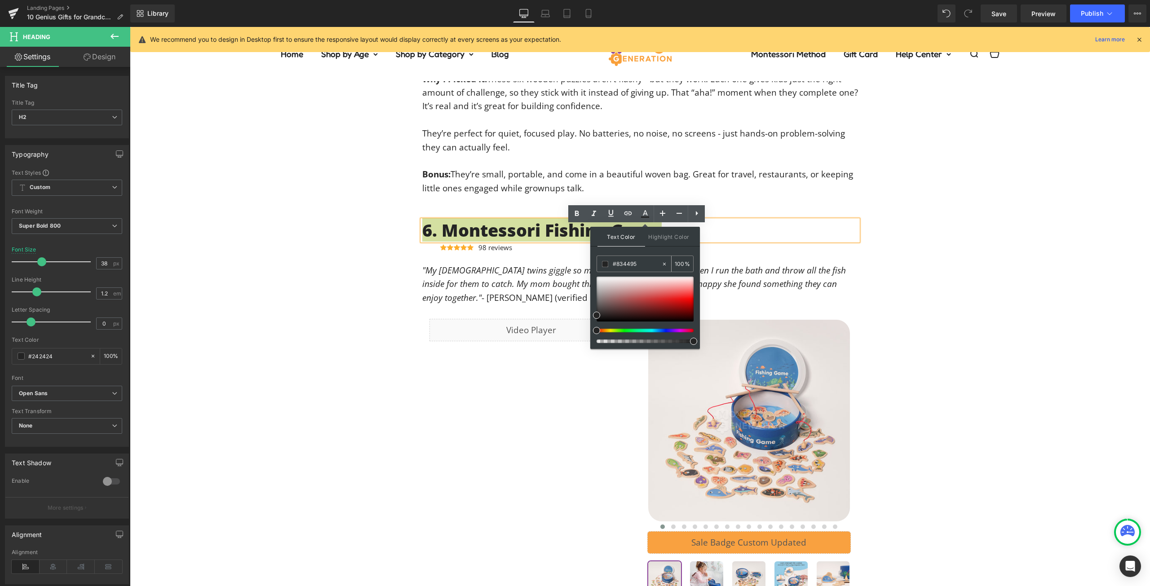
click at [636, 272] on div "#834495 100 %" at bounding box center [644, 264] width 97 height 17
click at [636, 267] on input "#834495" at bounding box center [637, 264] width 49 height 10
click at [636, 264] on input "#242424" at bounding box center [637, 264] width 49 height 10
paste input "834495"
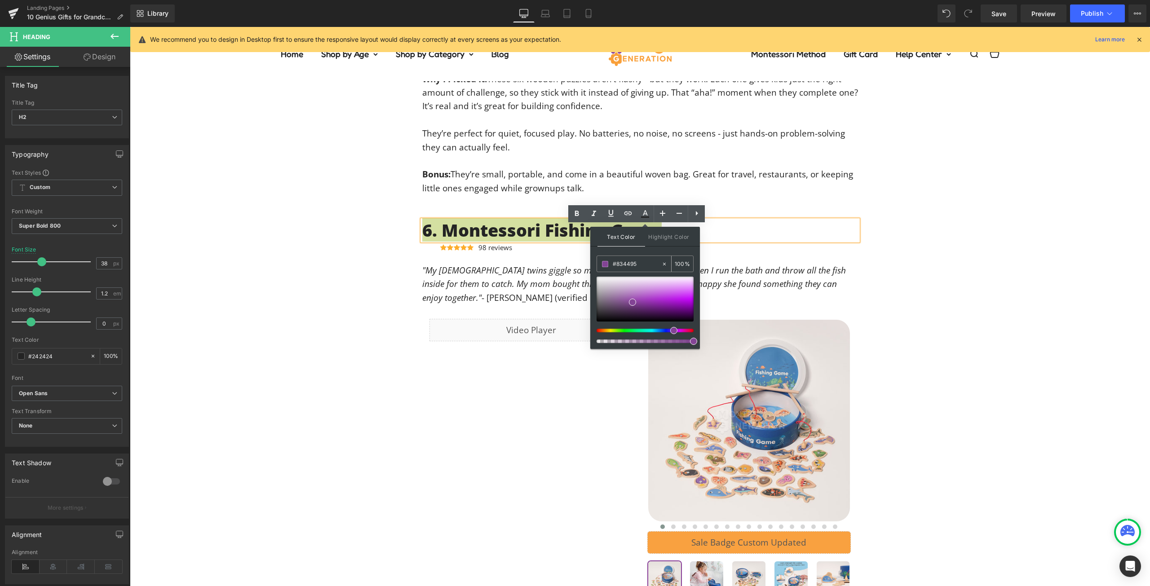
type input "#834495"
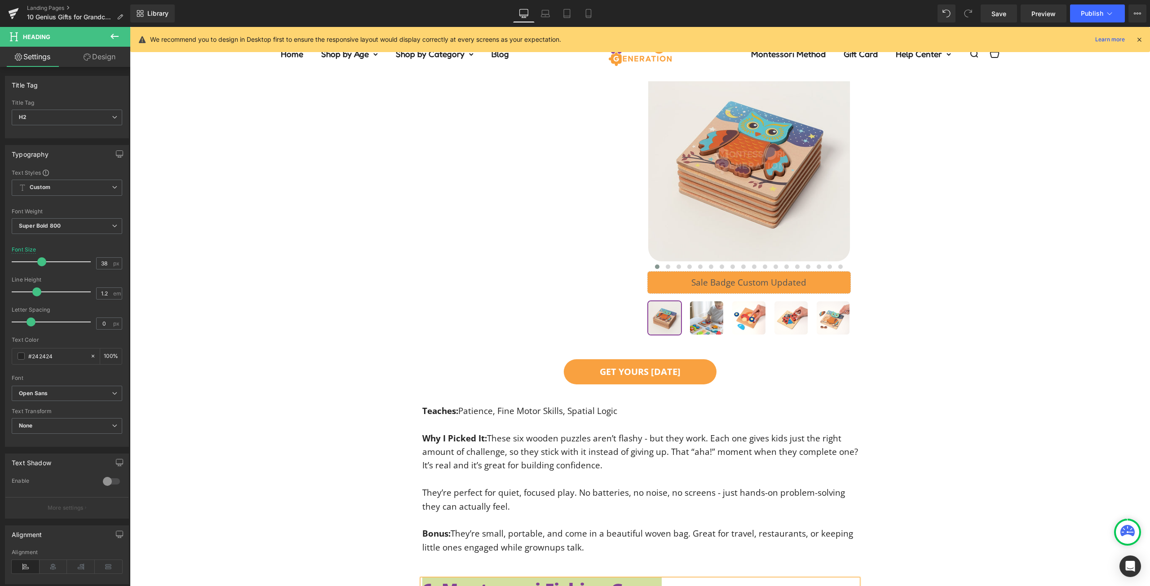
scroll to position [2650, 0]
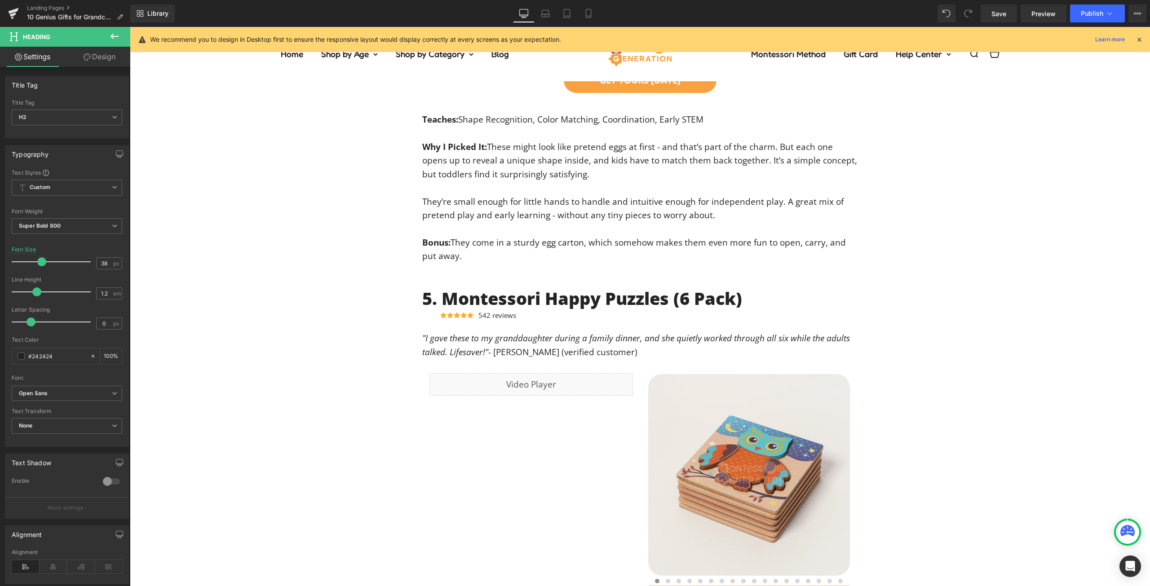
click at [600, 306] on h2 "5. Montessori Happy Puzzles (6 Pack)" at bounding box center [640, 298] width 436 height 21
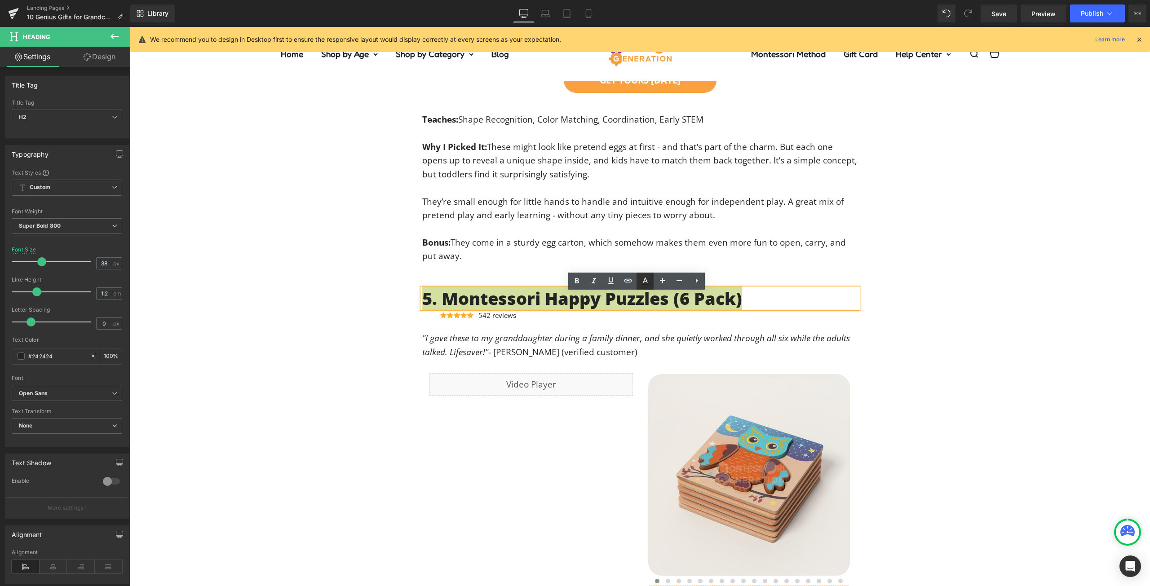
click at [646, 285] on icon at bounding box center [644, 281] width 11 height 11
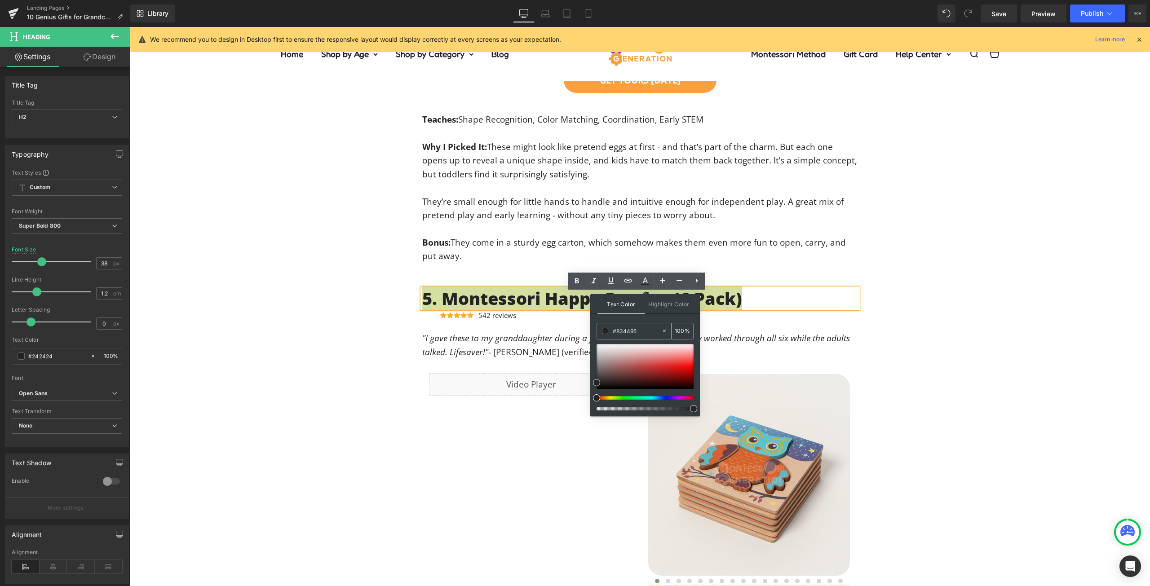
click at [622, 328] on input "#834495" at bounding box center [637, 331] width 49 height 10
paste input "834495"
type input "#834495"
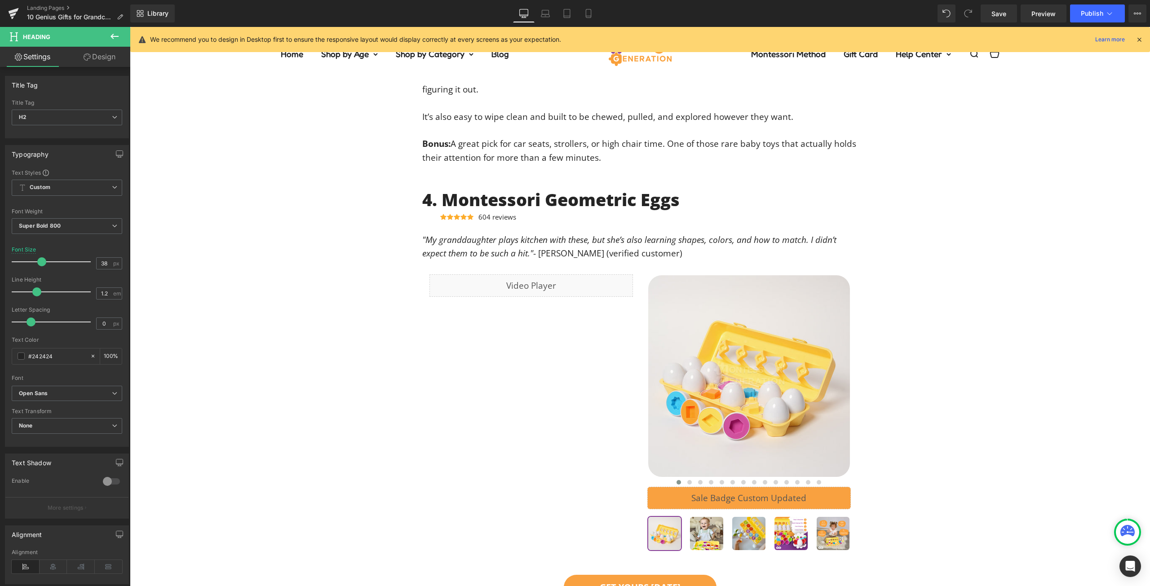
scroll to position [2066, 0]
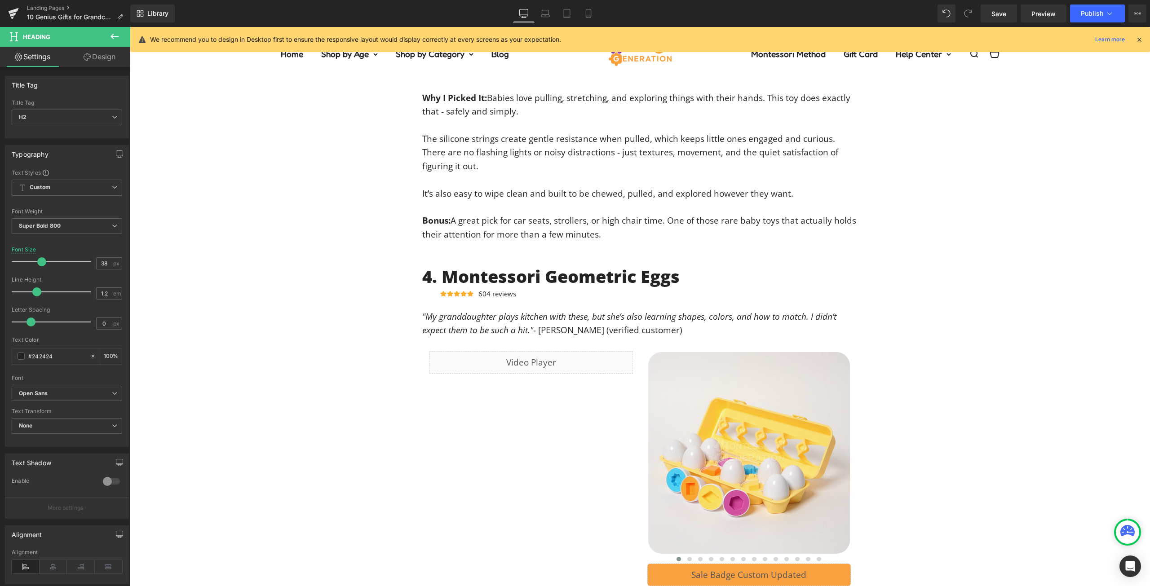
click at [578, 282] on h2 "4. Montessori Geometric Eggs" at bounding box center [640, 276] width 436 height 21
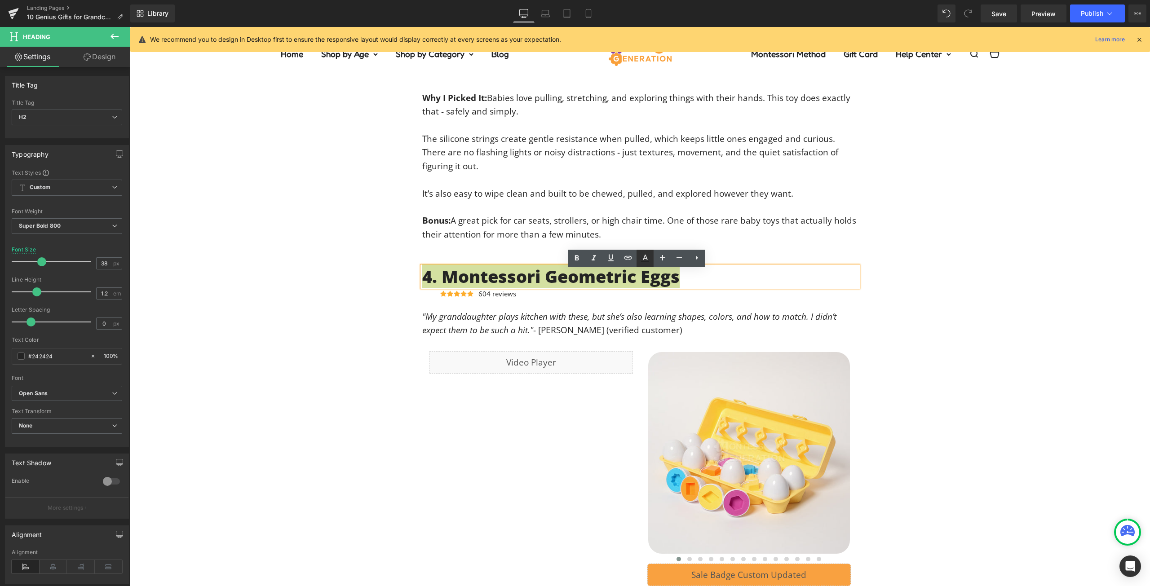
click at [640, 257] on icon at bounding box center [644, 258] width 11 height 11
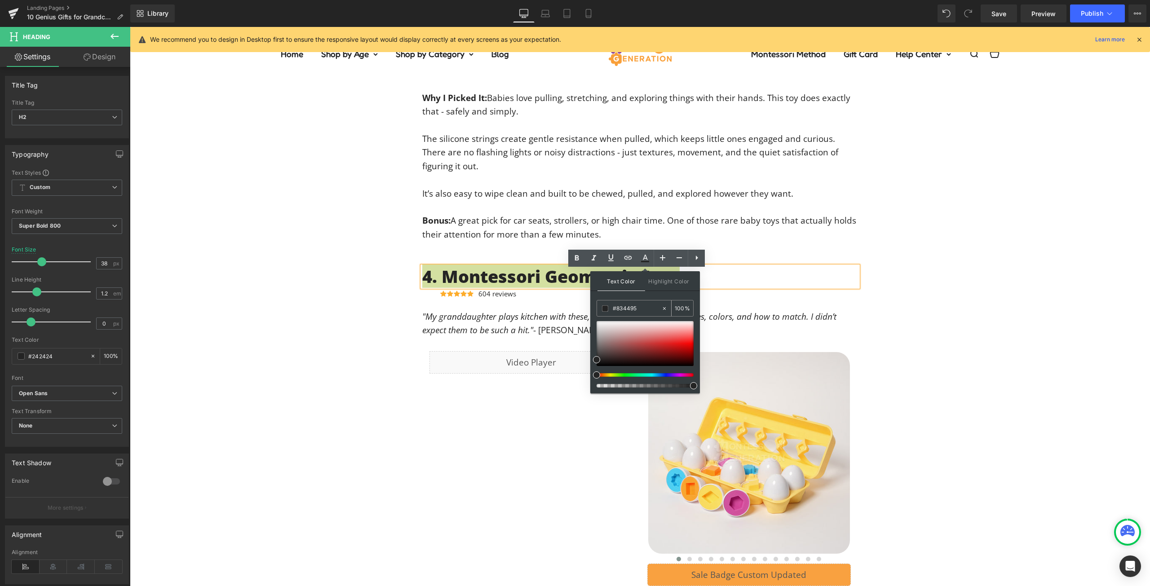
click at [623, 306] on input "#834495" at bounding box center [637, 309] width 49 height 10
paste input "834495"
type input "#834495"
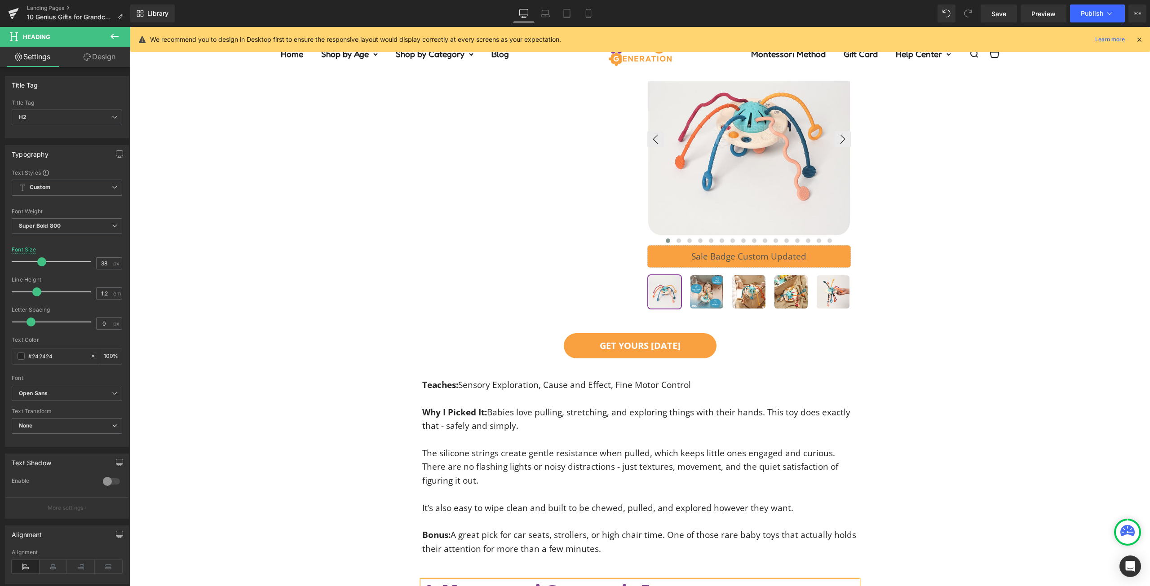
scroll to position [1437, 0]
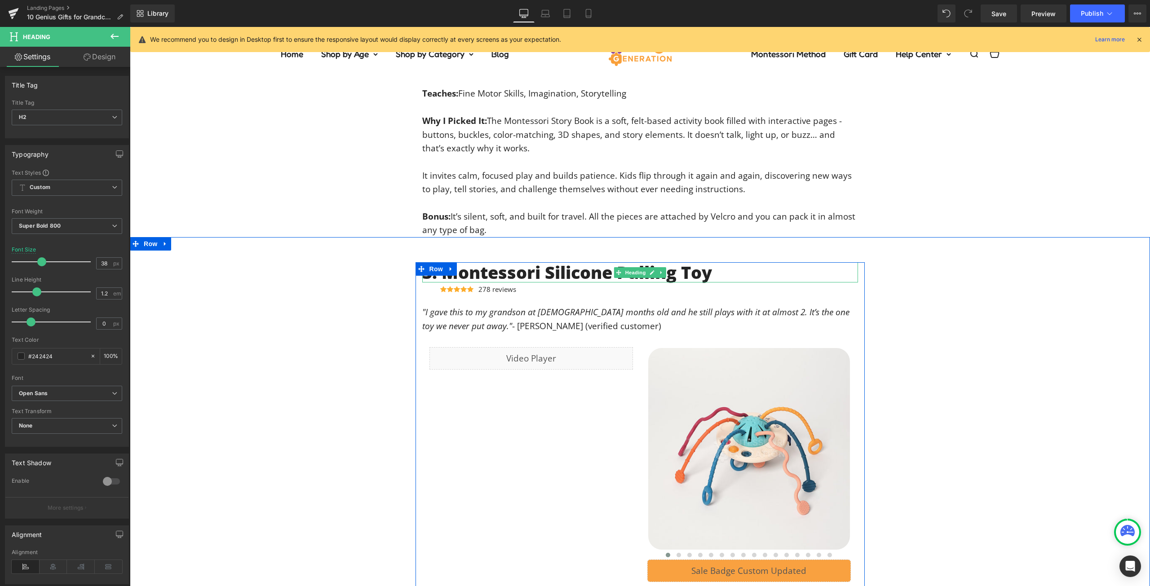
click at [607, 276] on h2 "3. Montessori Silicone Pulling Toy" at bounding box center [640, 272] width 436 height 21
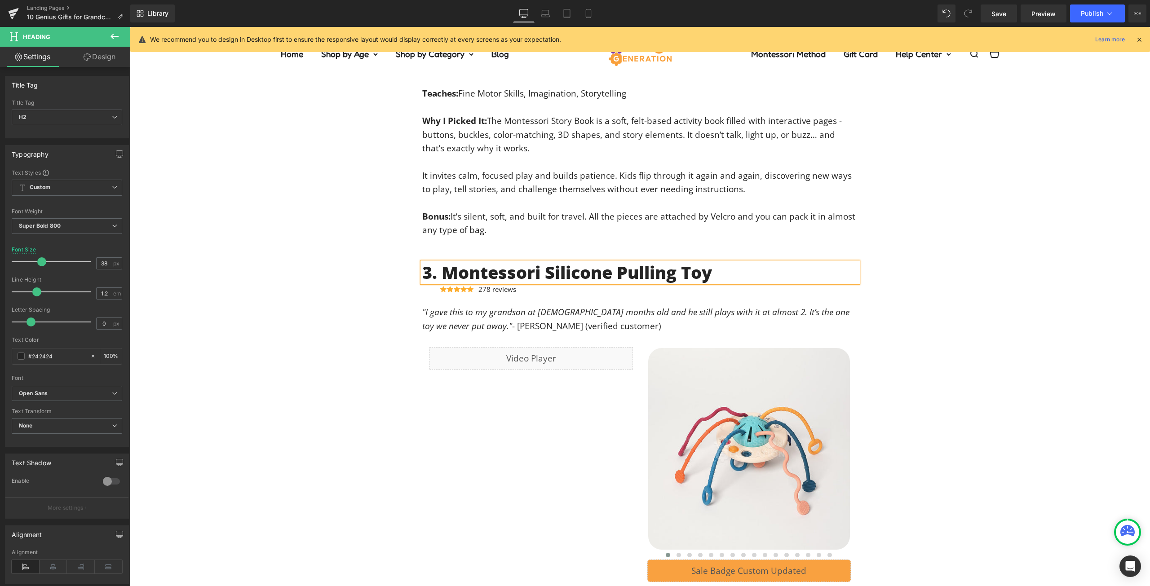
click at [607, 276] on h2 "3. Montessori Silicone Pulling Toy" at bounding box center [640, 272] width 436 height 21
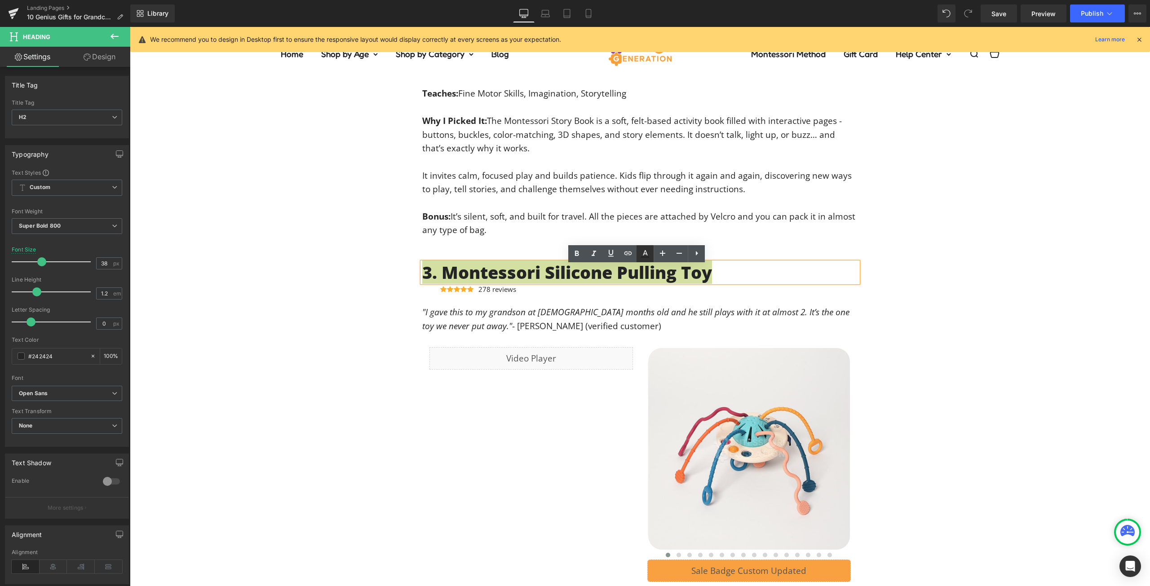
click at [649, 257] on icon at bounding box center [644, 253] width 11 height 11
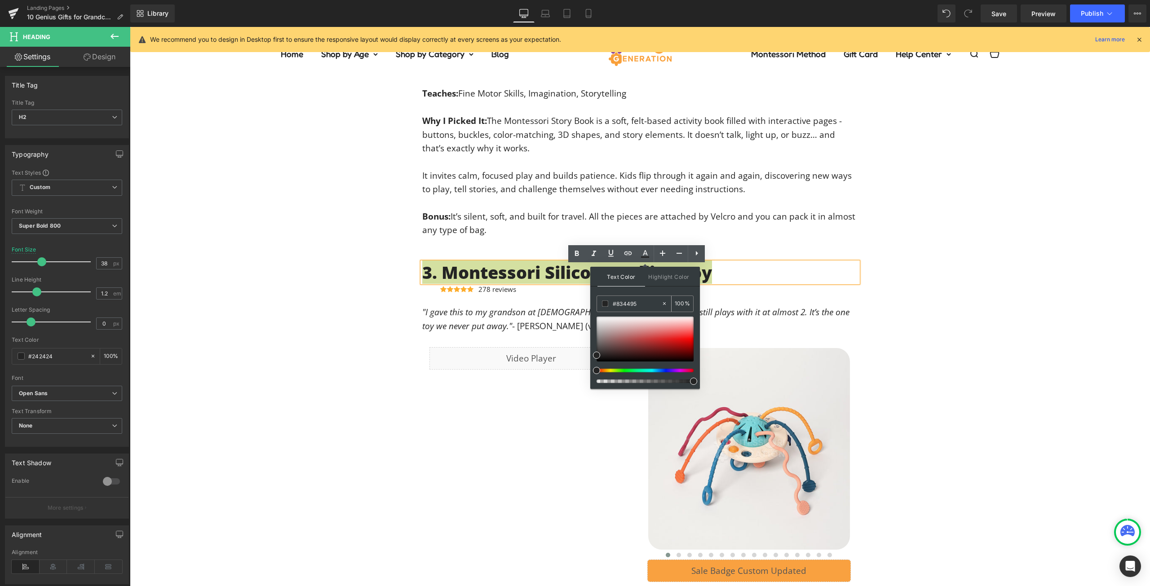
click at [644, 307] on input "#834495" at bounding box center [637, 304] width 49 height 10
paste input "834495"
type input "#834495"
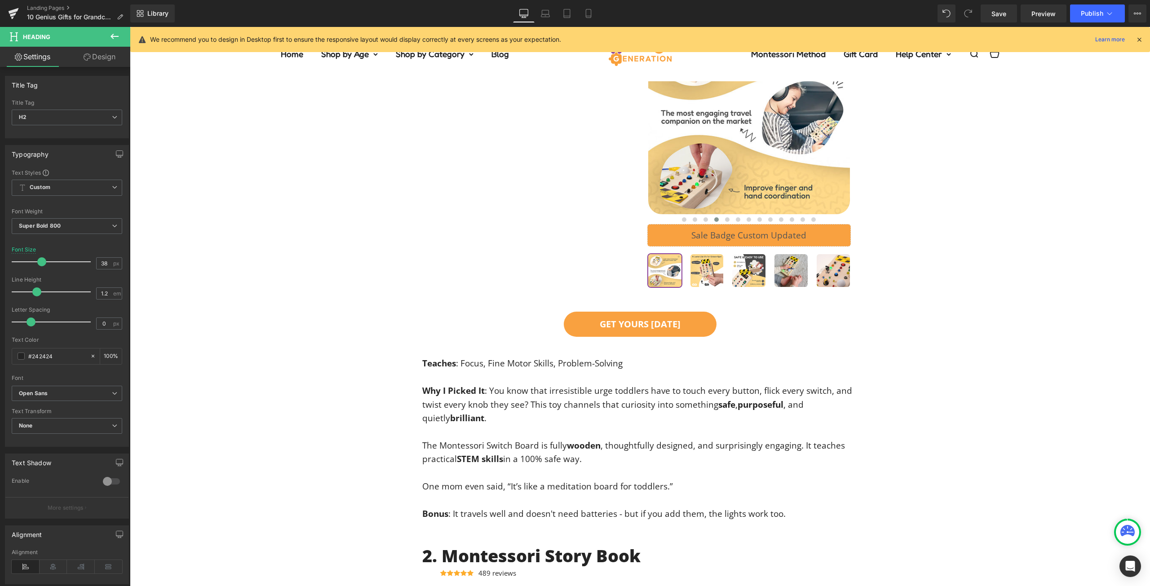
scroll to position [808, 0]
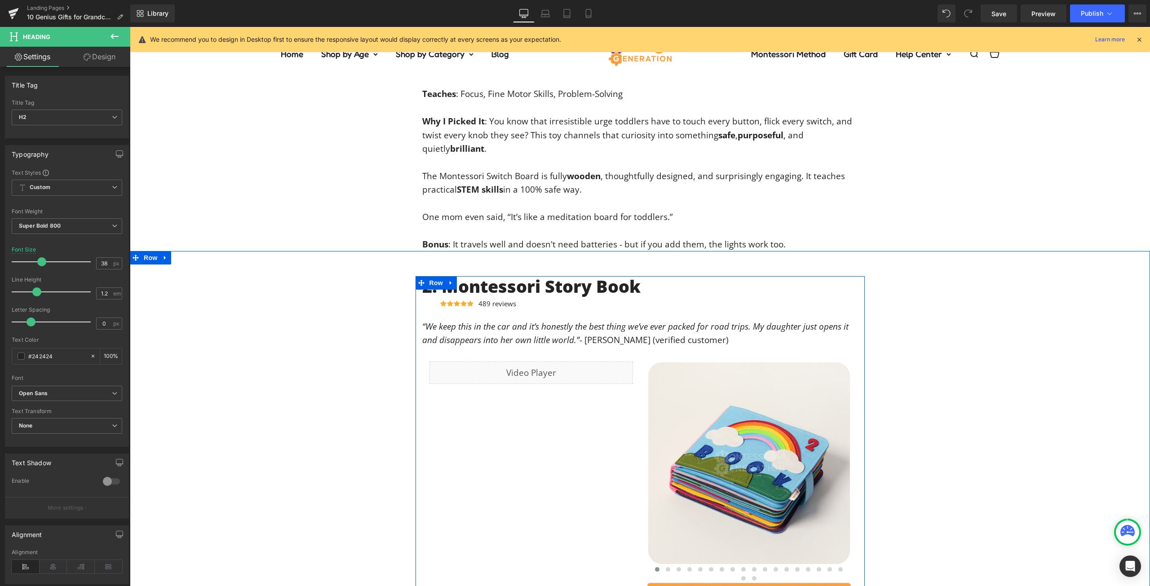
click at [618, 290] on span at bounding box center [617, 286] width 9 height 11
click at [550, 283] on h2 "2. Montessori Story Book" at bounding box center [640, 286] width 436 height 21
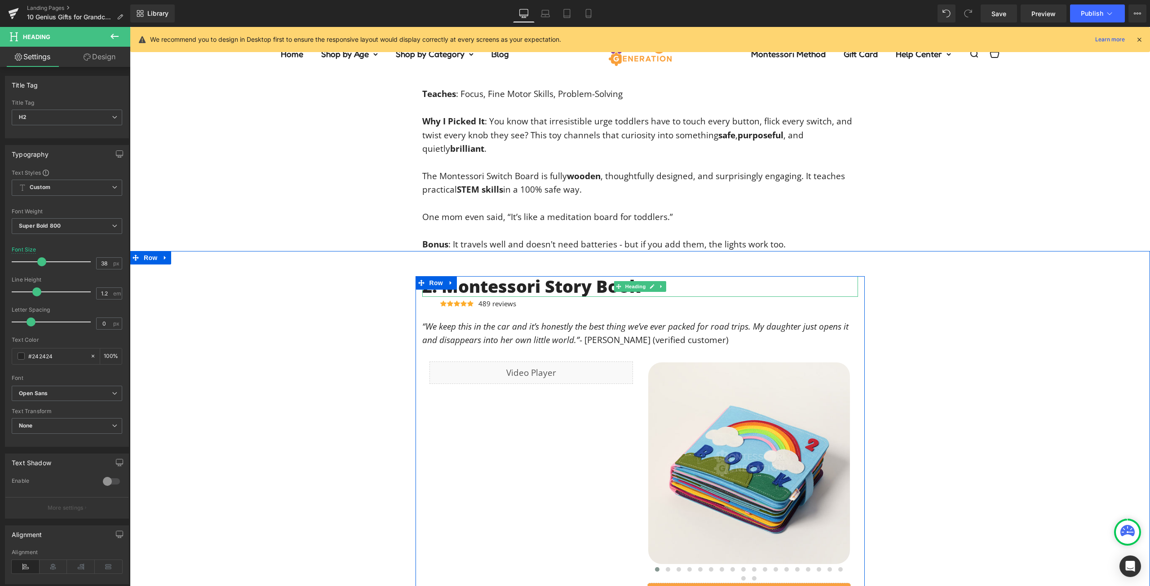
click at [550, 283] on h2 "2. Montessori Story Book" at bounding box center [640, 286] width 436 height 21
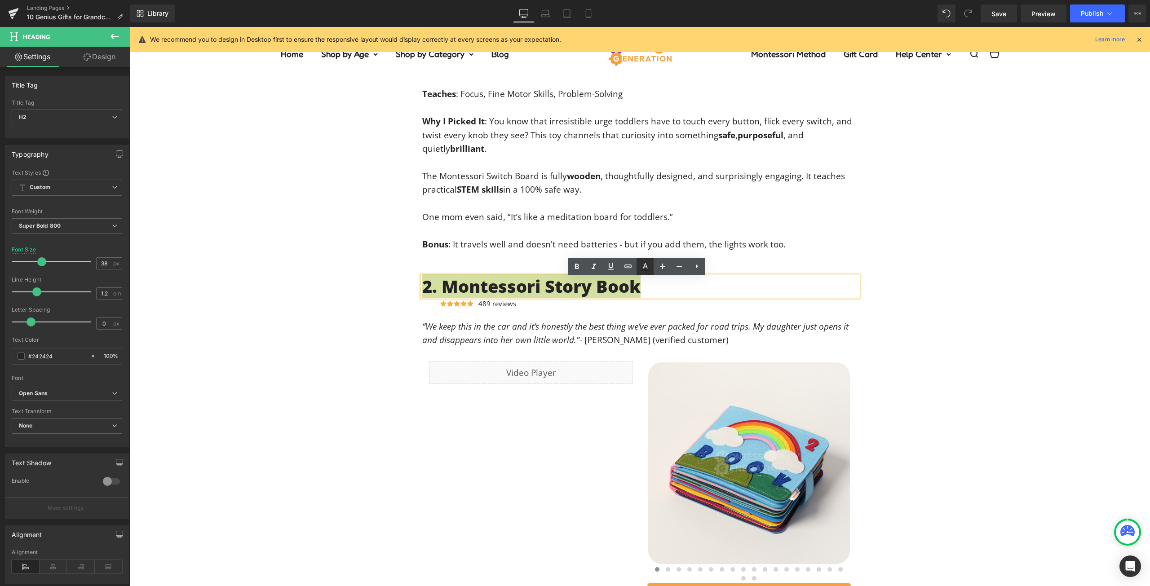
click at [646, 269] on icon at bounding box center [644, 266] width 11 height 11
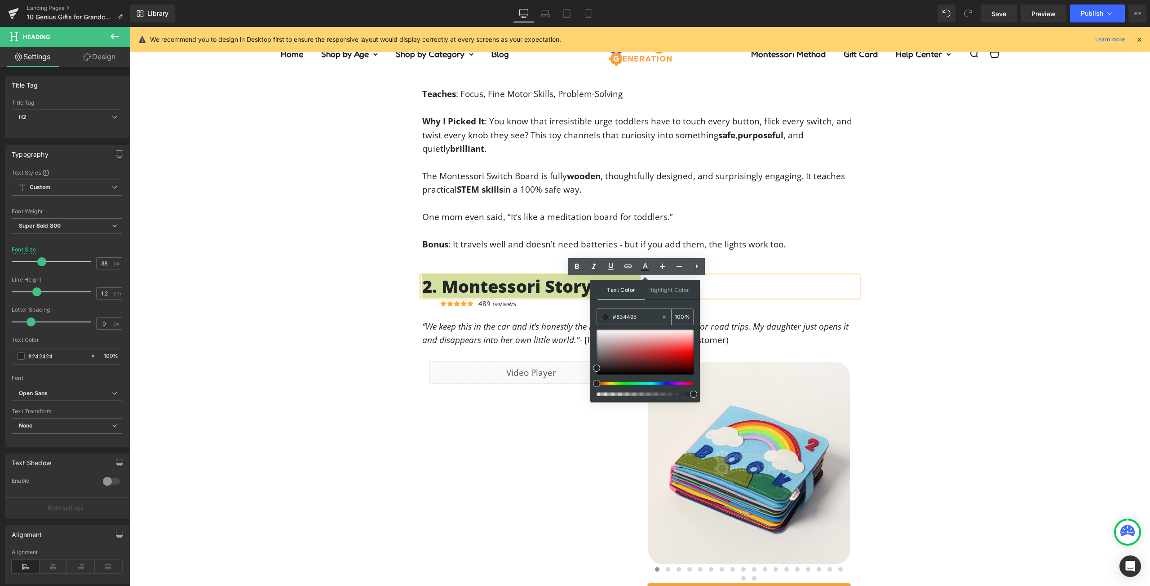
click at [623, 315] on input "#834495" at bounding box center [637, 317] width 49 height 10
paste input "834495"
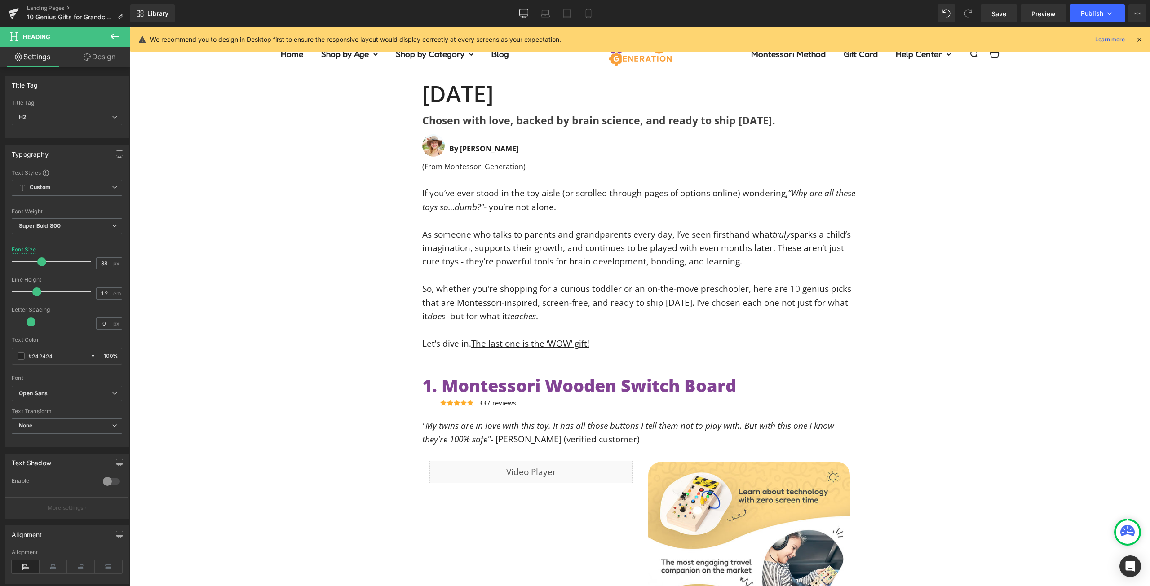
scroll to position [0, 0]
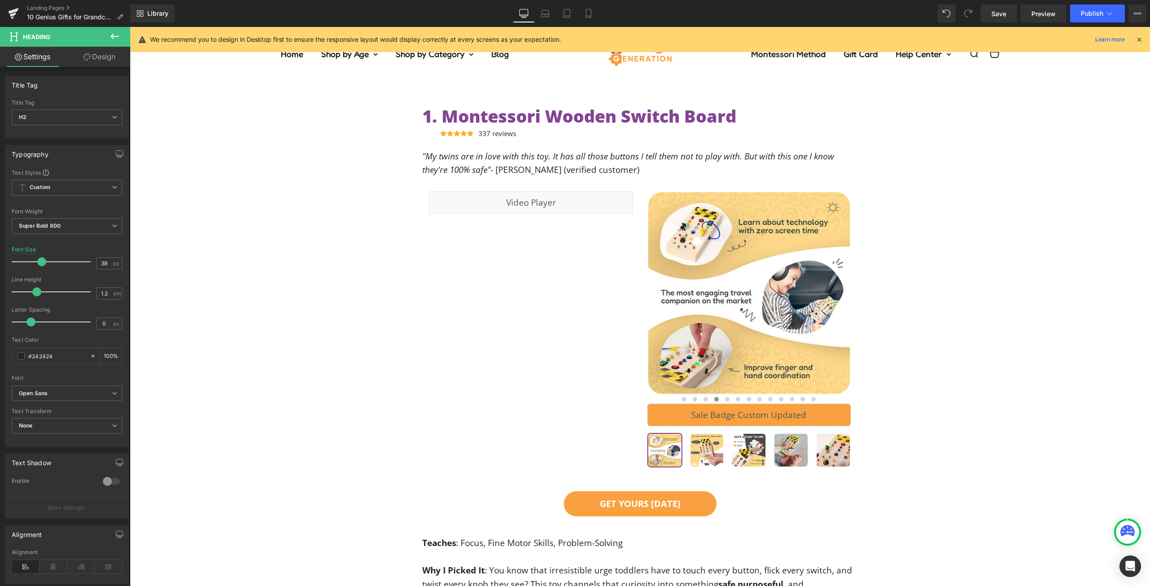
click at [922, 363] on div "1. Montessori Wooden Switch Board Heading Icon Icon Icon Icon Icon Icon List Ho…" at bounding box center [640, 403] width 1020 height 594
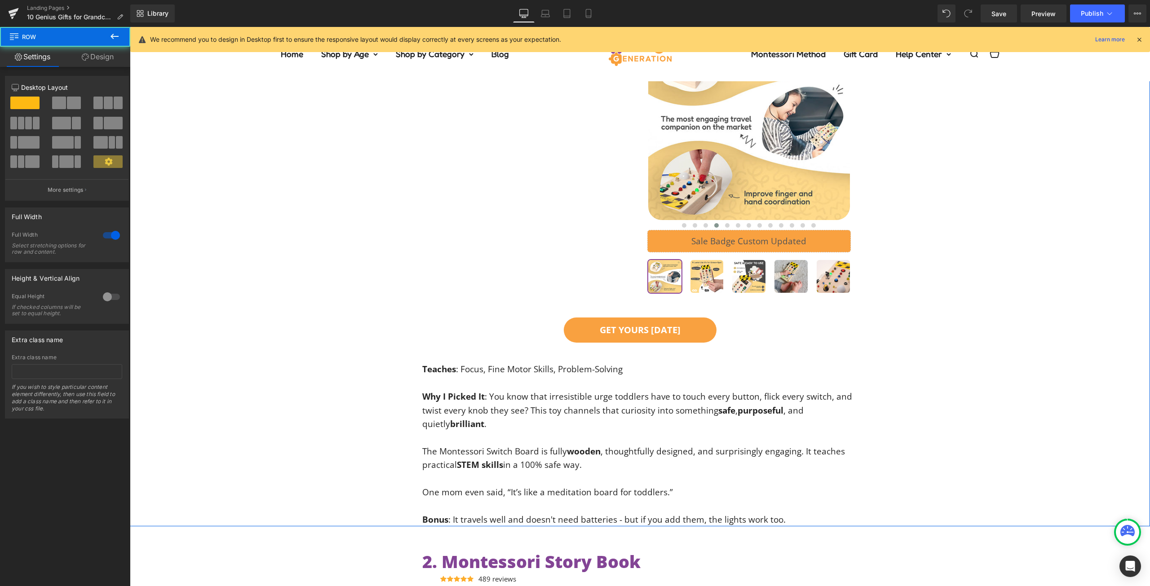
scroll to position [719, 0]
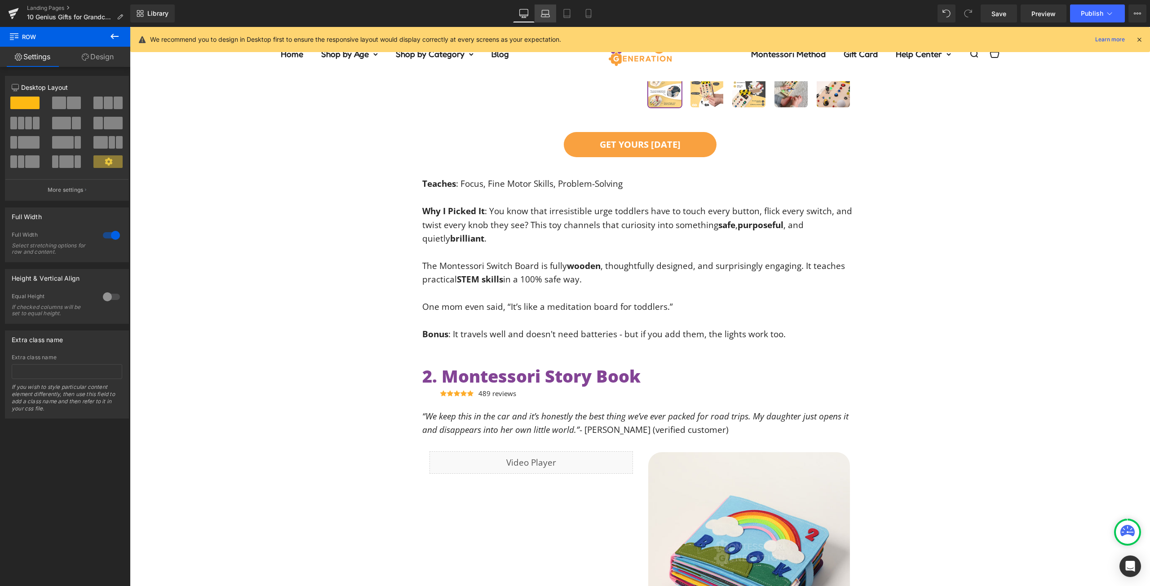
click at [543, 13] on icon at bounding box center [545, 13] width 9 height 9
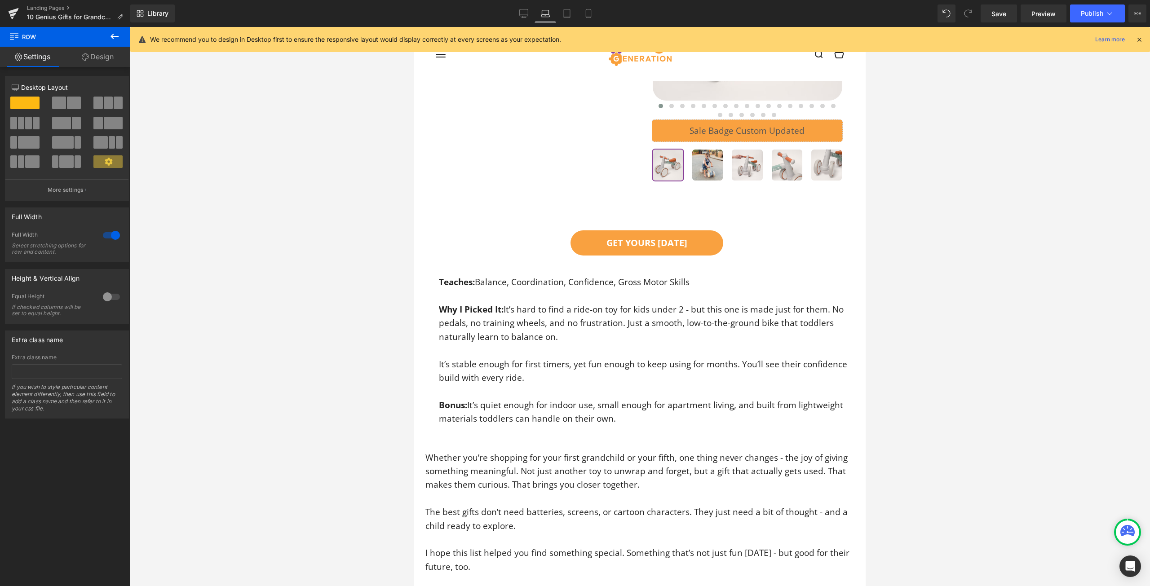
scroll to position [6628, 0]
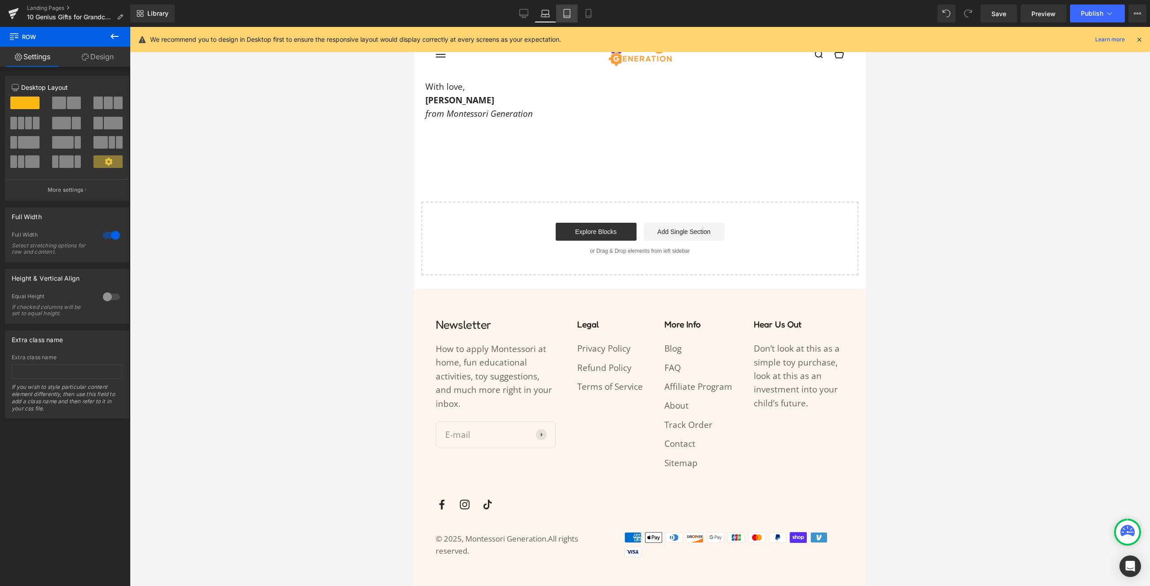
click at [568, 9] on link "Tablet" at bounding box center [567, 13] width 22 height 18
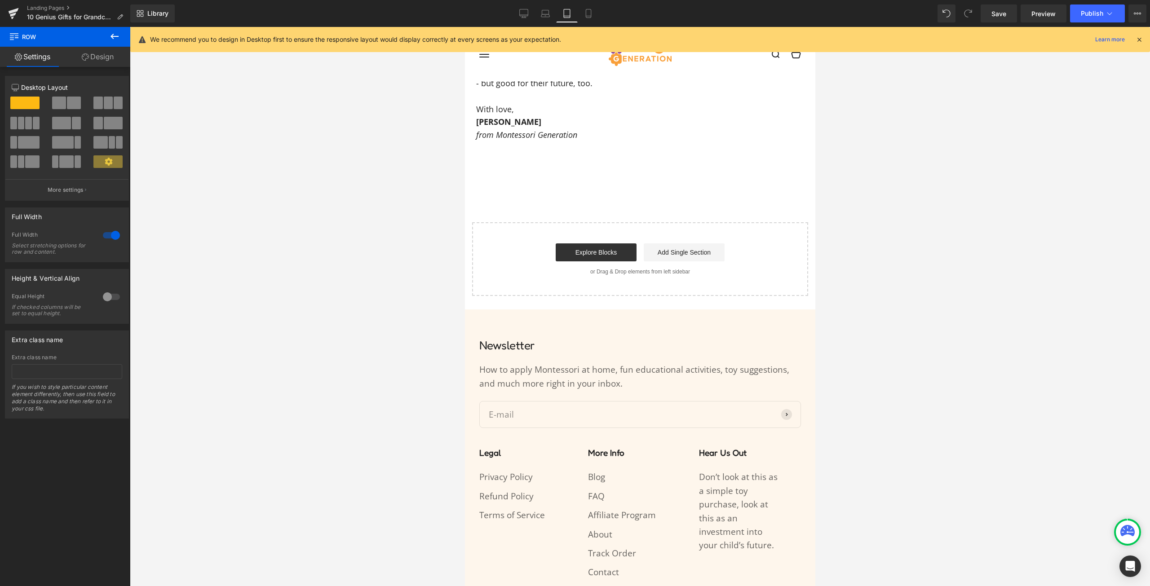
scroll to position [5983, 0]
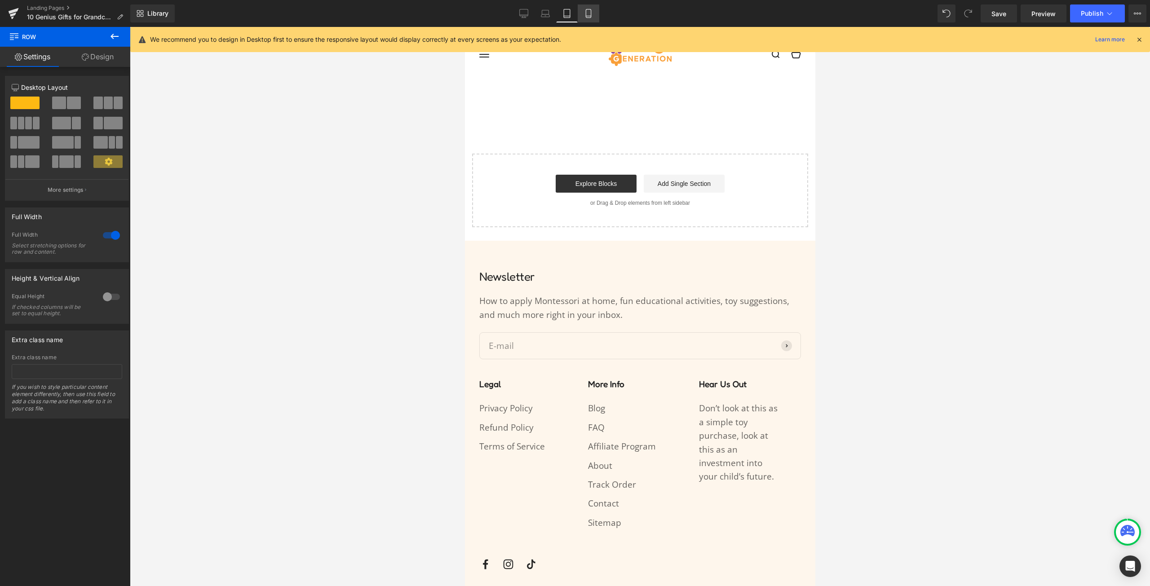
click at [591, 8] on link "Mobile" at bounding box center [589, 13] width 22 height 18
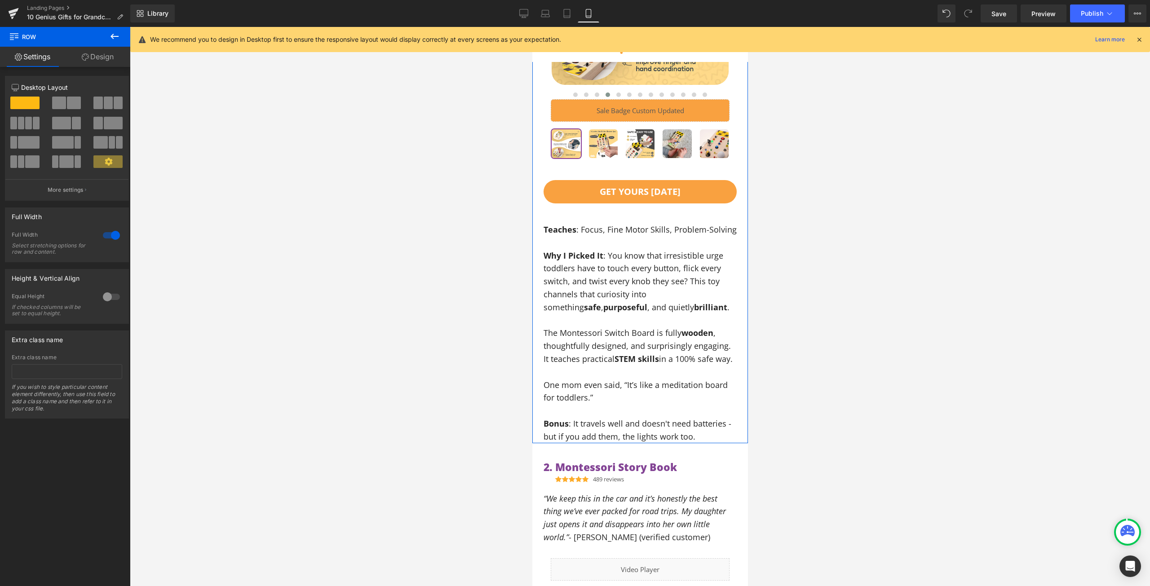
scroll to position [693, 0]
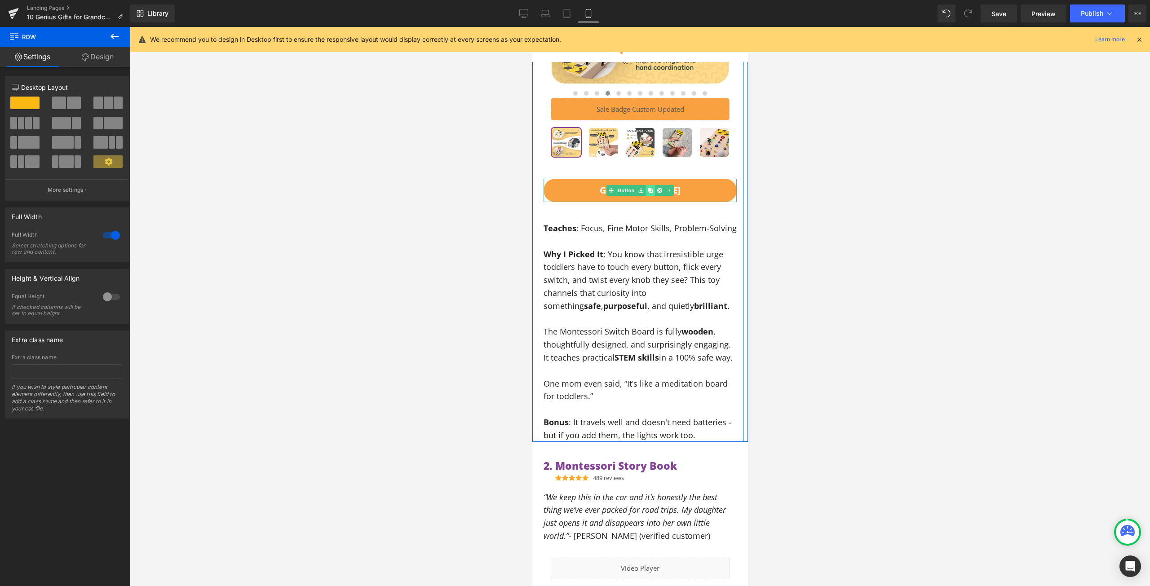
click at [647, 188] on icon at bounding box center [649, 190] width 5 height 5
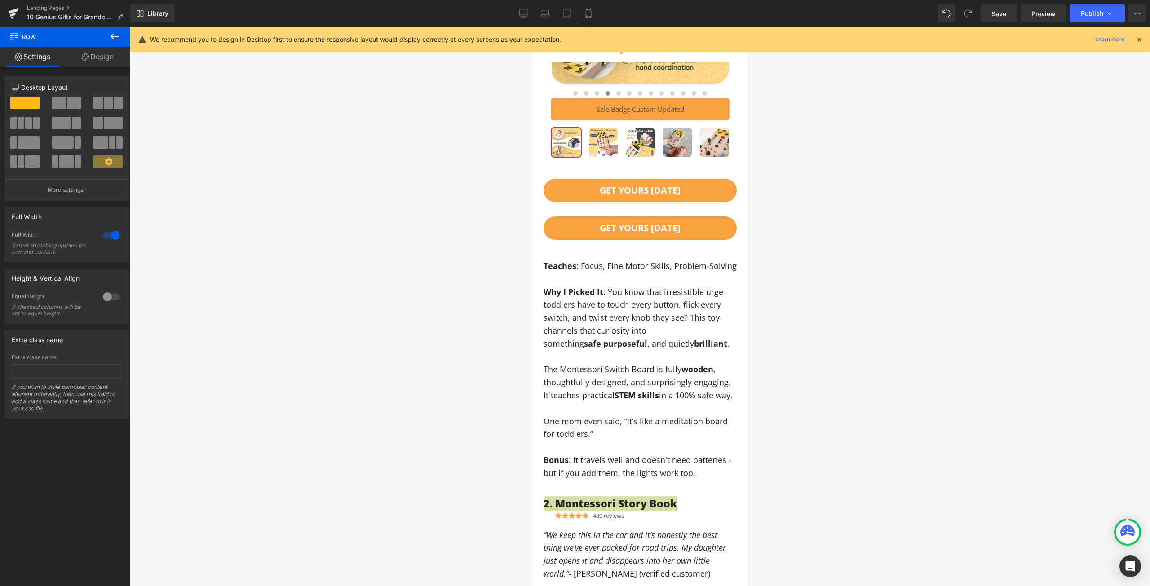
click at [880, 468] on div at bounding box center [640, 306] width 1020 height 559
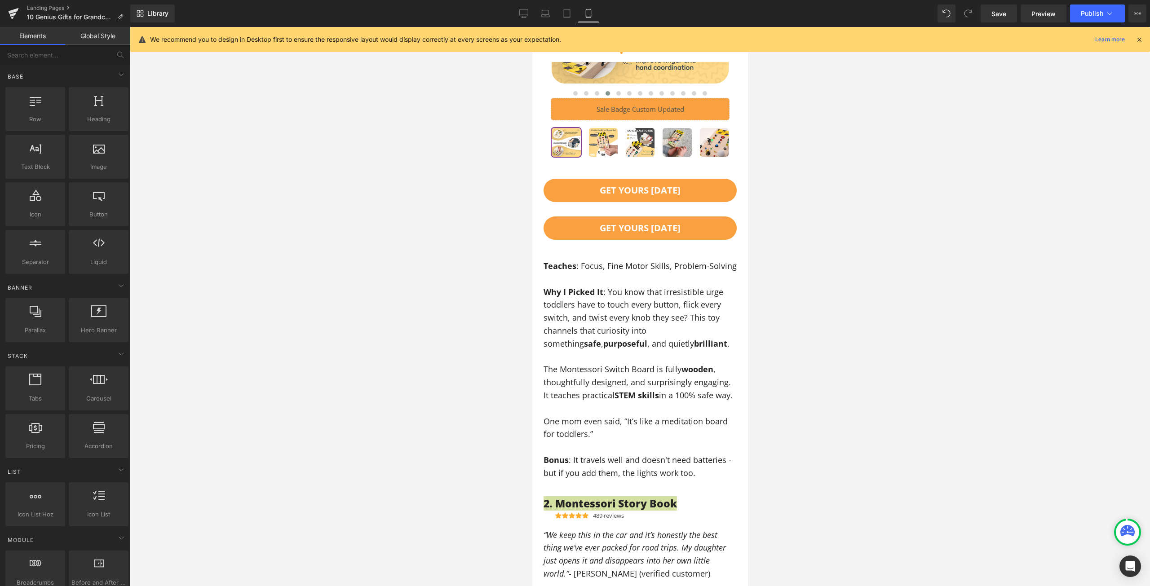
click at [735, 498] on span at bounding box center [739, 503] width 9 height 11
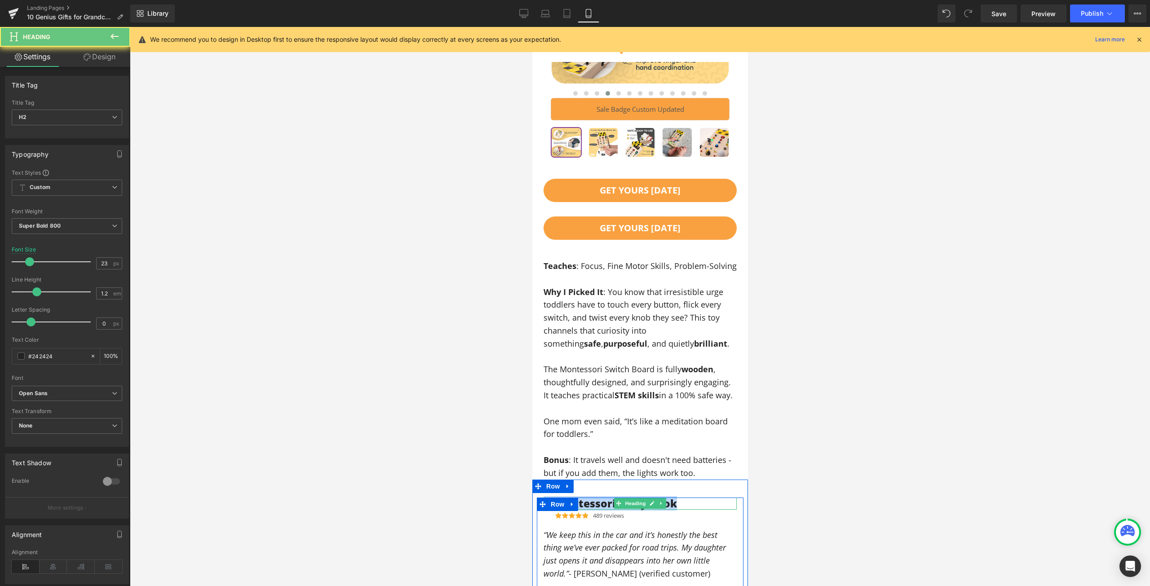
click at [592, 498] on h2 "2. Montessori Story Book" at bounding box center [639, 504] width 193 height 13
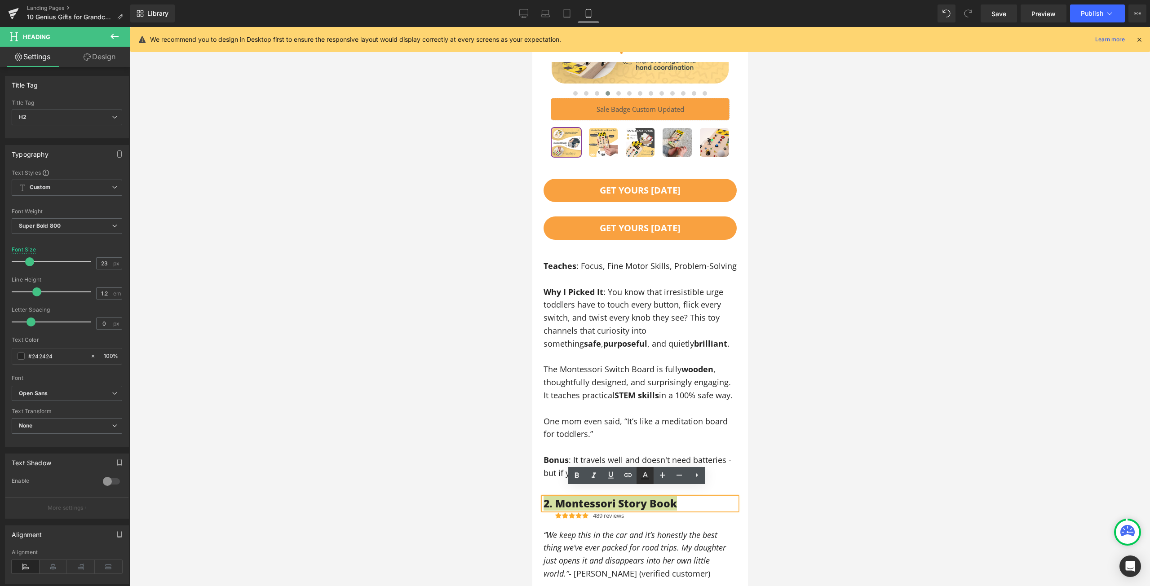
click at [646, 471] on icon at bounding box center [644, 475] width 11 height 11
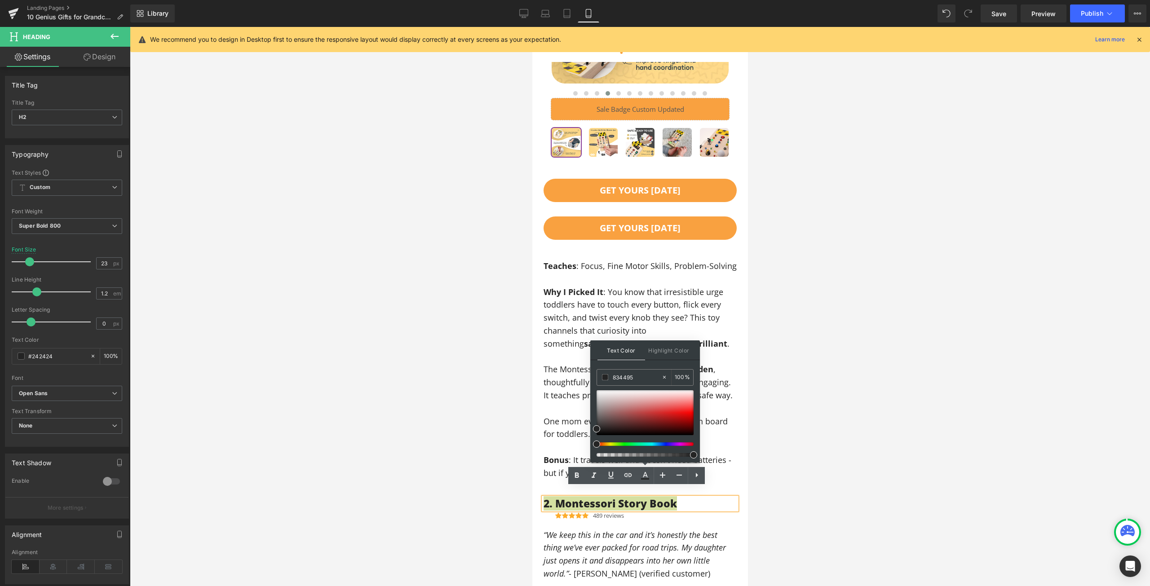
click at [971, 60] on div at bounding box center [640, 306] width 1020 height 559
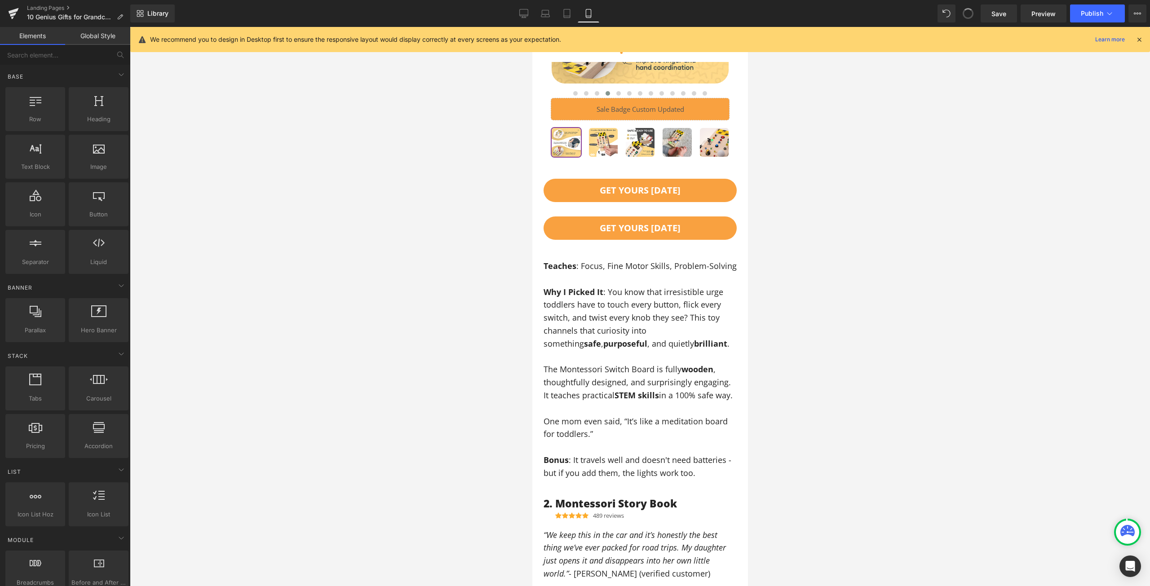
click at [969, 12] on span at bounding box center [967, 13] width 13 height 13
click at [969, 12] on icon at bounding box center [968, 13] width 8 height 8
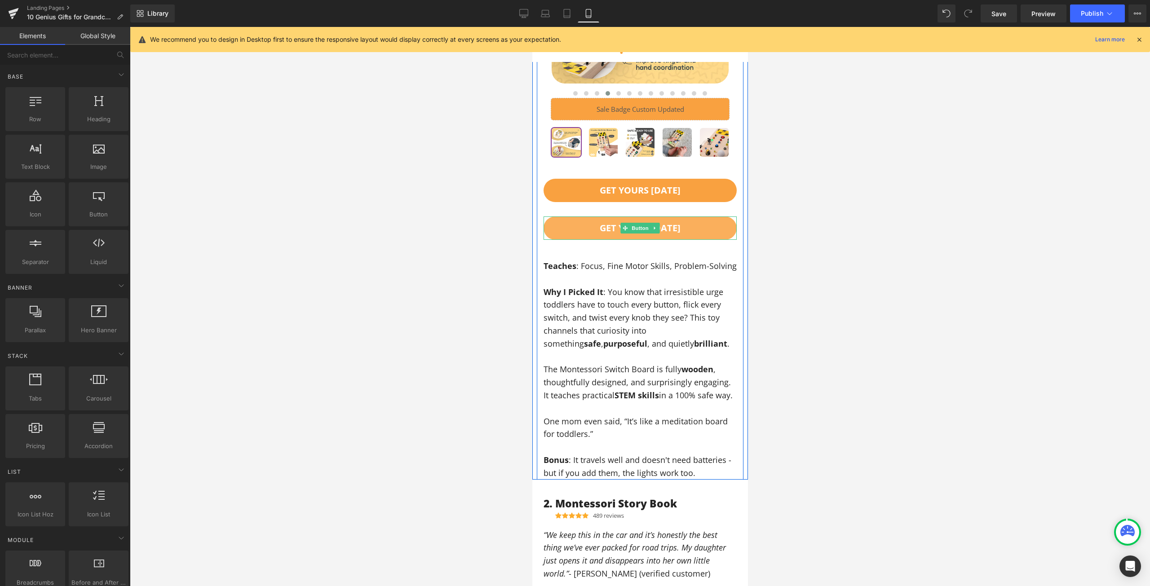
click at [692, 216] on link "GET YOURS [DATE]" at bounding box center [639, 227] width 193 height 23
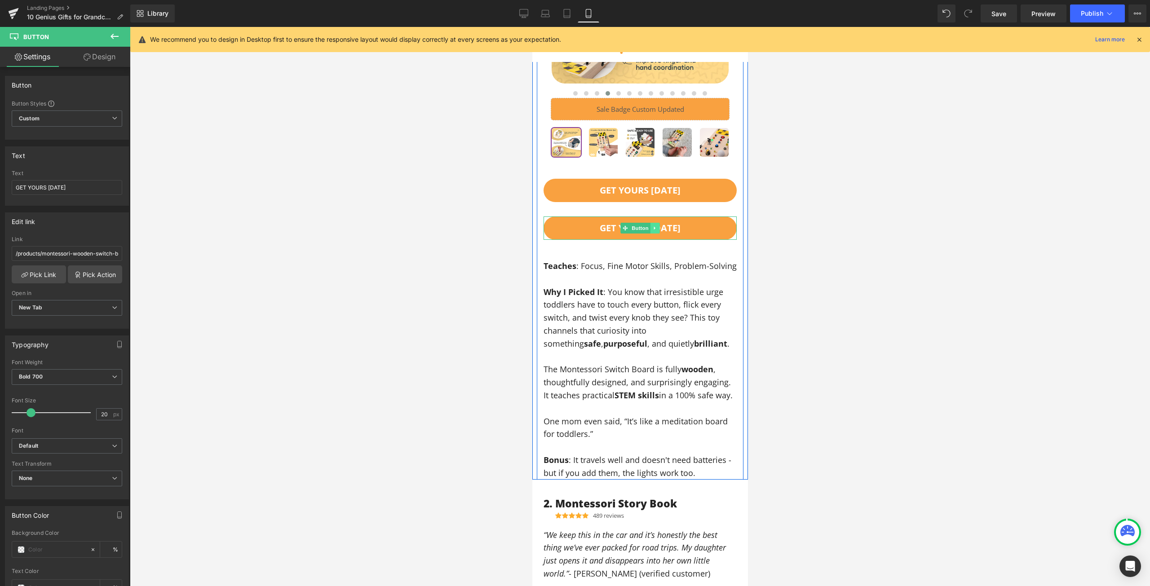
click at [656, 223] on link at bounding box center [654, 228] width 9 height 11
click at [659, 223] on link at bounding box center [658, 228] width 9 height 11
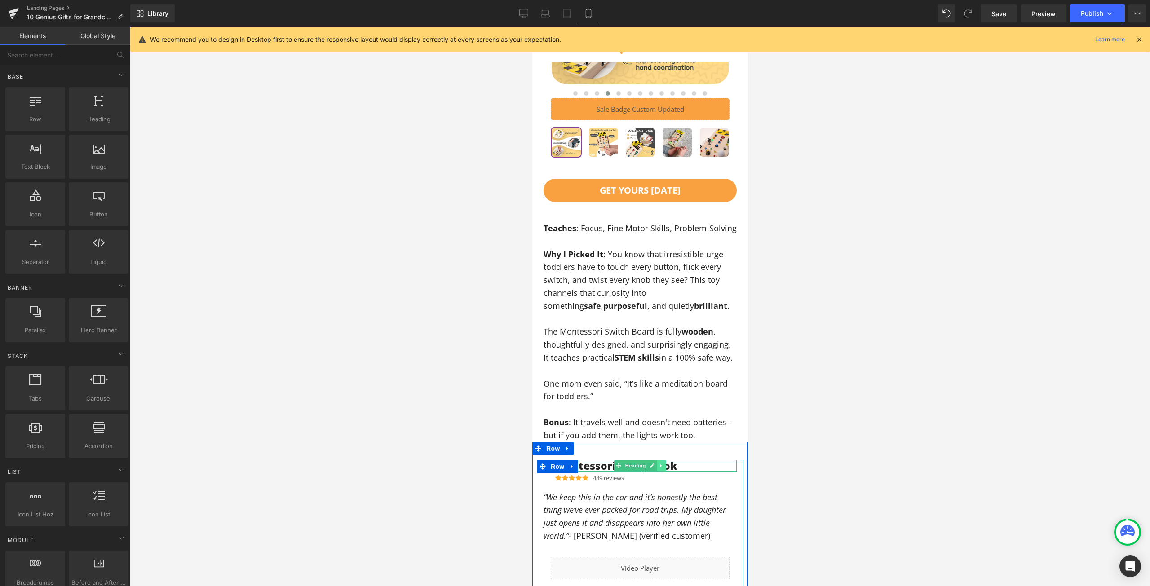
click at [656, 460] on link at bounding box center [660, 465] width 9 height 11
click at [793, 453] on div at bounding box center [640, 306] width 1020 height 559
click at [524, 12] on icon at bounding box center [523, 13] width 9 height 9
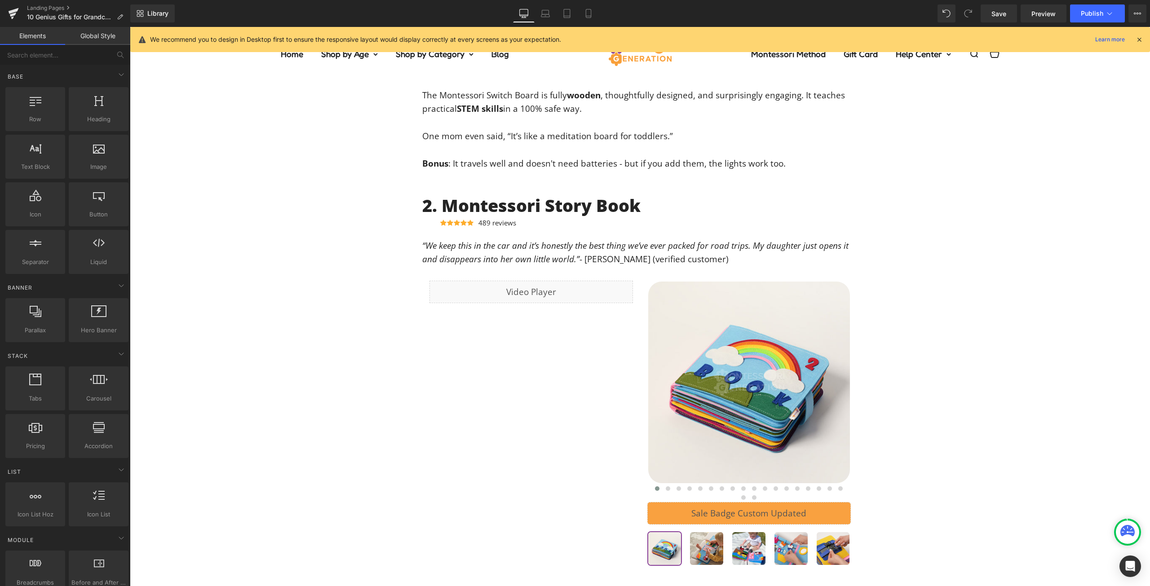
scroll to position [676, 0]
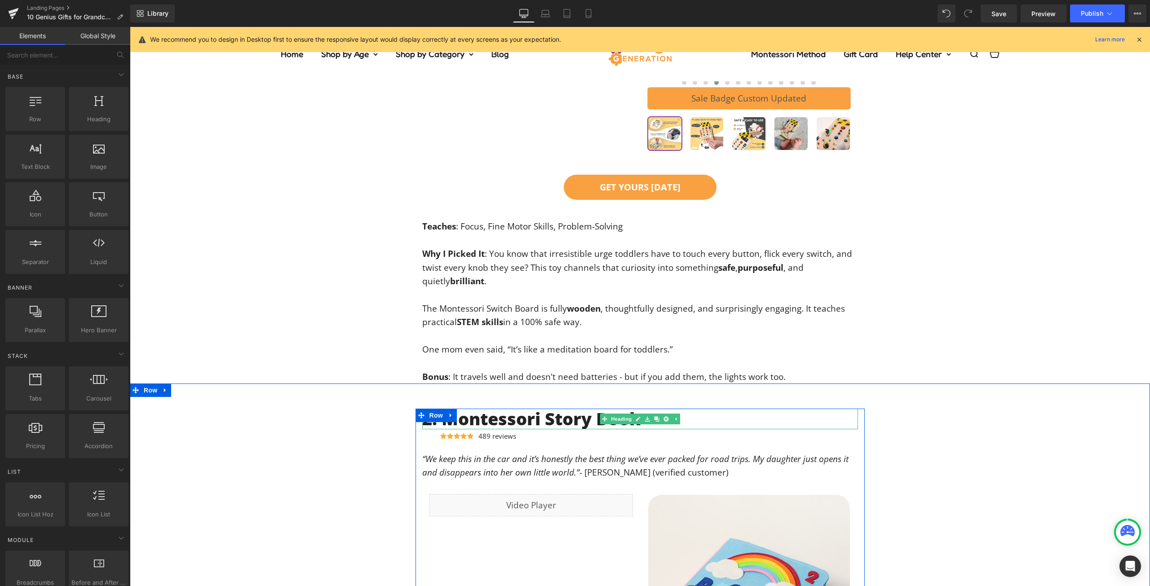
click at [500, 418] on h2 "2. Montessori Story Book" at bounding box center [640, 419] width 436 height 21
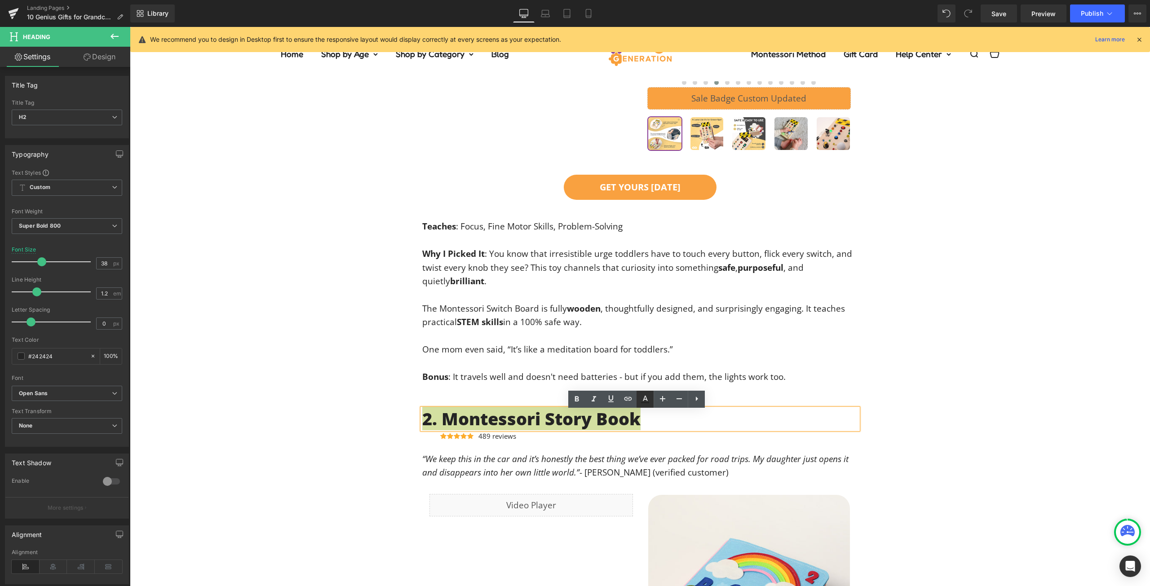
click at [644, 397] on icon at bounding box center [644, 399] width 11 height 11
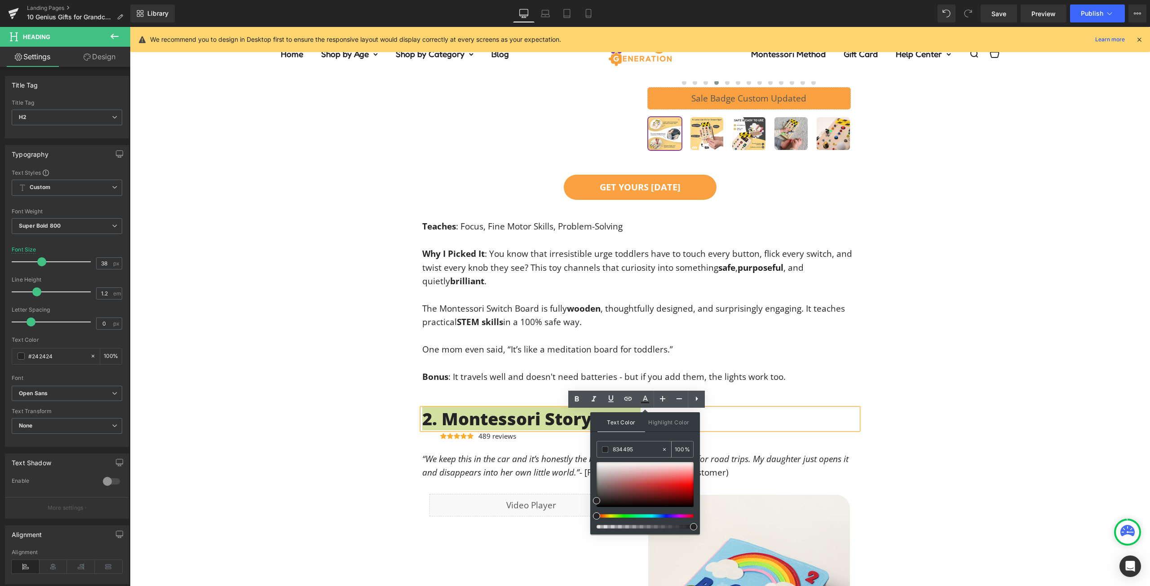
click at [626, 450] on input "834495" at bounding box center [637, 450] width 49 height 10
paste input "834495"
type input "#834495"
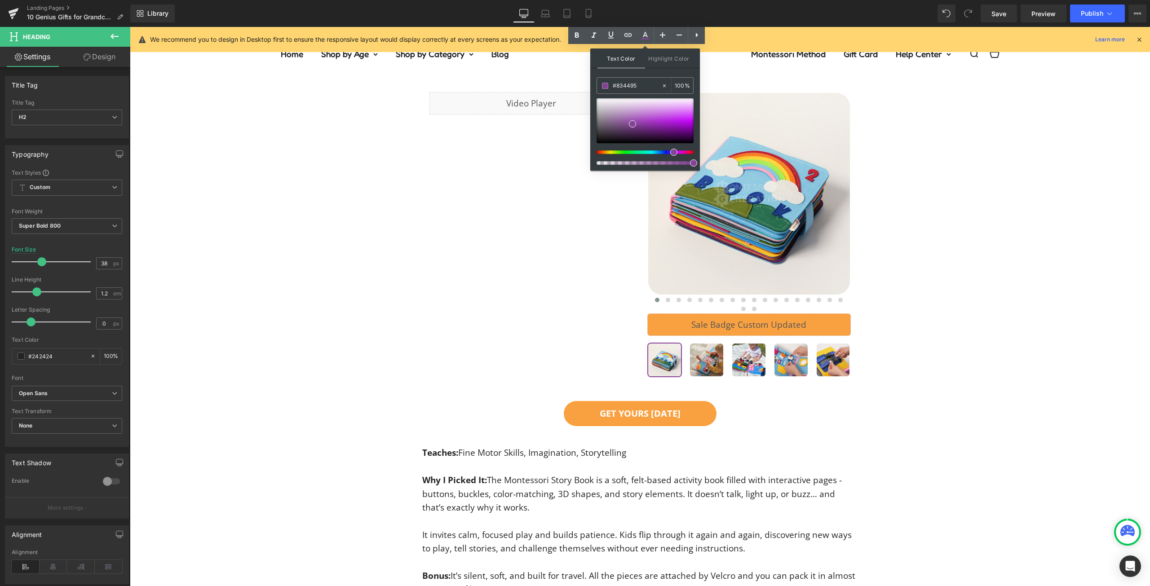
scroll to position [1482, 0]
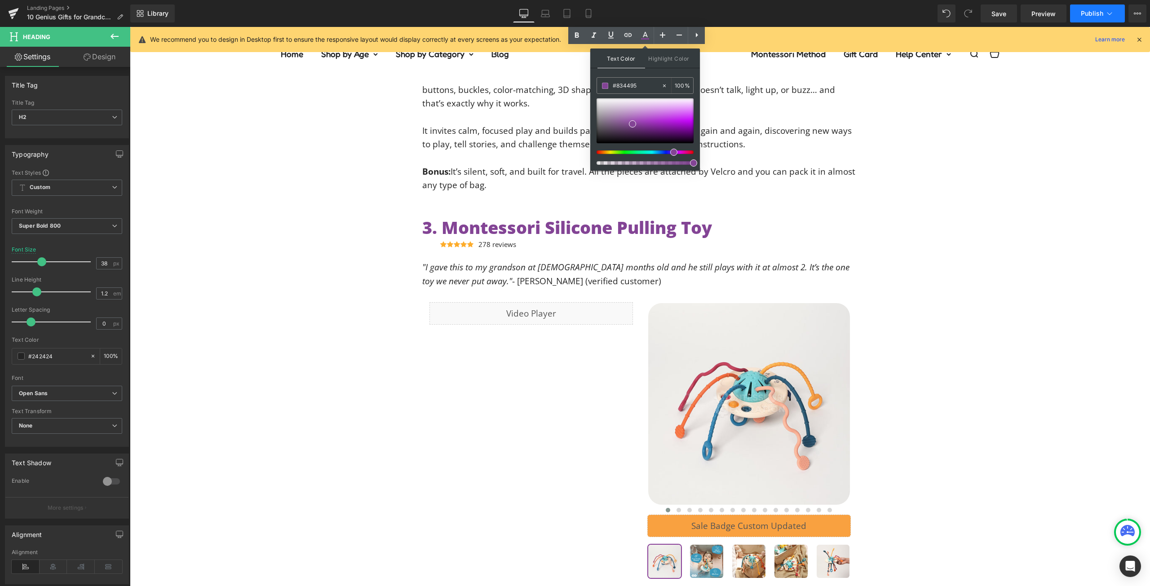
click at [1086, 13] on span "Publish" at bounding box center [1091, 13] width 22 height 7
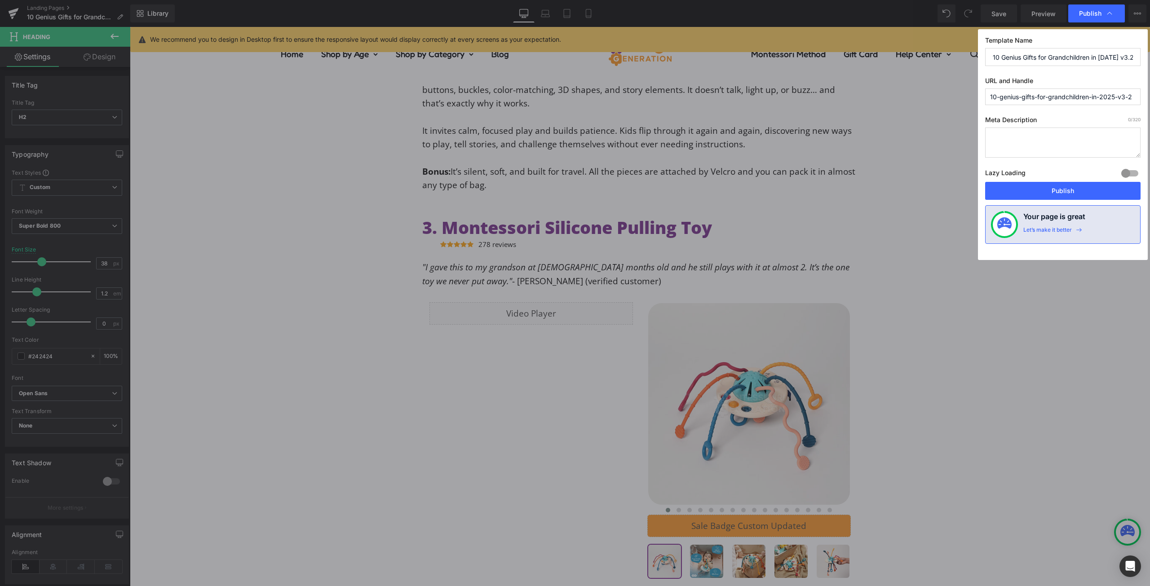
click at [1088, 97] on input "10-genius-gifts-for-grandchildren-in-2025-v3-2" at bounding box center [1062, 96] width 155 height 17
type input "10-genius-gifts-for-grandchildren-in-2025-v3"
click at [1066, 183] on button "Publish" at bounding box center [1062, 191] width 155 height 18
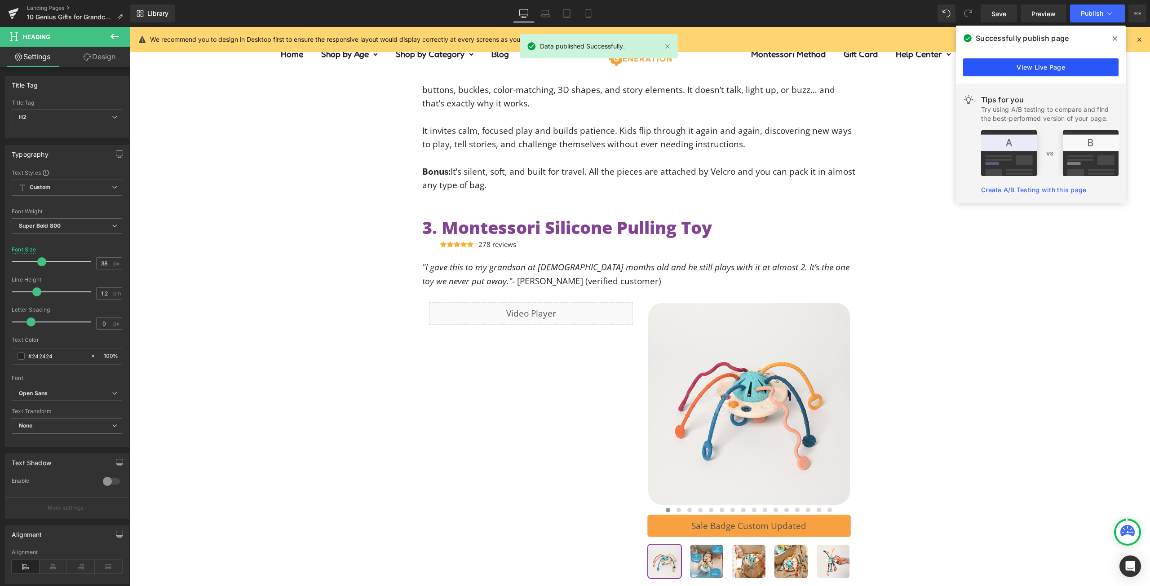
click at [1025, 66] on link "View Live Page" at bounding box center [1040, 67] width 155 height 18
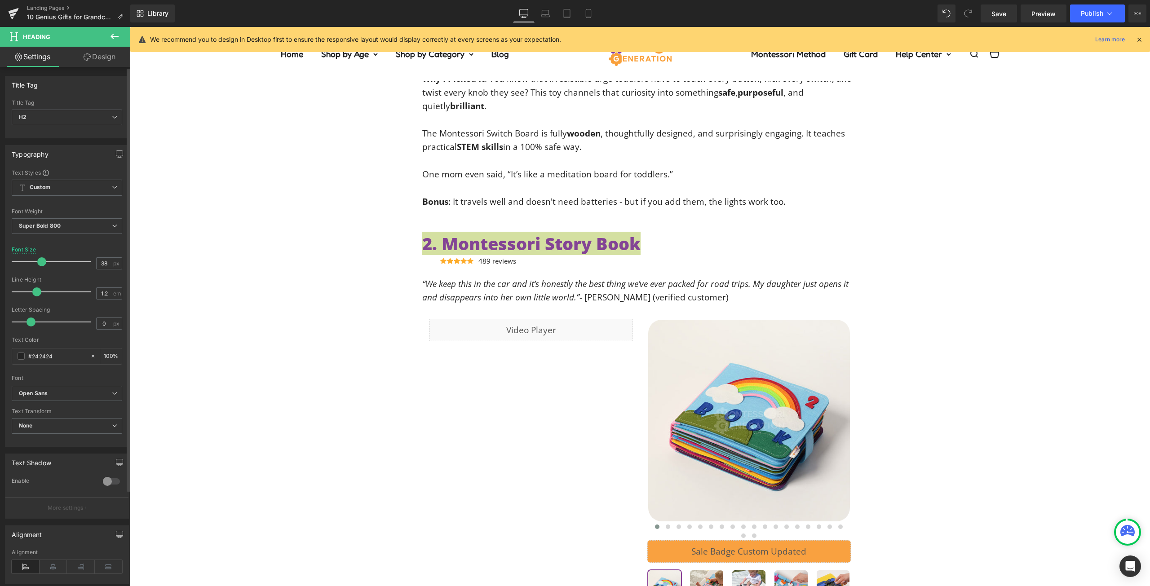
scroll to position [1090, 0]
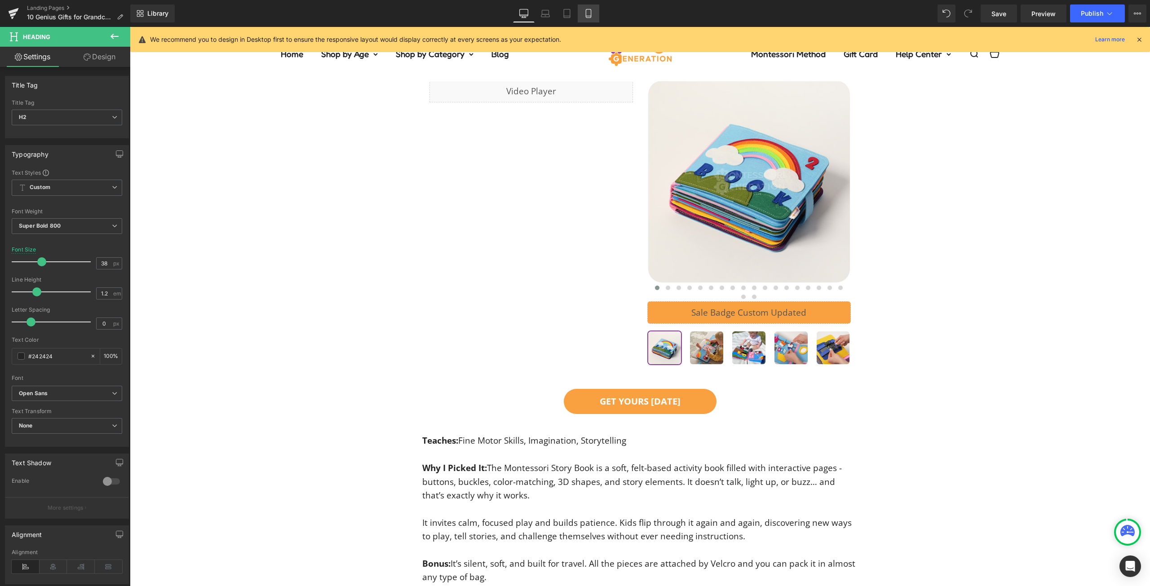
click at [590, 16] on icon at bounding box center [588, 16] width 5 height 0
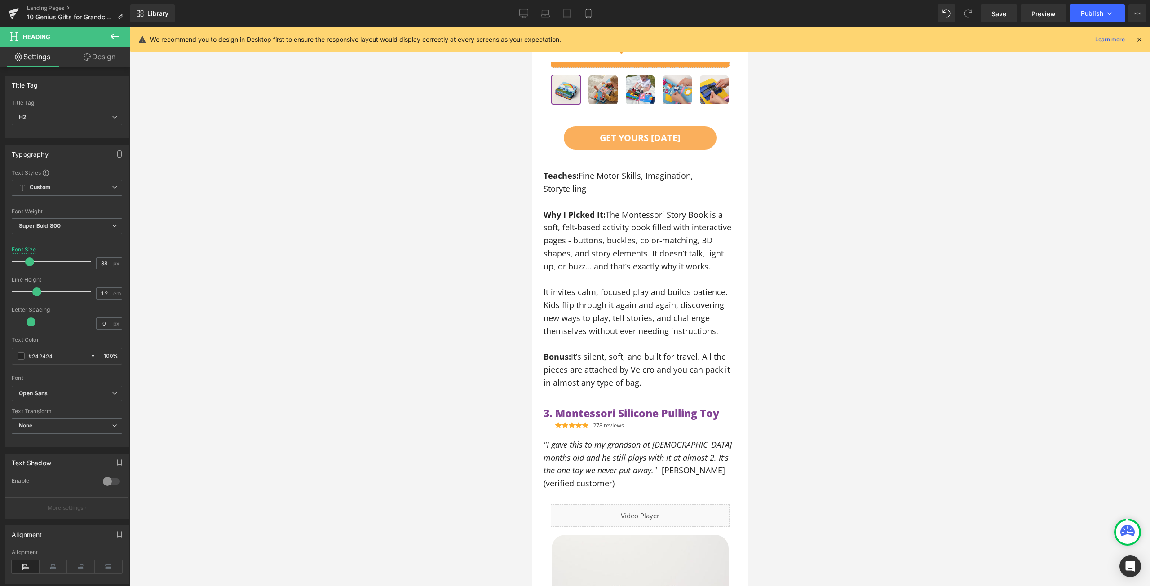
scroll to position [1436, 0]
click at [703, 126] on link "GET YOURS [DATE]" at bounding box center [639, 137] width 153 height 23
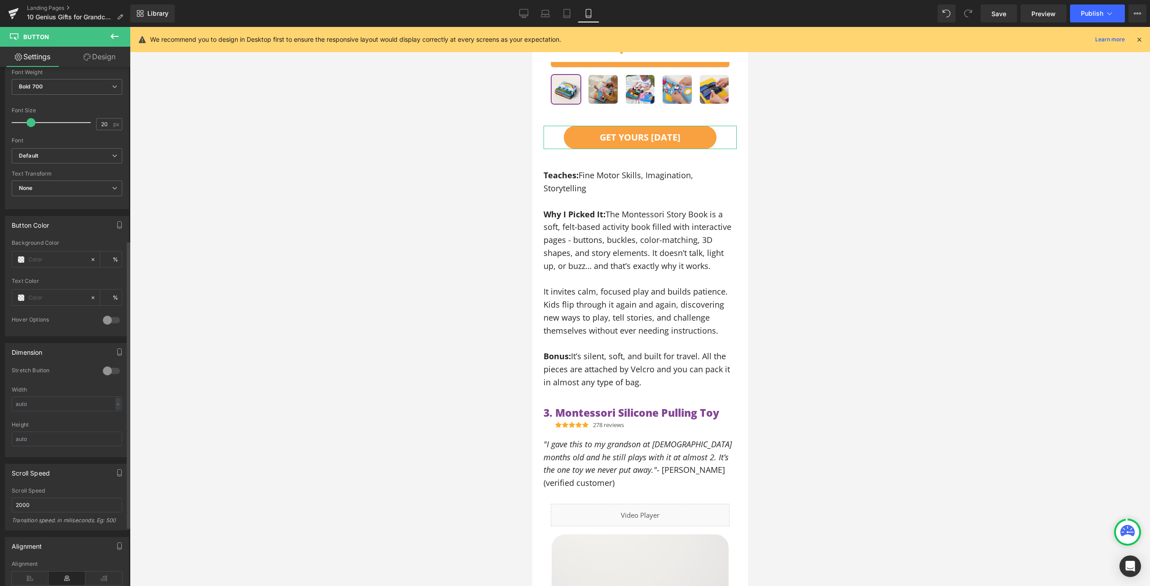
scroll to position [314, 0]
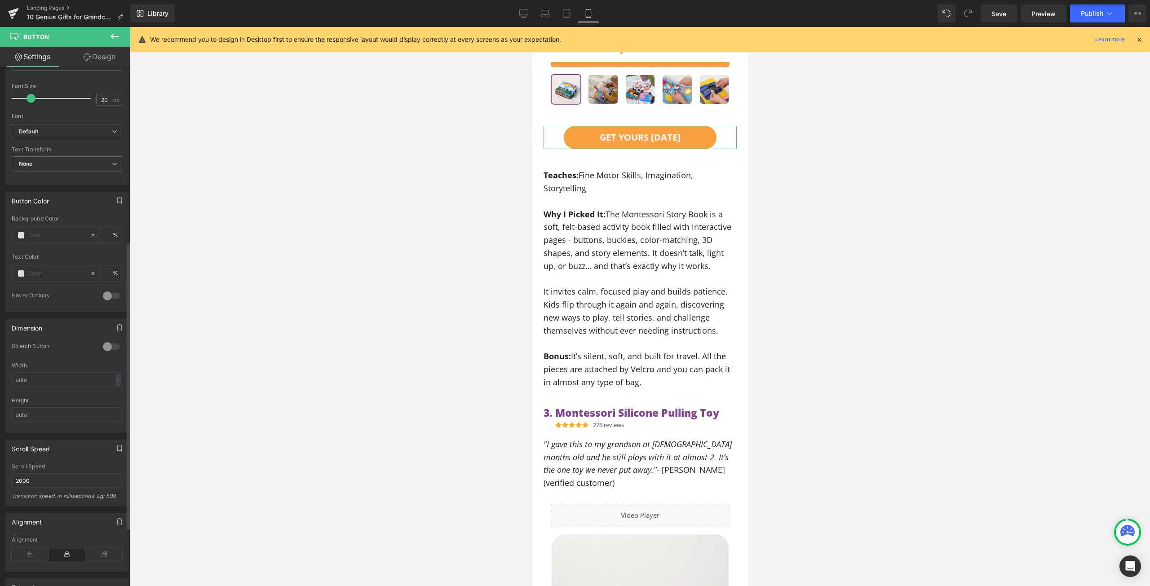
click at [111, 345] on div at bounding box center [112, 347] width 22 height 14
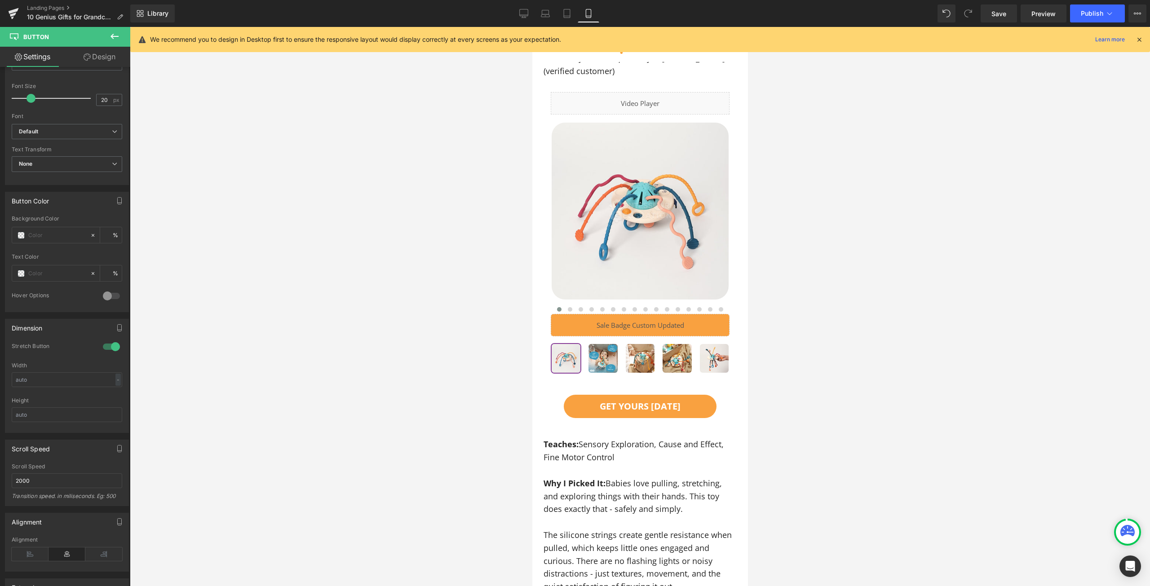
scroll to position [1885, 0]
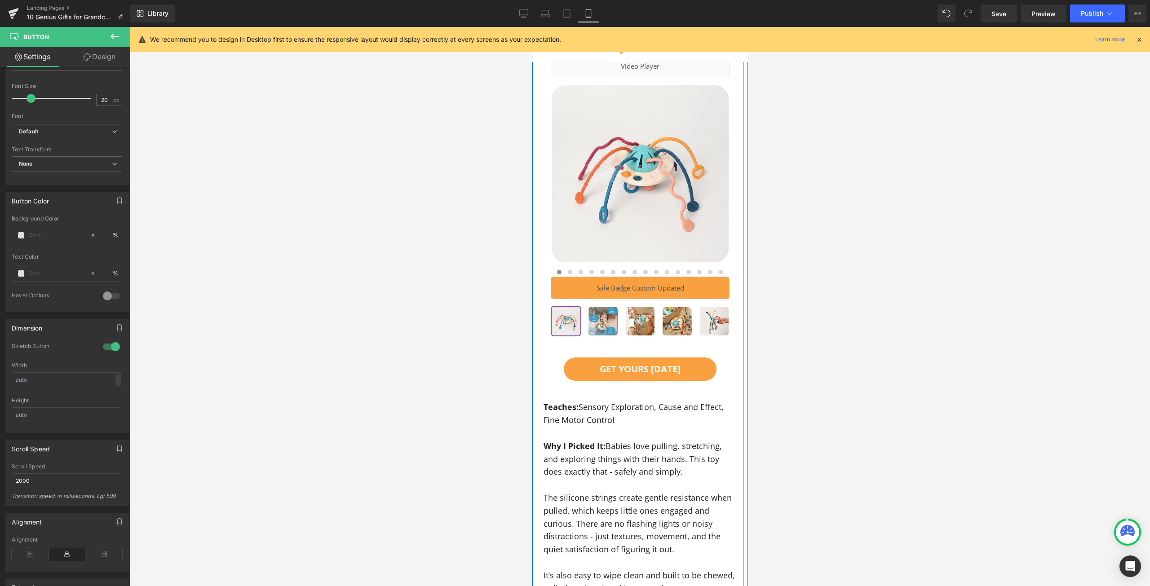
click at [698, 357] on link "GET YOURS [DATE]" at bounding box center [639, 368] width 153 height 23
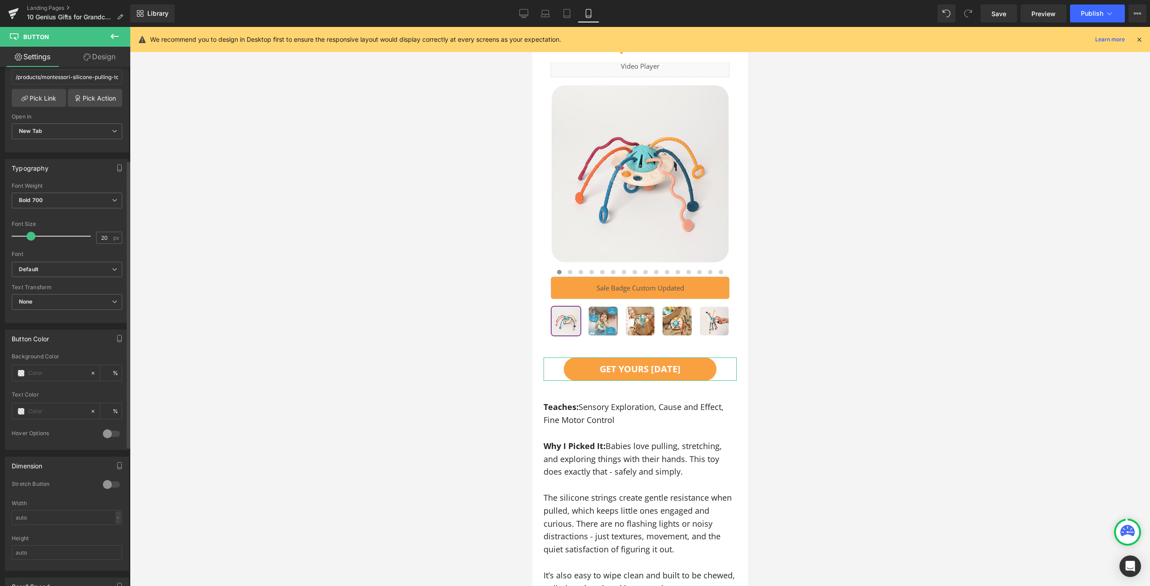
scroll to position [180, 0]
click at [103, 483] on div at bounding box center [112, 481] width 22 height 14
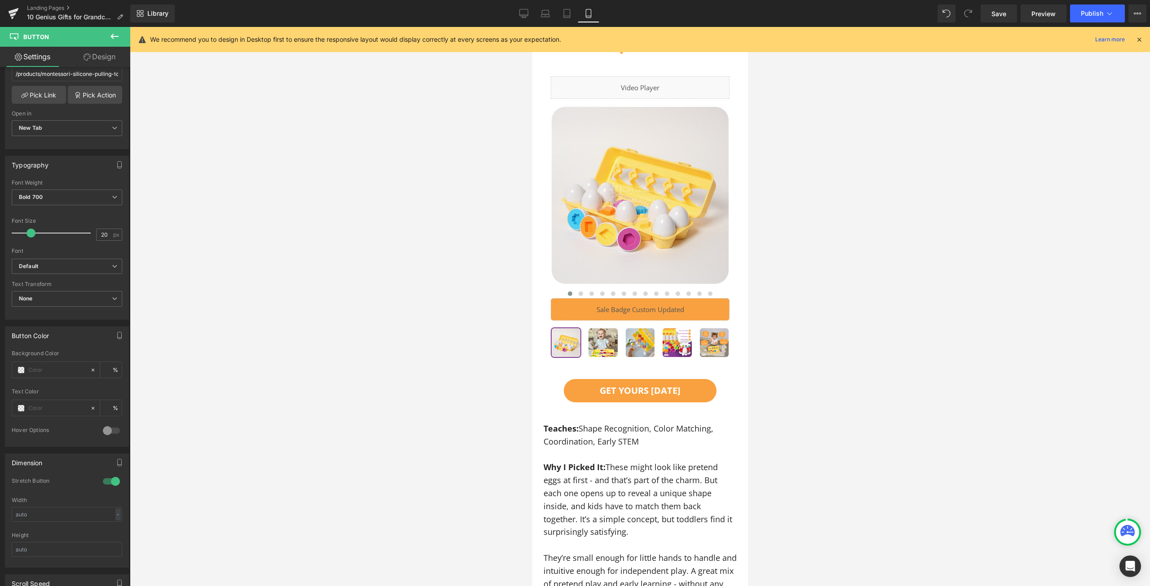
scroll to position [2649, 0]
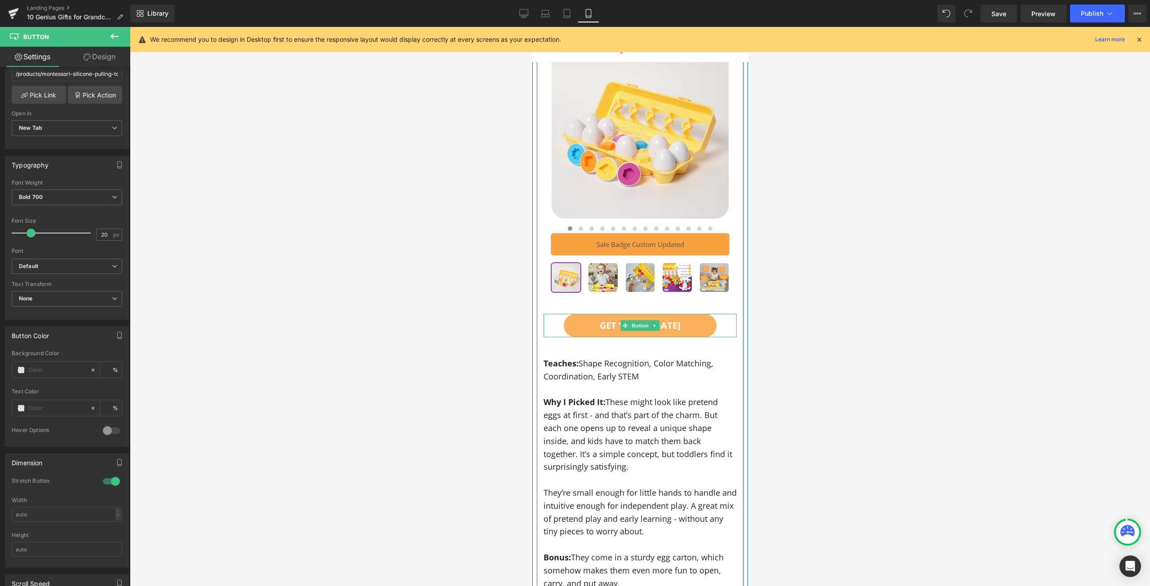
click at [704, 314] on link "GET YOURS [DATE]" at bounding box center [639, 325] width 153 height 23
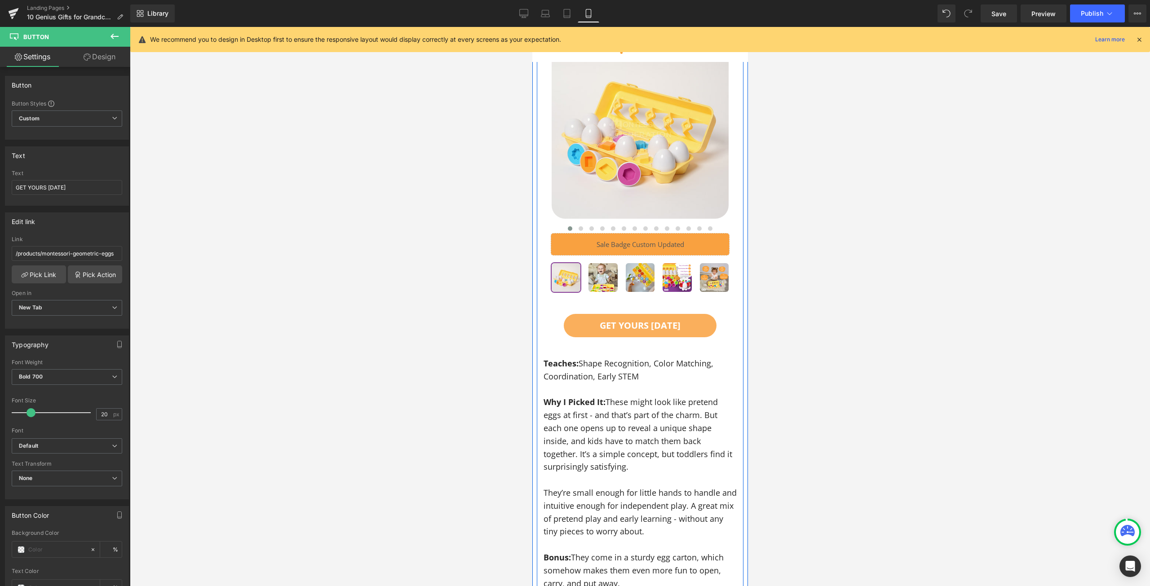
click at [699, 314] on link "GET YOURS [DATE]" at bounding box center [639, 325] width 153 height 23
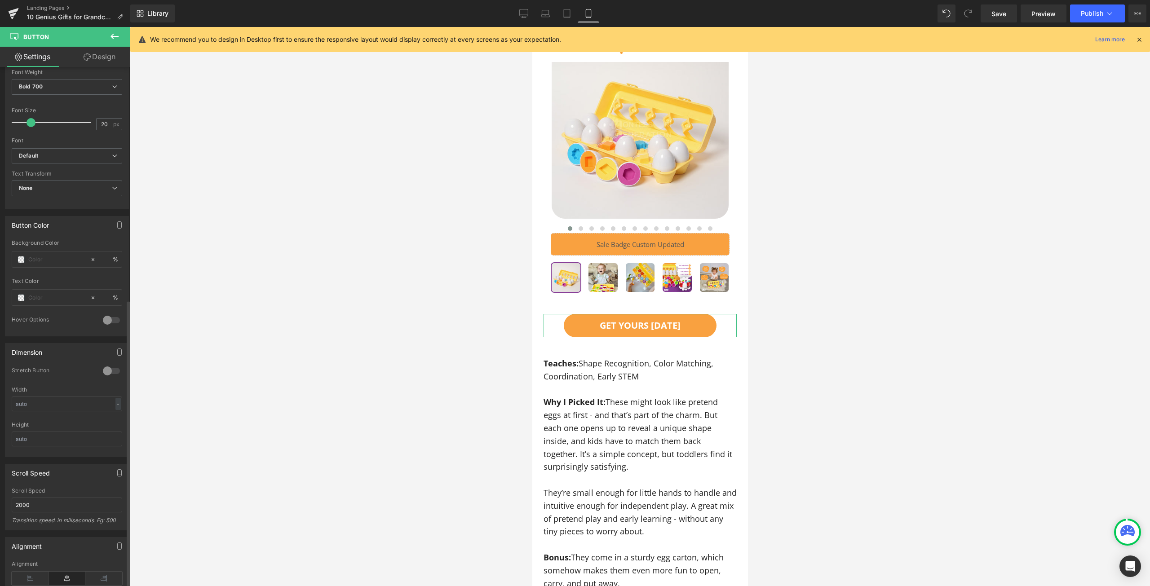
scroll to position [420, 0]
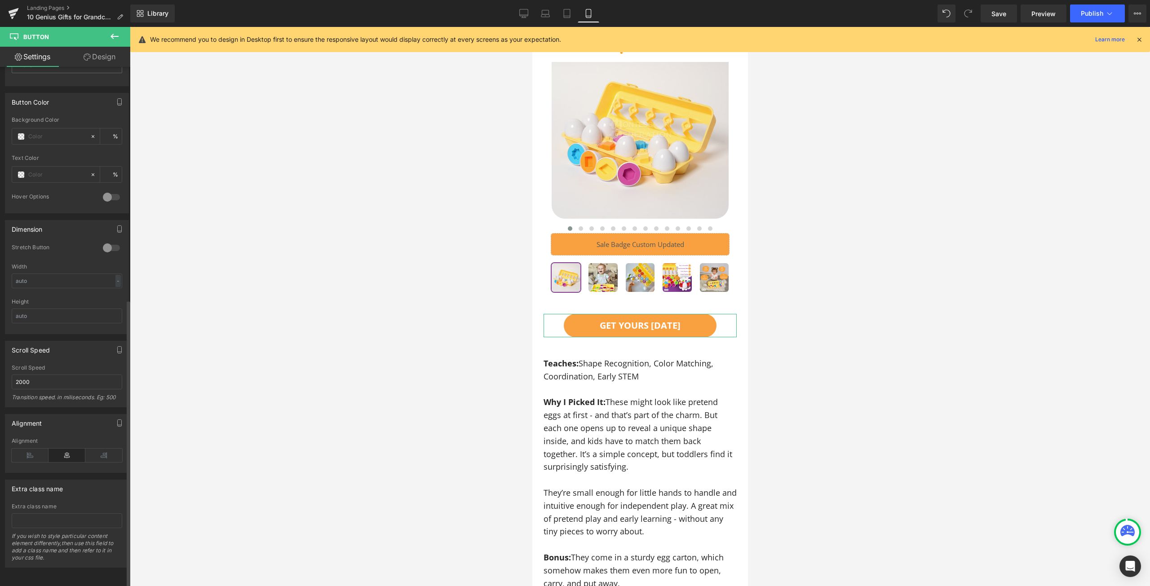
click at [109, 241] on div at bounding box center [112, 248] width 22 height 14
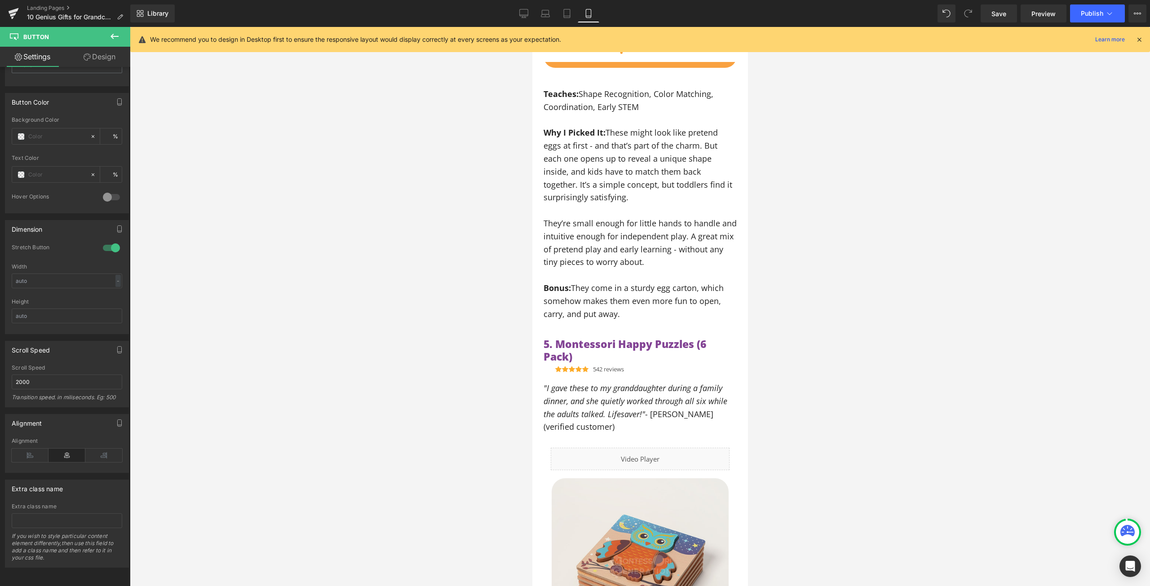
scroll to position [3232, 0]
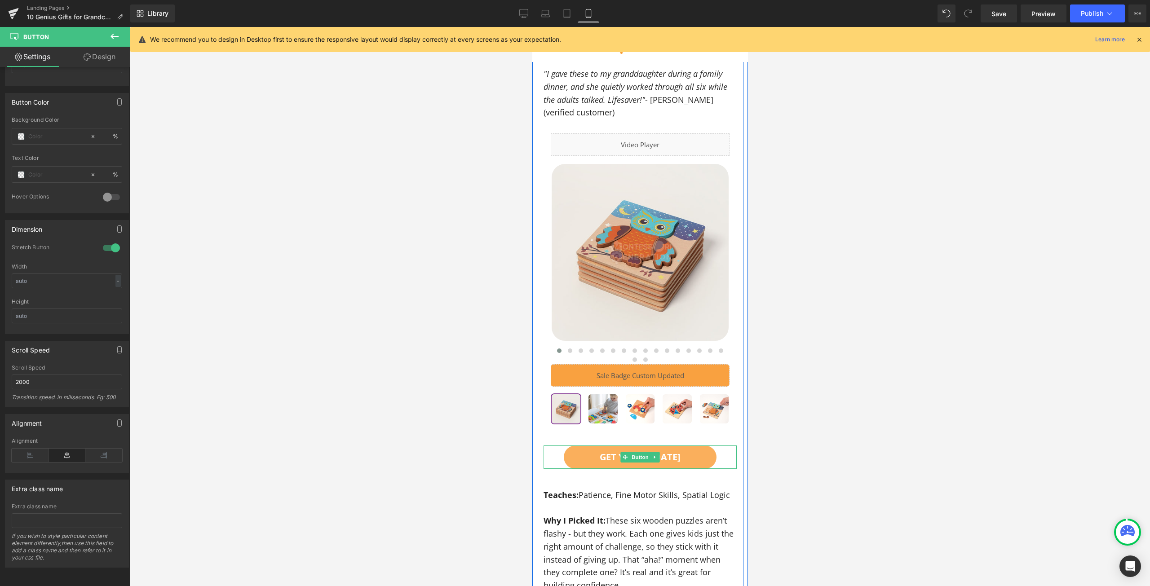
click at [688, 445] on link "GET YOURS [DATE]" at bounding box center [639, 456] width 153 height 23
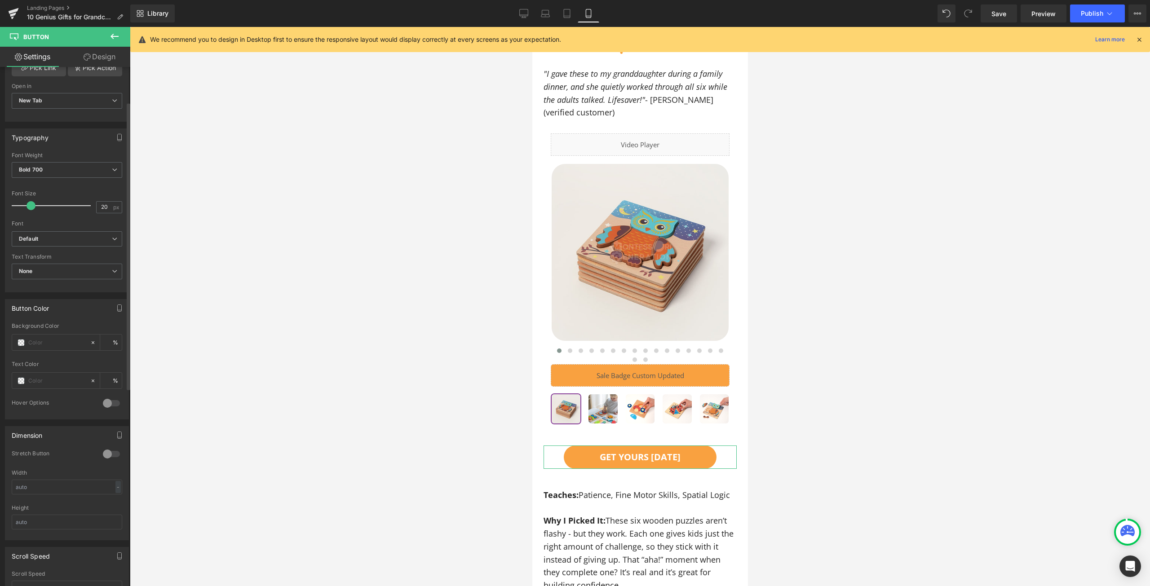
scroll to position [314, 0]
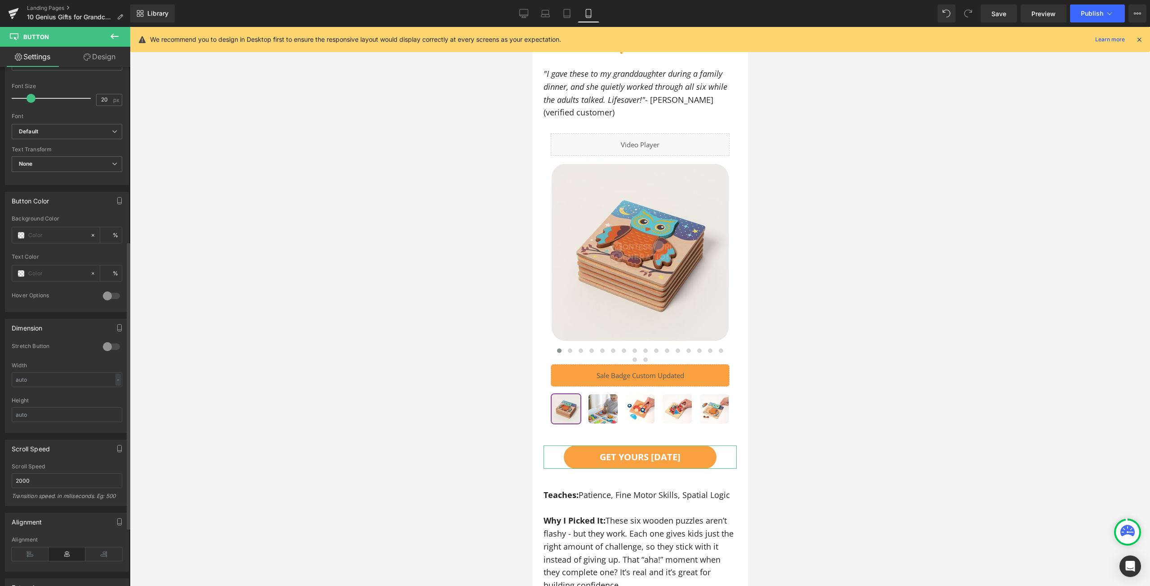
click at [118, 344] on div at bounding box center [112, 347] width 22 height 14
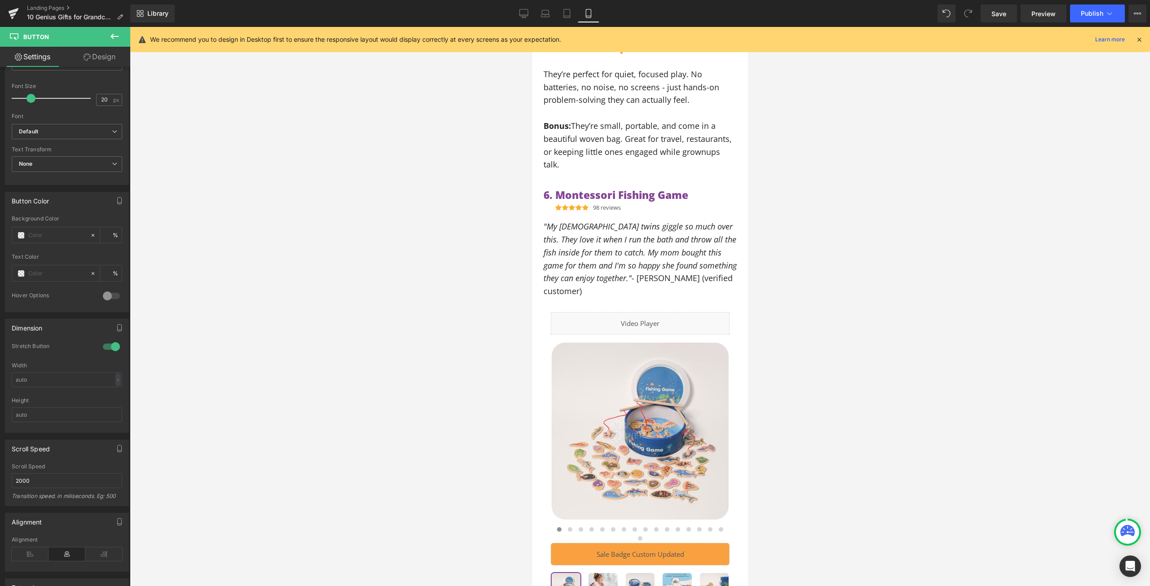
scroll to position [3861, 0]
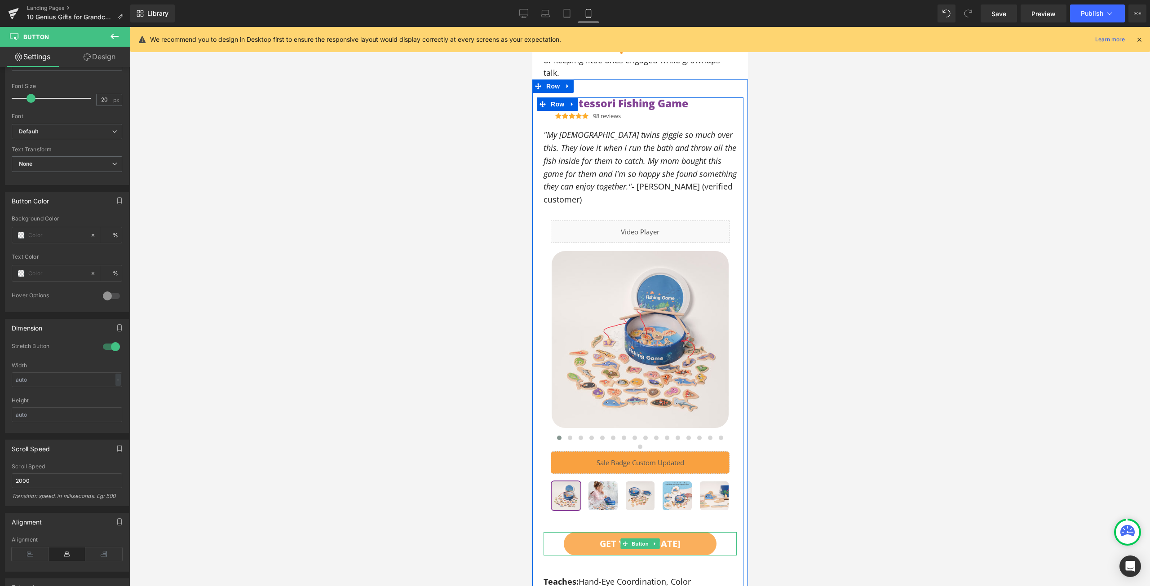
click at [683, 532] on link "GET YOURS [DATE]" at bounding box center [639, 543] width 153 height 23
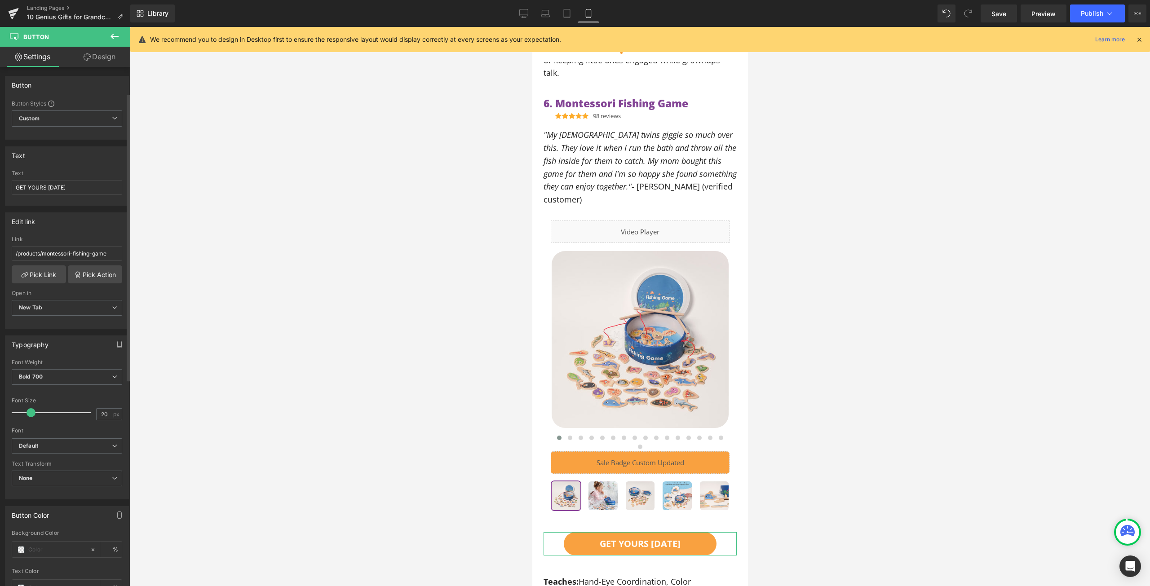
scroll to position [314, 0]
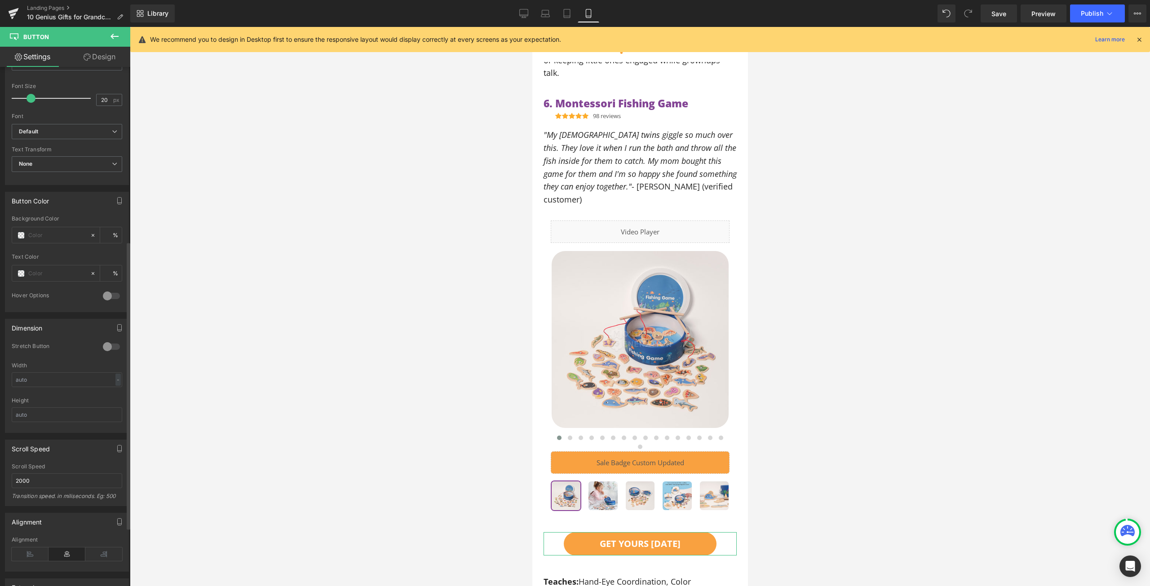
click at [110, 346] on div at bounding box center [112, 347] width 22 height 14
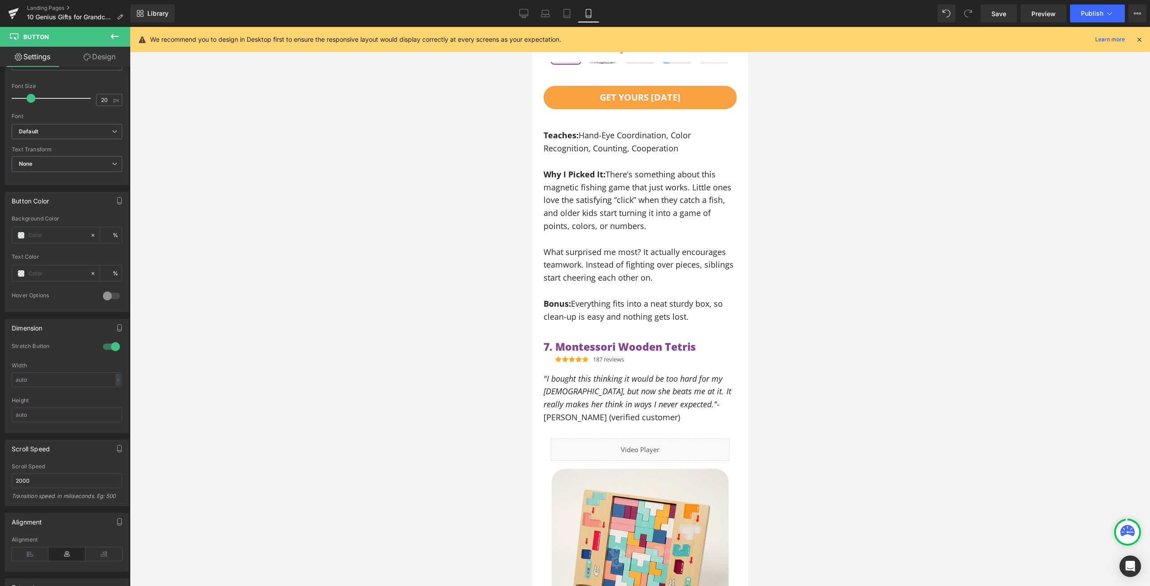
scroll to position [4490, 0]
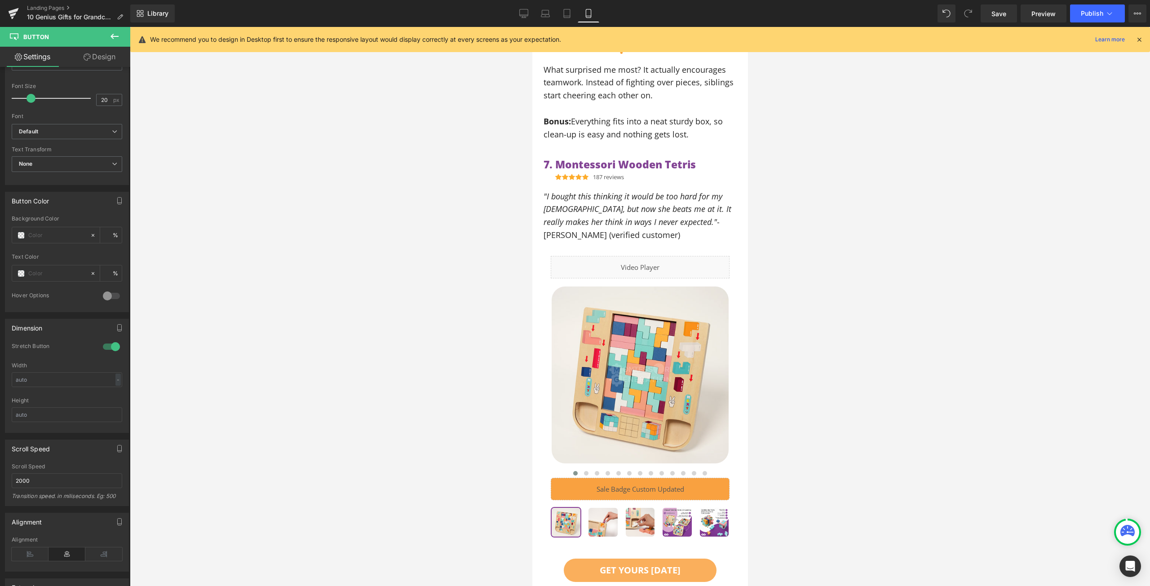
click at [704, 559] on link "GET YOURS [DATE]" at bounding box center [639, 570] width 153 height 23
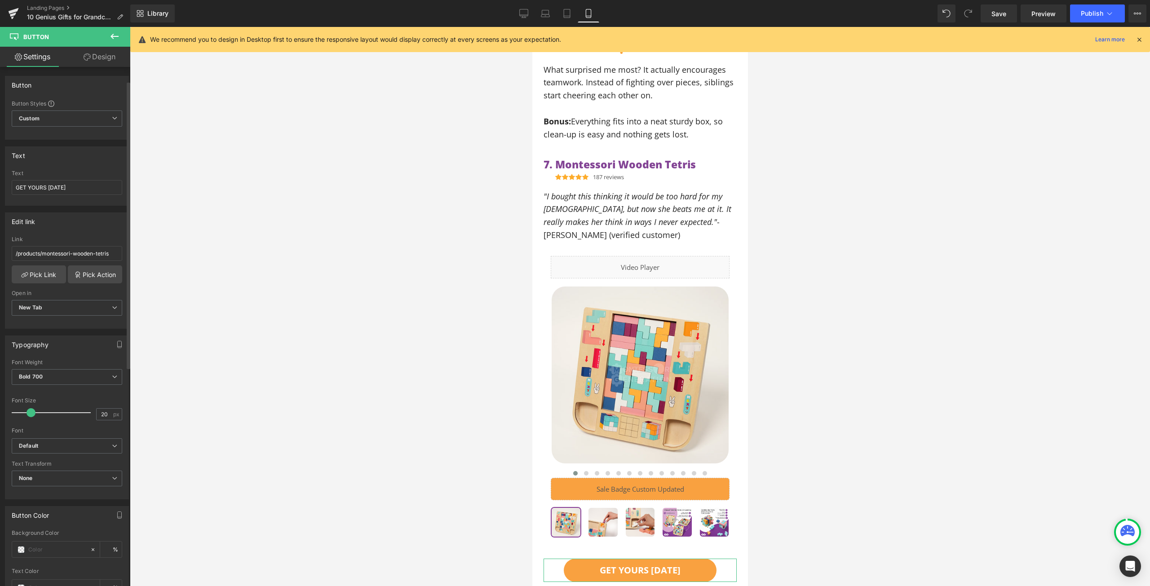
scroll to position [225, 0]
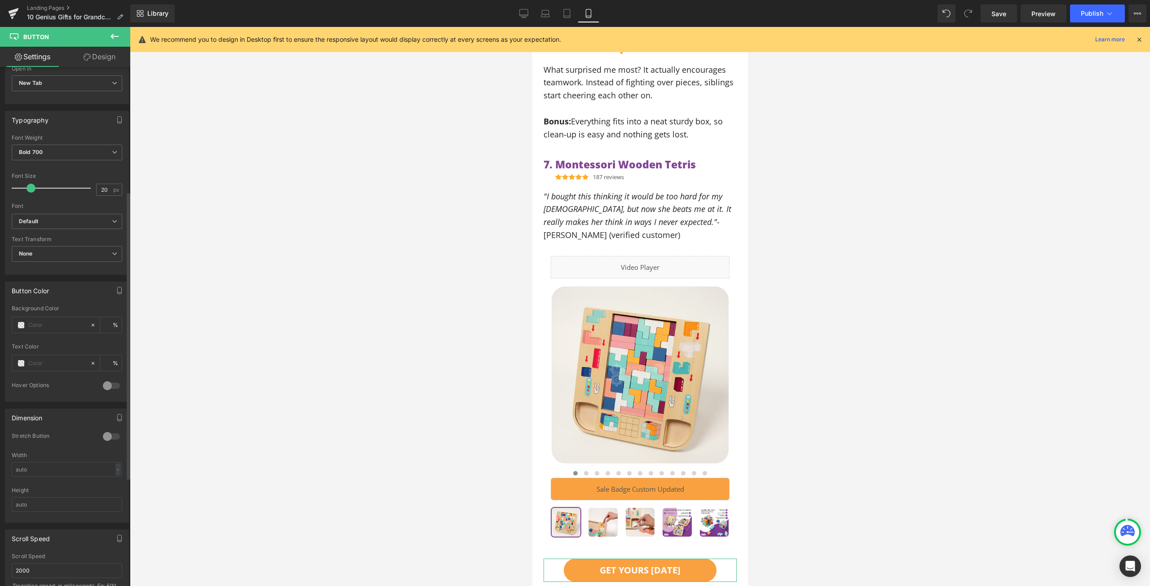
click at [108, 439] on div at bounding box center [112, 436] width 22 height 14
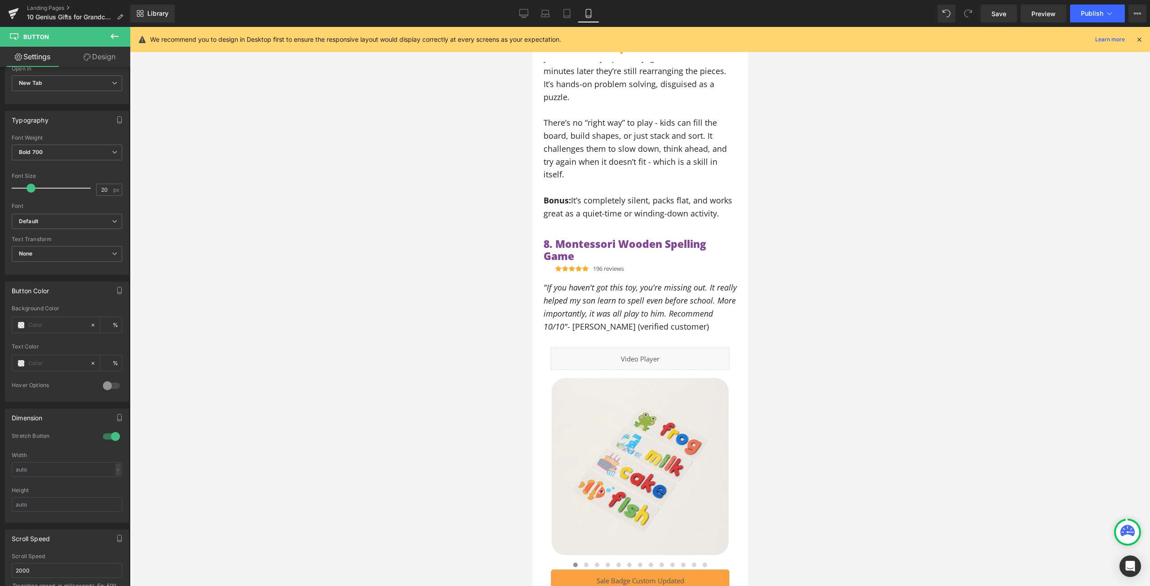
scroll to position [5119, 0]
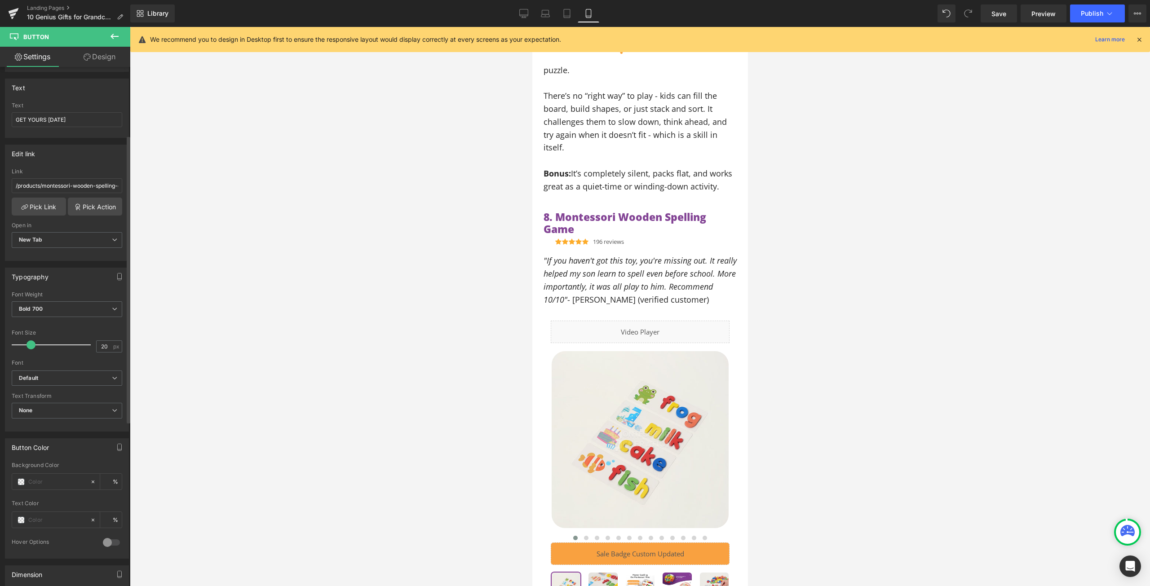
scroll to position [180, 0]
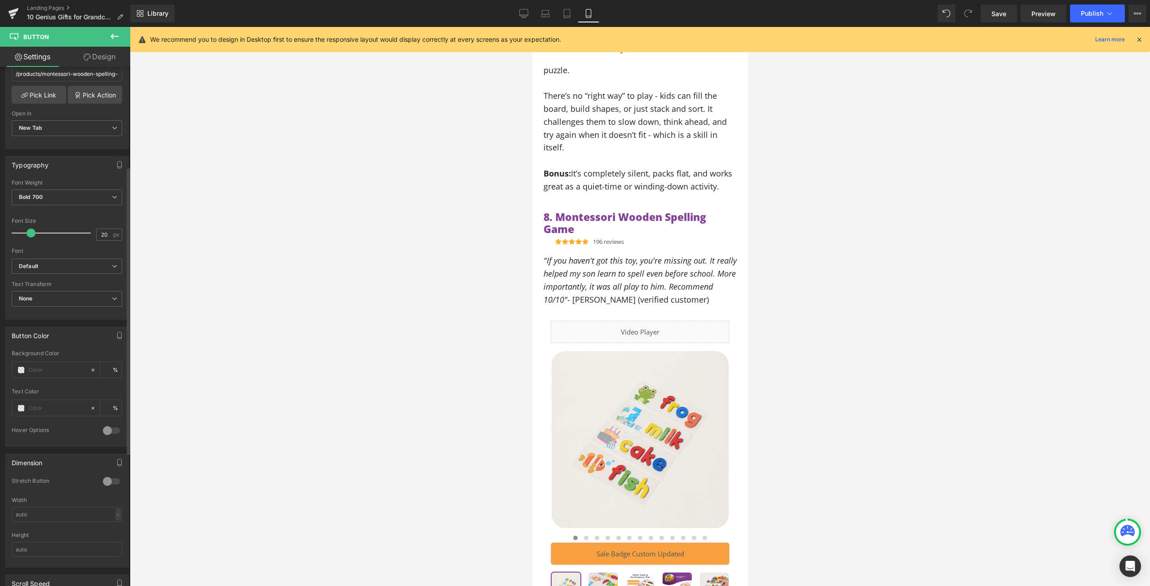
click at [104, 478] on div at bounding box center [112, 481] width 22 height 14
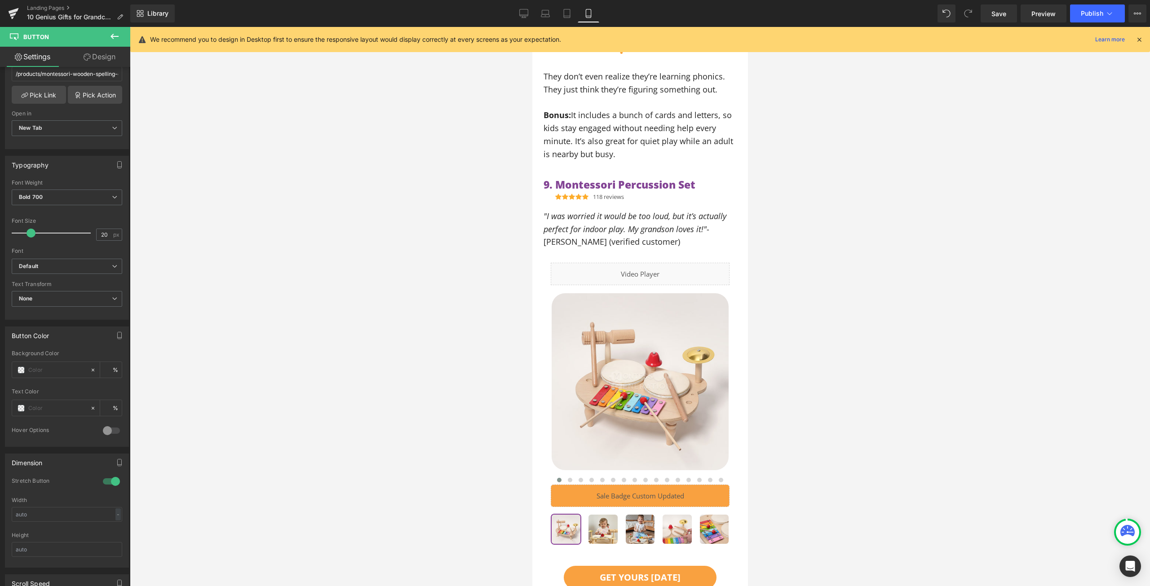
scroll to position [5972, 0]
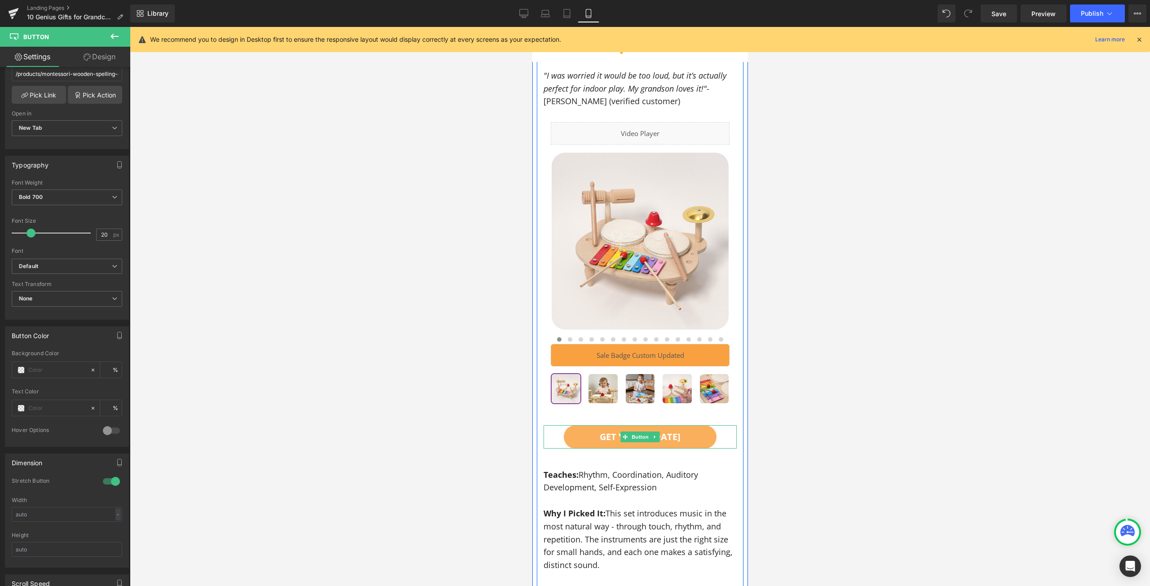
click at [711, 425] on link "GET YOURS [DATE]" at bounding box center [639, 436] width 153 height 23
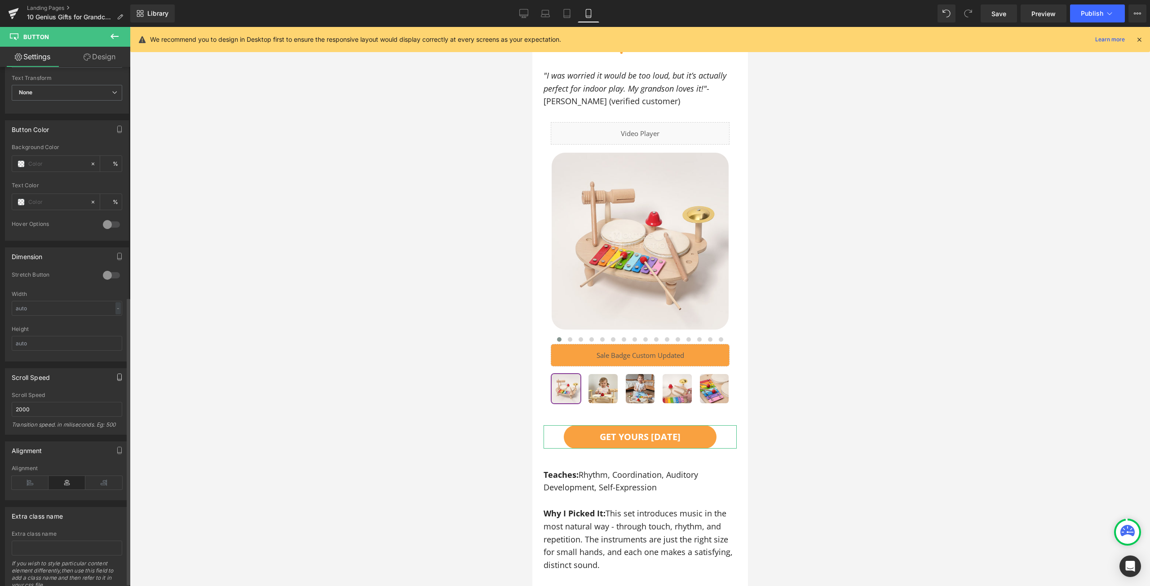
scroll to position [375, 0]
click at [109, 282] on div at bounding box center [112, 286] width 22 height 14
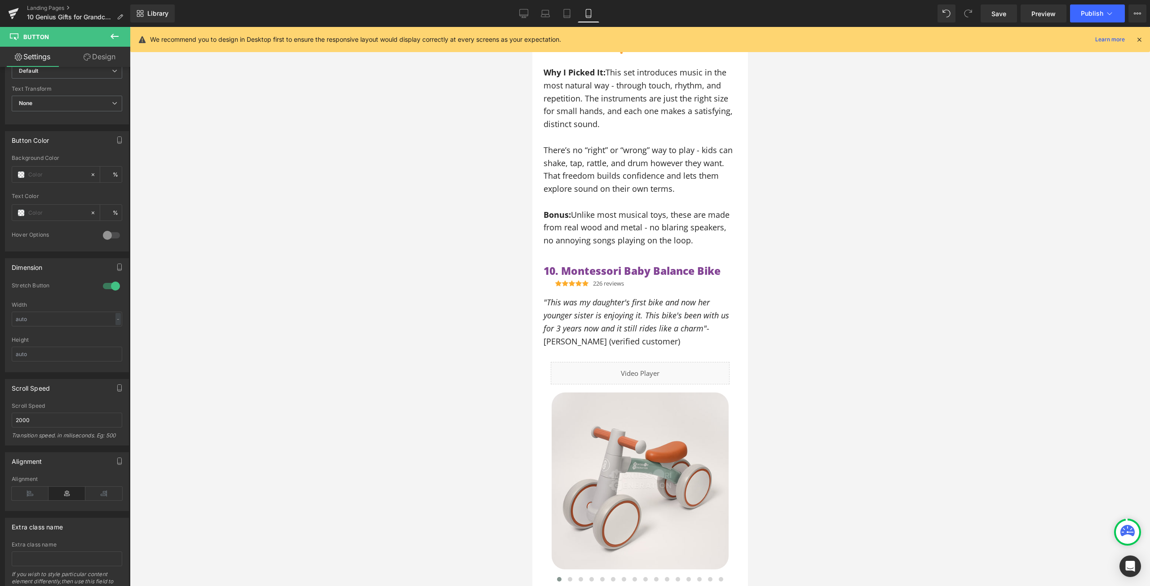
scroll to position [6601, 0]
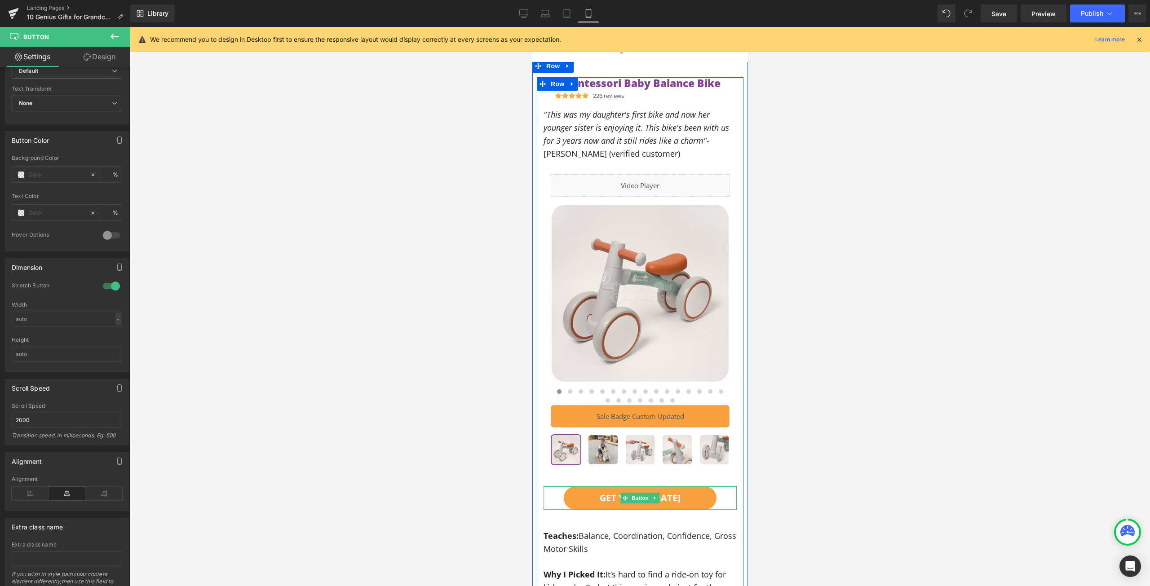
click at [694, 486] on link "GET YOURS [DATE]" at bounding box center [639, 497] width 153 height 23
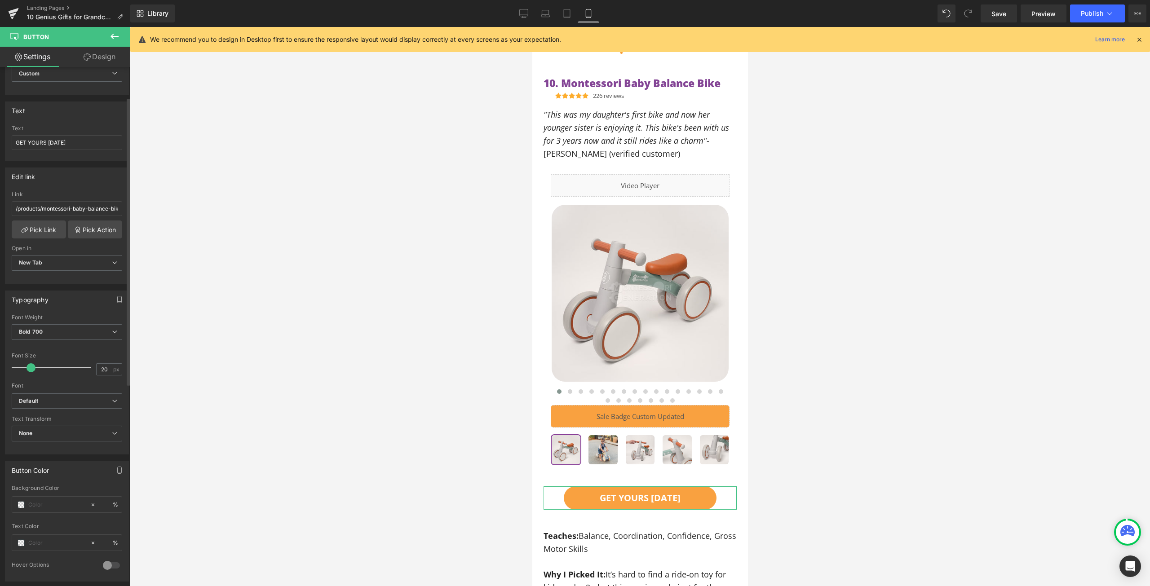
scroll to position [90, 0]
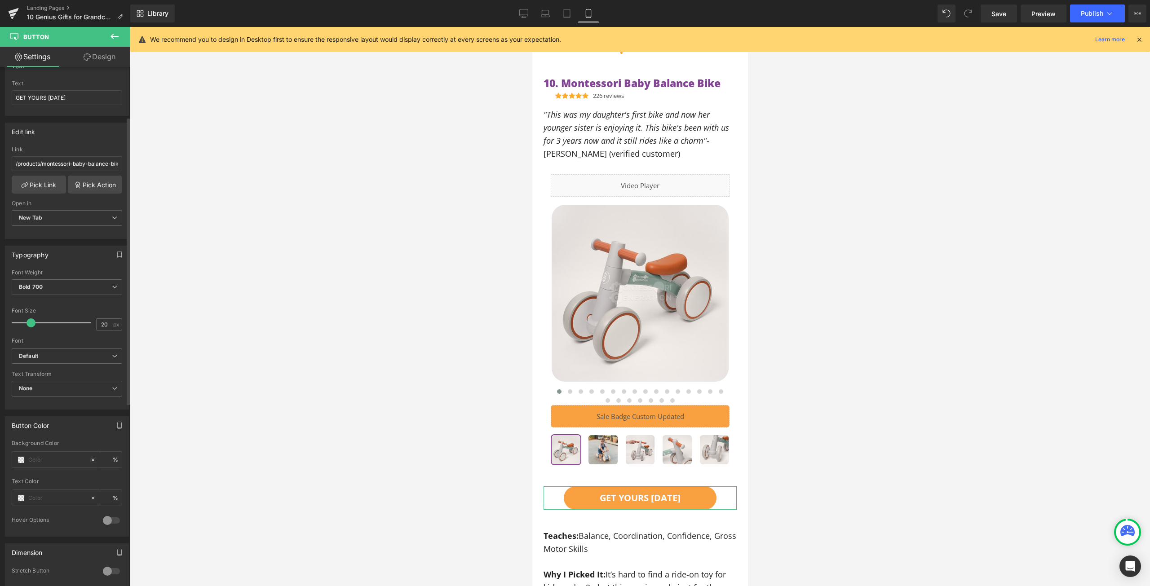
click at [112, 571] on div at bounding box center [112, 571] width 22 height 14
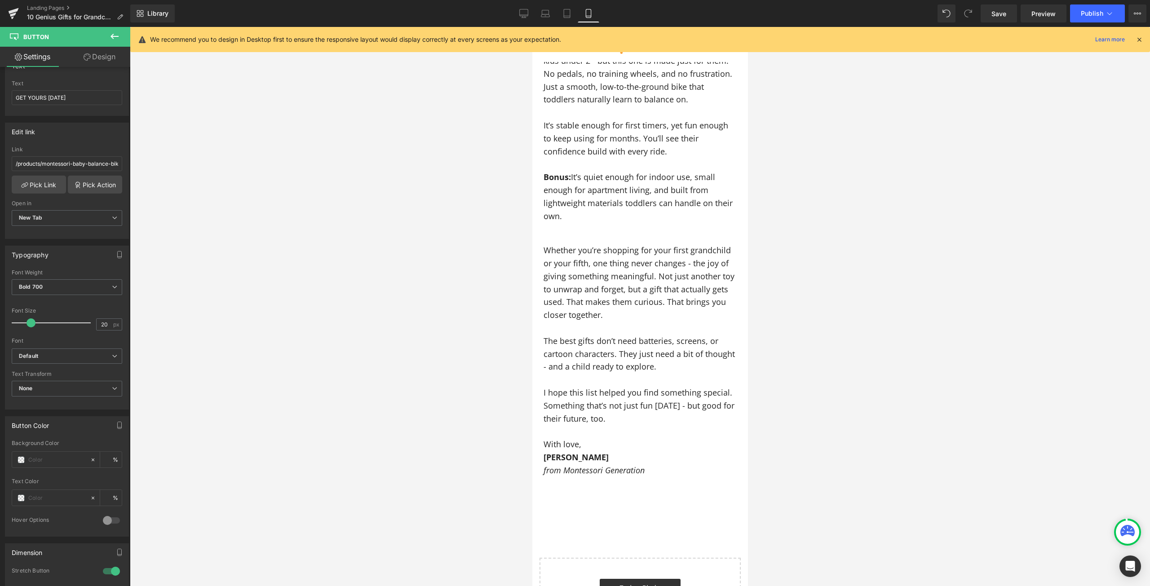
scroll to position [6960, 0]
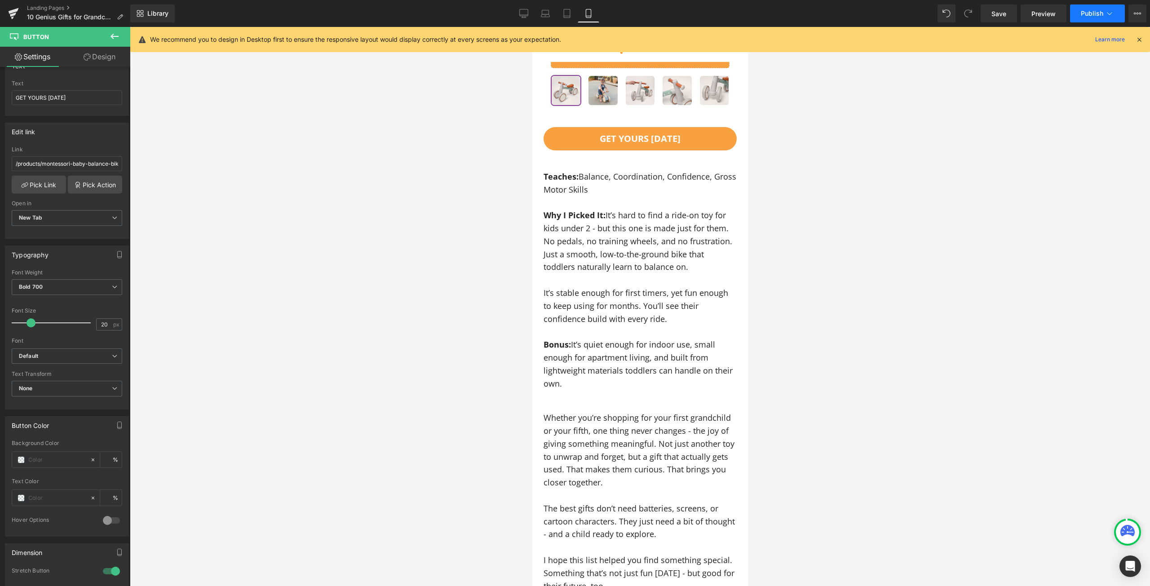
click at [1094, 10] on span "Publish" at bounding box center [1091, 13] width 22 height 7
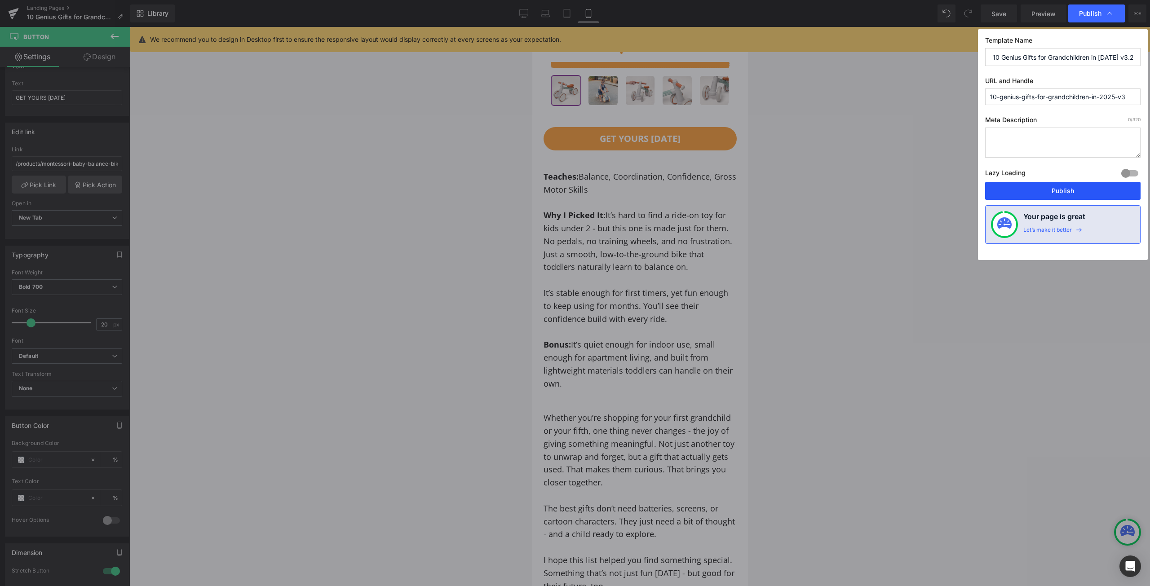
click at [1055, 190] on button "Publish" at bounding box center [1062, 191] width 155 height 18
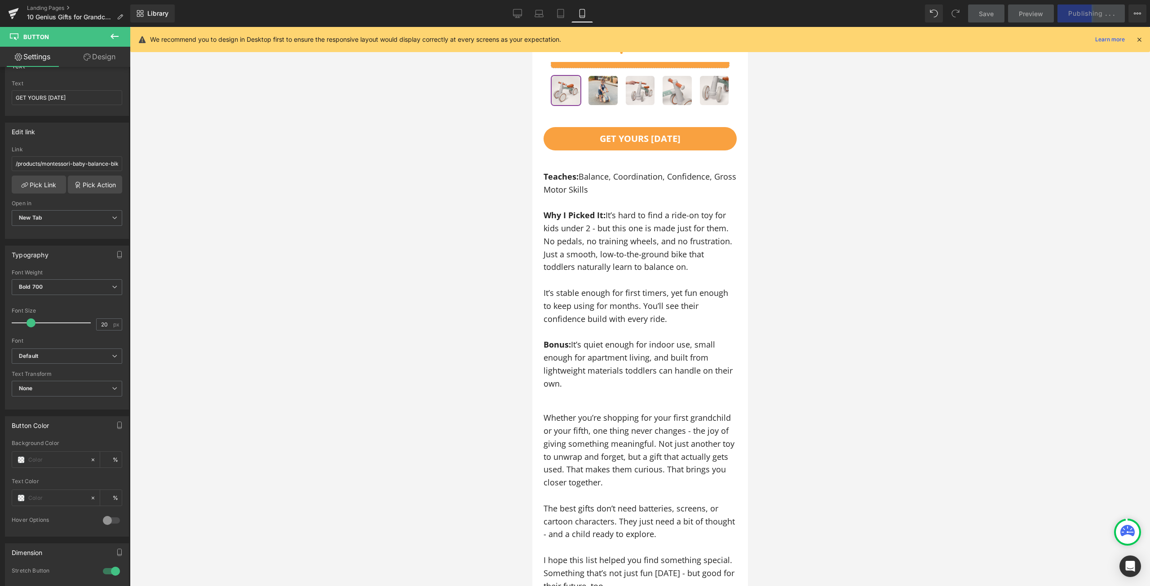
click at [595, 551] on div "Rendering Content" at bounding box center [574, 551] width 55 height 10
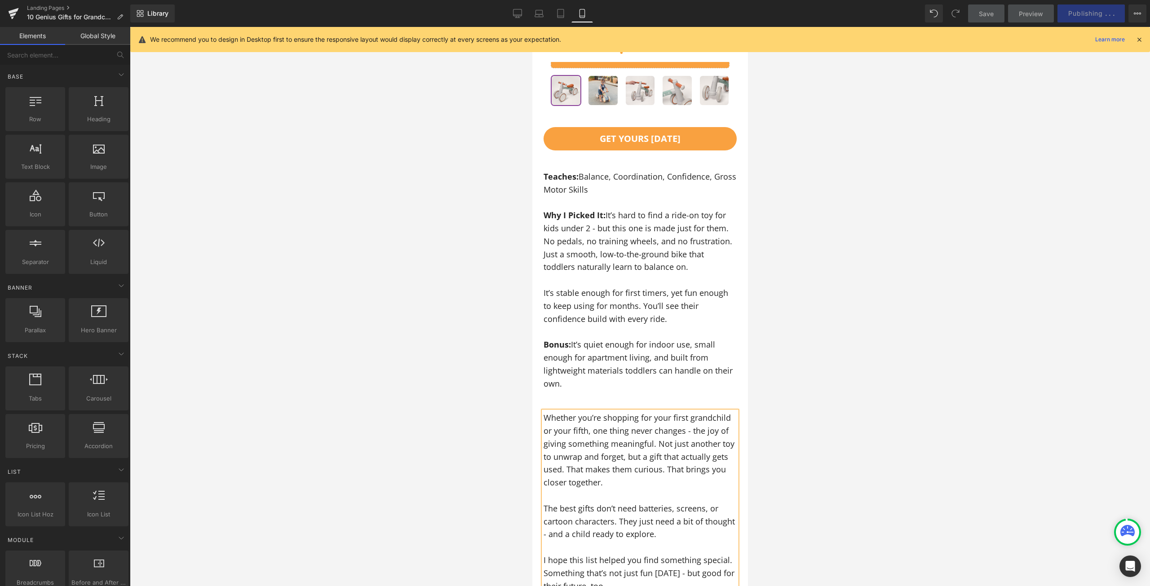
click at [991, 288] on div at bounding box center [640, 306] width 1020 height 559
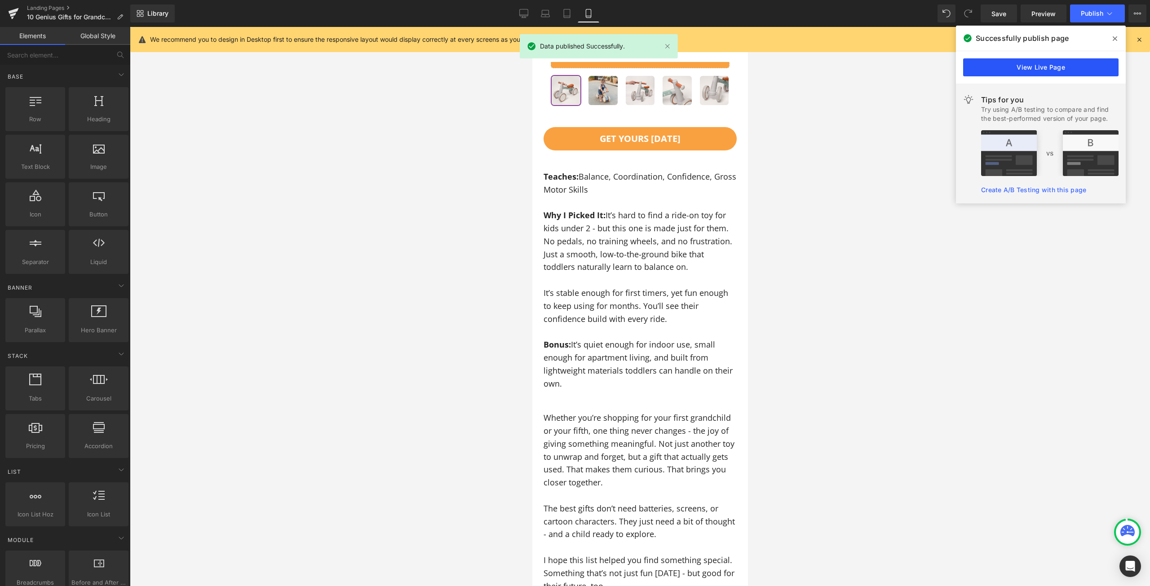
click at [1028, 67] on link "View Live Page" at bounding box center [1040, 67] width 155 height 18
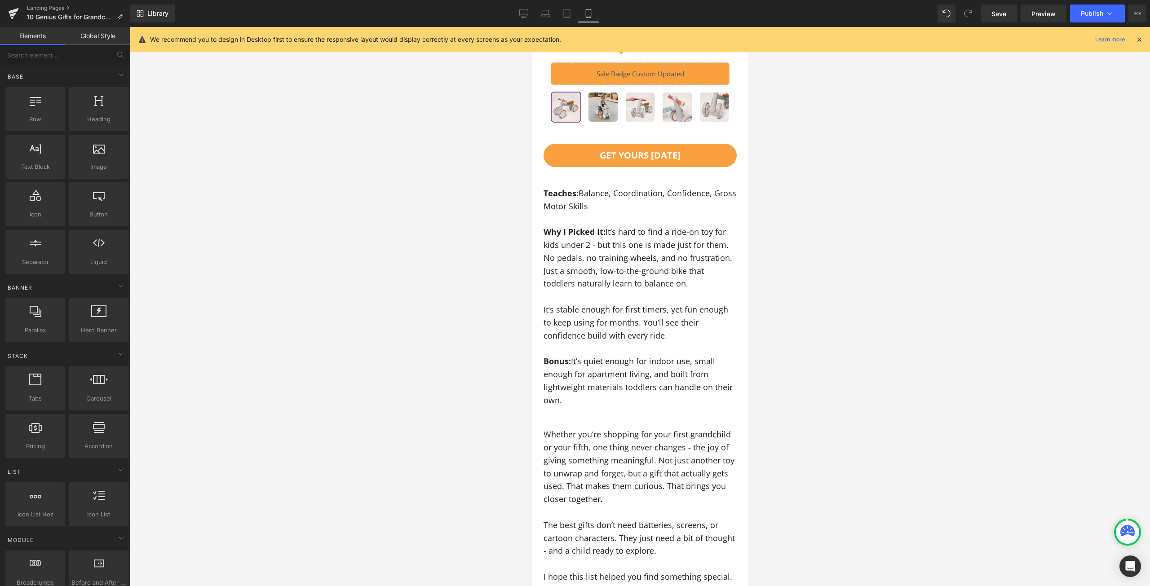
scroll to position [6779, 0]
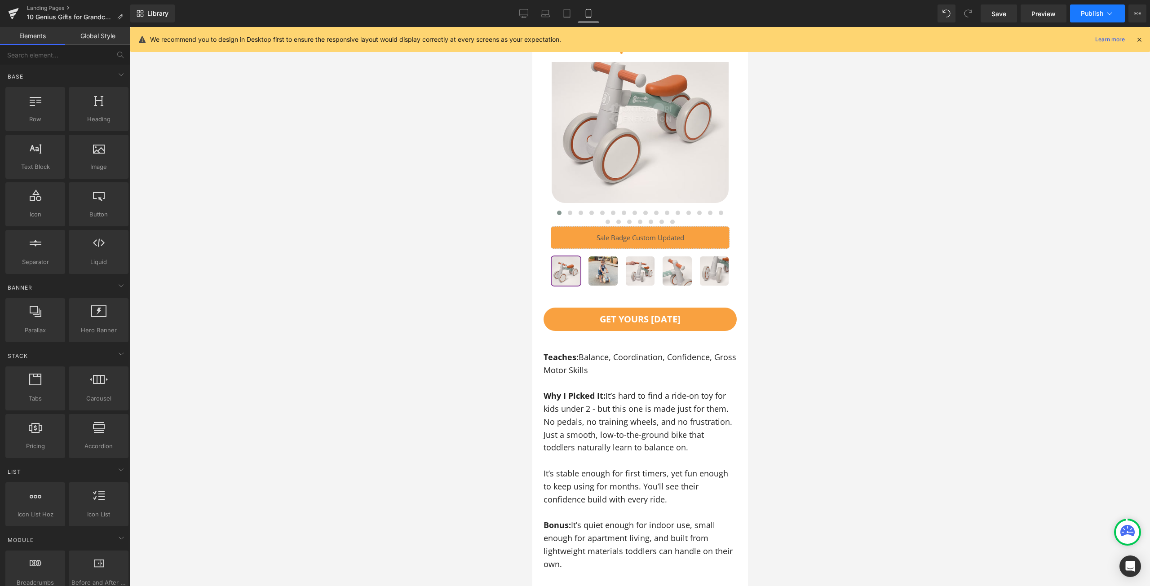
click at [1088, 11] on span "Publish" at bounding box center [1091, 13] width 22 height 7
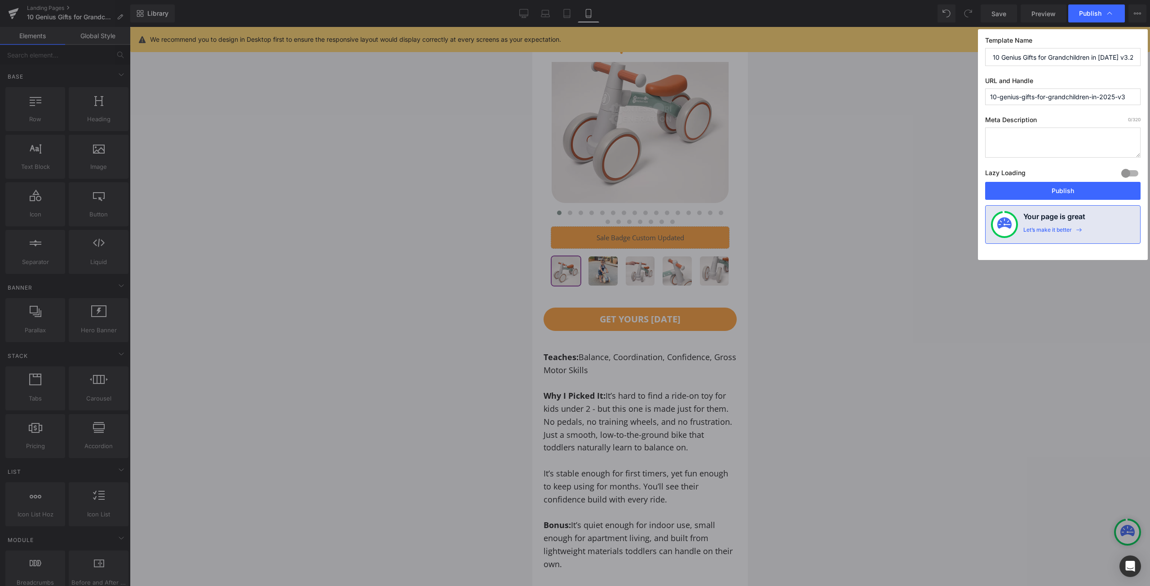
click at [1087, 194] on button "Publish" at bounding box center [1062, 191] width 155 height 18
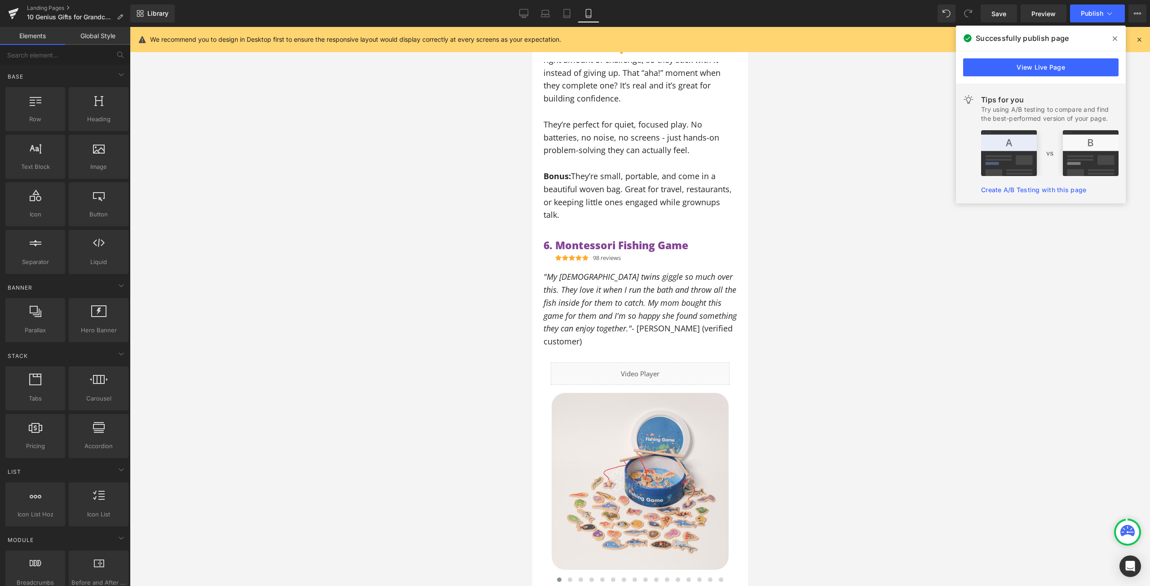
scroll to position [3726, 0]
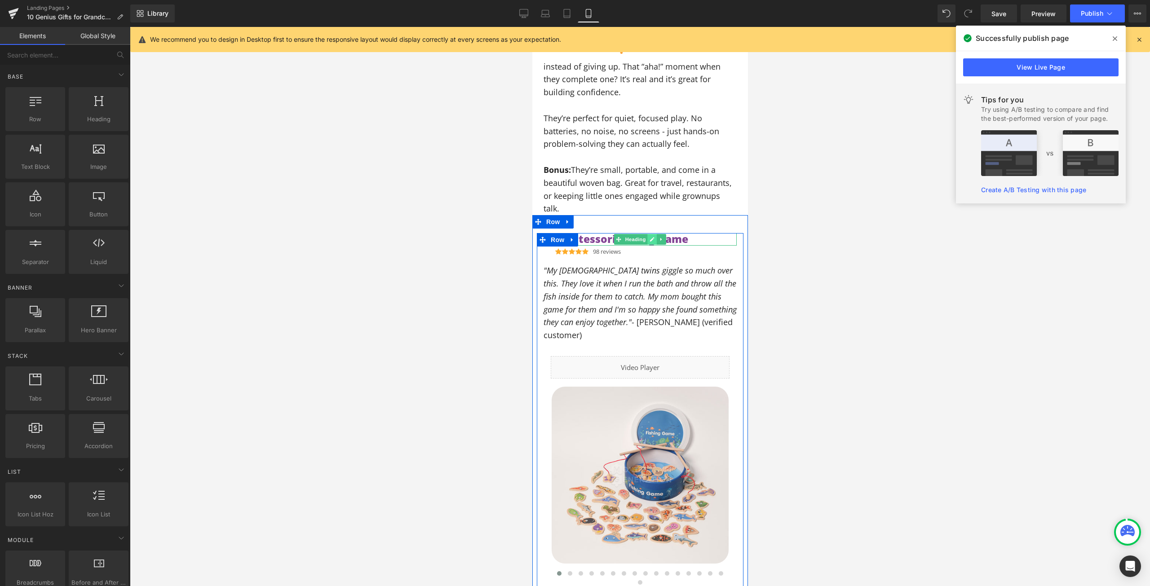
click at [651, 237] on icon at bounding box center [651, 239] width 5 height 5
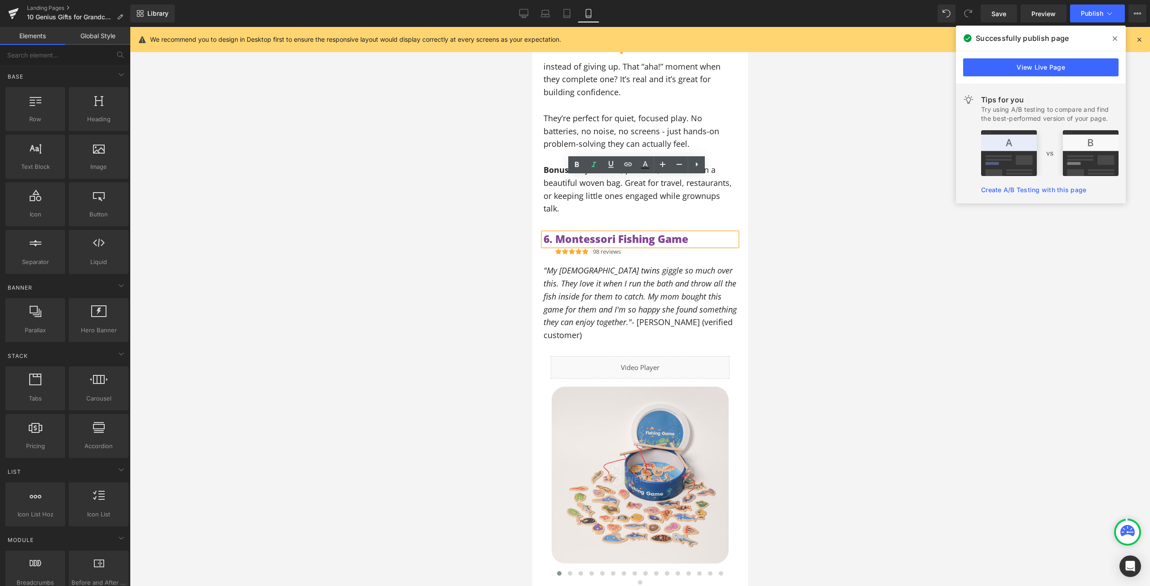
click at [651, 232] on span "6. Montessori Fishing Game" at bounding box center [615, 239] width 145 height 14
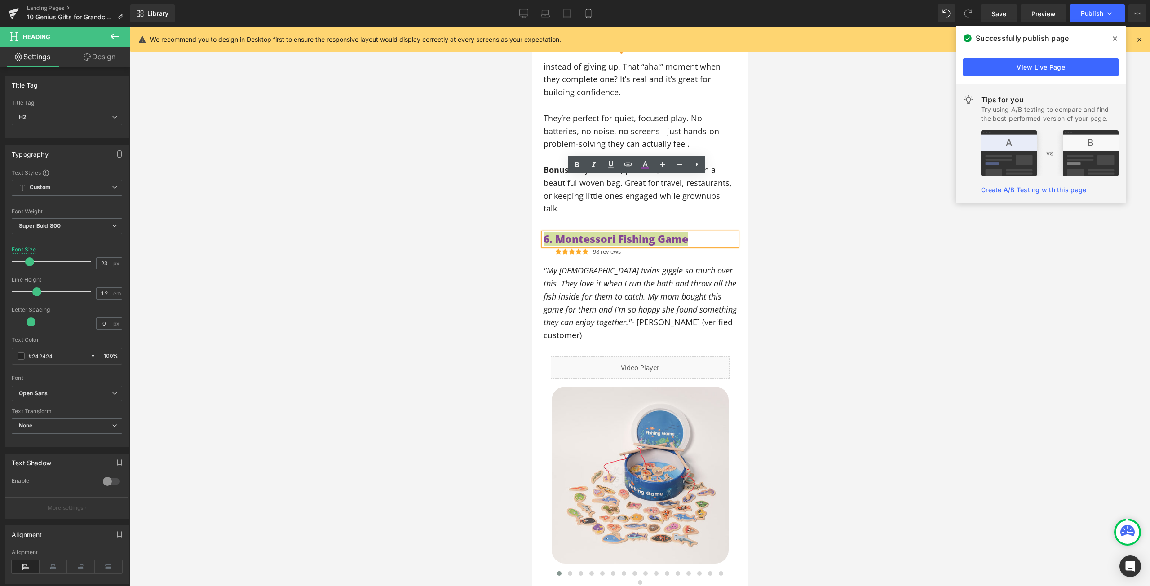
click at [814, 196] on div at bounding box center [640, 306] width 1020 height 559
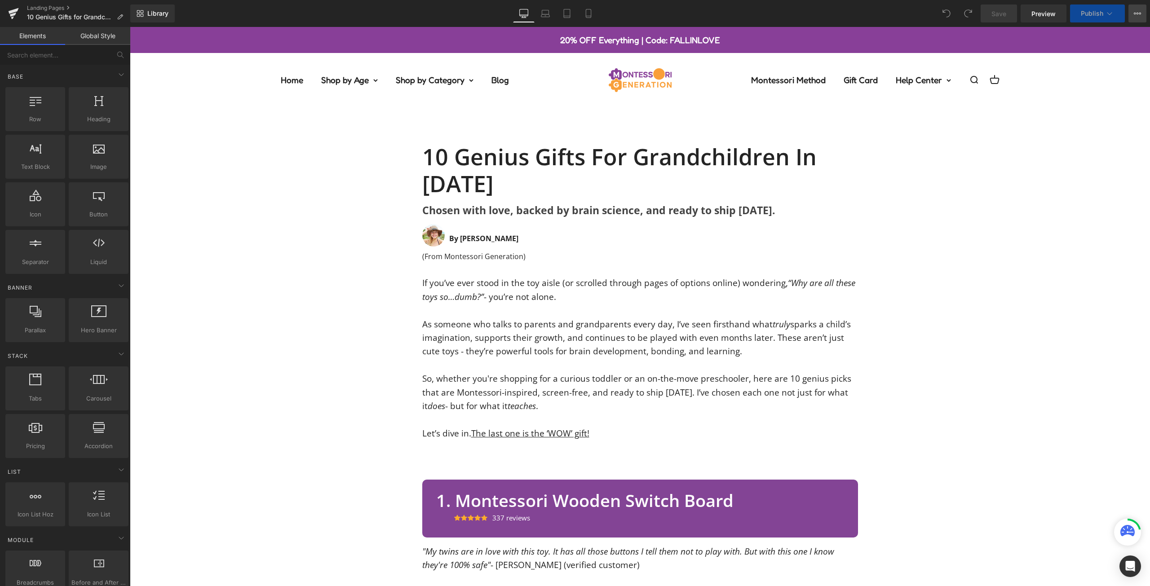
click at [1142, 13] on button "View Live Page View with current Template Save Template to Library Schedule Pub…" at bounding box center [1137, 13] width 18 height 18
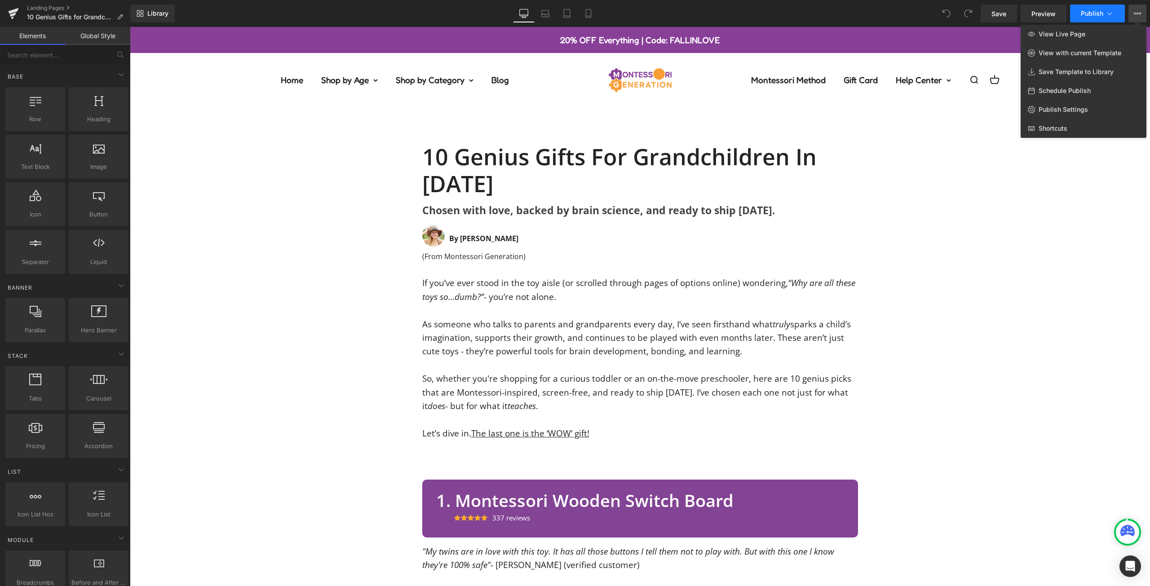
click at [1111, 12] on icon at bounding box center [1109, 13] width 9 height 9
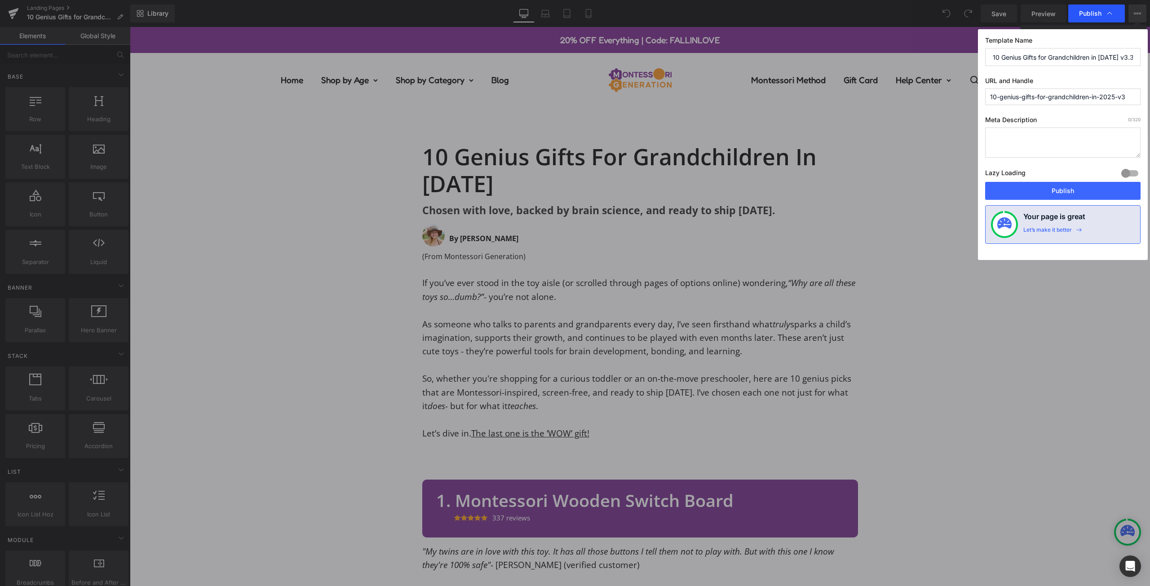
click at [1111, 12] on icon at bounding box center [1109, 13] width 9 height 9
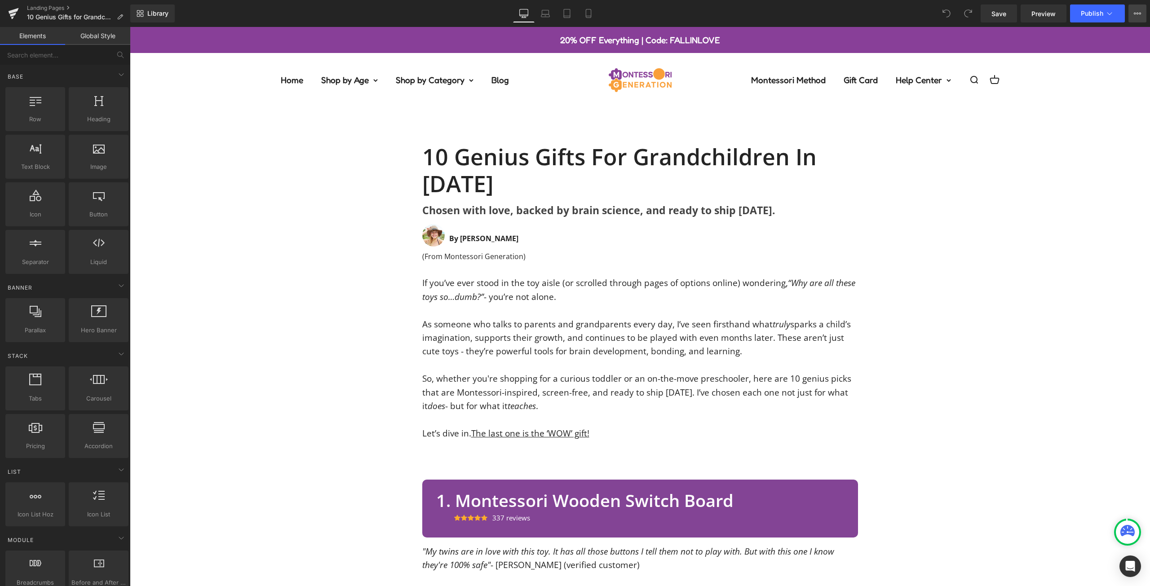
click at [1139, 16] on icon at bounding box center [1136, 13] width 7 height 7
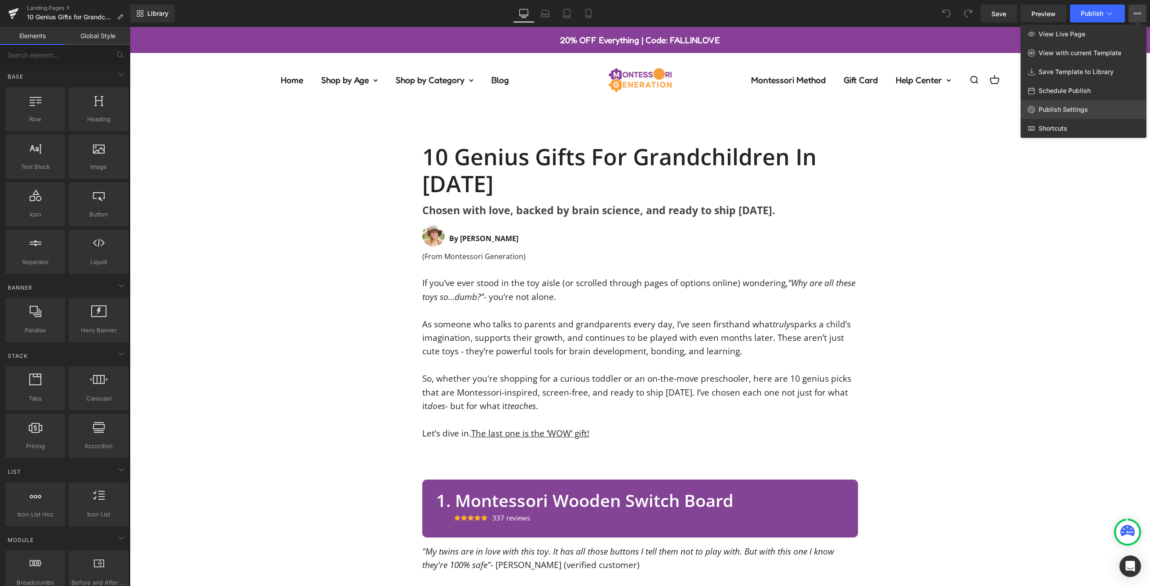
click at [1086, 110] on span "Publish Settings" at bounding box center [1062, 110] width 49 height 8
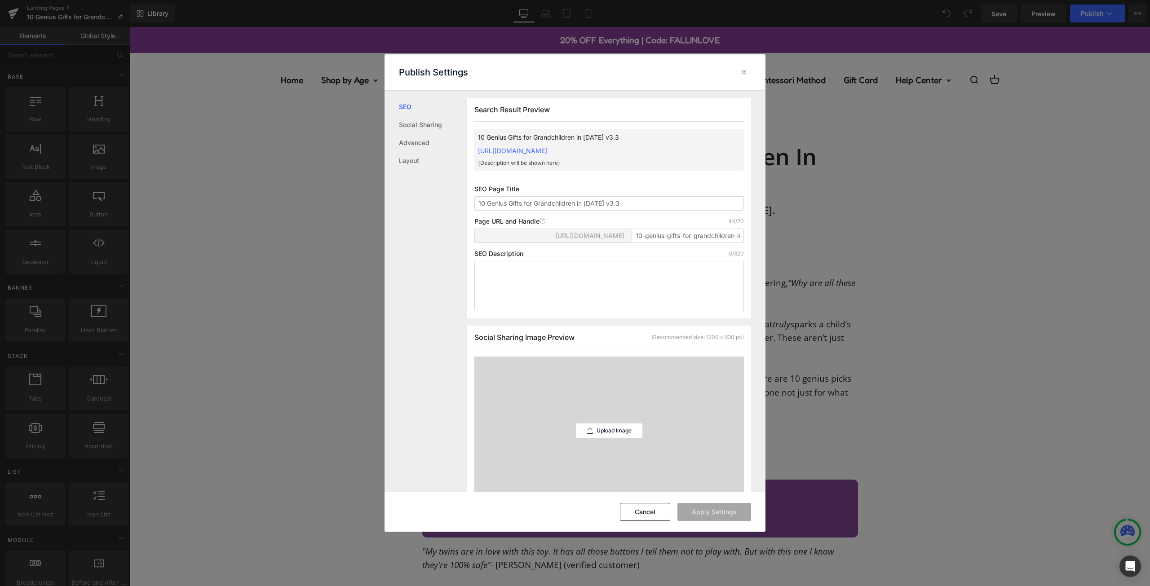
scroll to position [0, 0]
click at [747, 64] on div "Publish Settings" at bounding box center [574, 72] width 381 height 36
click at [748, 74] on icon at bounding box center [743, 72] width 9 height 9
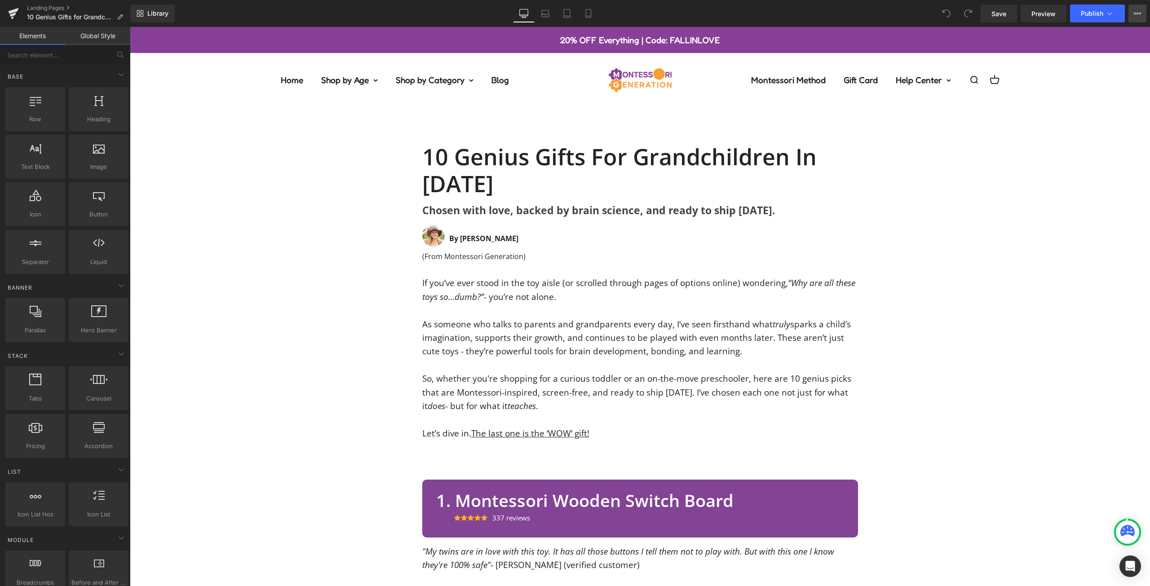
click at [1131, 17] on button "View Live Page View with current Template Save Template to Library Schedule Pub…" at bounding box center [1137, 13] width 18 height 18
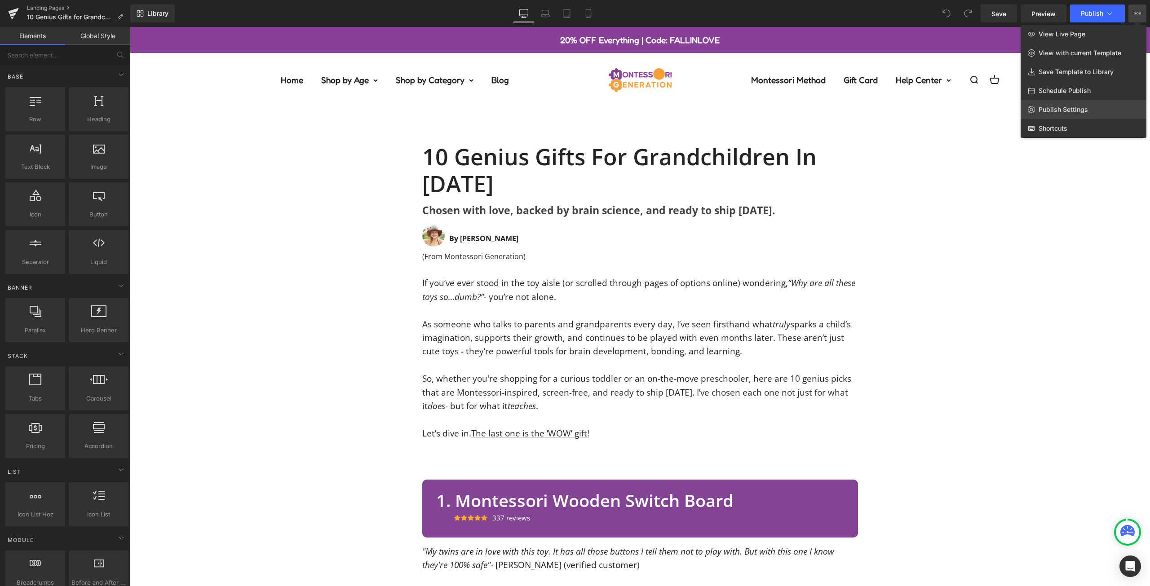
click at [1085, 107] on span "Publish Settings" at bounding box center [1062, 110] width 49 height 8
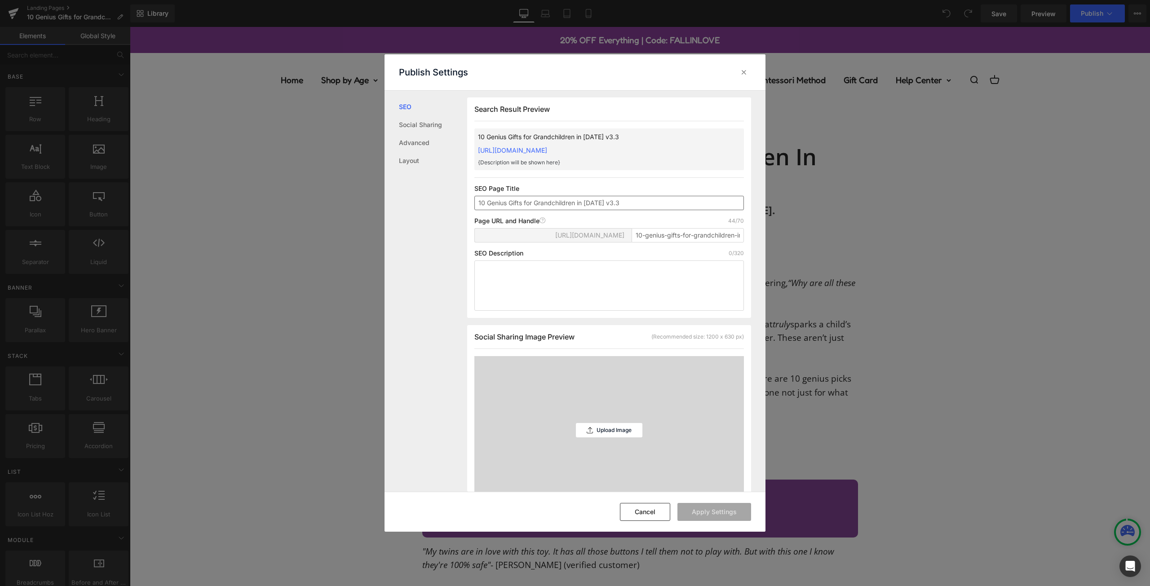
click at [622, 210] on input "10 Genius Gifts for Grandchildren in 2025 v3.3" at bounding box center [608, 203] width 269 height 14
click at [719, 243] on input "10-genius-gifts-for-grandchildren-in-2025-v3" at bounding box center [687, 235] width 112 height 14
type input "10-genius-gifts-for-grandchildren-in-2025-v323"
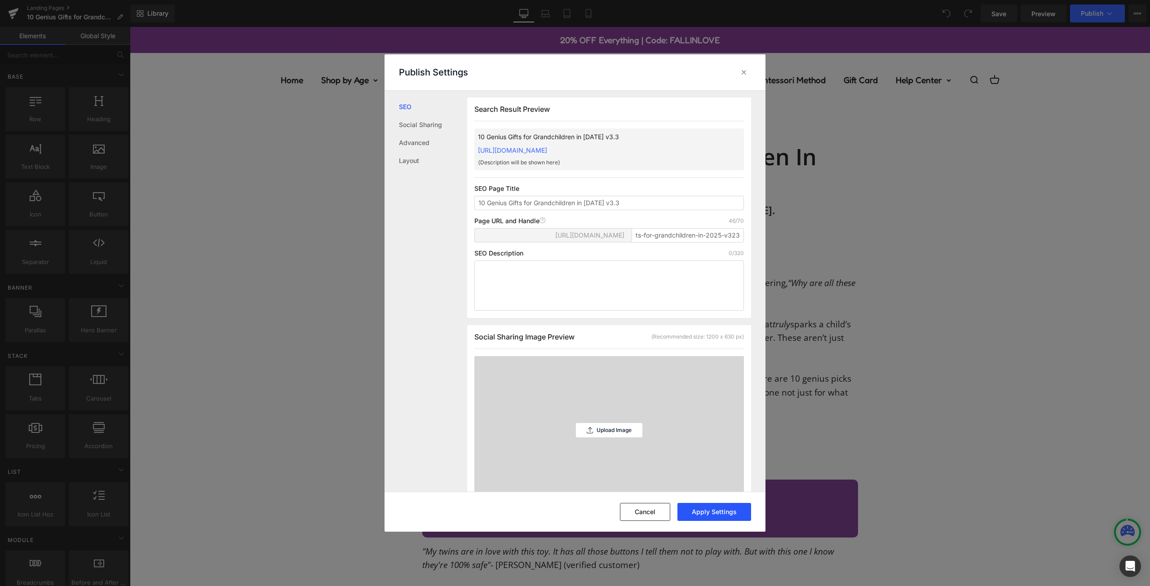
click at [711, 509] on button "Apply Settings" at bounding box center [714, 512] width 74 height 18
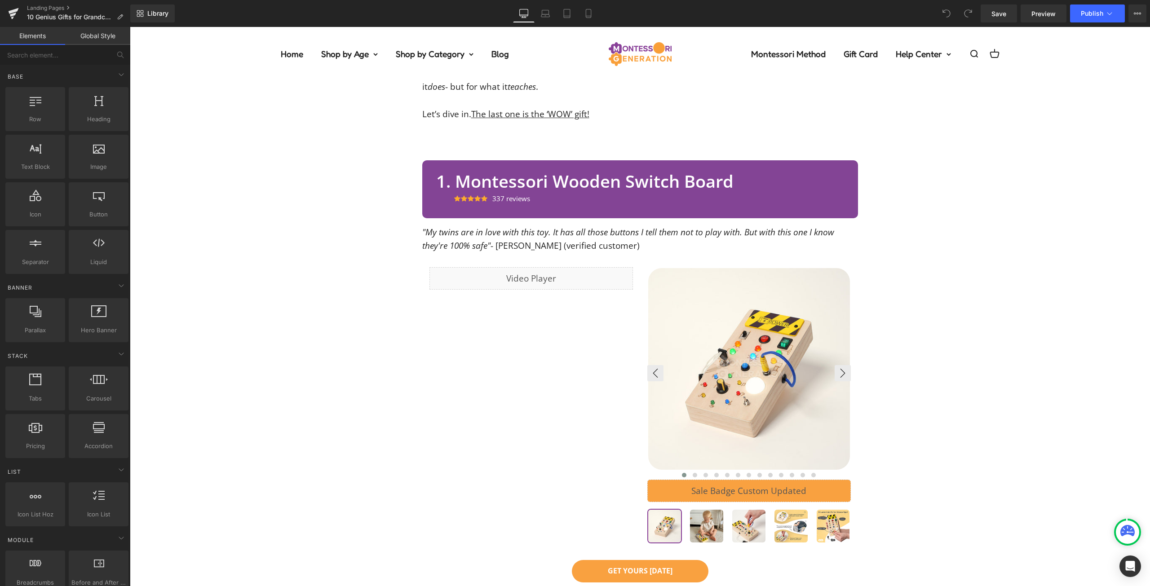
scroll to position [314, 0]
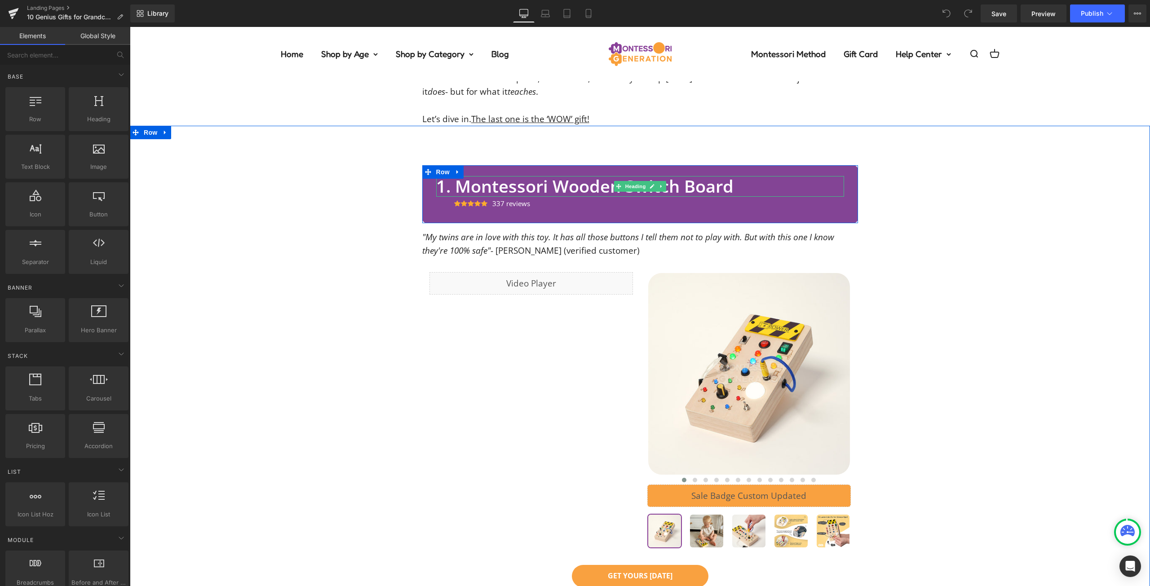
click at [675, 190] on h2 "1. Montessori Wooden Switch Board" at bounding box center [640, 186] width 408 height 21
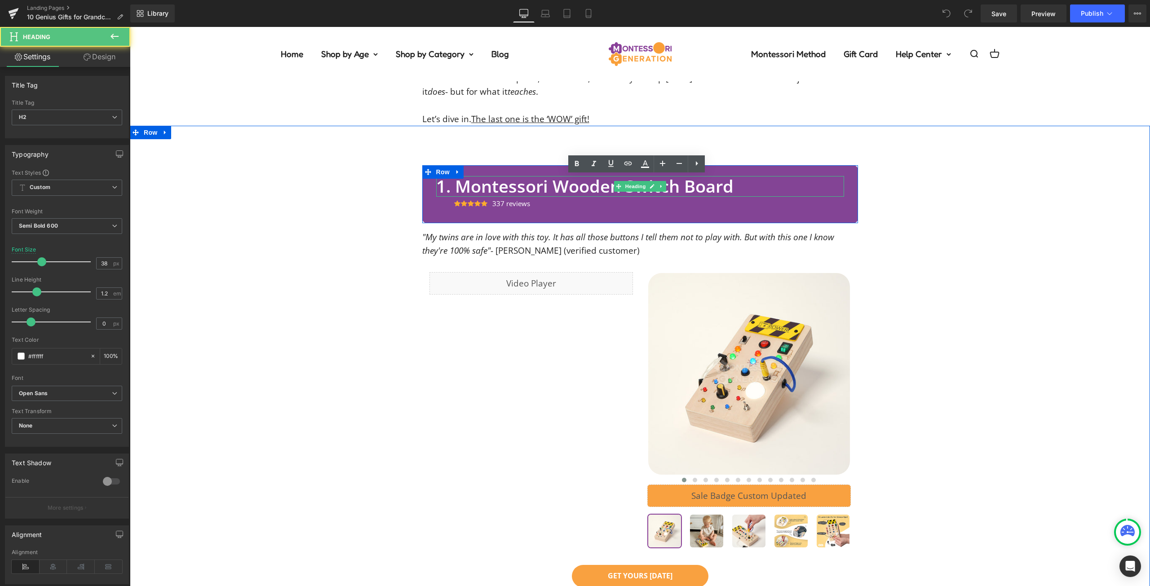
click at [1048, 224] on div "1. Montessori Wooden Switch Board Heading Icon Icon Icon Icon Icon Icon List Ho…" at bounding box center [640, 461] width 1020 height 620
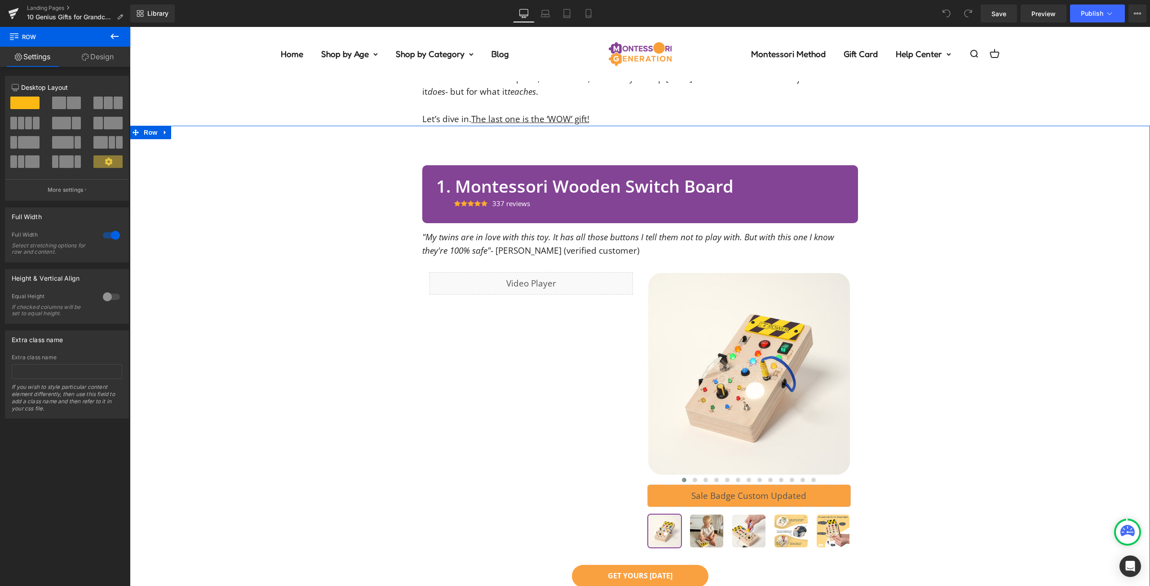
click at [1034, 239] on div "1. Montessori Wooden Switch Board Heading Icon Icon Icon Icon Icon Icon List Ho…" at bounding box center [640, 461] width 1020 height 620
click at [861, 233] on div "1. Montessori Wooden Switch Board Heading Icon Icon Icon Icon Icon Icon List Ho…" at bounding box center [640, 461] width 1020 height 620
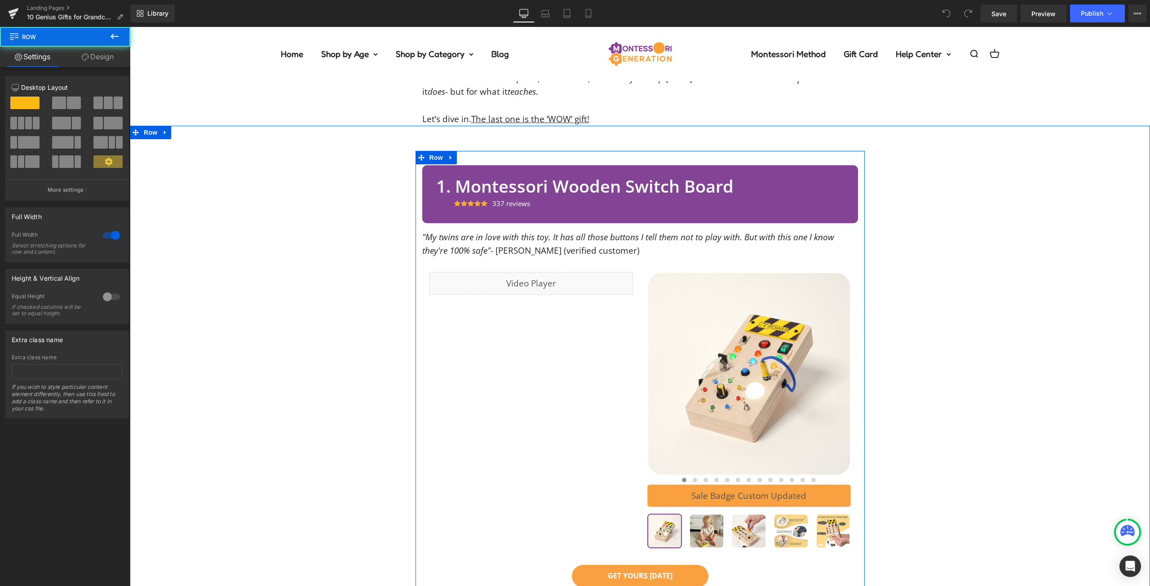
click at [854, 208] on div "1. Montessori Wooden Switch Board Heading Icon Icon Icon Icon Icon Icon List Ho…" at bounding box center [639, 468] width 449 height 606
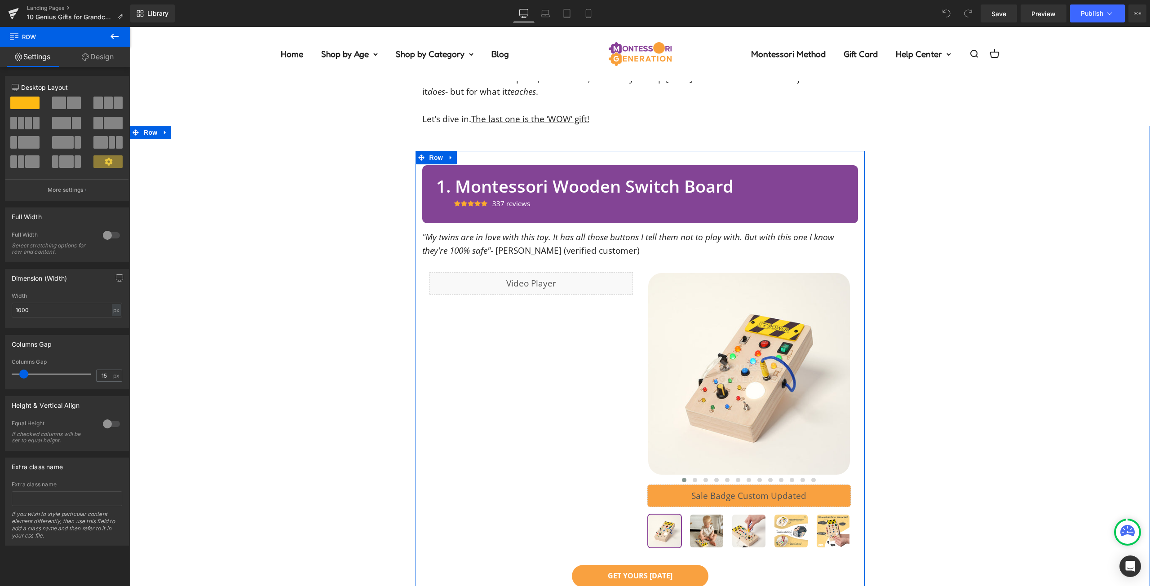
click at [847, 213] on div "1. Montessori Wooden Switch Board Heading Icon Icon Icon Icon Icon Icon List Ho…" at bounding box center [640, 193] width 436 height 57
click at [851, 217] on div at bounding box center [854, 193] width 7 height 57
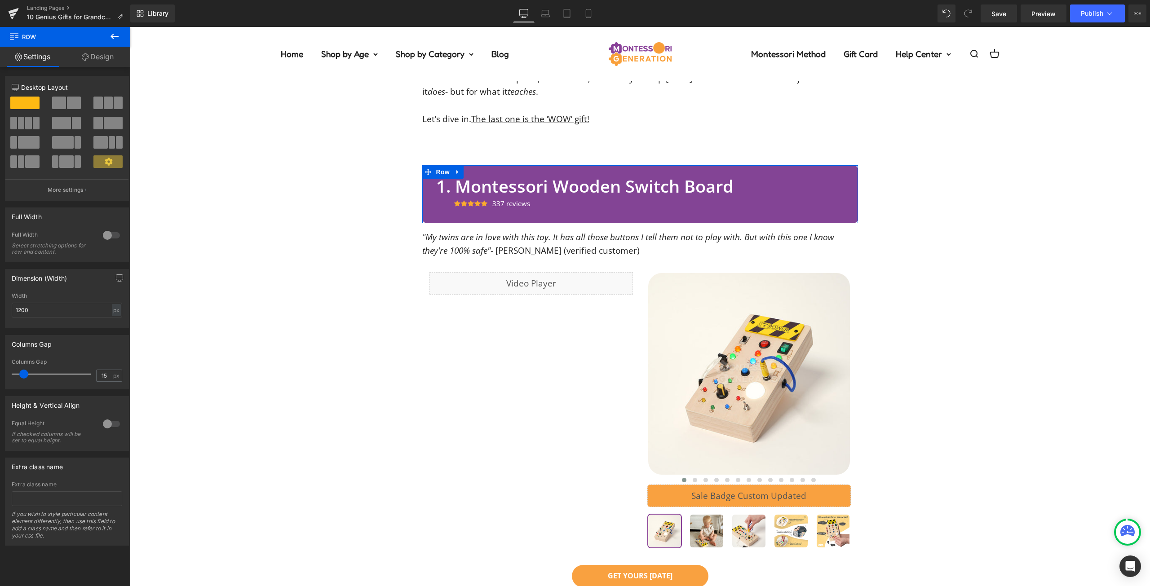
click at [101, 55] on link "Design" at bounding box center [97, 57] width 65 height 20
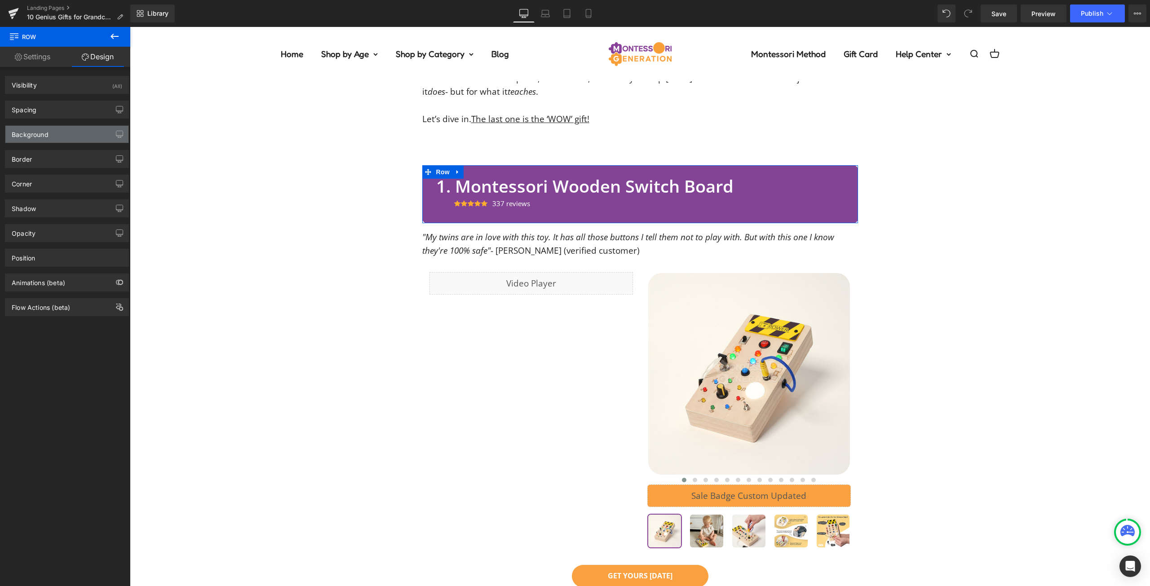
click at [79, 127] on div "Background" at bounding box center [66, 134] width 123 height 17
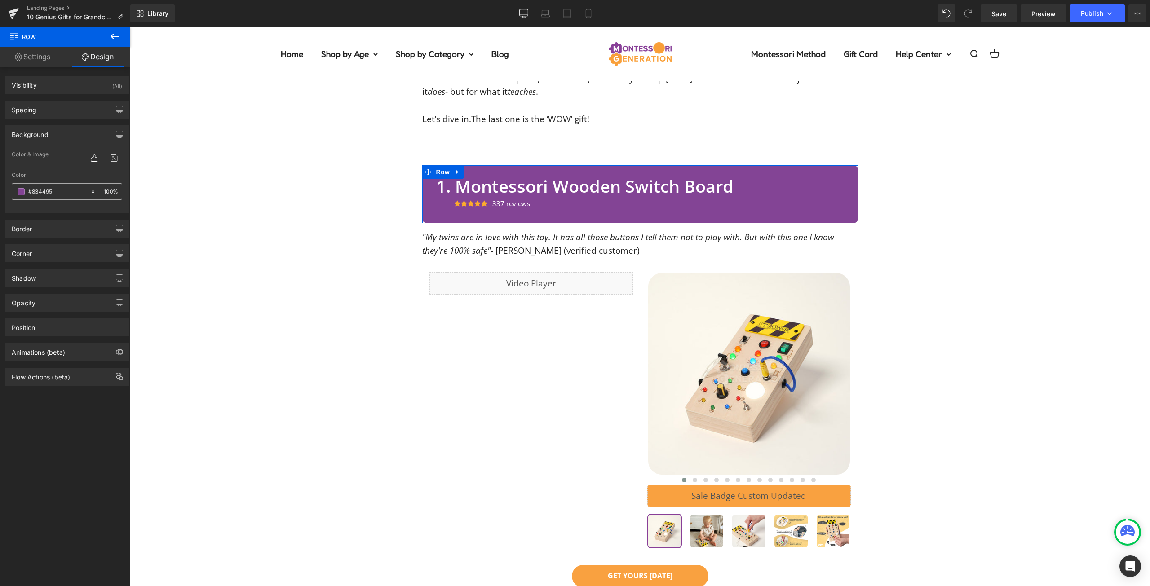
click at [21, 191] on span at bounding box center [21, 191] width 7 height 7
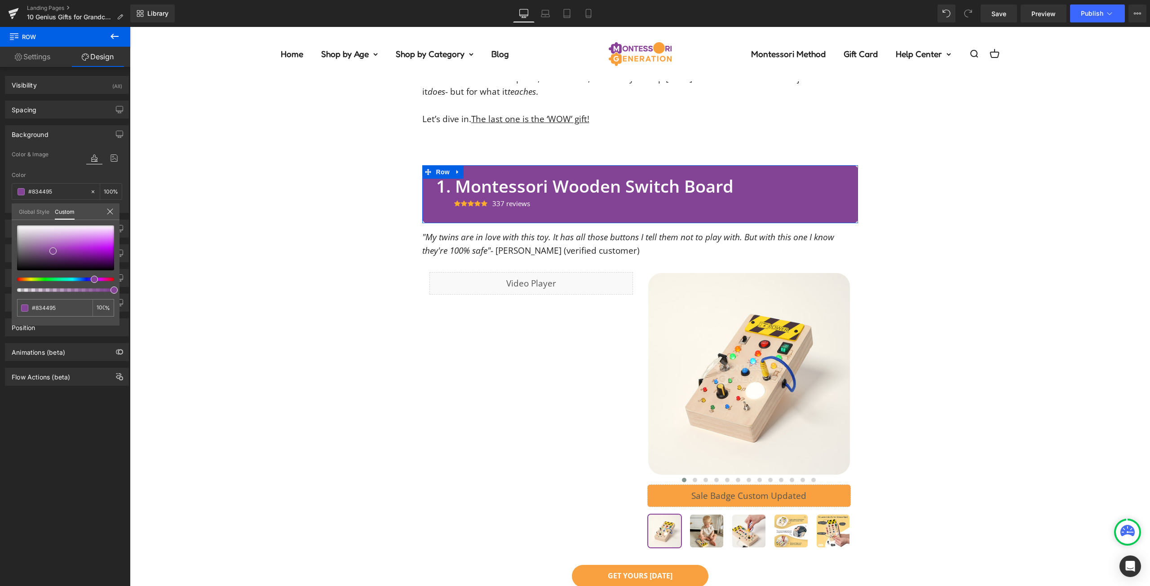
click at [62, 291] on div at bounding box center [61, 290] width 97 height 4
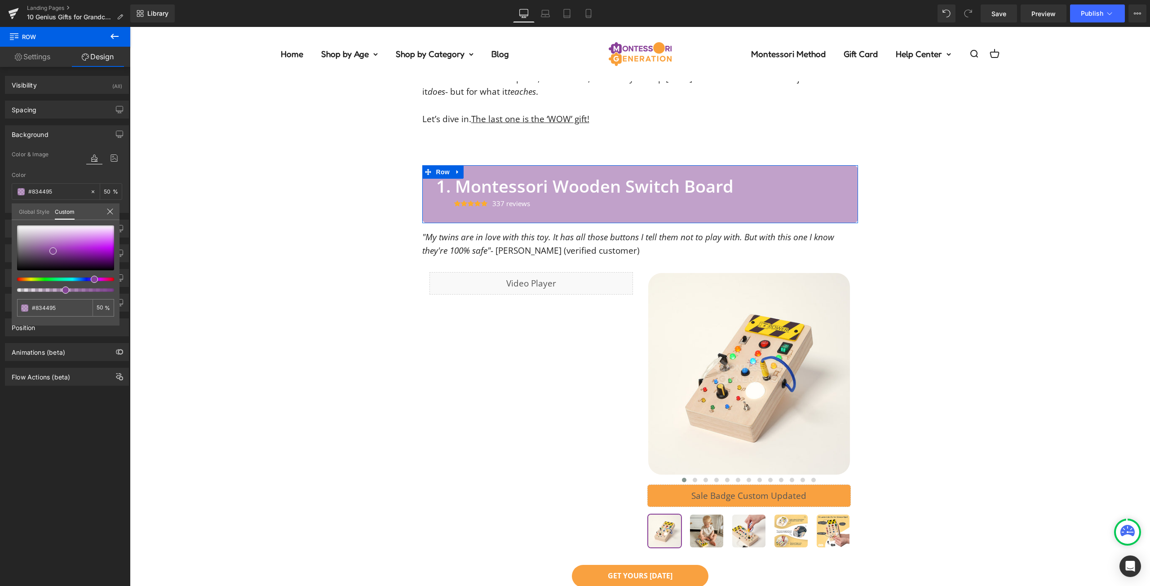
click at [57, 291] on div at bounding box center [61, 290] width 97 height 4
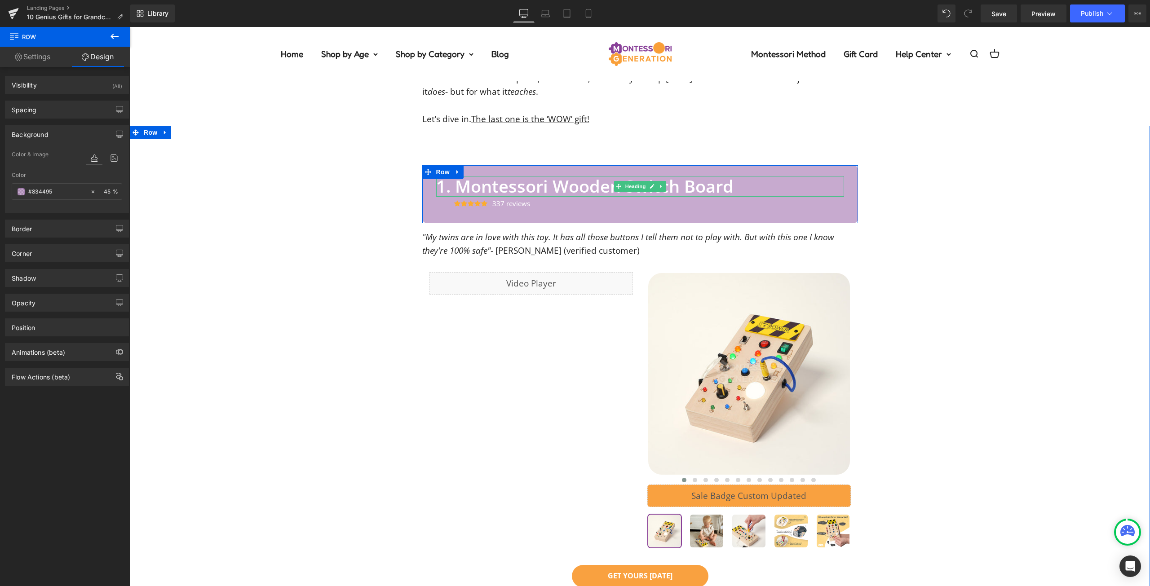
click at [577, 185] on h2 "1. Montessori Wooden Switch Board" at bounding box center [640, 186] width 408 height 21
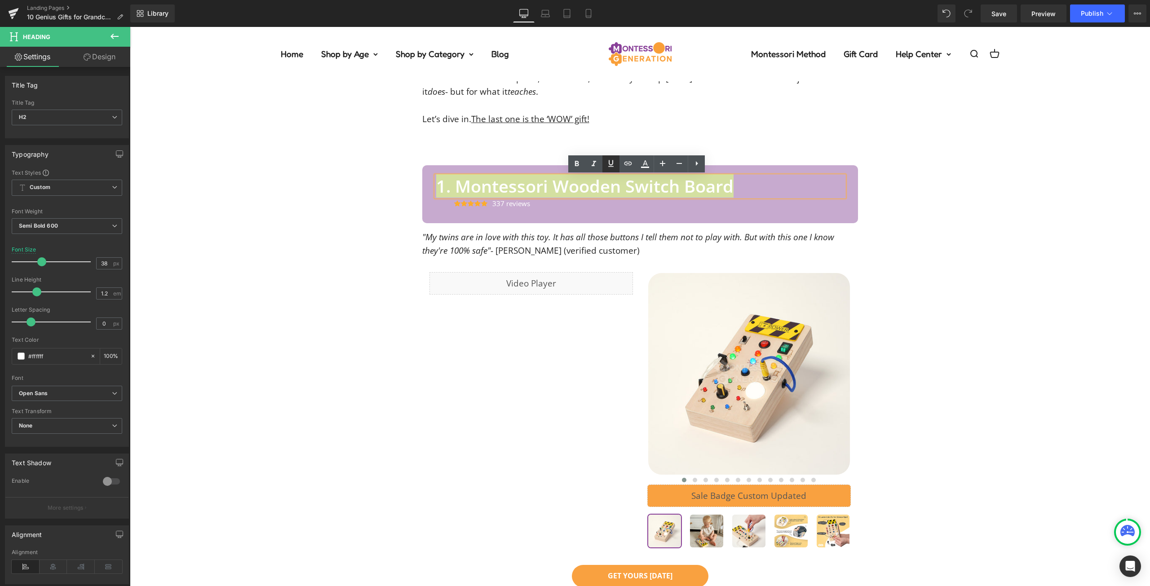
click at [613, 162] on icon at bounding box center [610, 163] width 5 height 7
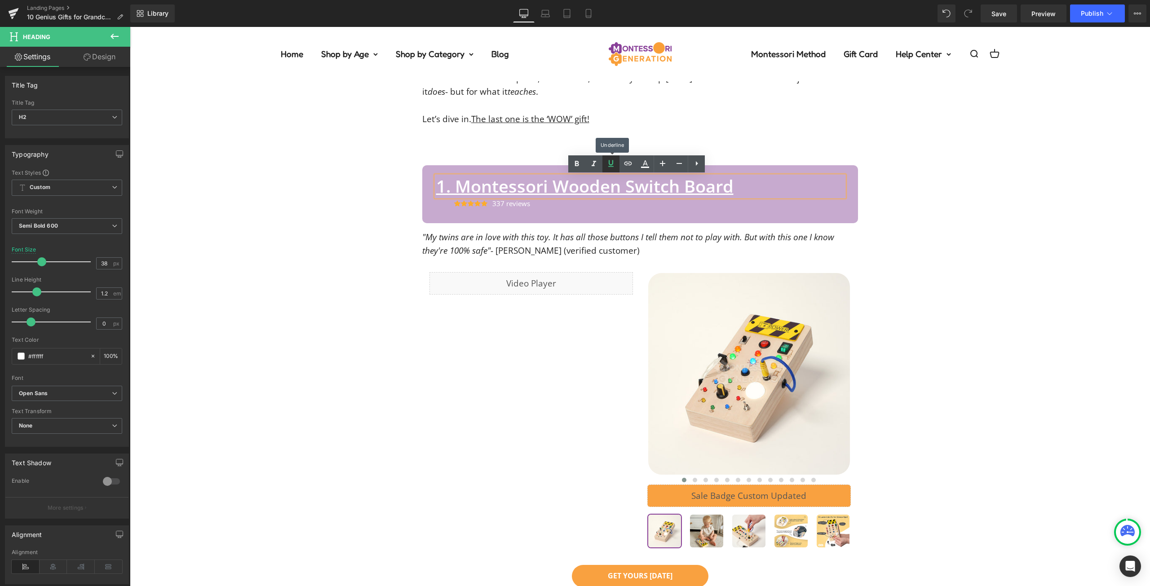
click at [613, 163] on icon at bounding box center [610, 163] width 5 height 7
click at [644, 166] on icon at bounding box center [644, 164] width 11 height 11
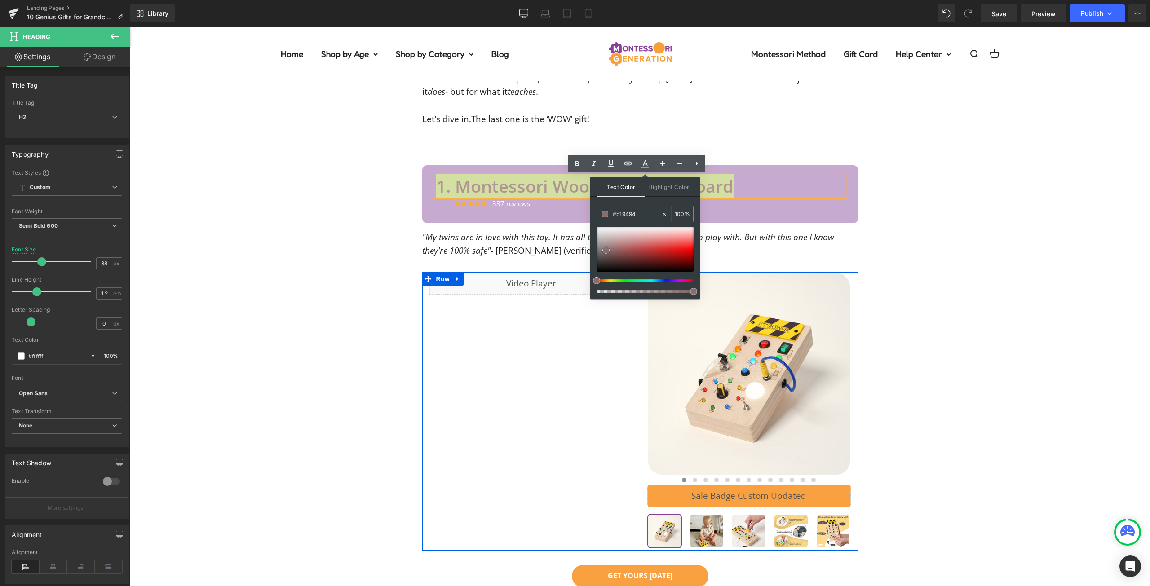
drag, startPoint x: 745, startPoint y: 265, endPoint x: 516, endPoint y: 318, distance: 234.7
click at [602, 254] on span at bounding box center [605, 250] width 7 height 7
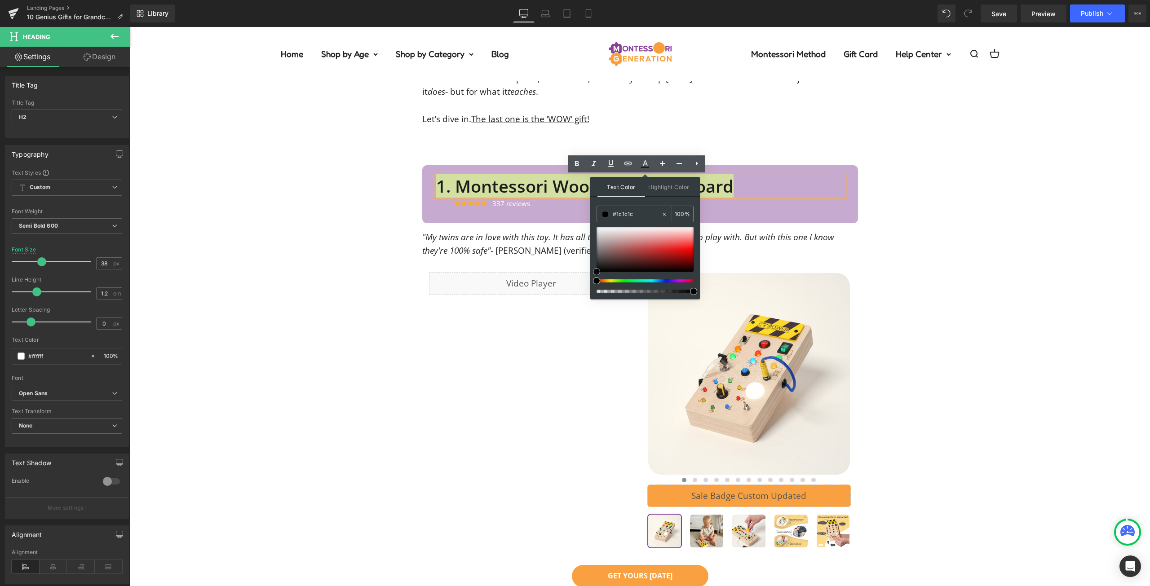
click at [590, 273] on div "Text Color Highlight Color #333333 #ffffff 100 % transparent 0 %" at bounding box center [645, 238] width 110 height 122
click at [623, 215] on input "#ffffff" at bounding box center [637, 214] width 49 height 10
click at [508, 200] on span "Text Block" at bounding box center [505, 202] width 30 height 11
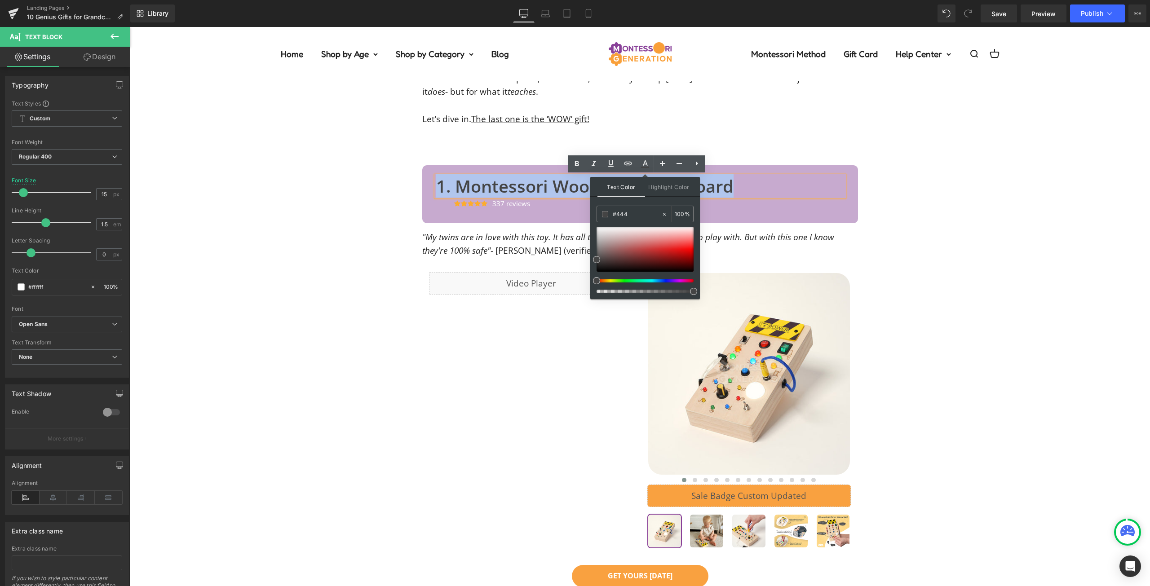
click at [519, 225] on div ""My twins are in love with this toy. It has all those buttons I tell them not t…" at bounding box center [640, 240] width 436 height 35
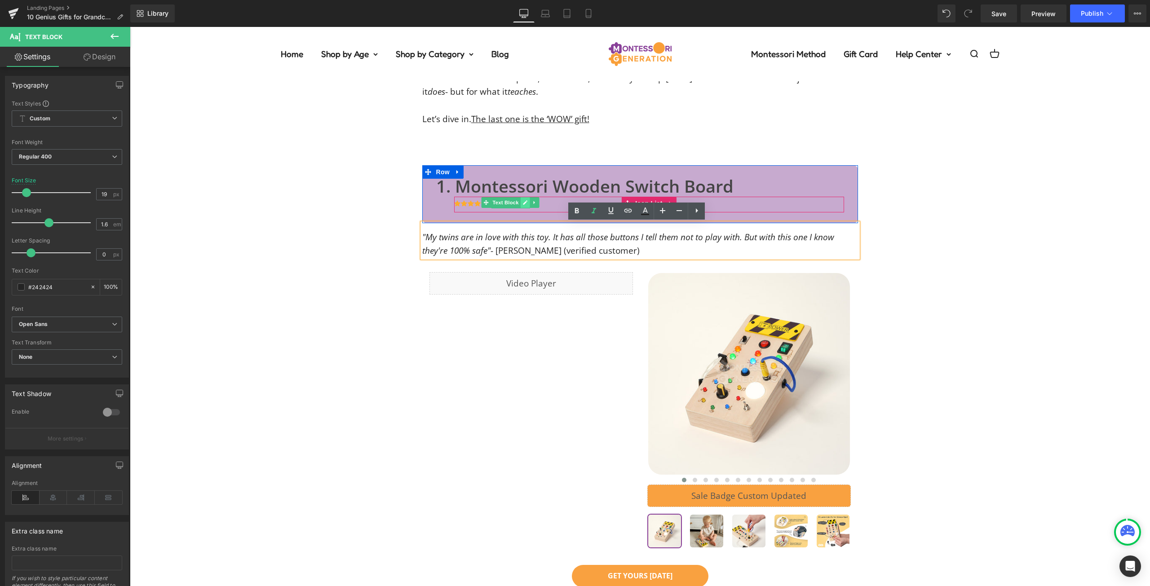
click at [523, 202] on icon at bounding box center [525, 202] width 4 height 4
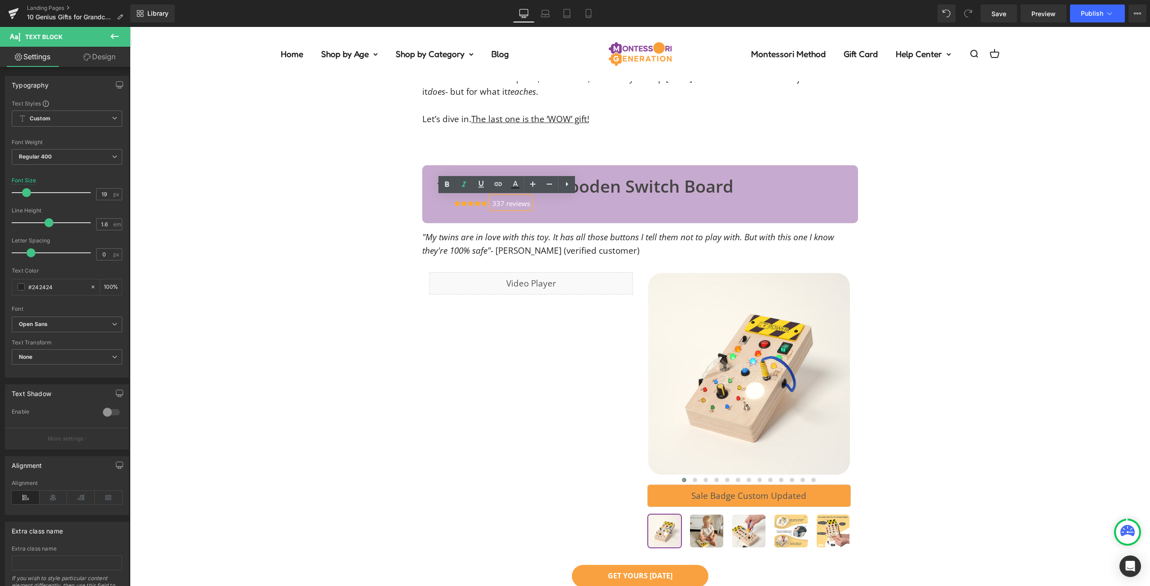
click at [521, 206] on p "337 reviews" at bounding box center [511, 203] width 38 height 10
click at [517, 190] on link at bounding box center [515, 184] width 17 height 17
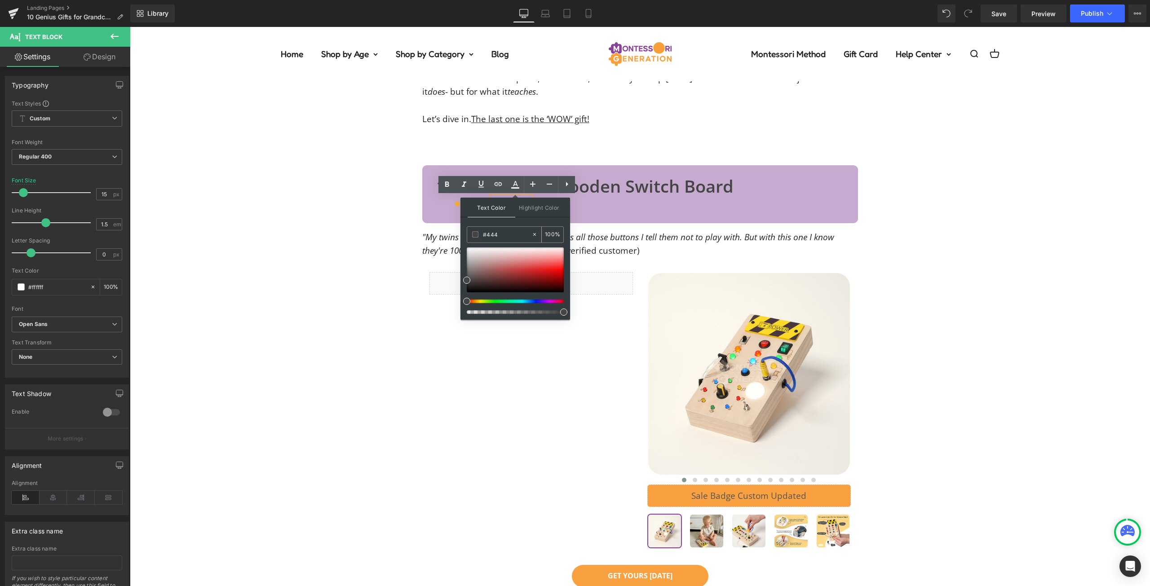
click at [519, 237] on input "#444" at bounding box center [507, 234] width 49 height 10
type input "444"
click at [1043, 205] on div "1. Montessori Wooden Switch Board Heading Icon Icon Icon Icon Icon Icon List Ho…" at bounding box center [640, 461] width 1020 height 620
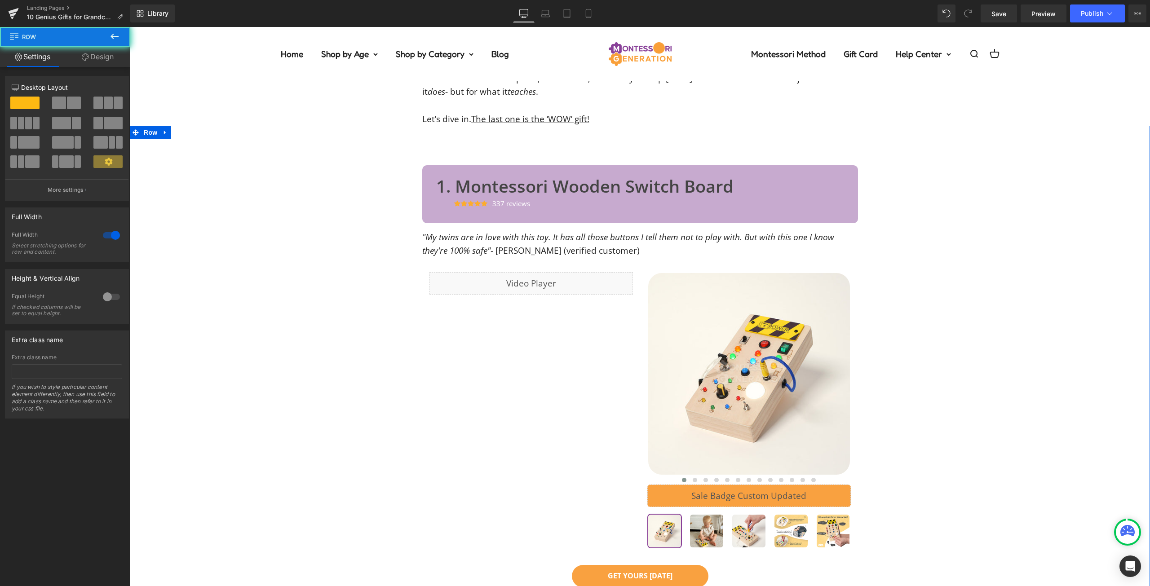
click at [1040, 207] on div "1. Montessori Wooden Switch Board Heading Icon Icon Icon Icon Icon Icon List Ho…" at bounding box center [640, 461] width 1020 height 620
click at [1044, 222] on div "1. Montessori Wooden Switch Board Heading Icon Icon Icon Icon Icon Icon List Ho…" at bounding box center [640, 461] width 1020 height 620
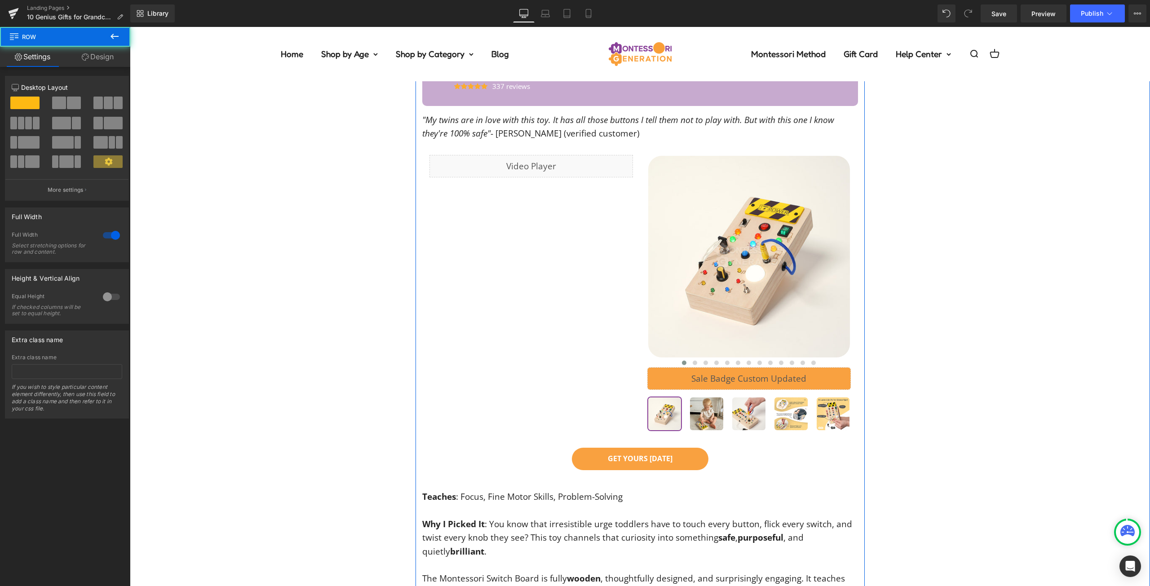
scroll to position [269, 0]
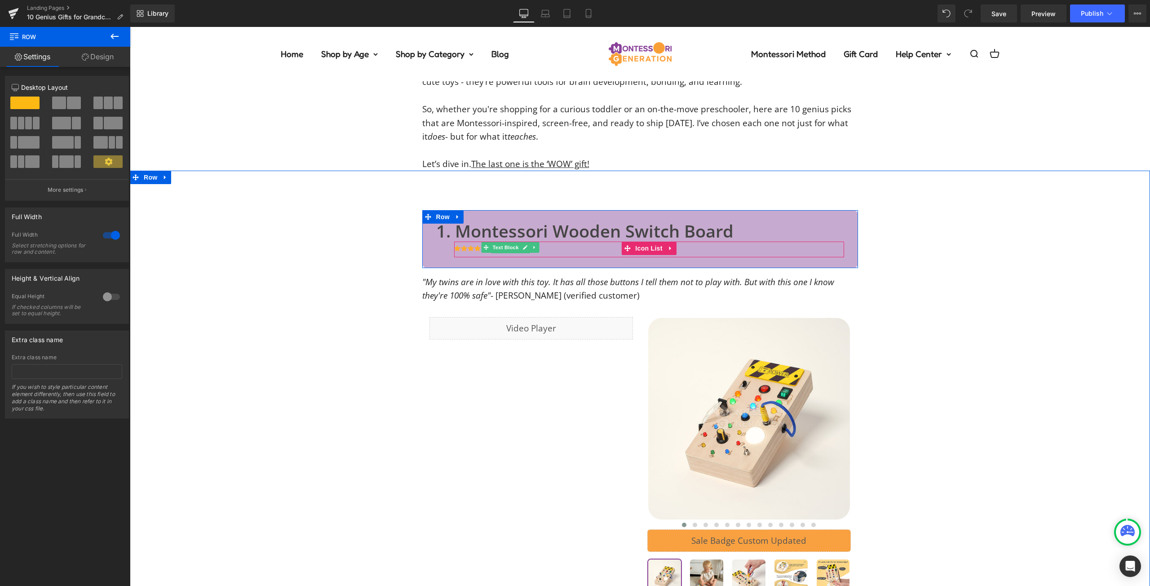
click at [511, 253] on div at bounding box center [510, 252] width 39 height 2
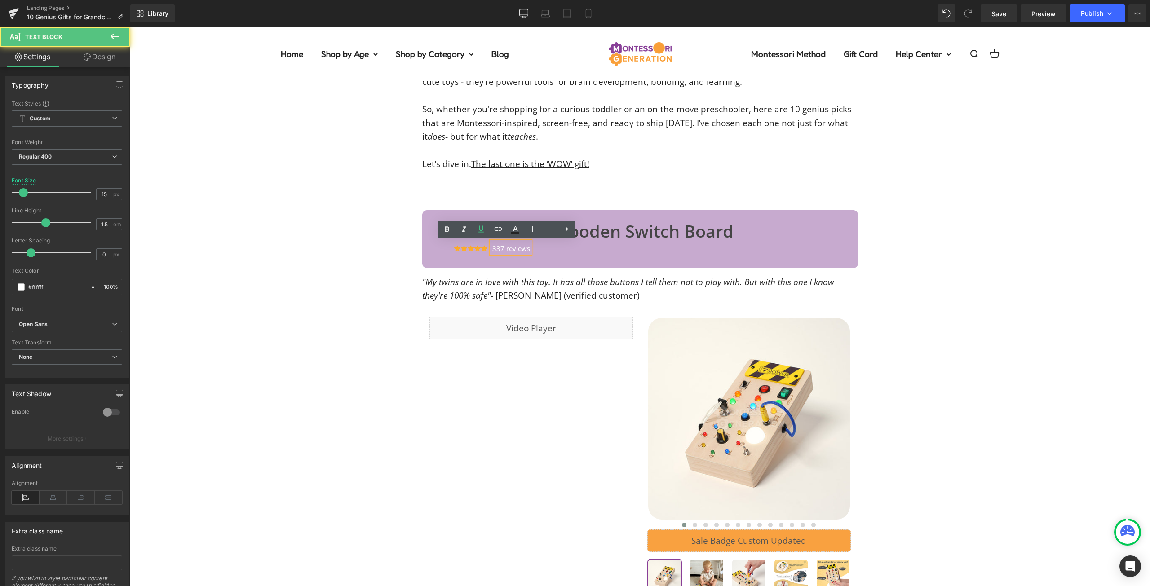
click at [942, 238] on div "1. Montessori Wooden Switch Board Heading Icon Icon Icon Icon Icon Icon List Ho…" at bounding box center [640, 506] width 1020 height 620
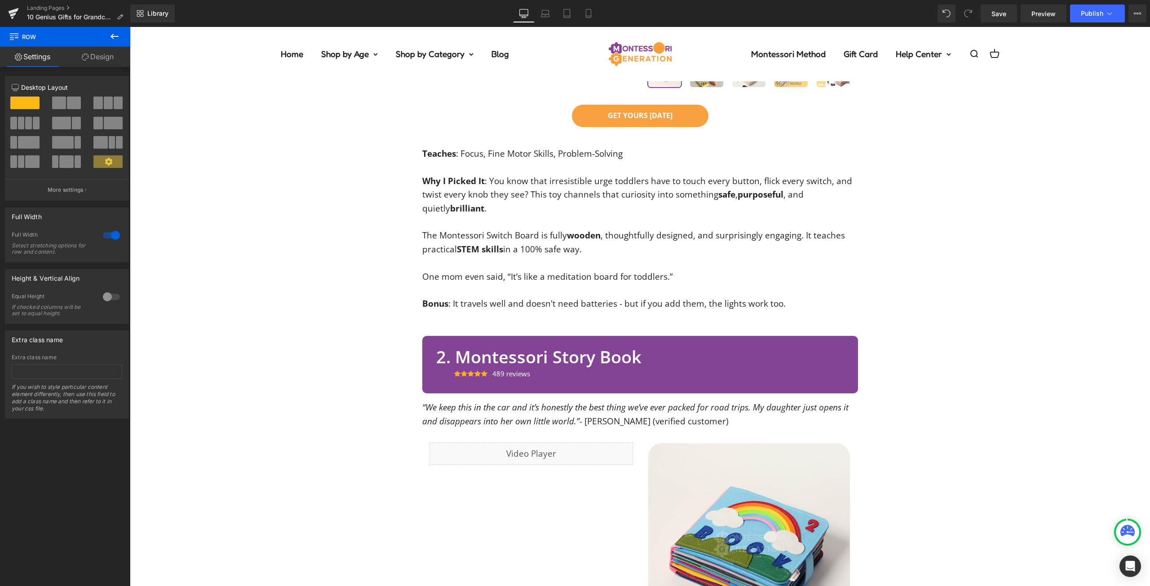
scroll to position [943, 0]
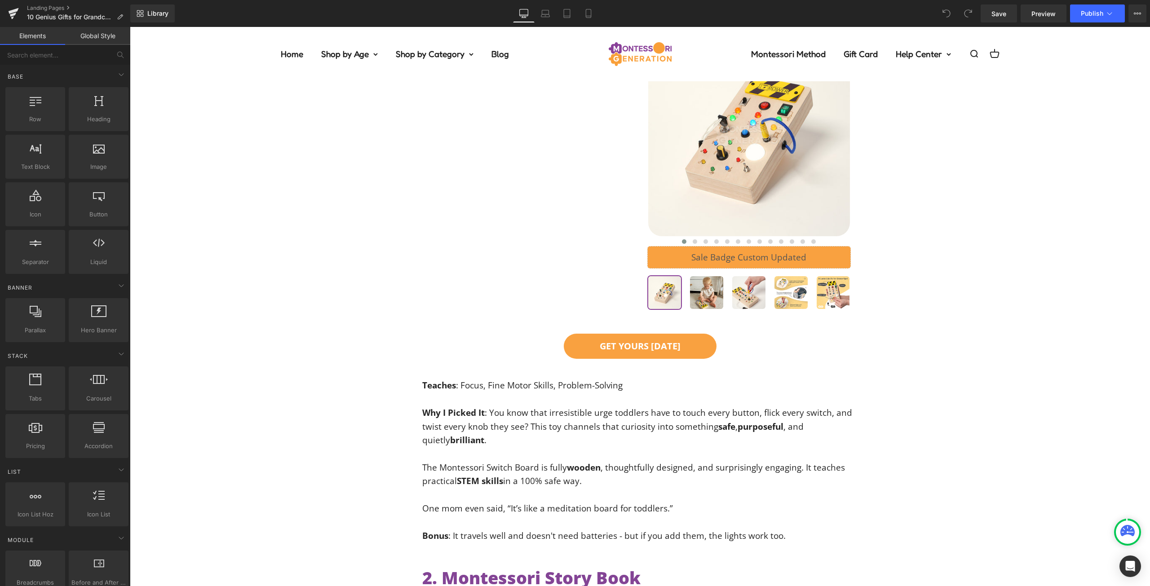
scroll to position [629, 0]
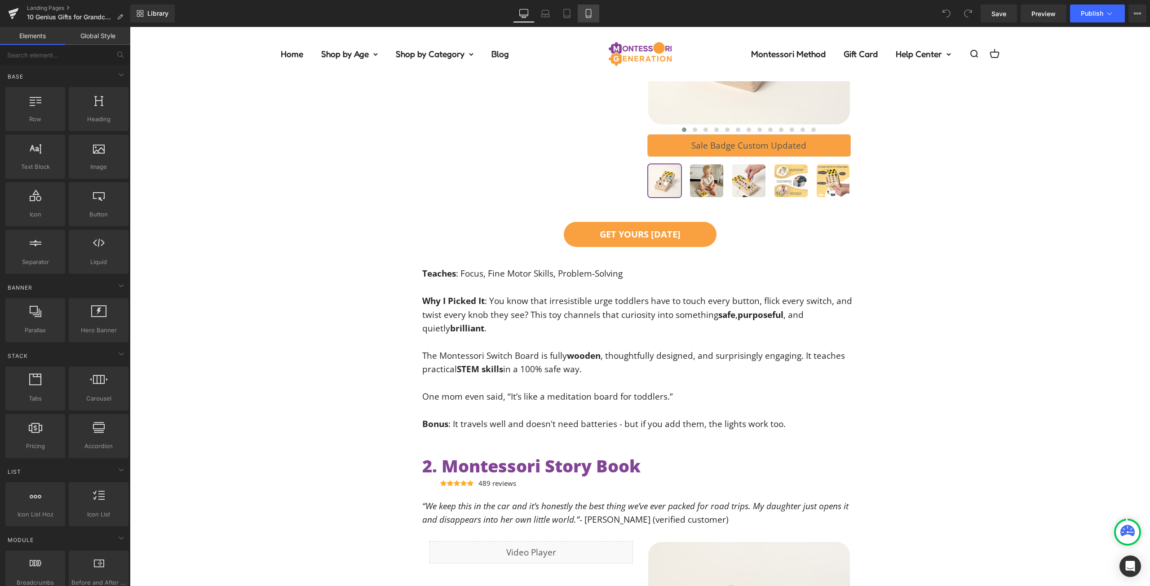
click at [590, 9] on icon at bounding box center [588, 13] width 5 height 9
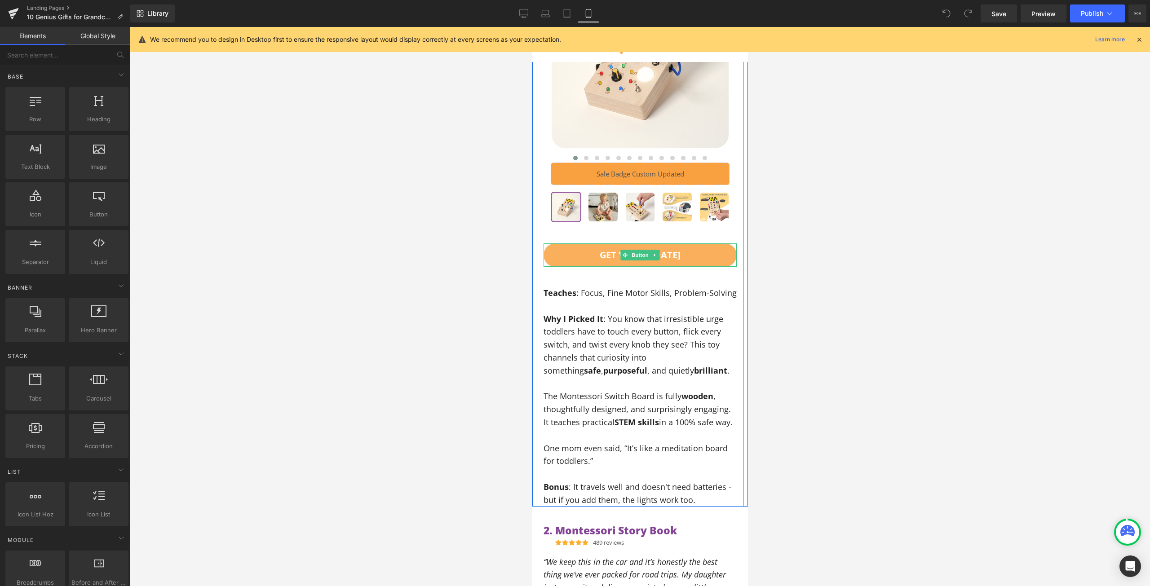
click at [692, 245] on link "GET YOURS [DATE]" at bounding box center [639, 254] width 193 height 23
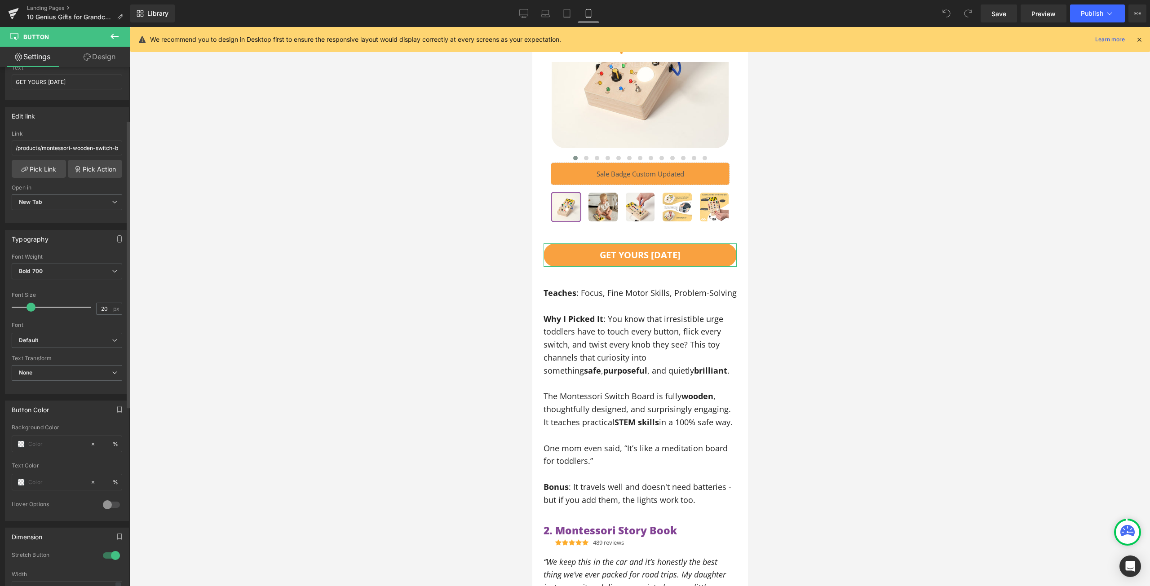
scroll to position [0, 0]
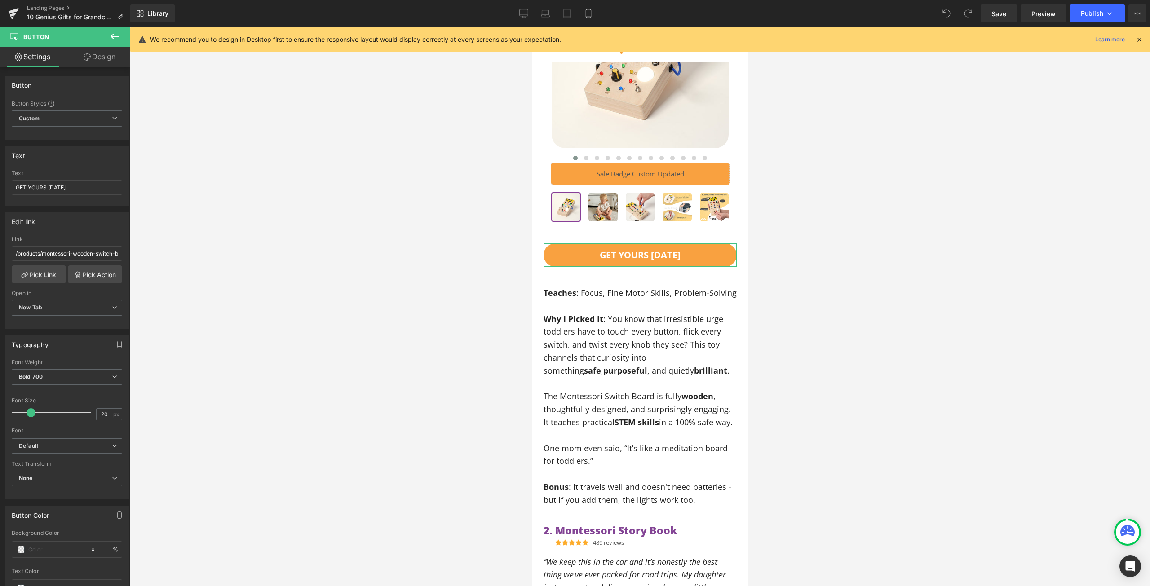
click at [100, 53] on link "Design" at bounding box center [99, 57] width 65 height 20
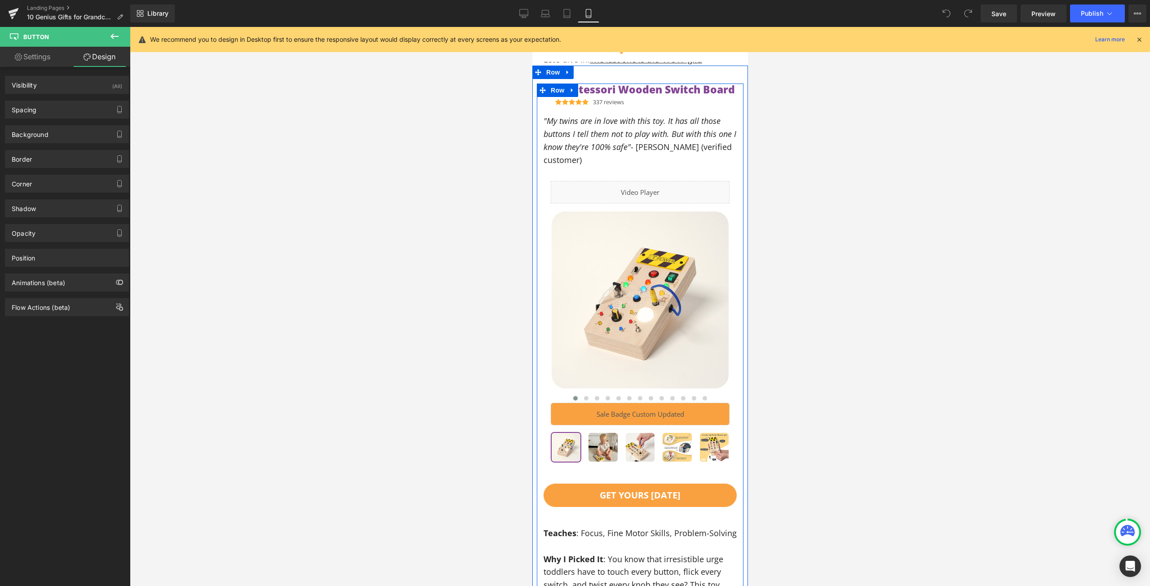
scroll to position [359, 0]
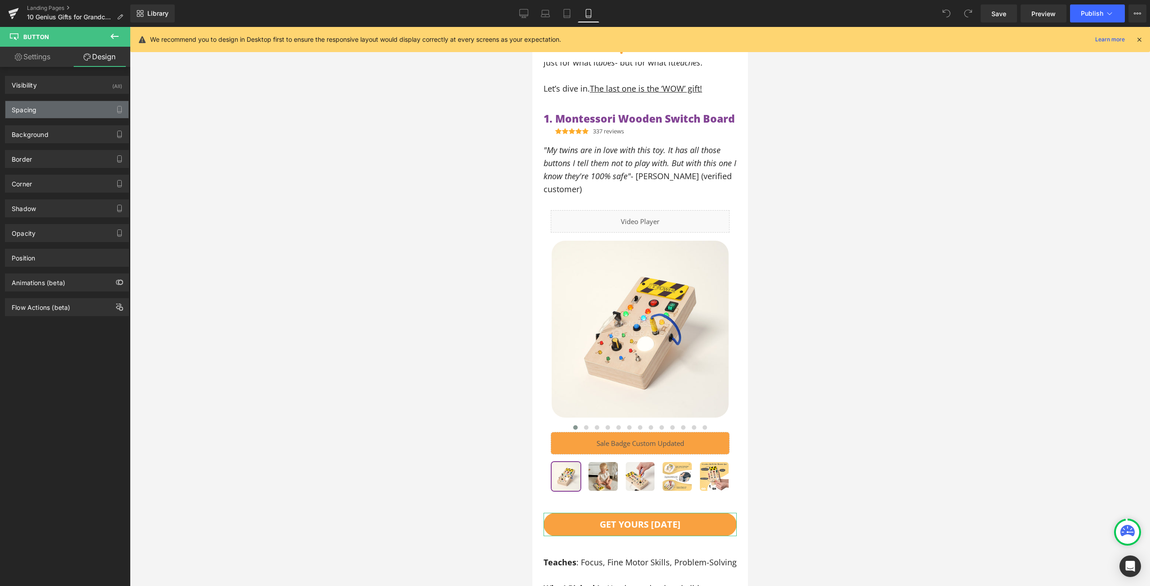
click at [49, 109] on div "Spacing" at bounding box center [66, 109] width 123 height 17
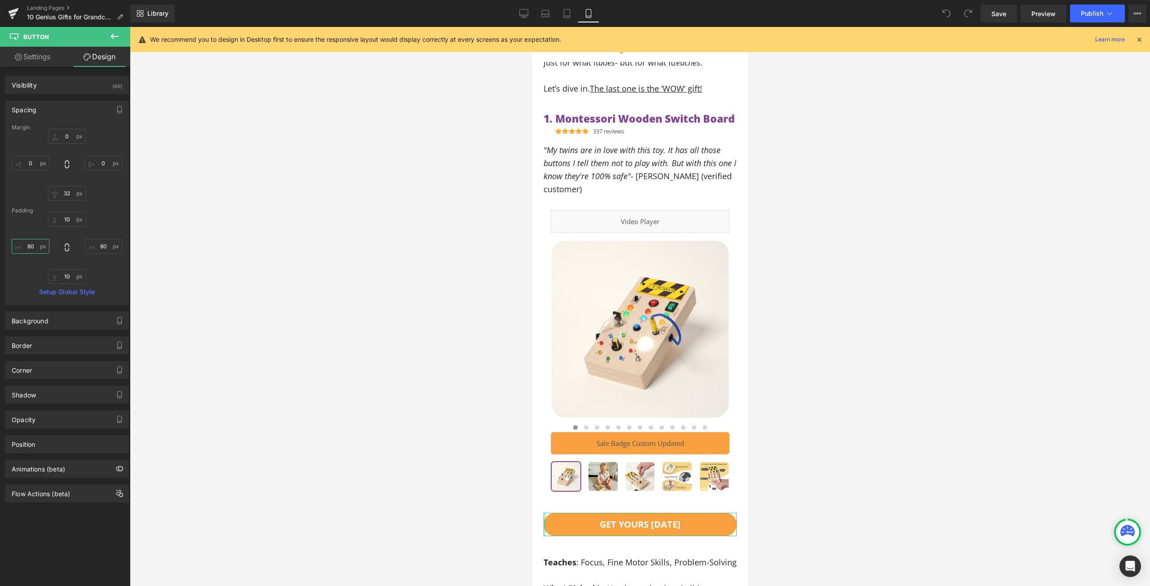
click at [30, 245] on input "80" at bounding box center [31, 246] width 38 height 15
type input "32"
click at [100, 247] on input "80" at bounding box center [103, 246] width 38 height 15
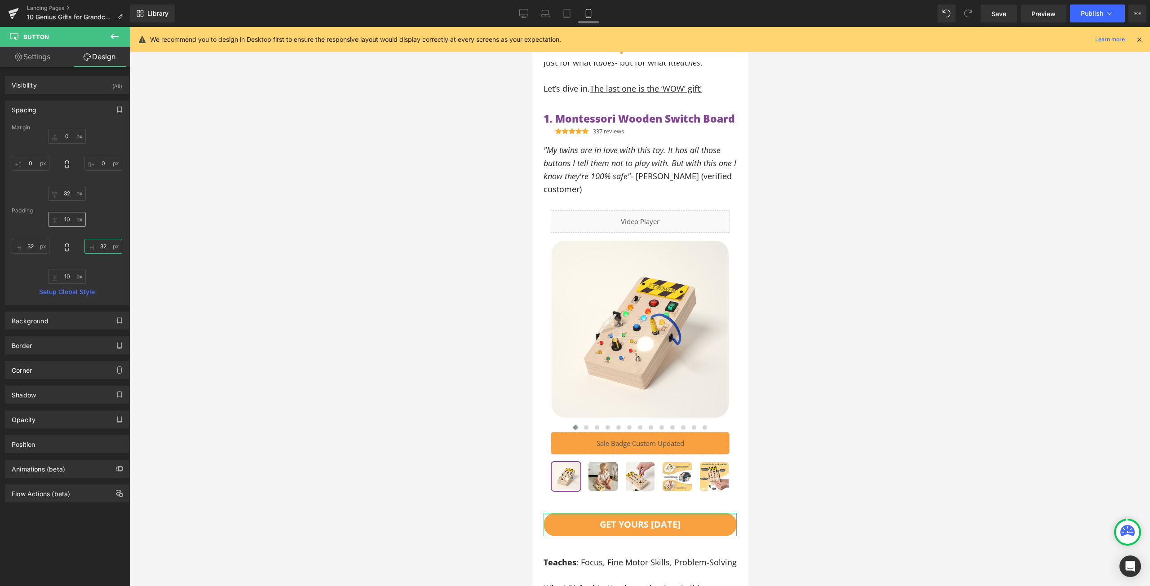
type input "32"
click at [66, 222] on input "10" at bounding box center [67, 219] width 38 height 15
type input "12"
click at [66, 272] on input "10" at bounding box center [67, 276] width 38 height 15
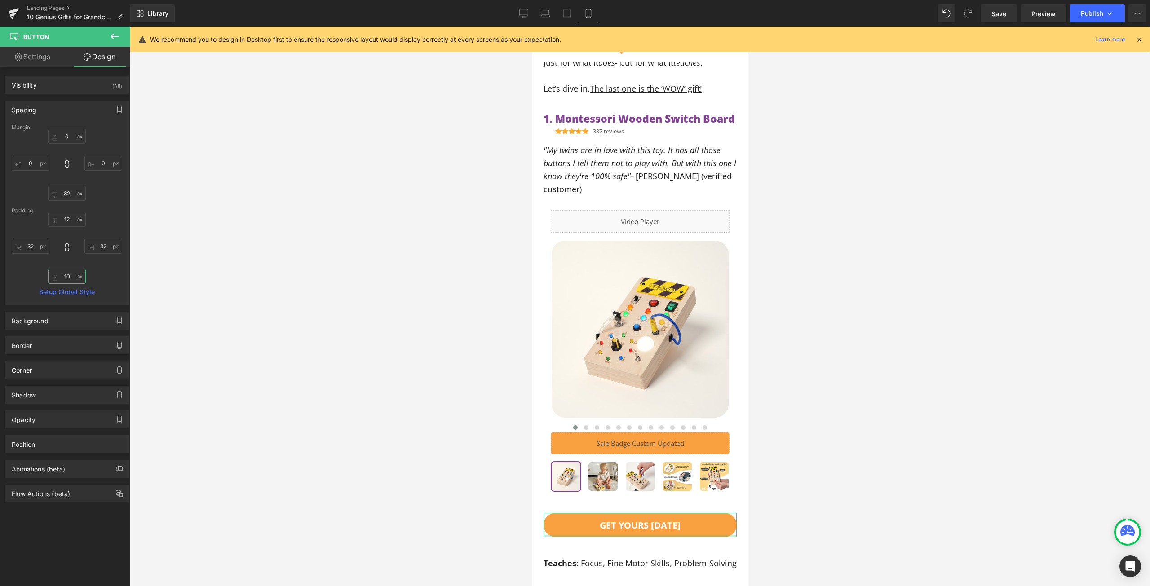
click at [66, 272] on input "10" at bounding box center [67, 276] width 38 height 15
type input "12"
click at [347, 287] on div at bounding box center [640, 306] width 1020 height 559
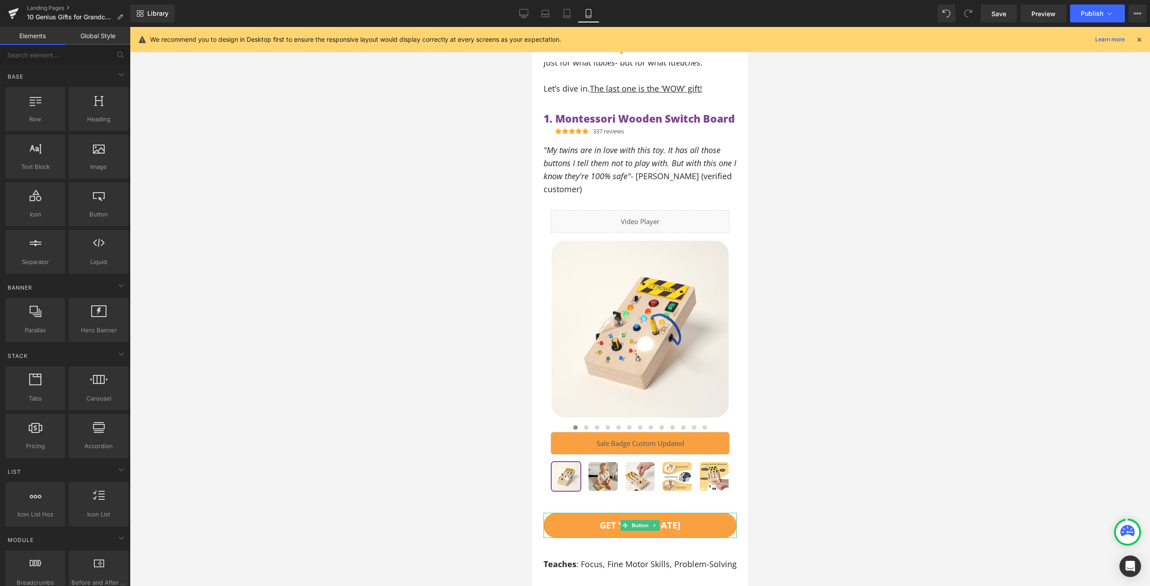
drag, startPoint x: 1230, startPoint y: 505, endPoint x: 697, endPoint y: 478, distance: 532.8
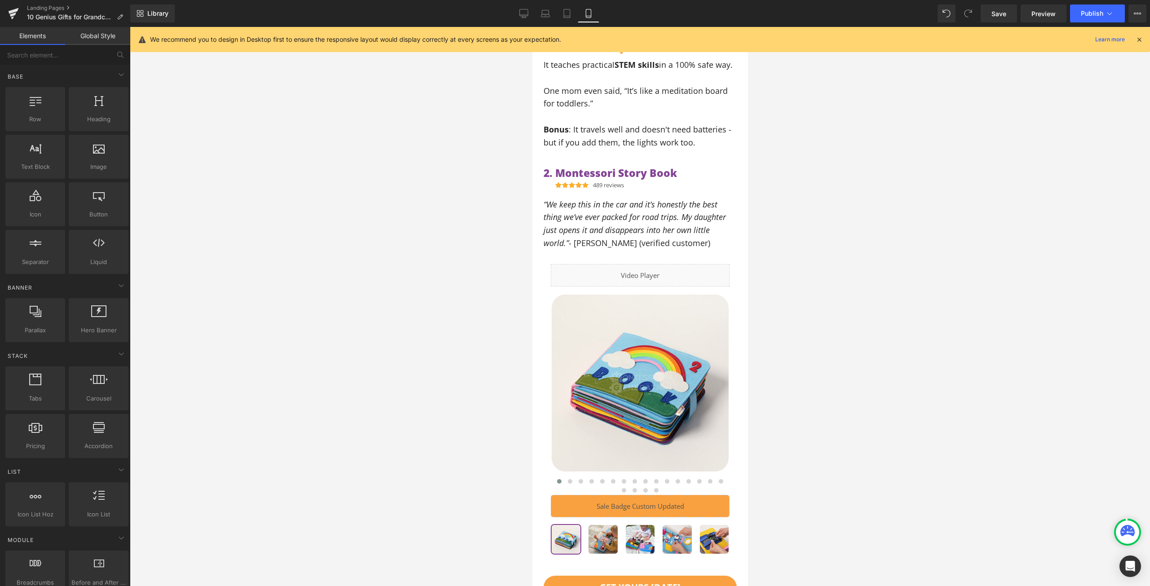
scroll to position [1168, 0]
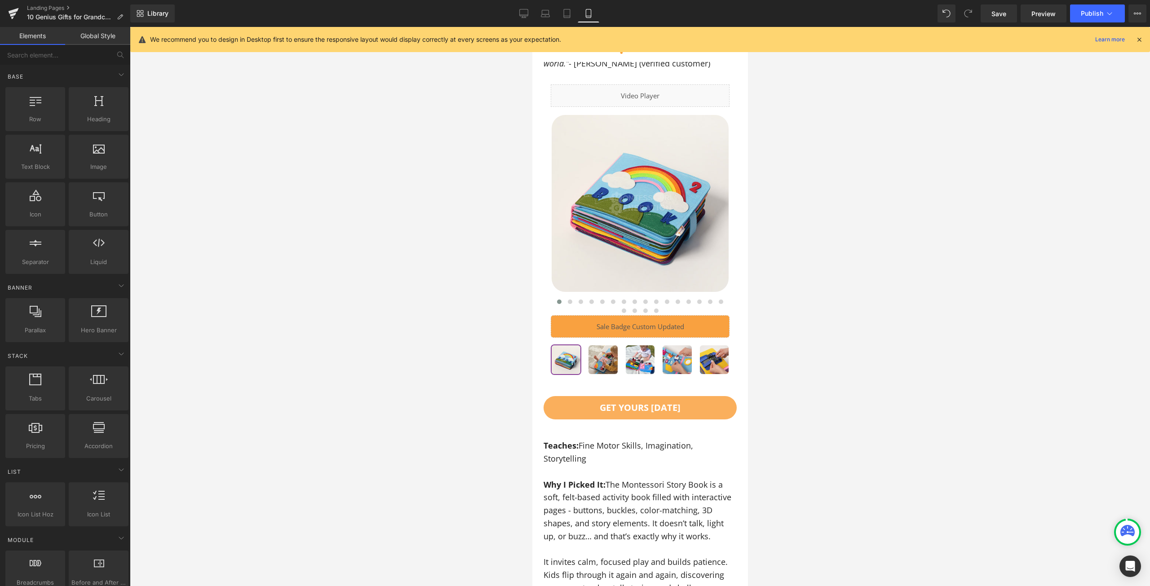
click at [696, 402] on link "GET YOURS [DATE]" at bounding box center [639, 407] width 193 height 23
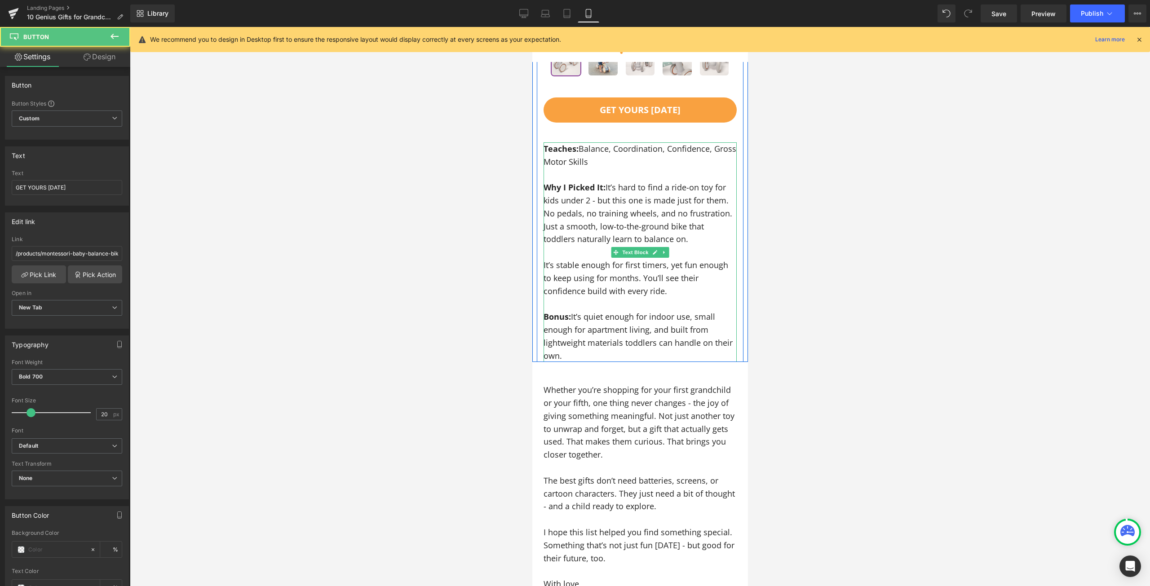
scroll to position [7230, 0]
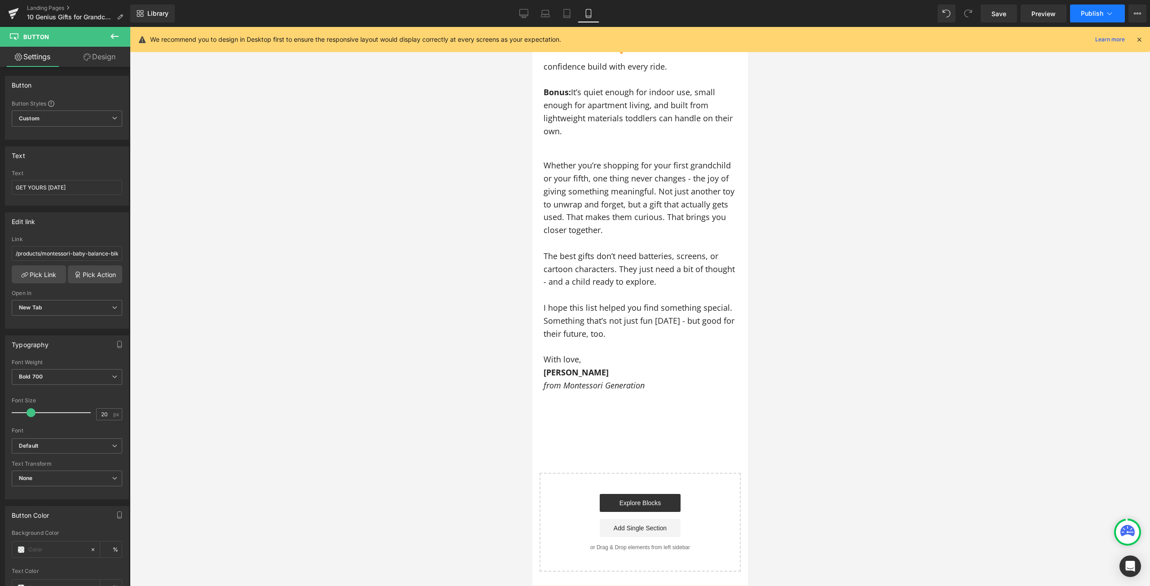
click at [1091, 13] on span "Publish" at bounding box center [1091, 13] width 22 height 7
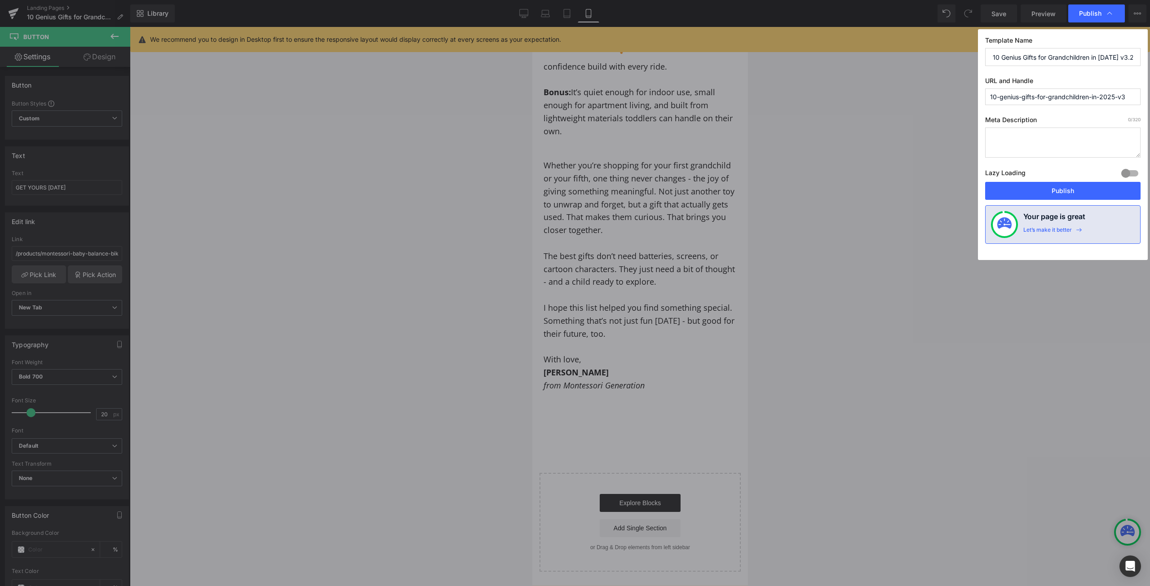
click at [1131, 53] on input "10 Genius Gifts for Grandchildren in [DATE] v3.2" at bounding box center [1062, 57] width 155 height 18
type input "10 Genius Gifts for Grandchildren in [DATE] v3"
click at [1095, 97] on input "10-genius-gifts-for-grandchildren-in-2025-v3" at bounding box center [1062, 96] width 155 height 17
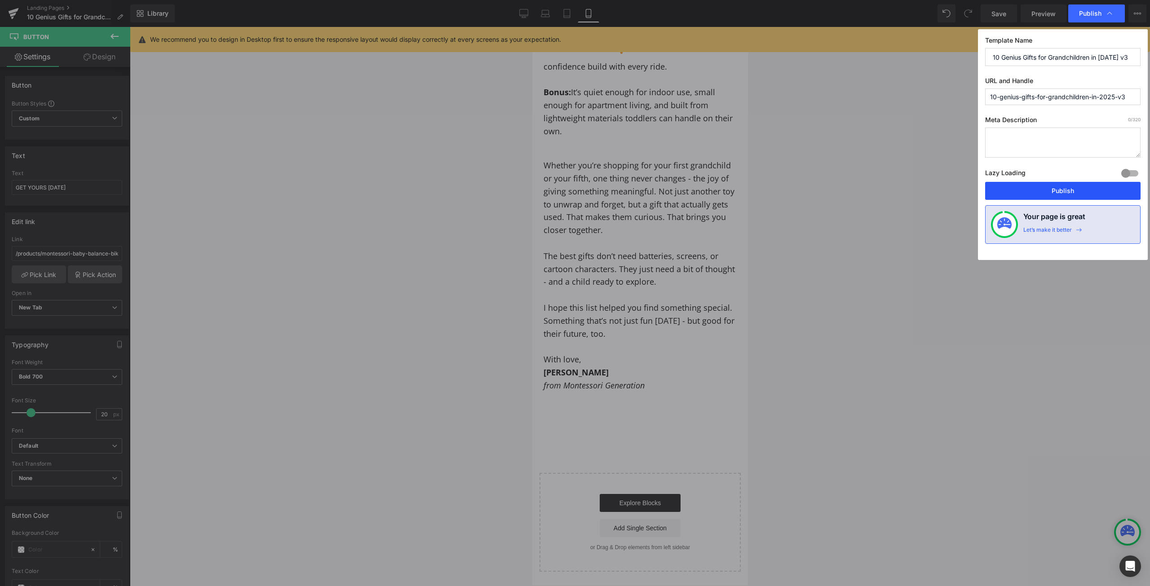
click at [1069, 185] on button "Publish" at bounding box center [1062, 191] width 155 height 18
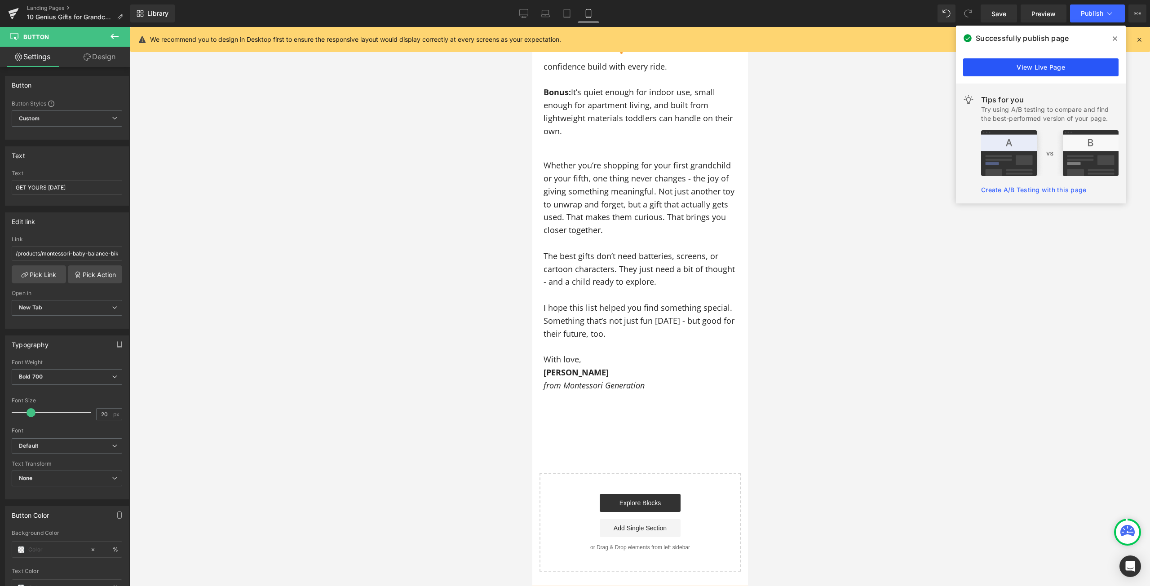
click at [1051, 66] on link "View Live Page" at bounding box center [1040, 67] width 155 height 18
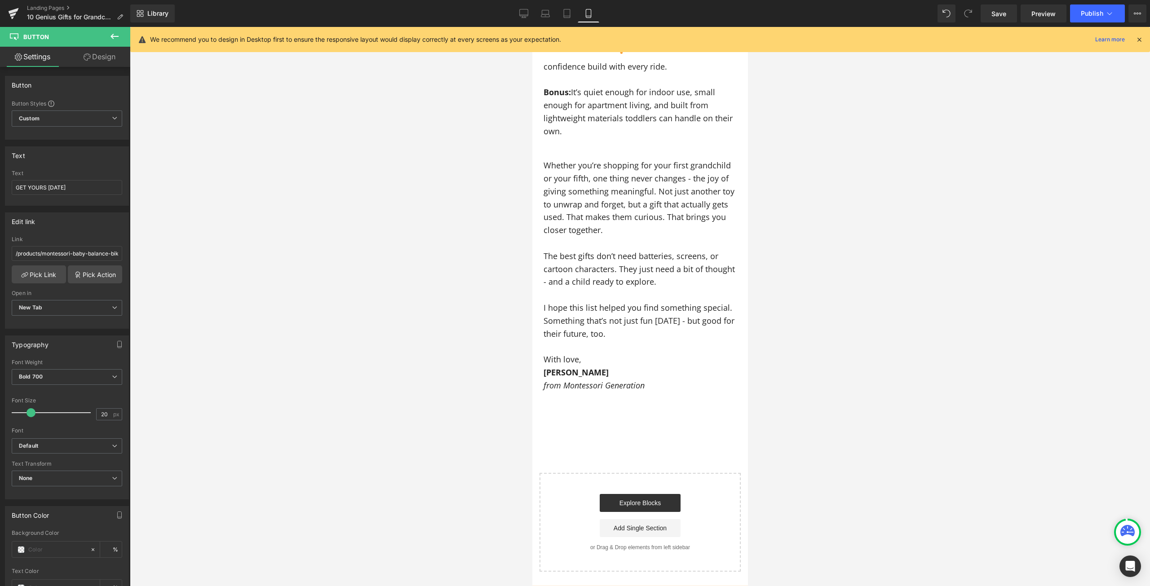
click at [1044, 210] on div at bounding box center [640, 306] width 1020 height 559
